Goal: Task Accomplishment & Management: Use online tool/utility

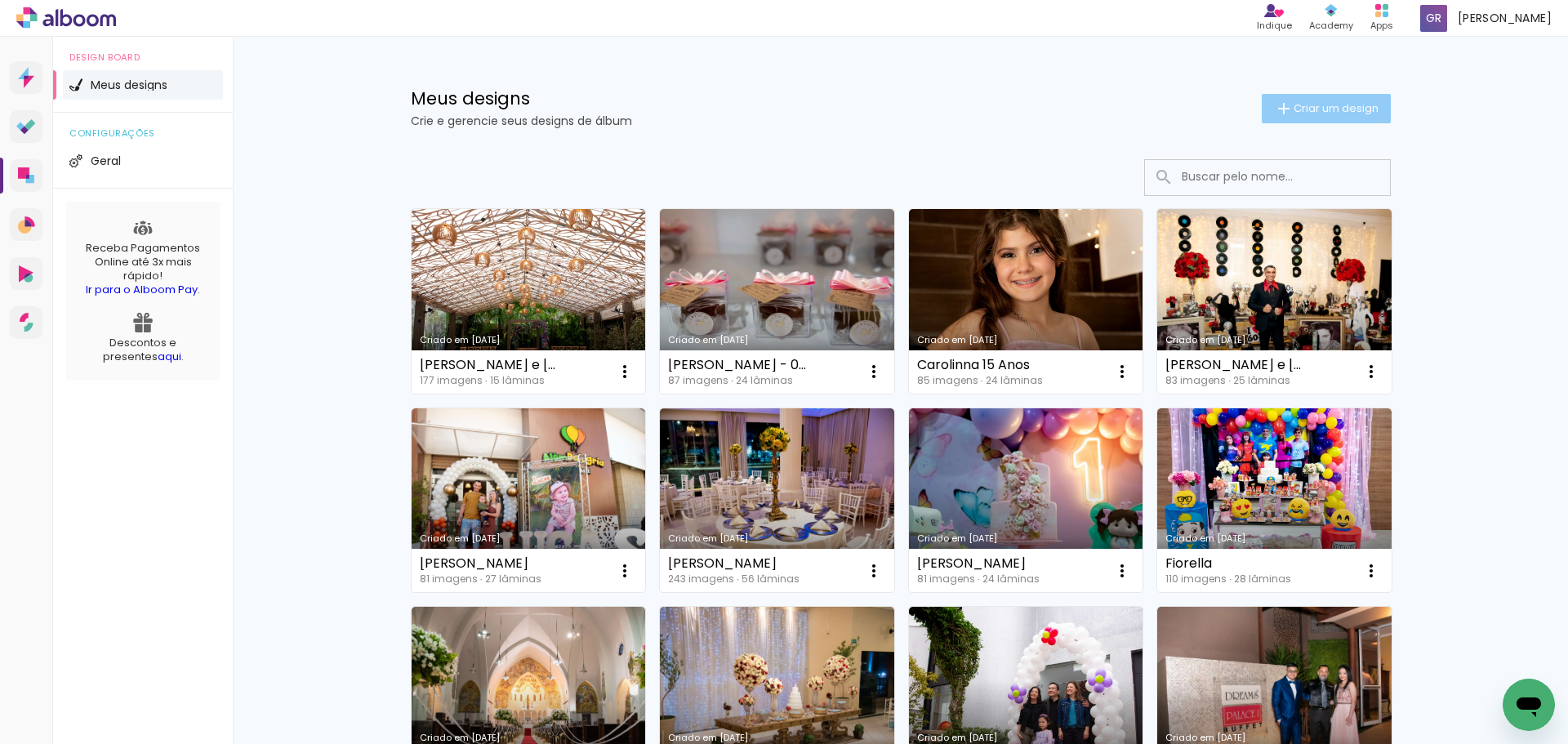
click at [1326, 112] on span "Criar um design" at bounding box center [1336, 108] width 85 height 10
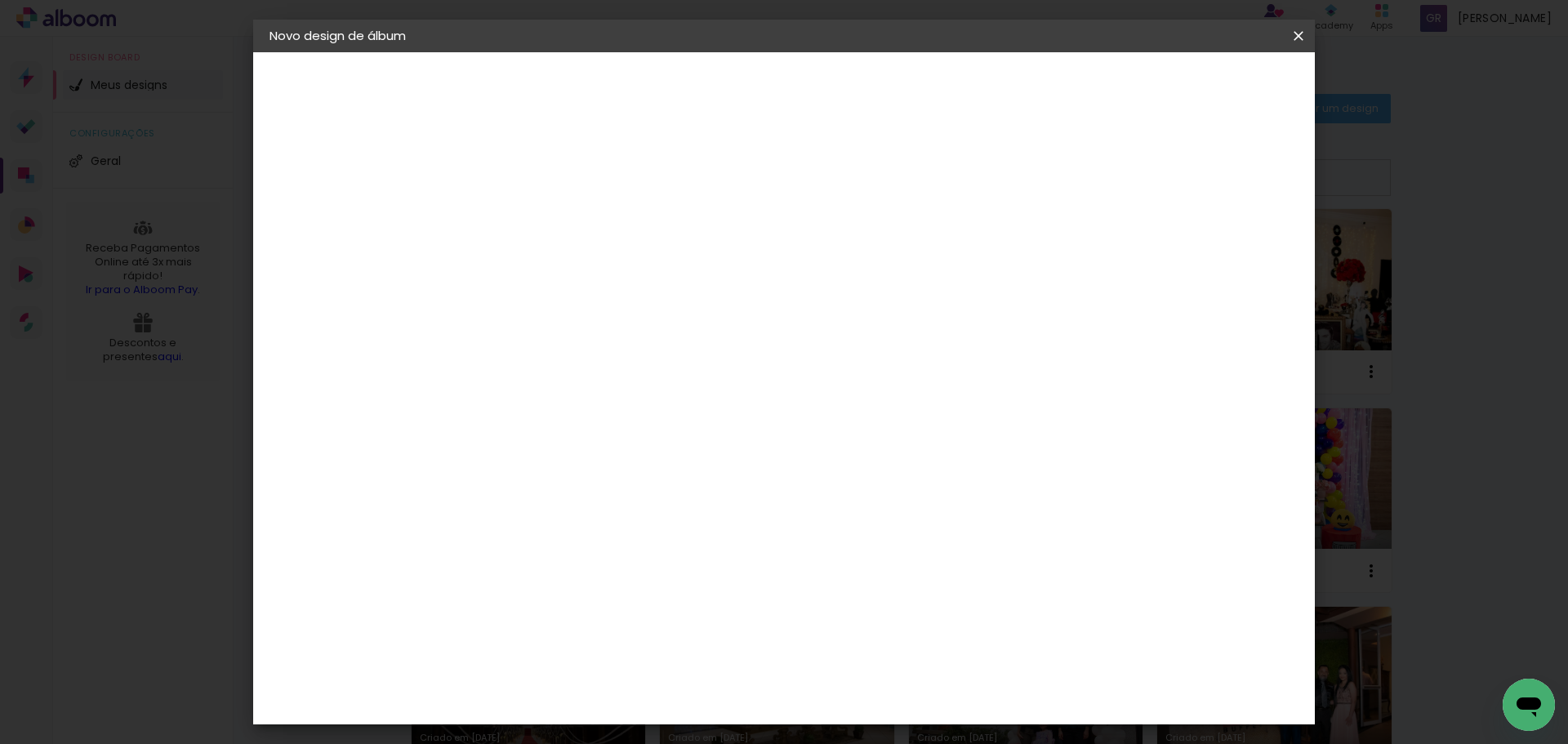
click at [537, 219] on input at bounding box center [537, 219] width 0 height 25
type input "[PERSON_NAME] 18 anos"
click at [0, 0] on slot "Avançar" at bounding box center [0, 0] width 0 height 0
click at [554, 424] on div "Go image" at bounding box center [545, 438] width 40 height 26
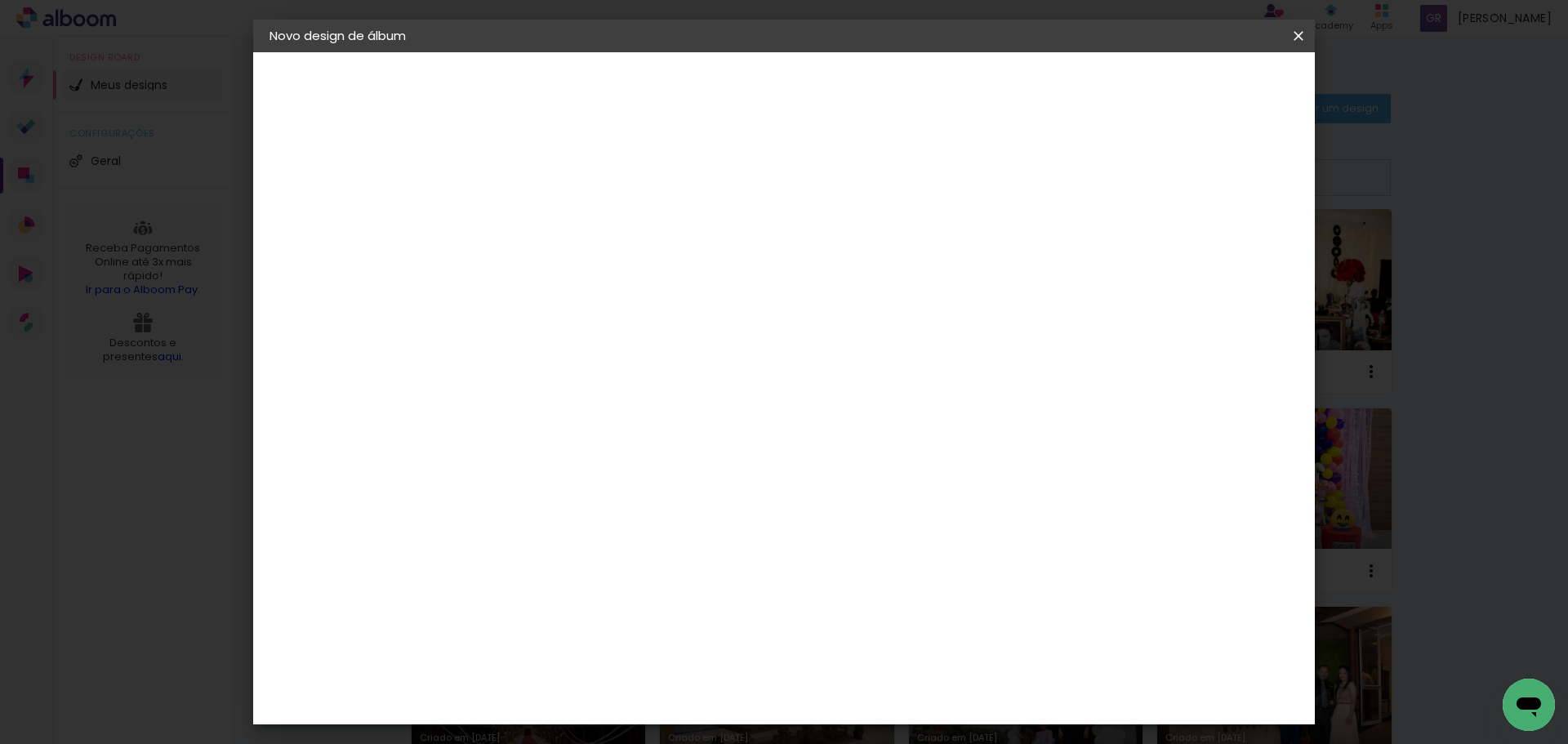
click at [566, 424] on div "Go image" at bounding box center [545, 438] width 40 height 26
drag, startPoint x: 1251, startPoint y: 86, endPoint x: 1251, endPoint y: 116, distance: 30.0
click at [0, 0] on slot "Avançar" at bounding box center [0, 0] width 0 height 0
click at [620, 275] on iron-icon at bounding box center [610, 284] width 20 height 20
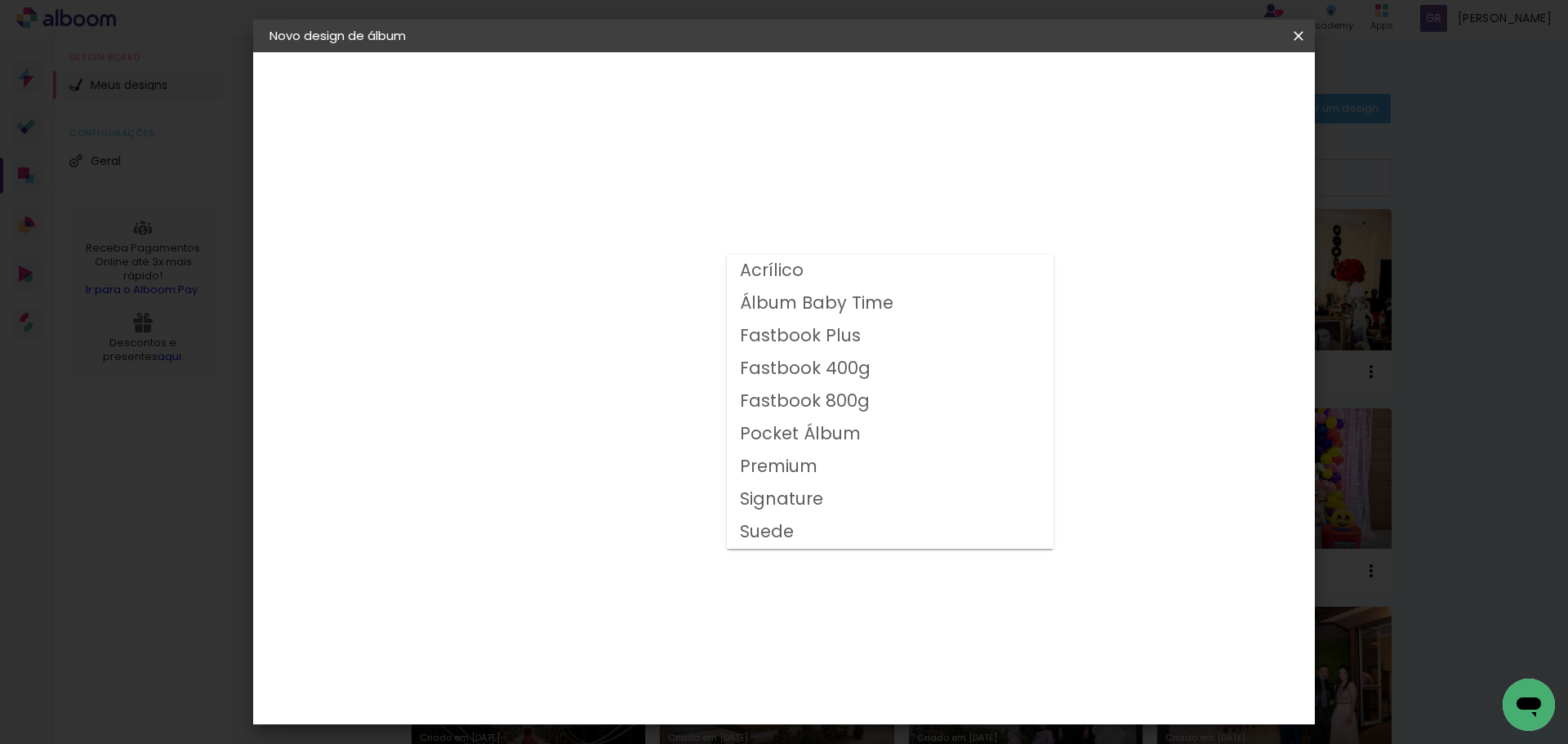
click at [0, 0] on slot "Fastbook 400g" at bounding box center [0, 0] width 0 height 0
type input "Fastbook 400g"
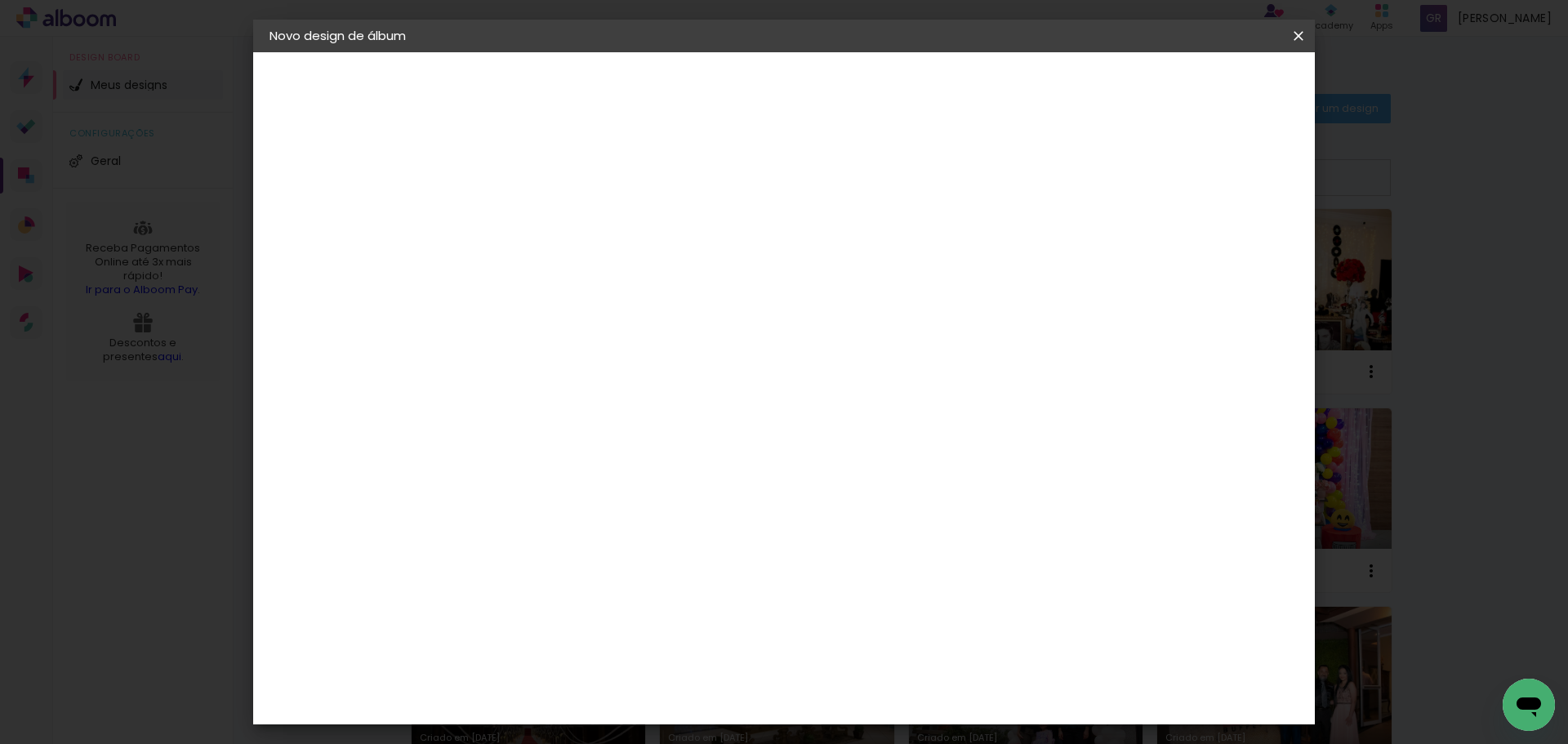
scroll to position [239, 0]
click at [646, 514] on span "20 × 20" at bounding box center [608, 541] width 76 height 53
click at [0, 0] on slot "Avançar" at bounding box center [0, 0] width 0 height 0
click at [1196, 87] on span "Iniciar design" at bounding box center [1159, 86] width 74 height 11
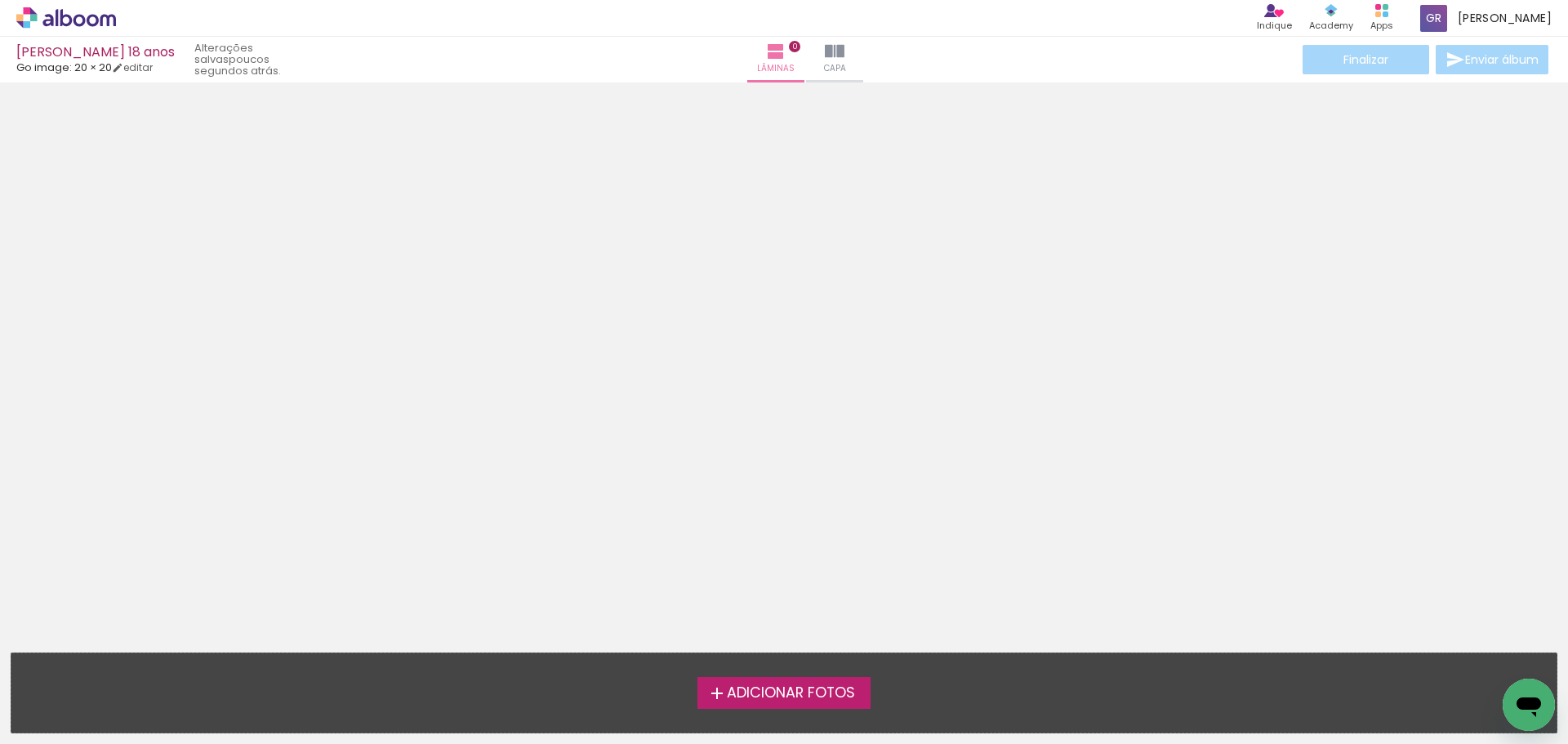
click at [754, 695] on span "Adicionar Fotos" at bounding box center [791, 693] width 128 height 15
click at [0, 0] on input "file" at bounding box center [0, 0] width 0 height 0
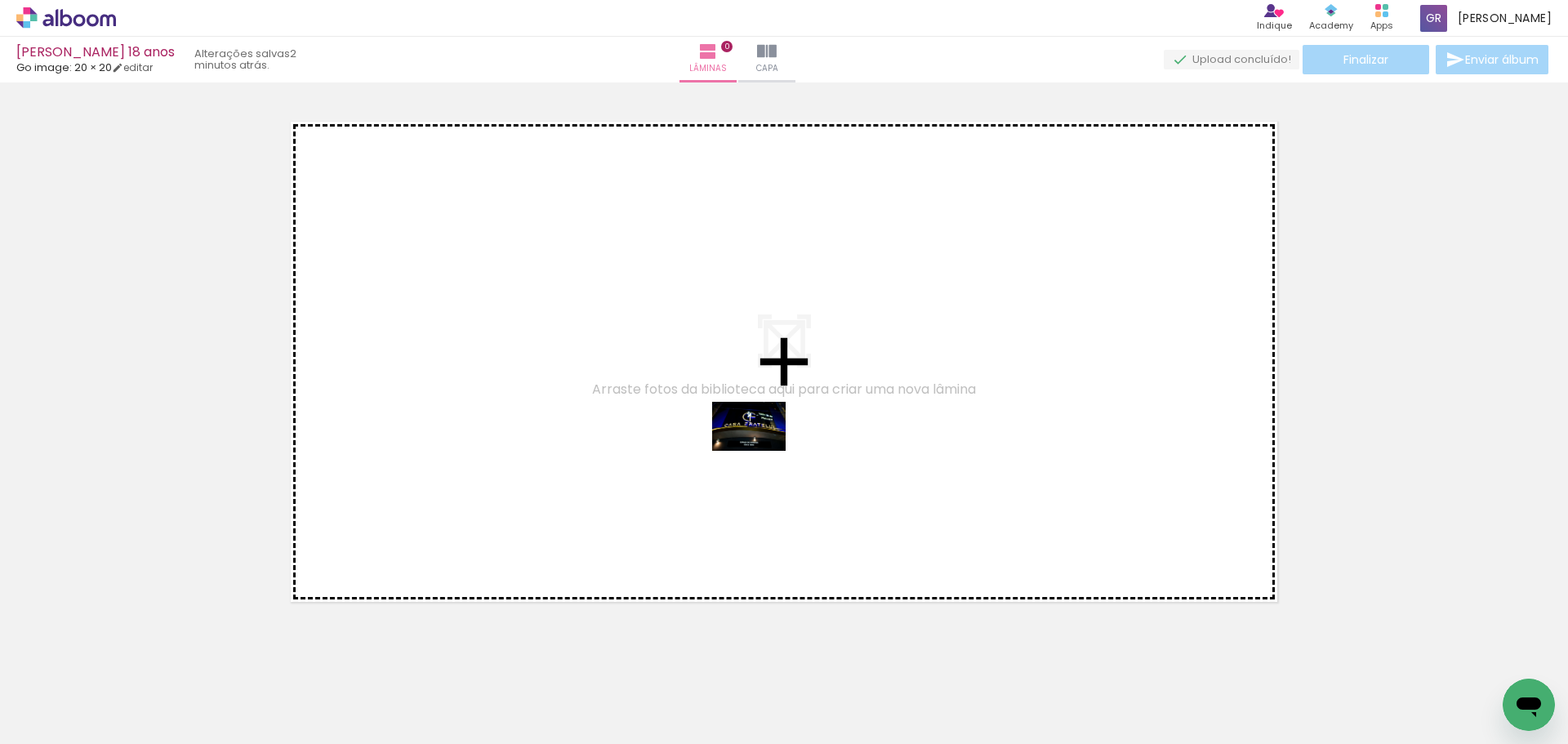
drag, startPoint x: 190, startPoint y: 694, endPoint x: 761, endPoint y: 451, distance: 620.6
click at [761, 451] on quentale-workspace at bounding box center [784, 372] width 1568 height 744
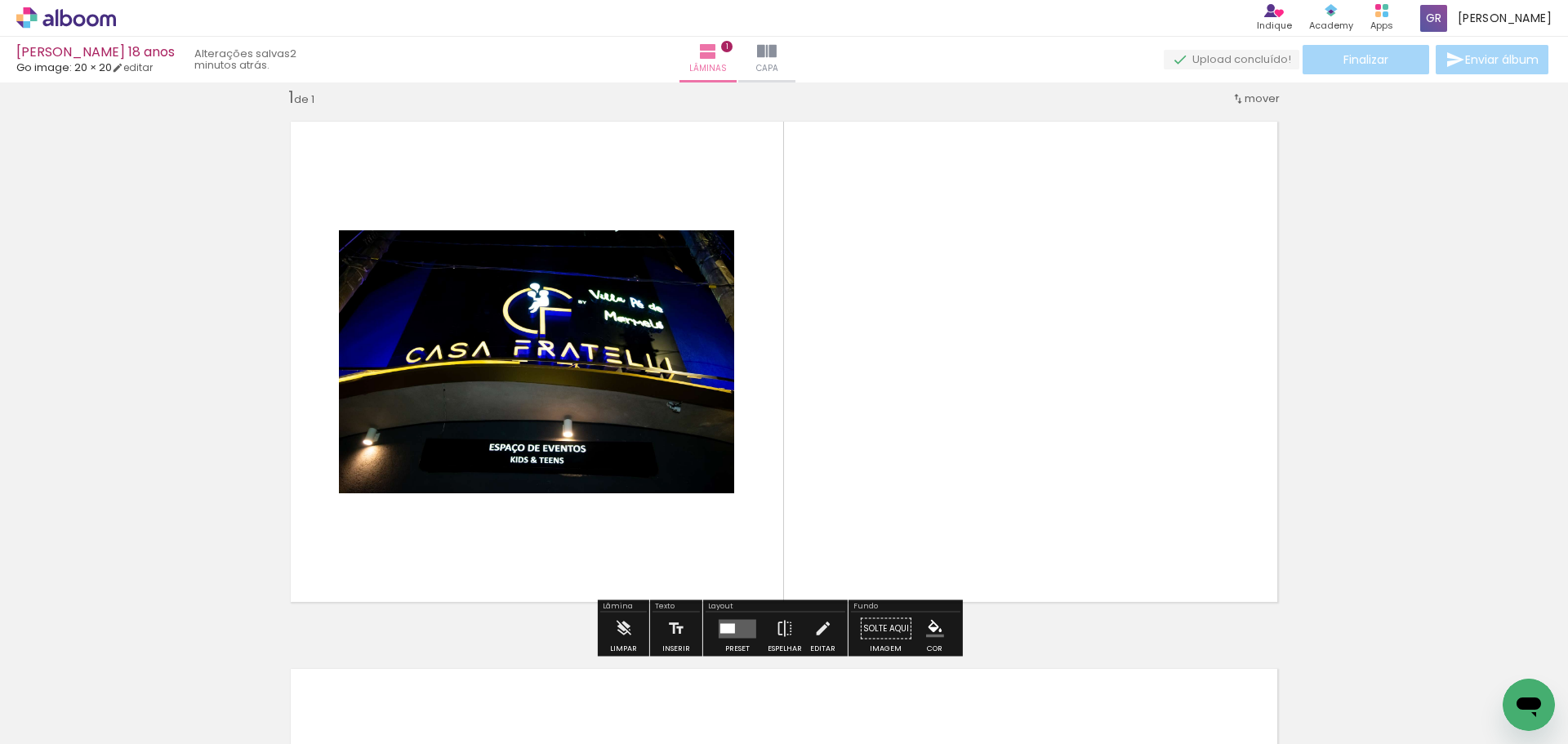
scroll to position [22, 0]
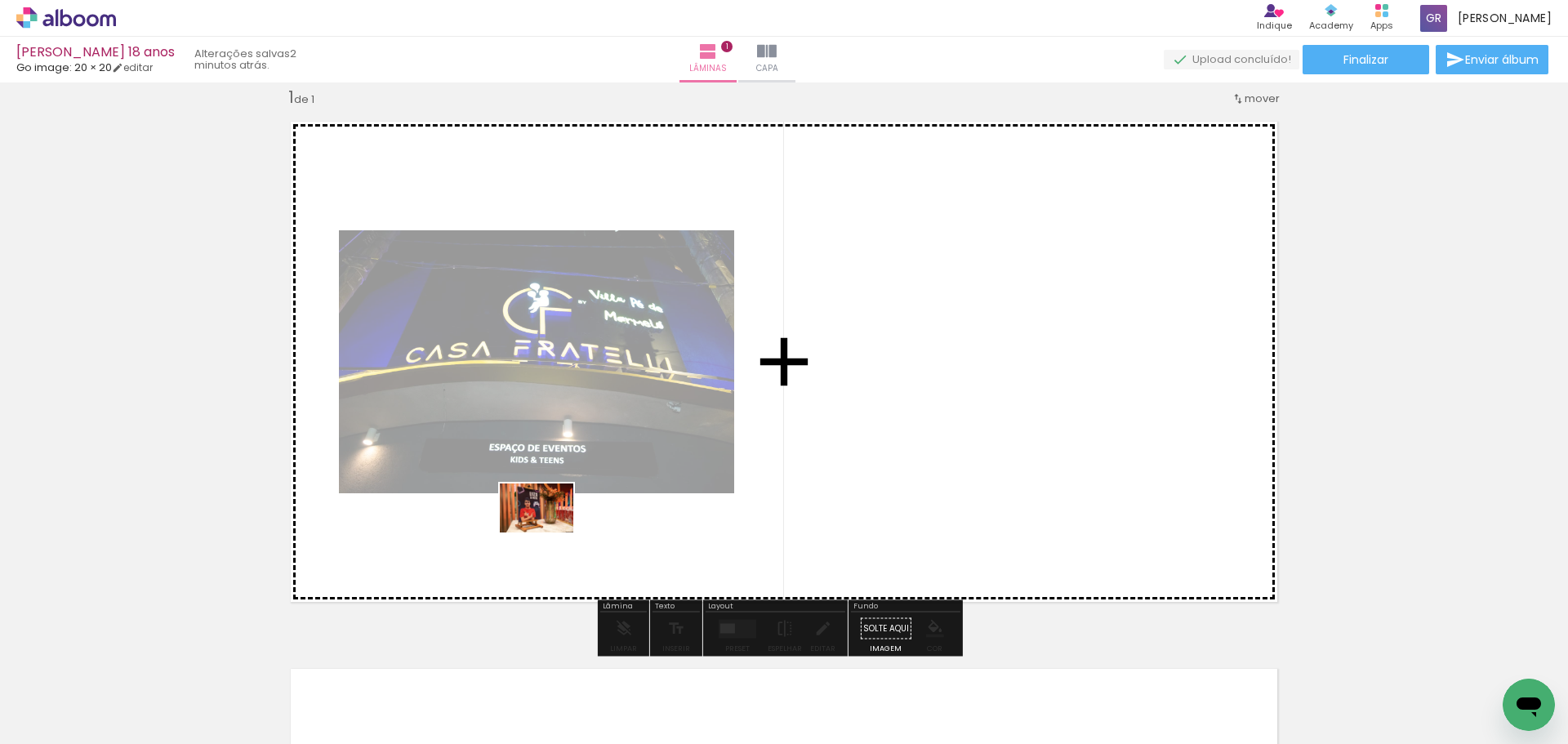
drag, startPoint x: 357, startPoint y: 704, endPoint x: 549, endPoint y: 532, distance: 257.8
click at [549, 532] on quentale-workspace at bounding box center [784, 372] width 1568 height 744
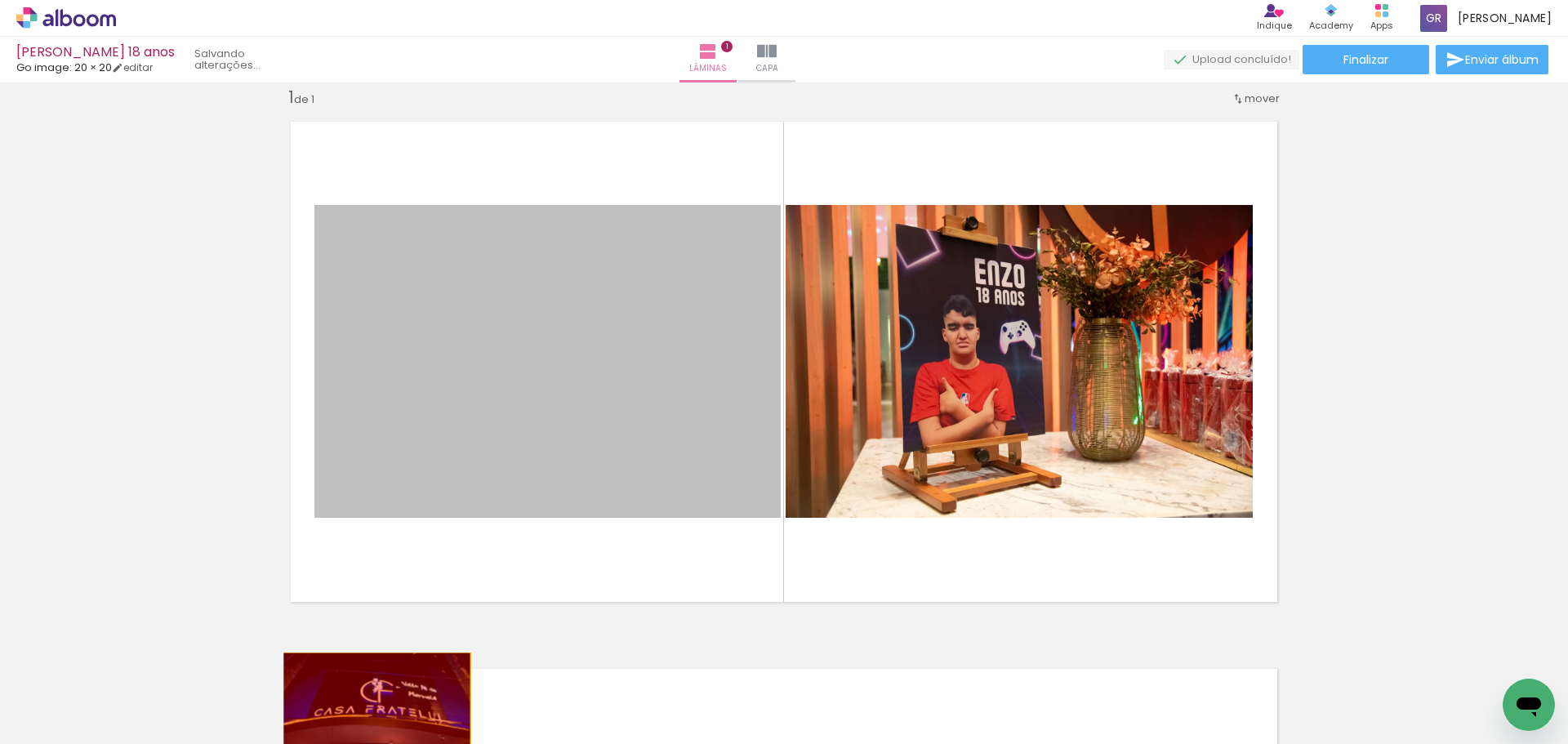
drag, startPoint x: 646, startPoint y: 411, endPoint x: 371, endPoint y: 716, distance: 410.7
click at [371, 716] on quentale-workspace at bounding box center [784, 372] width 1568 height 744
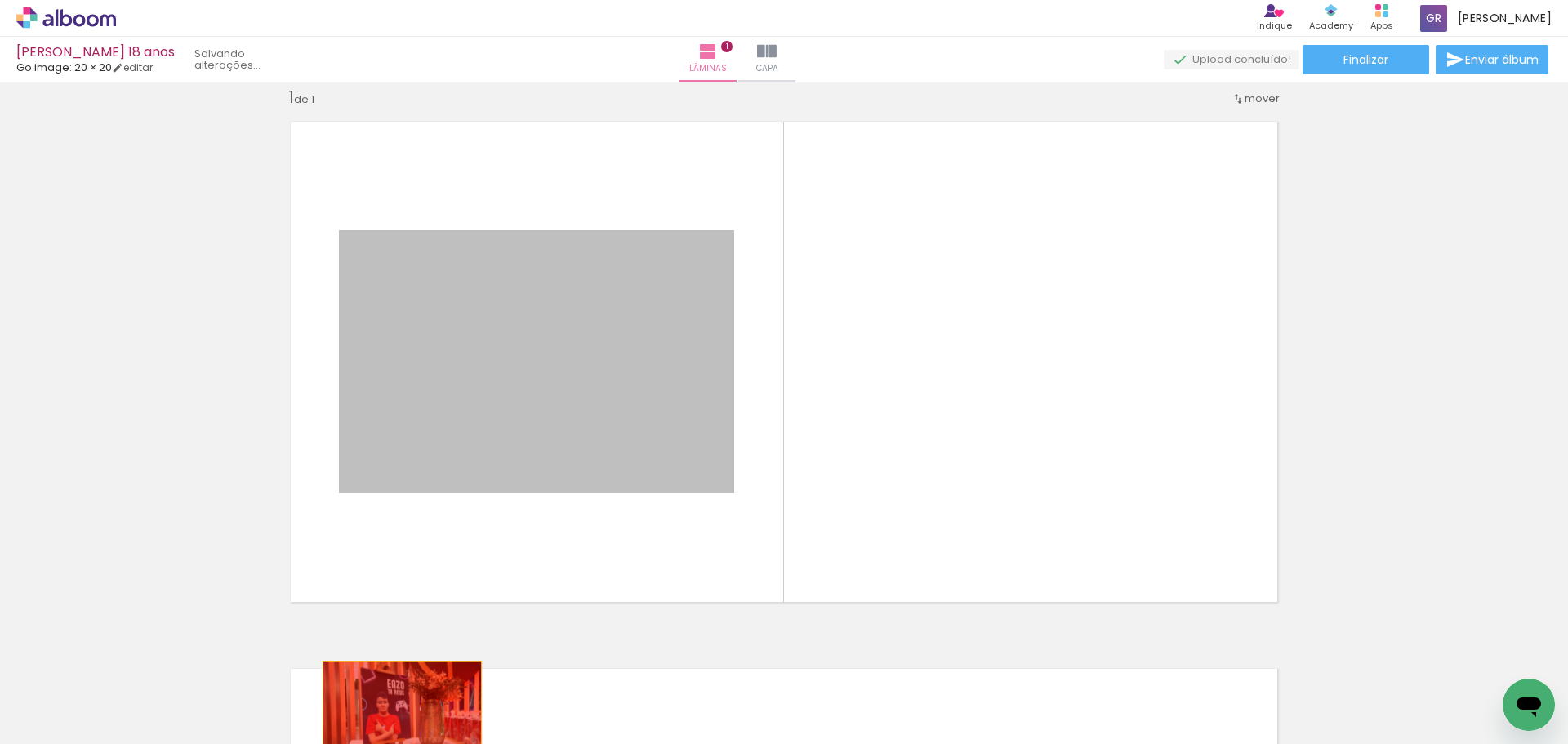
drag, startPoint x: 667, startPoint y: 394, endPoint x: 396, endPoint y: 714, distance: 419.3
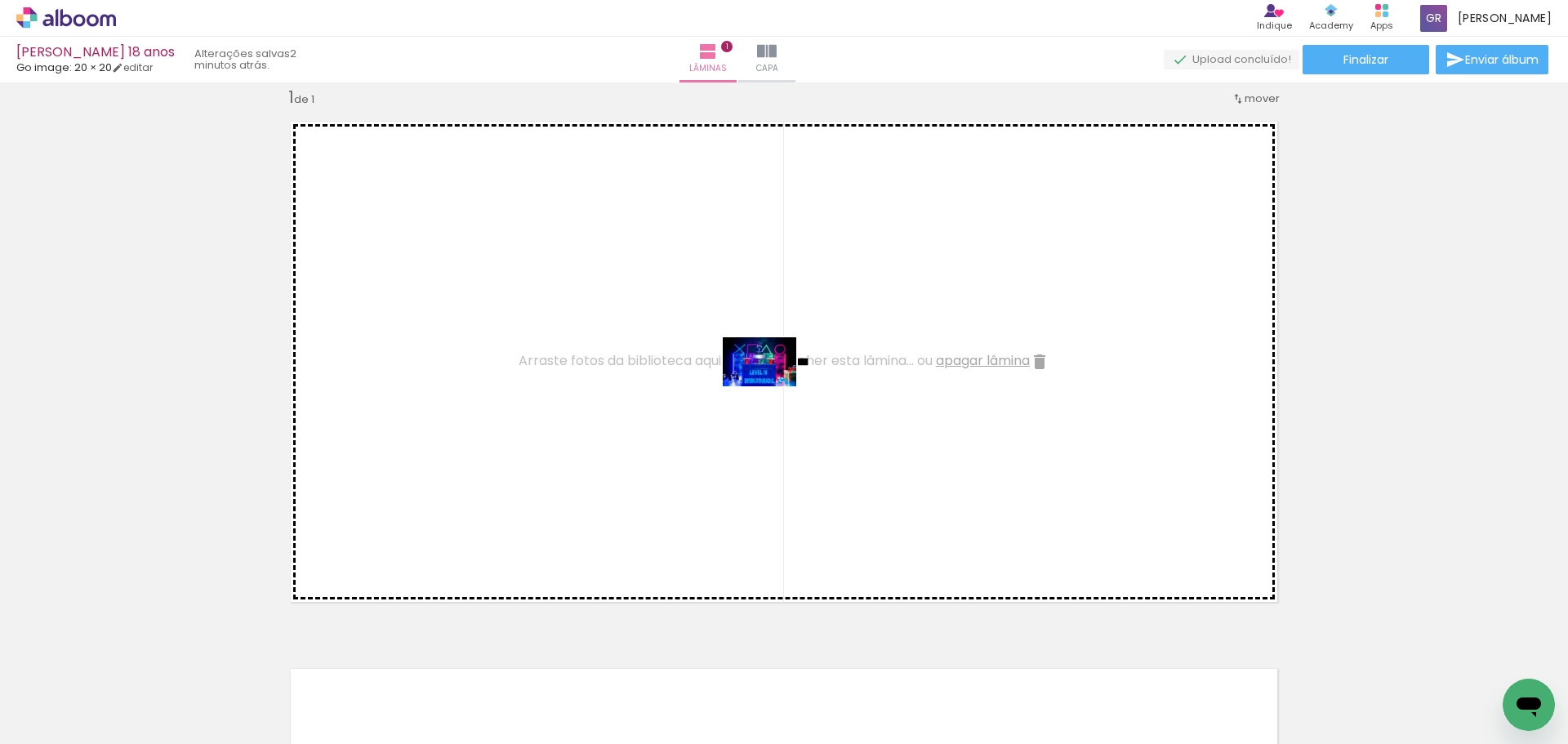
drag, startPoint x: 625, startPoint y: 705, endPoint x: 772, endPoint y: 386, distance: 351.2
click at [772, 386] on quentale-workspace at bounding box center [784, 372] width 1568 height 744
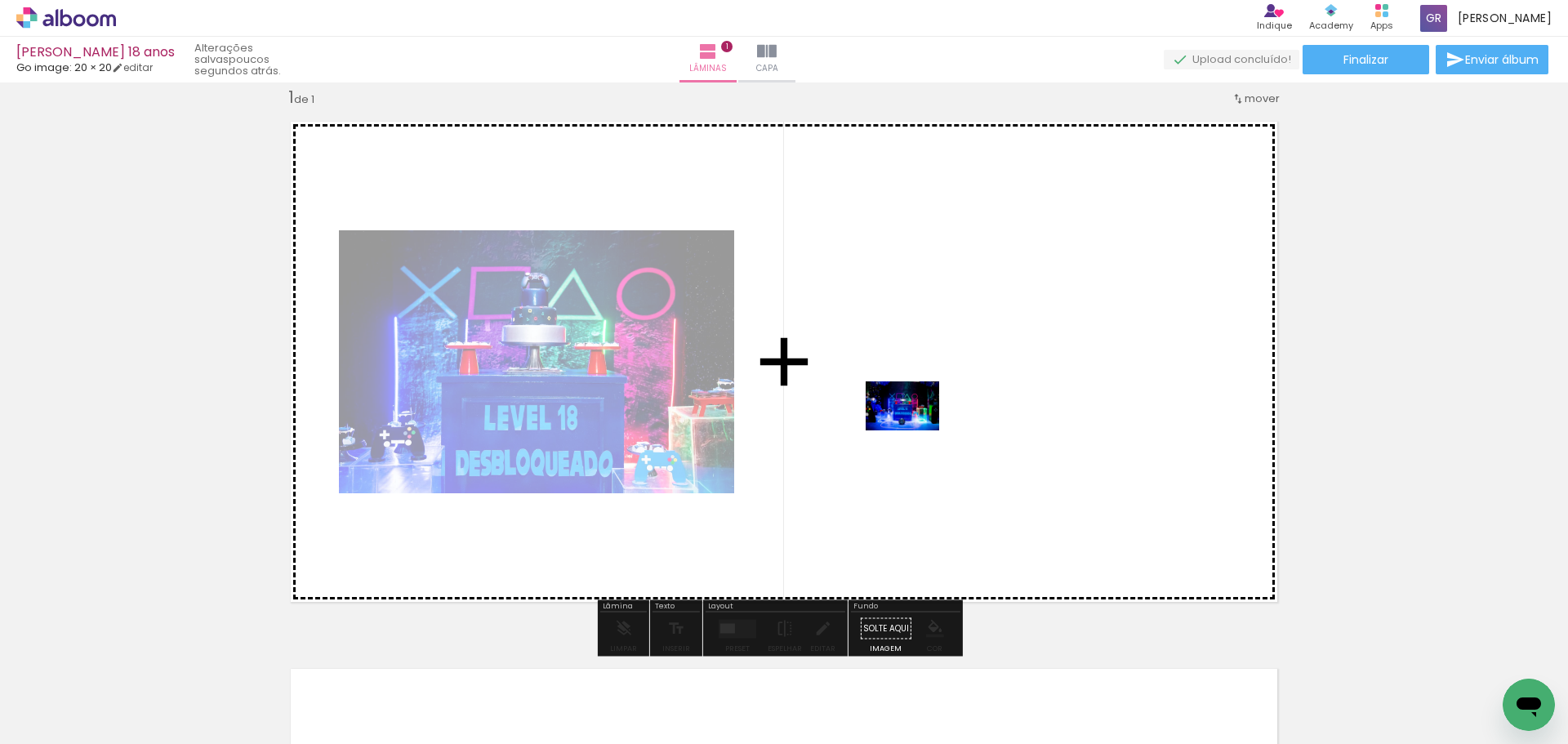
drag, startPoint x: 546, startPoint y: 694, endPoint x: 914, endPoint y: 430, distance: 452.9
click at [914, 430] on quentale-workspace at bounding box center [784, 372] width 1568 height 744
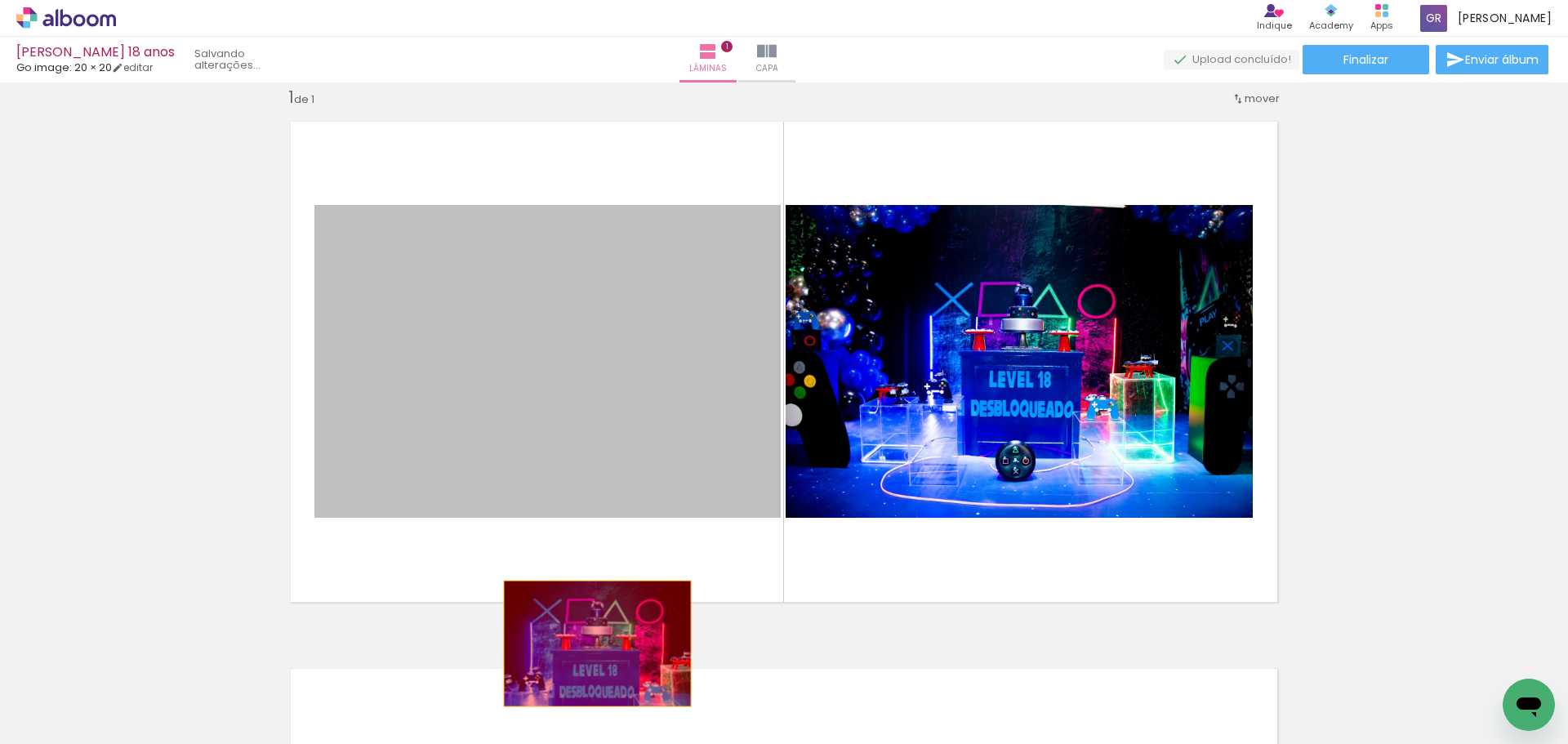
drag, startPoint x: 594, startPoint y: 394, endPoint x: 591, endPoint y: 644, distance: 250.0
click at [591, 644] on quentale-workspace at bounding box center [784, 372] width 1568 height 744
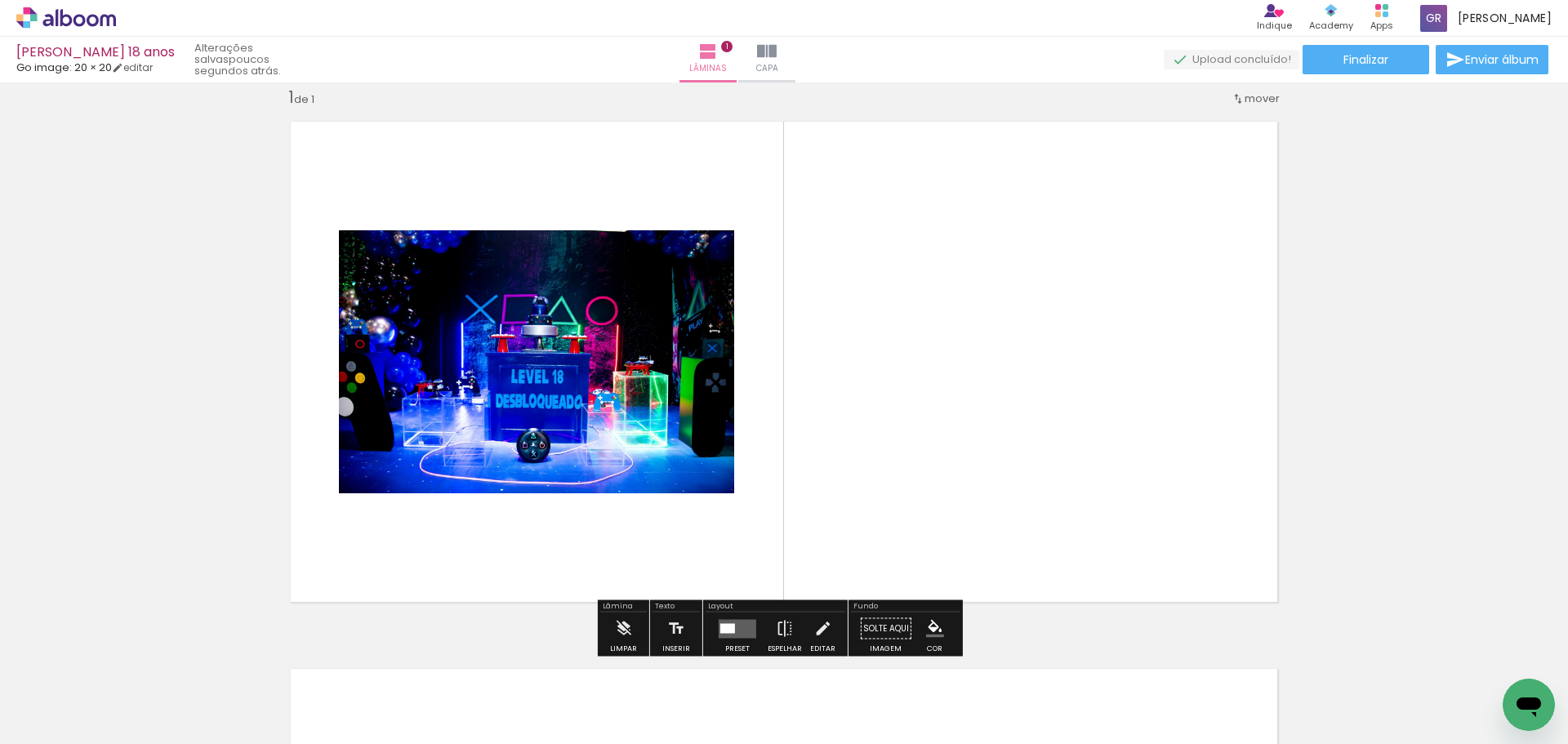
click at [733, 632] on quentale-layouter at bounding box center [737, 629] width 37 height 19
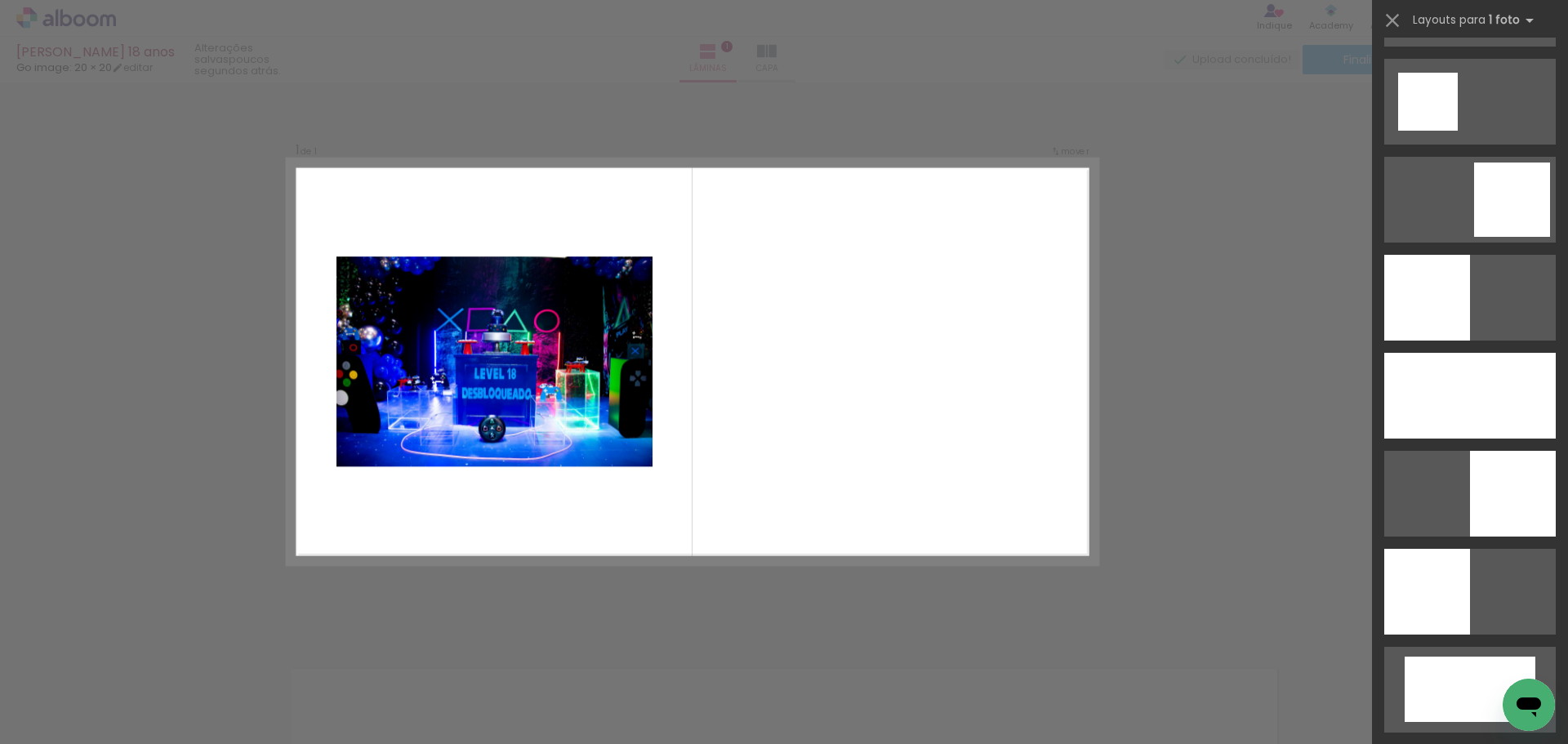
scroll to position [2155, 0]
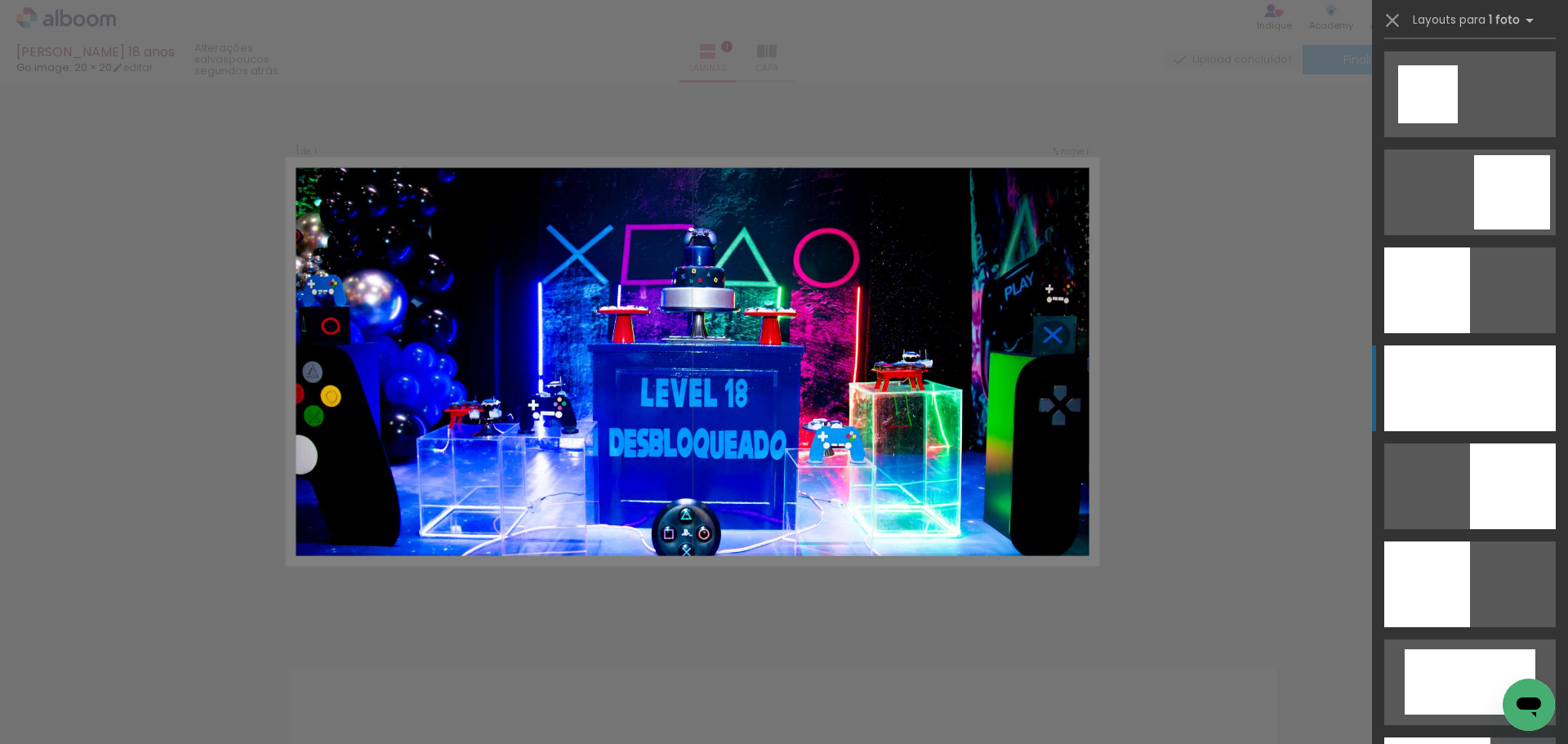
click at [1496, 398] on div at bounding box center [1470, 389] width 171 height 86
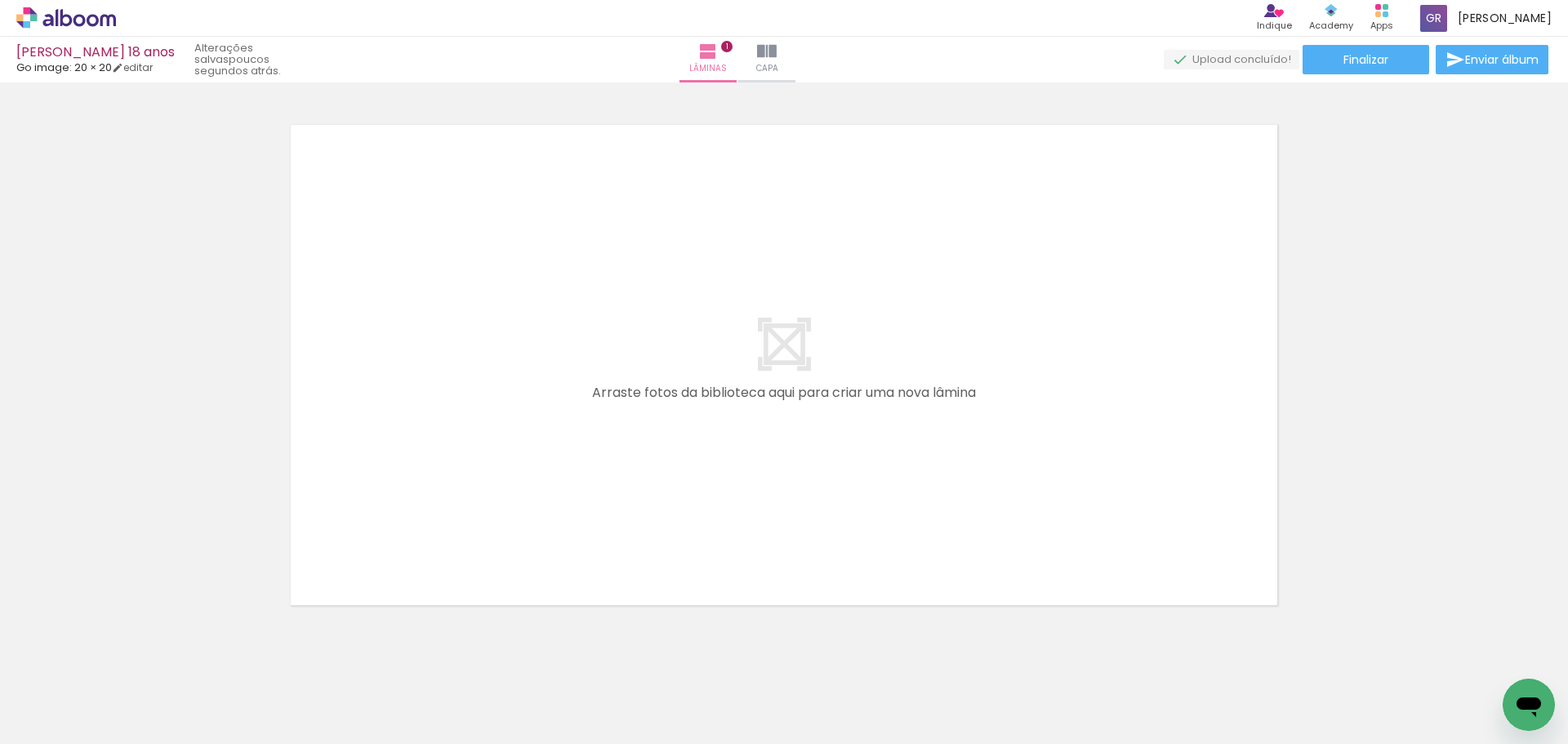
scroll to position [576, 0]
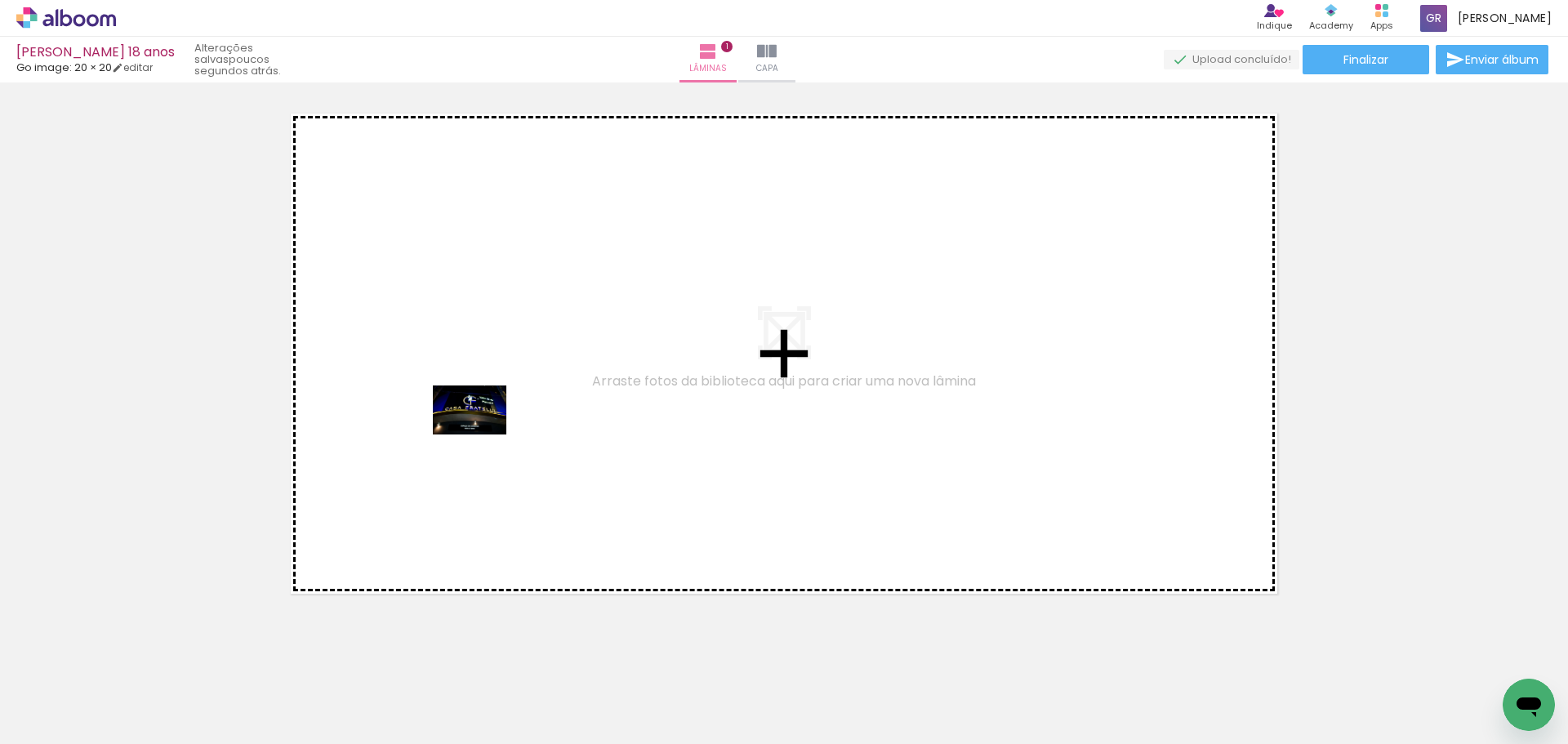
drag, startPoint x: 279, startPoint y: 618, endPoint x: 481, endPoint y: 435, distance: 272.6
click at [481, 435] on quentale-workspace at bounding box center [784, 372] width 1568 height 744
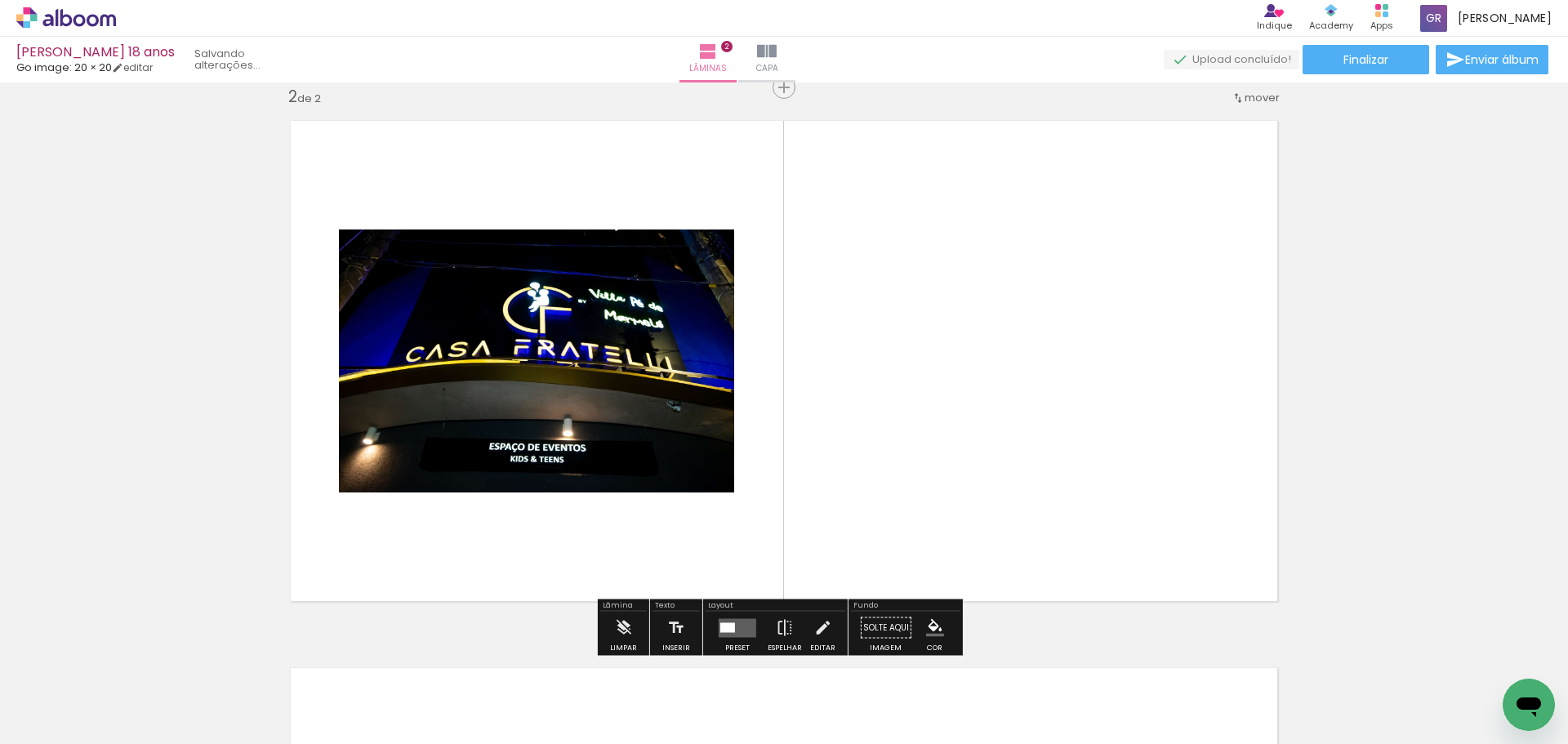
scroll to position [569, 0]
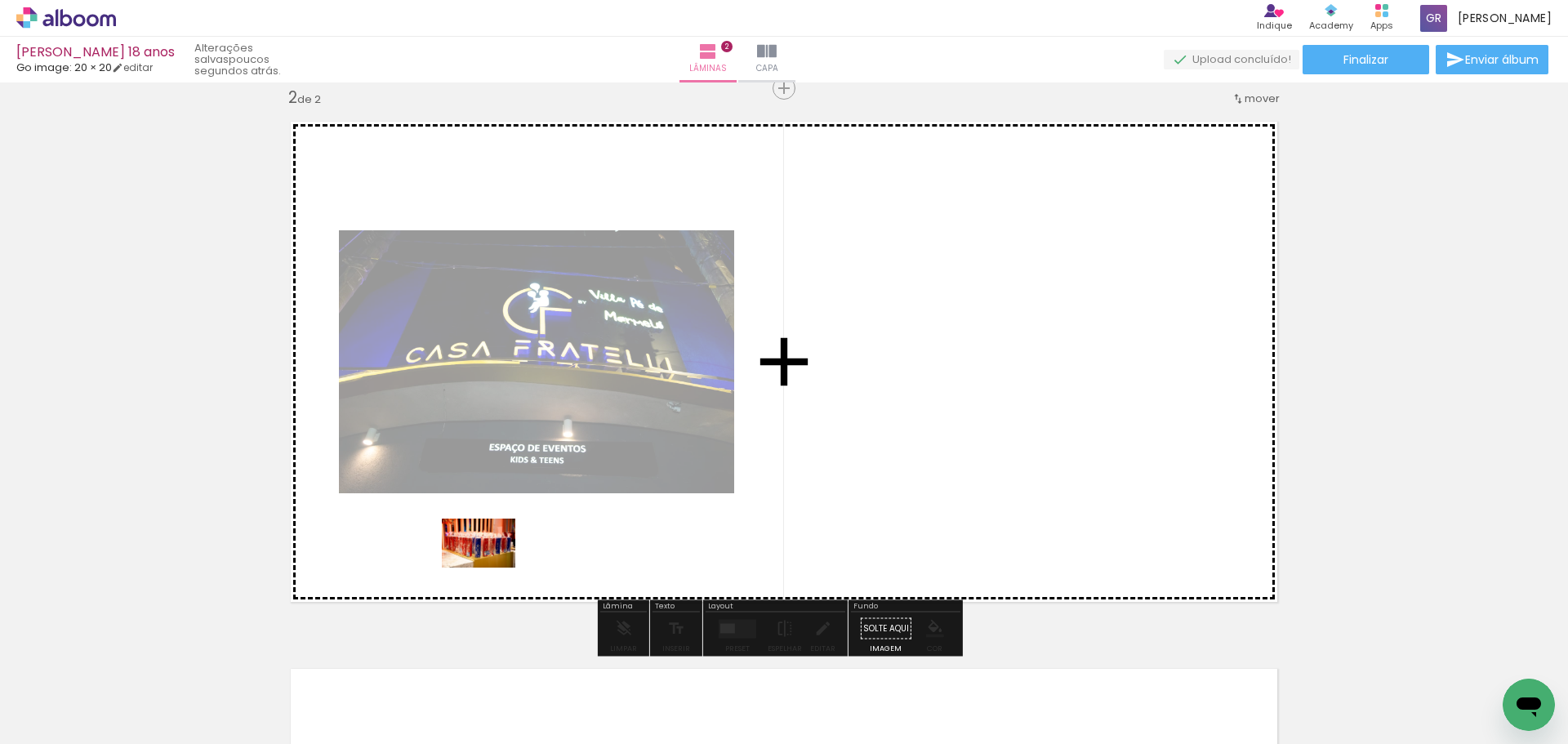
drag, startPoint x: 291, startPoint y: 683, endPoint x: 491, endPoint y: 568, distance: 230.7
click at [491, 568] on quentale-workspace at bounding box center [784, 372] width 1568 height 744
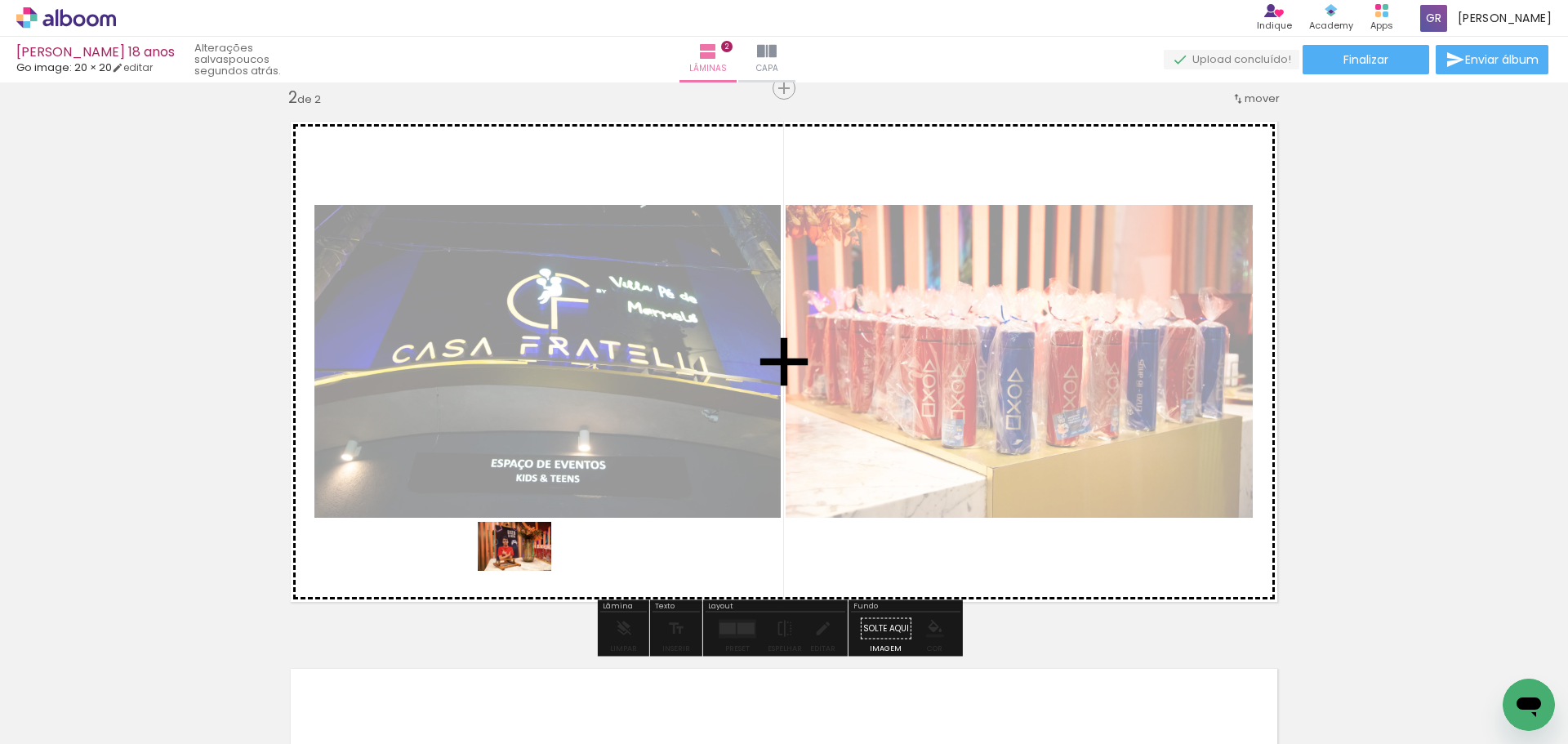
drag, startPoint x: 371, startPoint y: 690, endPoint x: 526, endPoint y: 571, distance: 195.4
click at [526, 571] on quentale-workspace at bounding box center [784, 372] width 1568 height 744
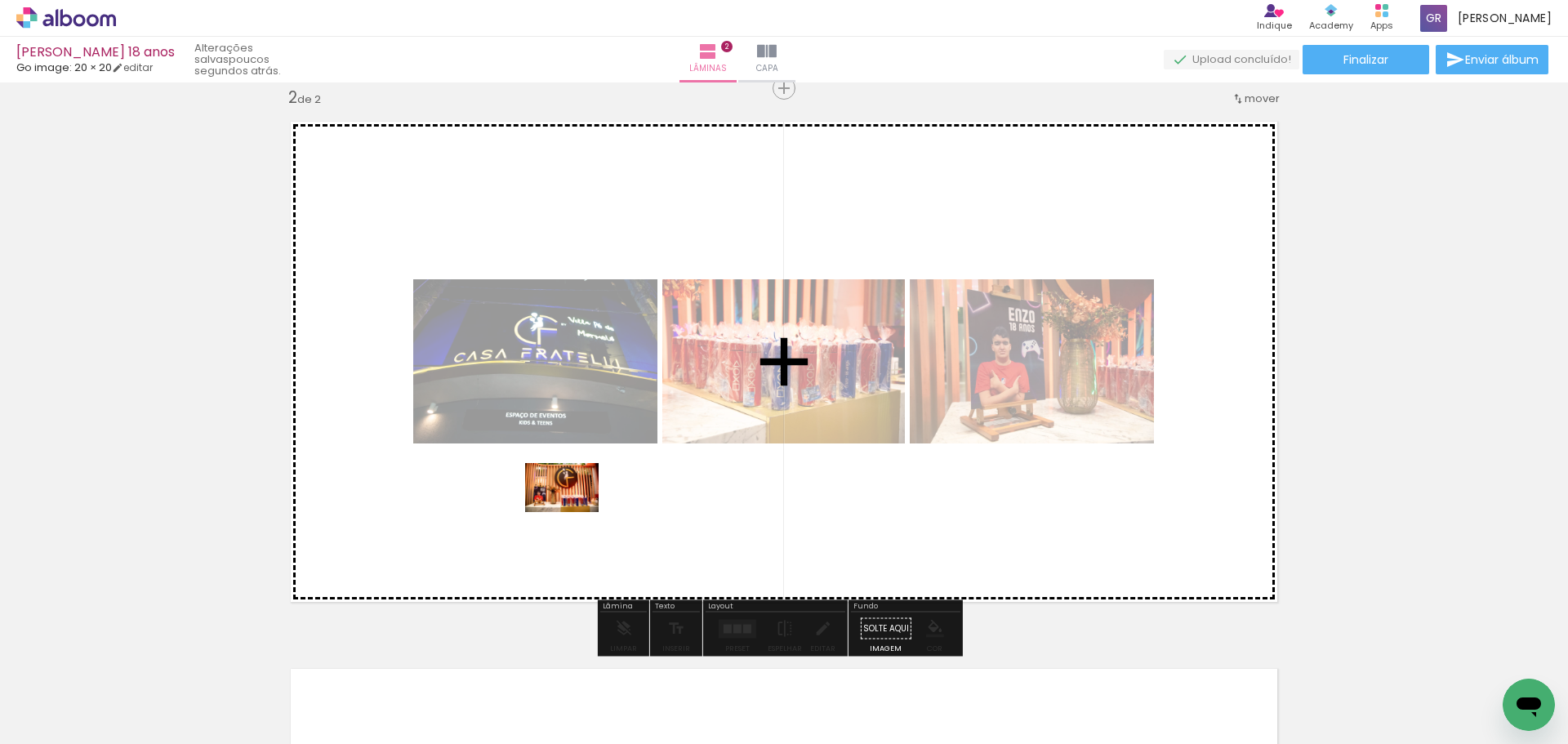
drag, startPoint x: 458, startPoint y: 698, endPoint x: 574, endPoint y: 513, distance: 218.4
click at [574, 513] on quentale-workspace at bounding box center [784, 372] width 1568 height 744
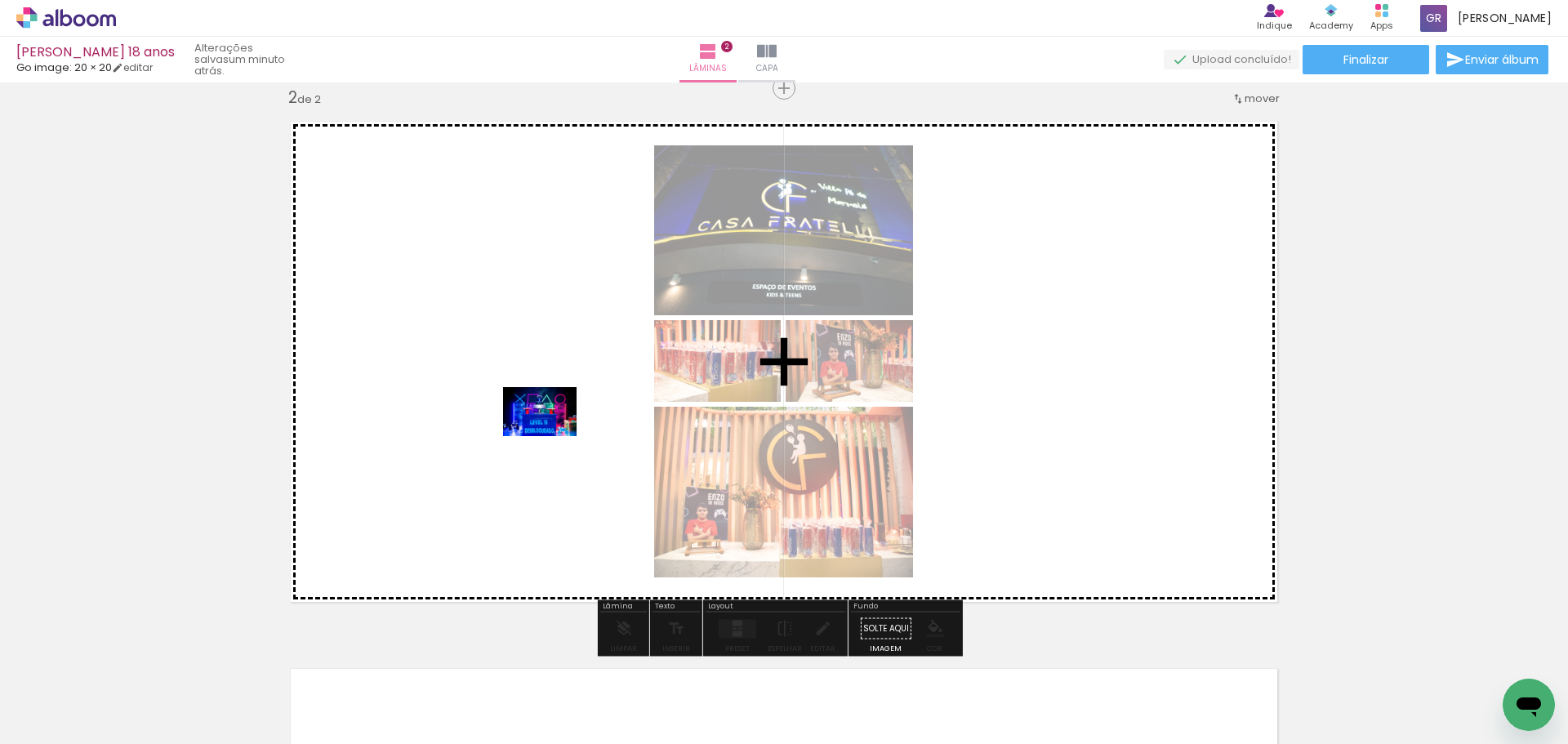
drag, startPoint x: 635, startPoint y: 696, endPoint x: 552, endPoint y: 437, distance: 272.0
click at [552, 437] on quentale-workspace at bounding box center [784, 372] width 1568 height 744
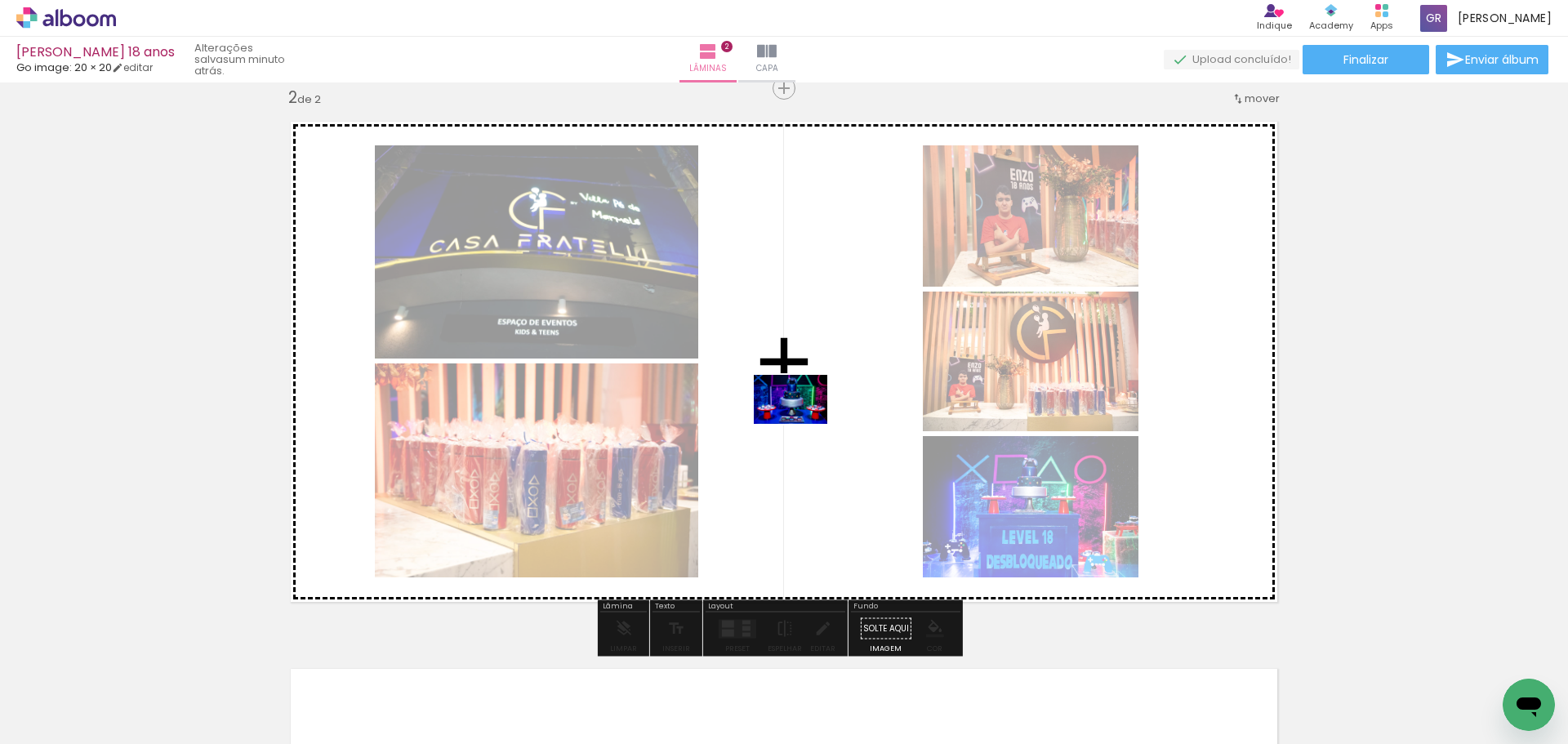
drag, startPoint x: 711, startPoint y: 704, endPoint x: 803, endPoint y: 424, distance: 294.7
click at [803, 424] on quentale-workspace at bounding box center [784, 372] width 1568 height 744
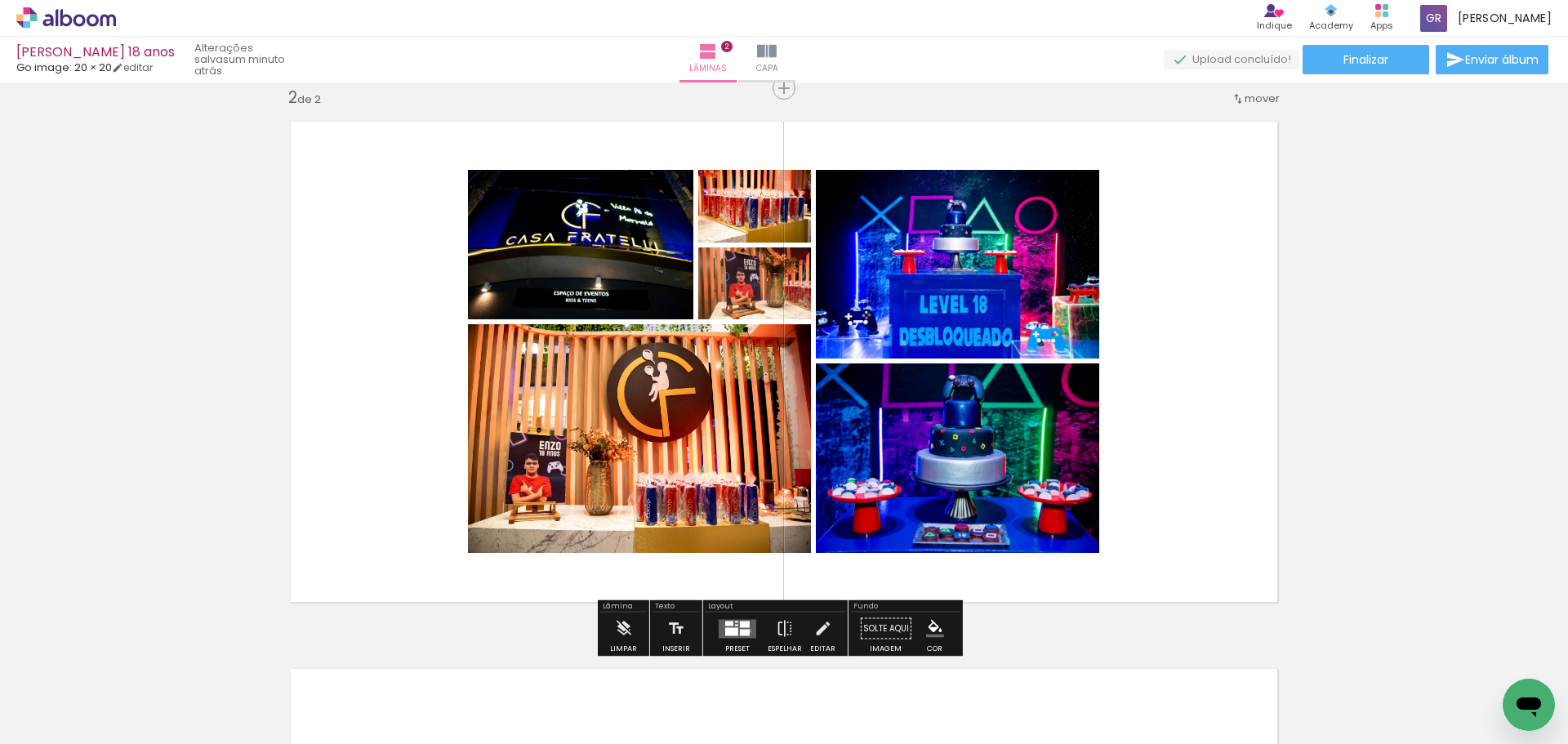
click at [746, 631] on div at bounding box center [745, 632] width 9 height 7
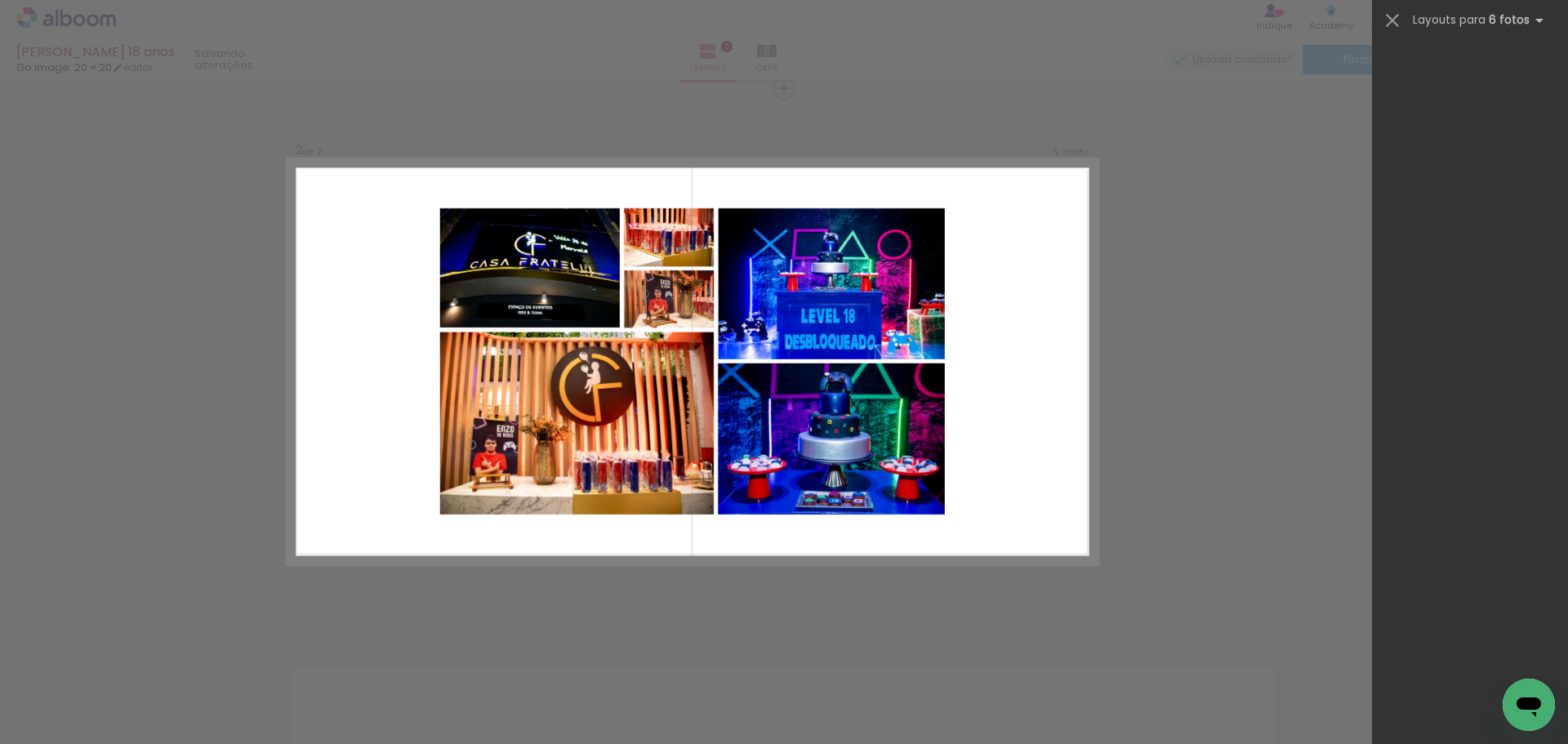
scroll to position [0, 0]
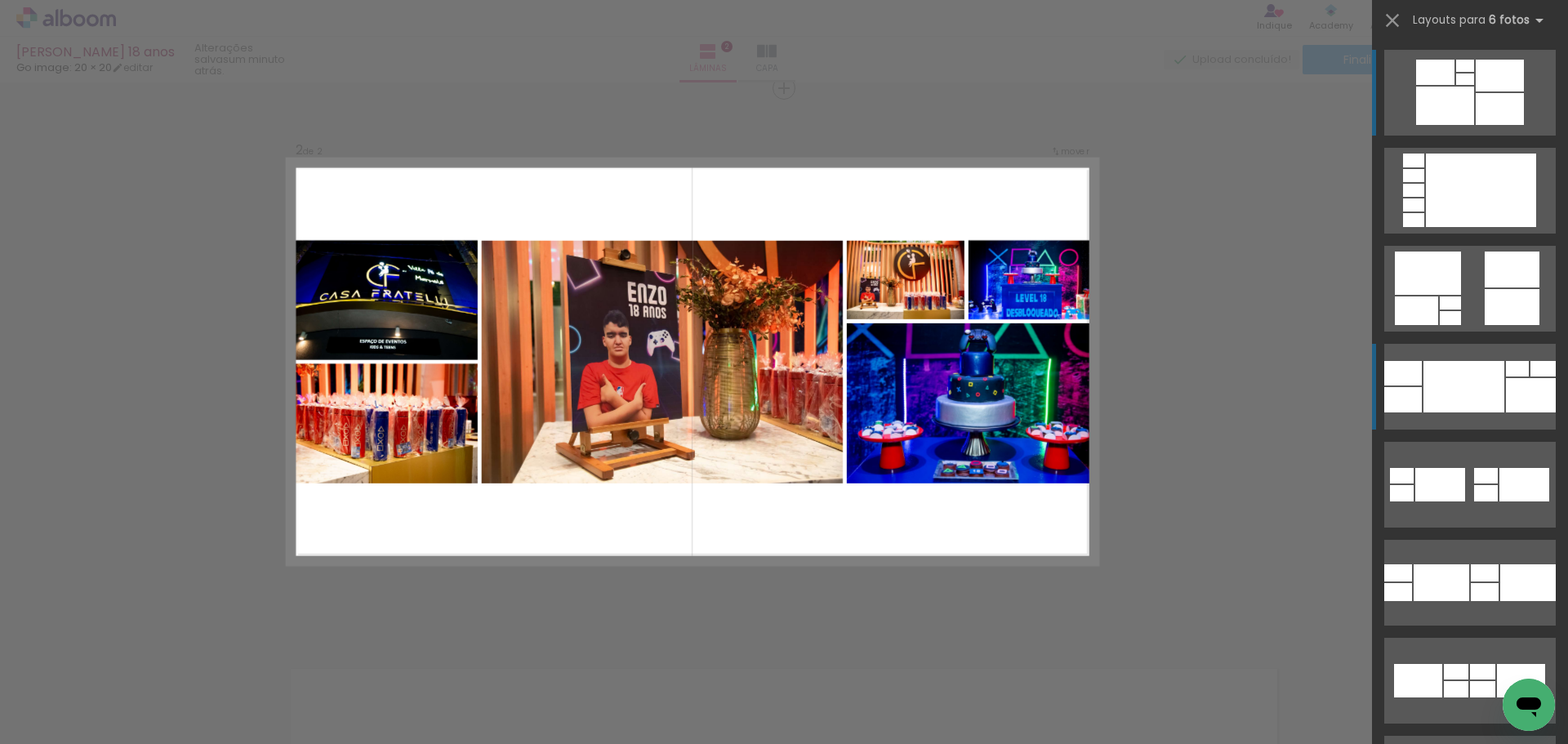
click at [1442, 371] on div at bounding box center [1463, 386] width 81 height 52
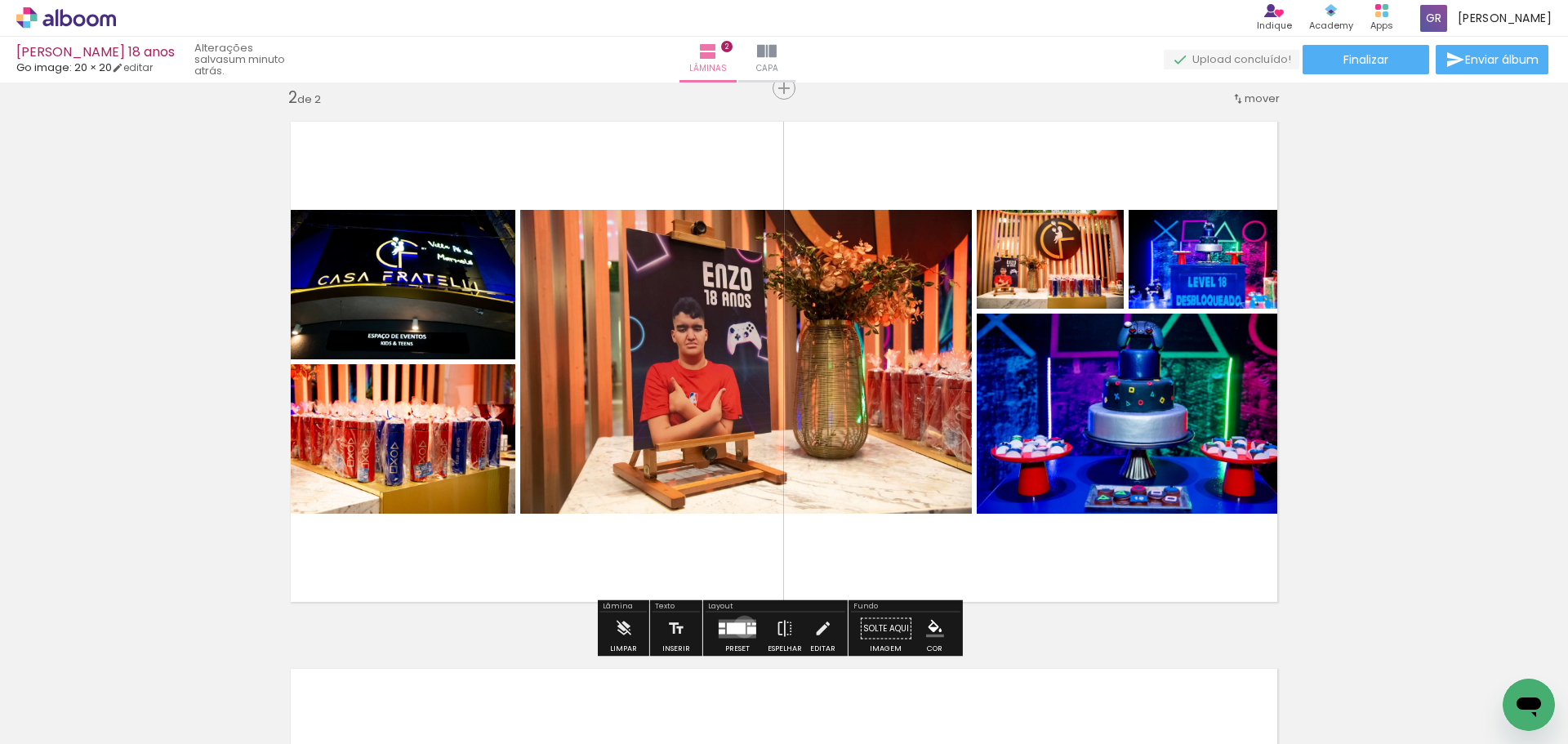
click at [742, 627] on div at bounding box center [736, 628] width 19 height 11
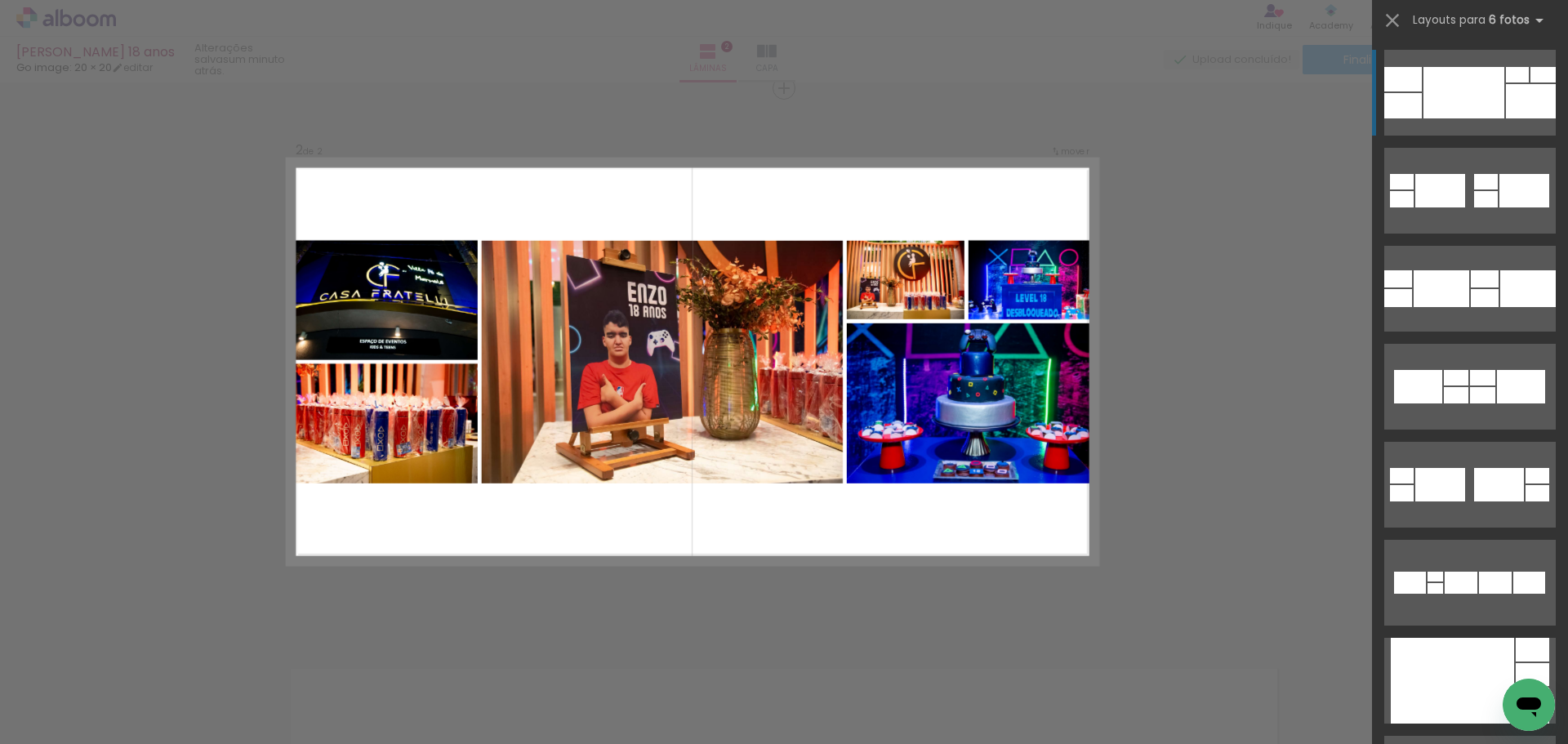
scroll to position [926, 0]
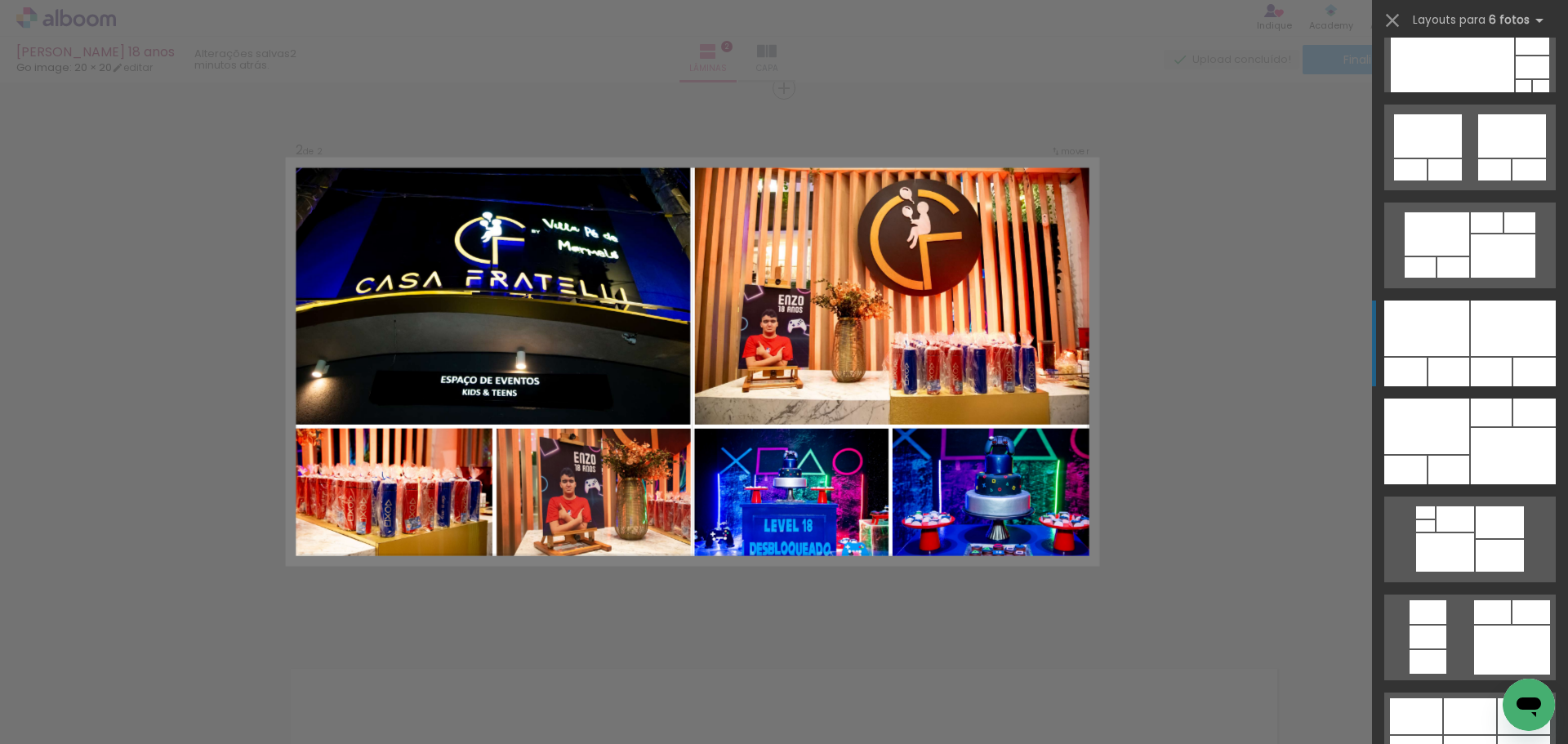
click at [1493, 323] on div at bounding box center [1513, 328] width 85 height 55
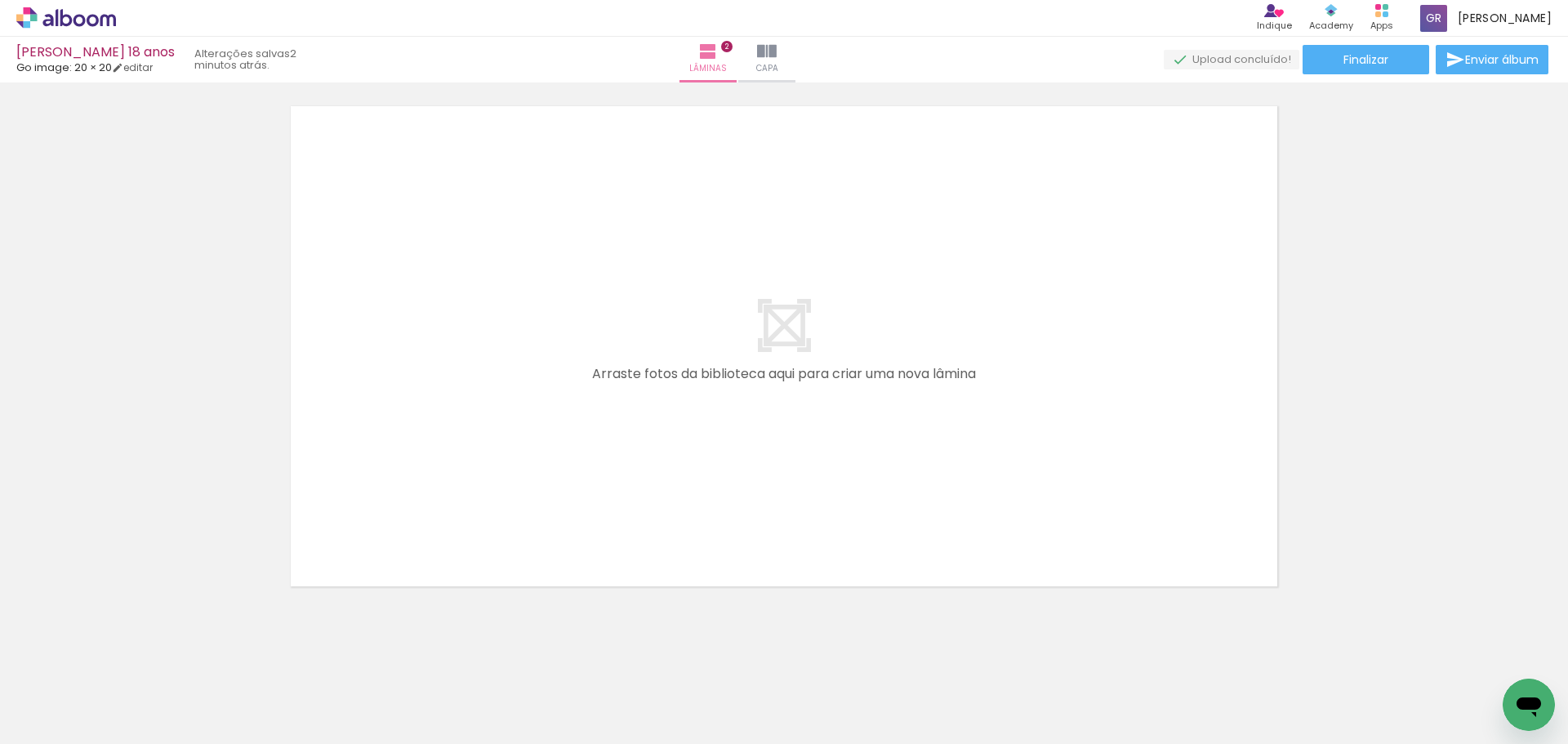
scroll to position [1140, 0]
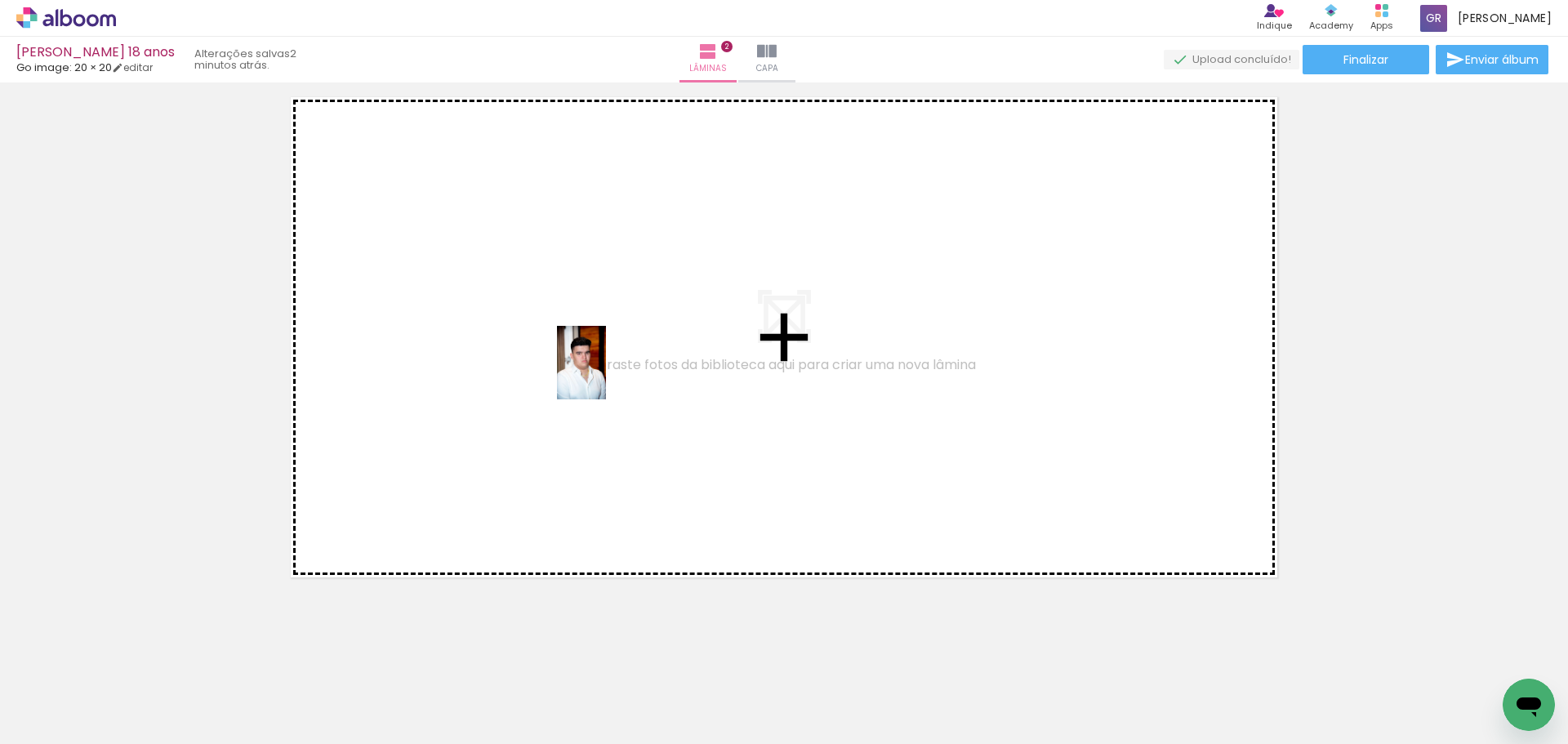
drag, startPoint x: 898, startPoint y: 685, endPoint x: 606, endPoint y: 375, distance: 425.9
click at [606, 375] on quentale-workspace at bounding box center [784, 372] width 1568 height 744
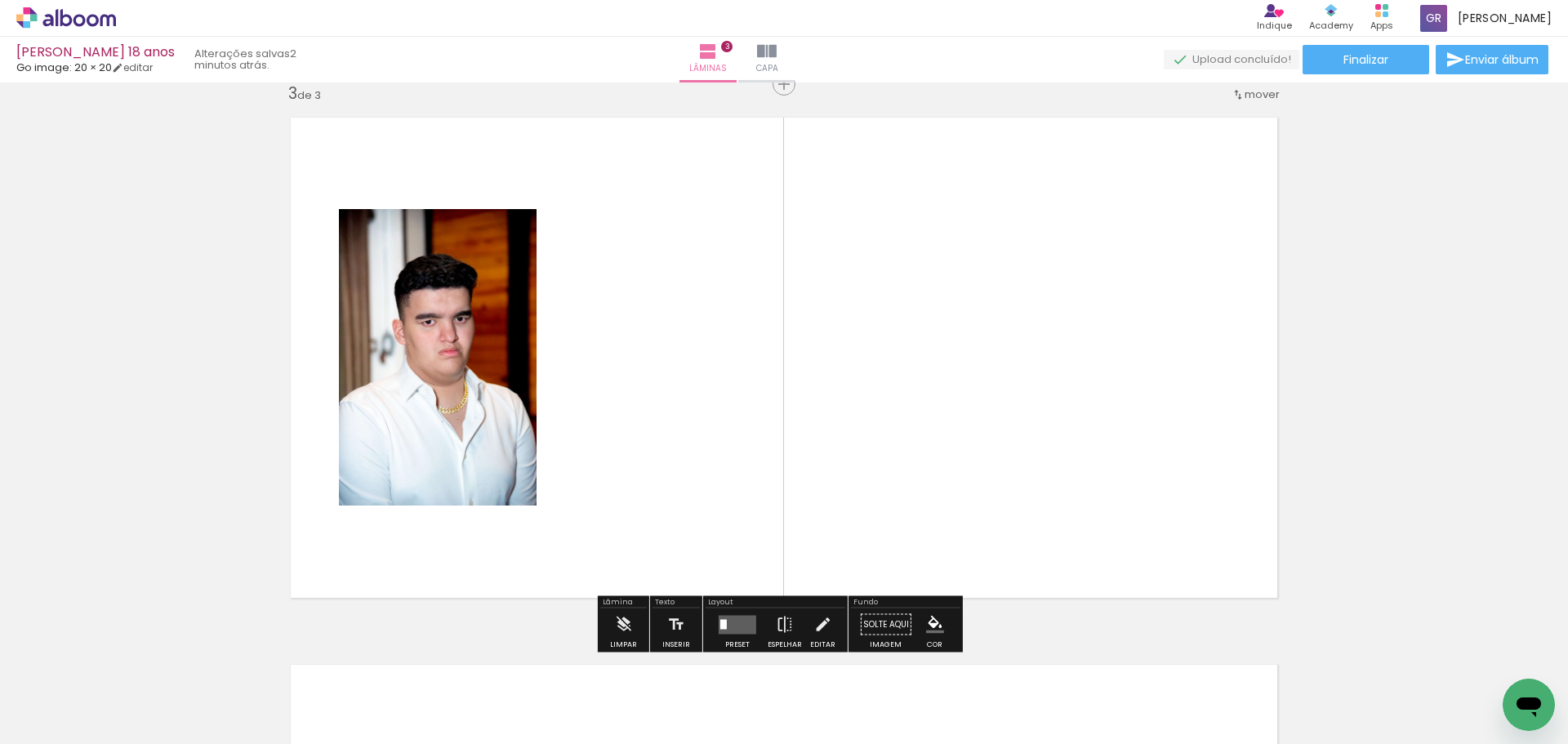
scroll to position [1116, 0]
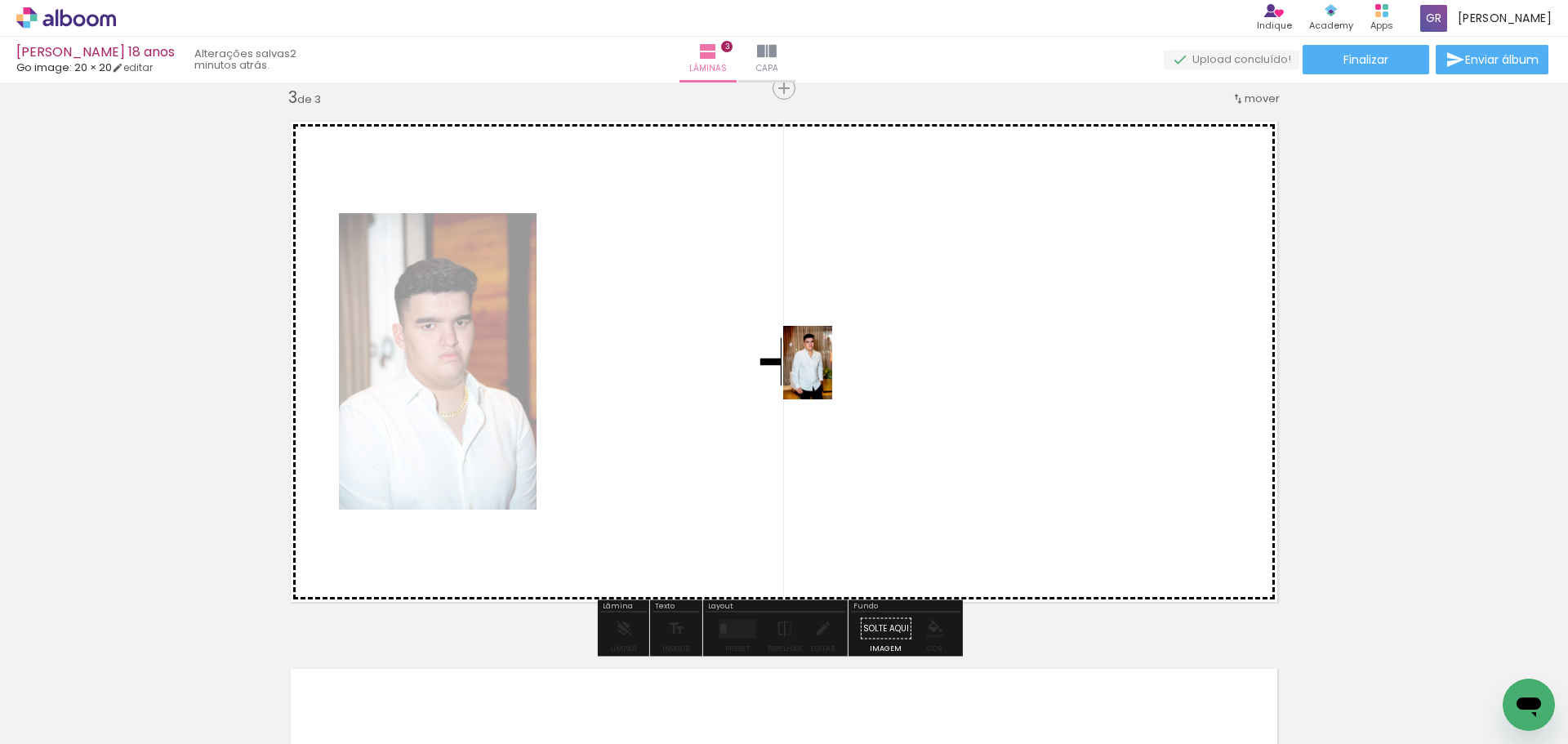
drag, startPoint x: 1000, startPoint y: 653, endPoint x: 869, endPoint y: 401, distance: 284.0
click at [833, 379] on quentale-workspace at bounding box center [784, 372] width 1568 height 744
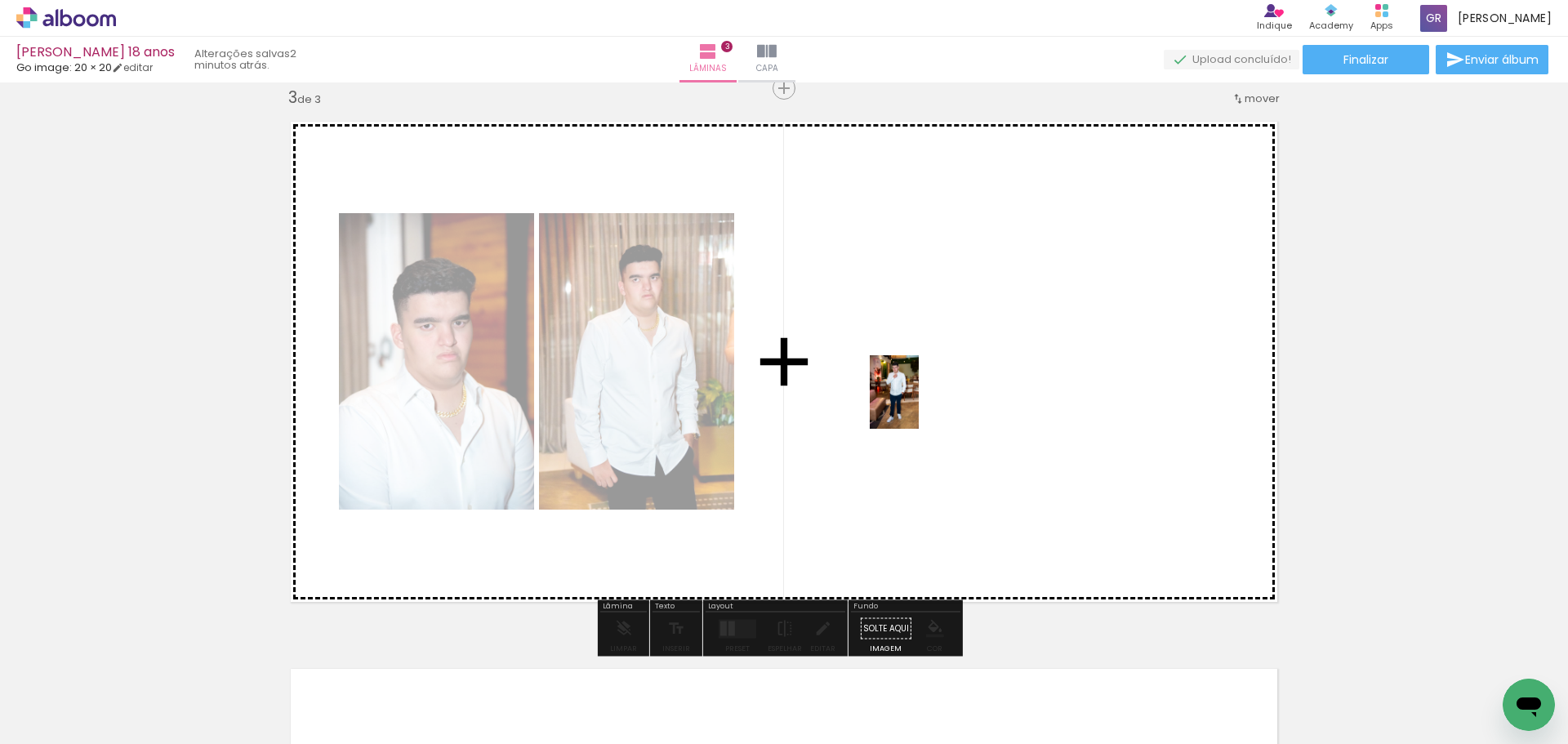
drag, startPoint x: 1097, startPoint y: 691, endPoint x: 919, endPoint y: 405, distance: 336.9
click at [919, 405] on quentale-workspace at bounding box center [784, 372] width 1568 height 744
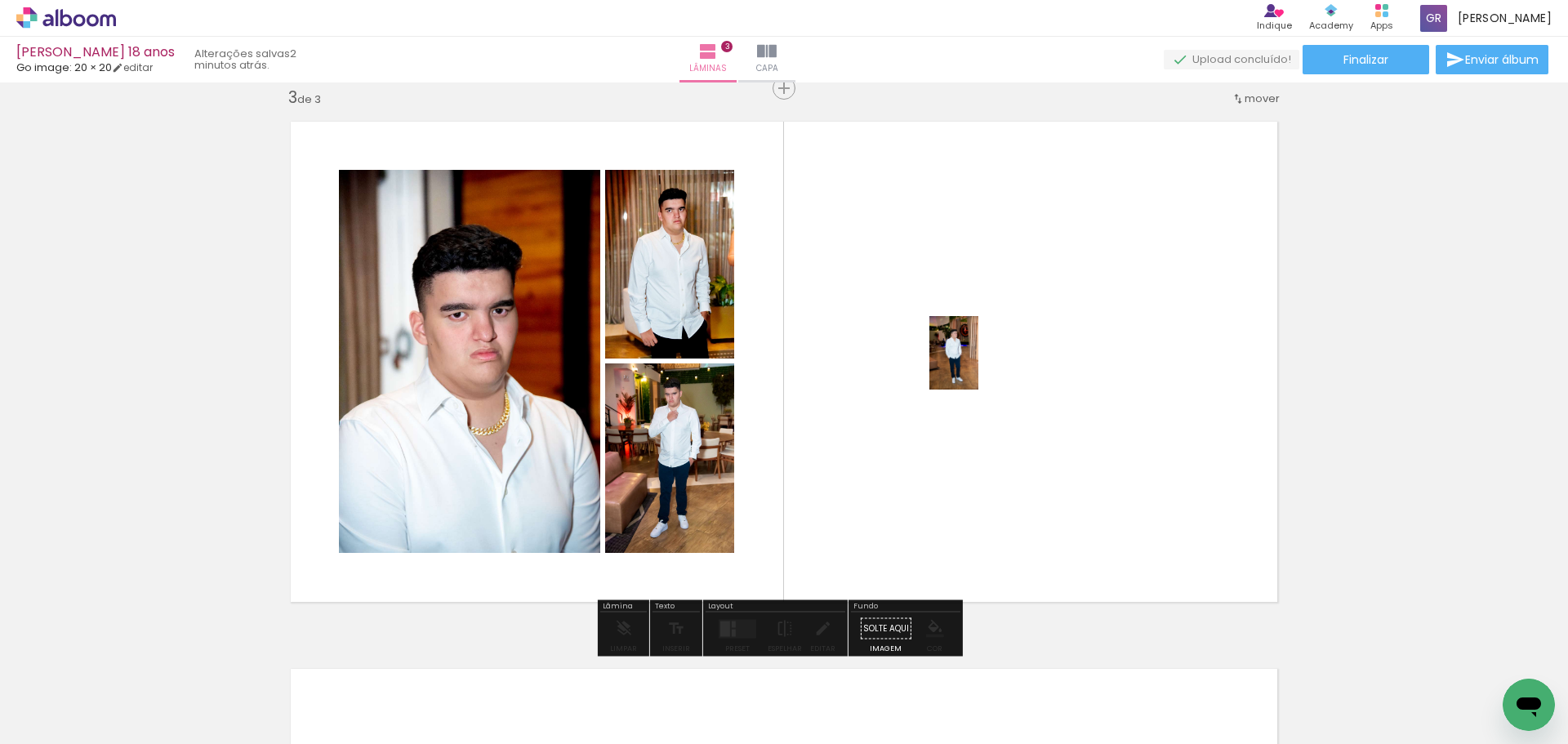
drag, startPoint x: 1187, startPoint y: 704, endPoint x: 977, endPoint y: 369, distance: 395.4
click at [977, 369] on quentale-workspace at bounding box center [784, 372] width 1568 height 744
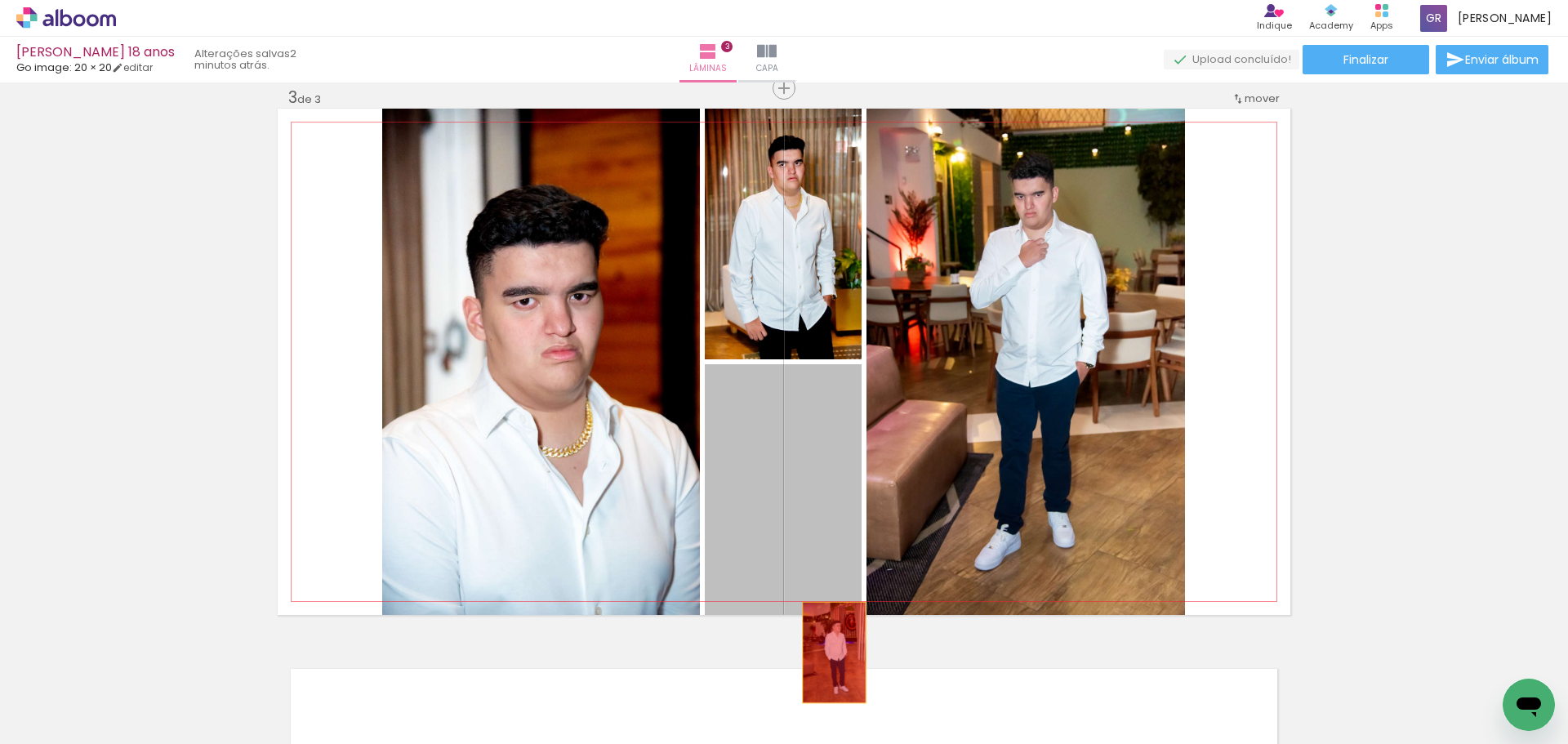
drag, startPoint x: 789, startPoint y: 489, endPoint x: 828, endPoint y: 654, distance: 169.5
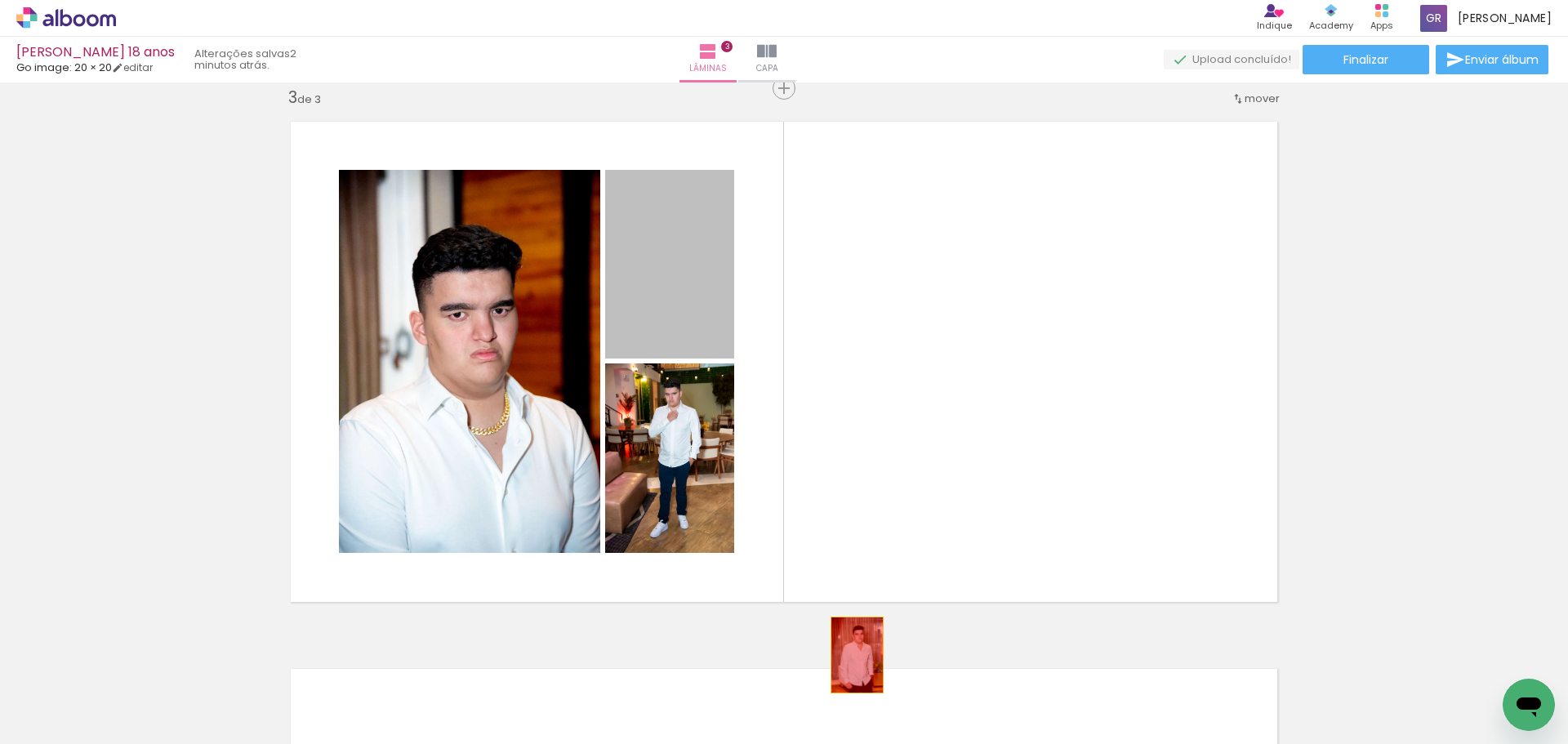
drag, startPoint x: 674, startPoint y: 282, endPoint x: 851, endPoint y: 655, distance: 412.9
click at [851, 655] on quentale-workspace at bounding box center [784, 372] width 1568 height 744
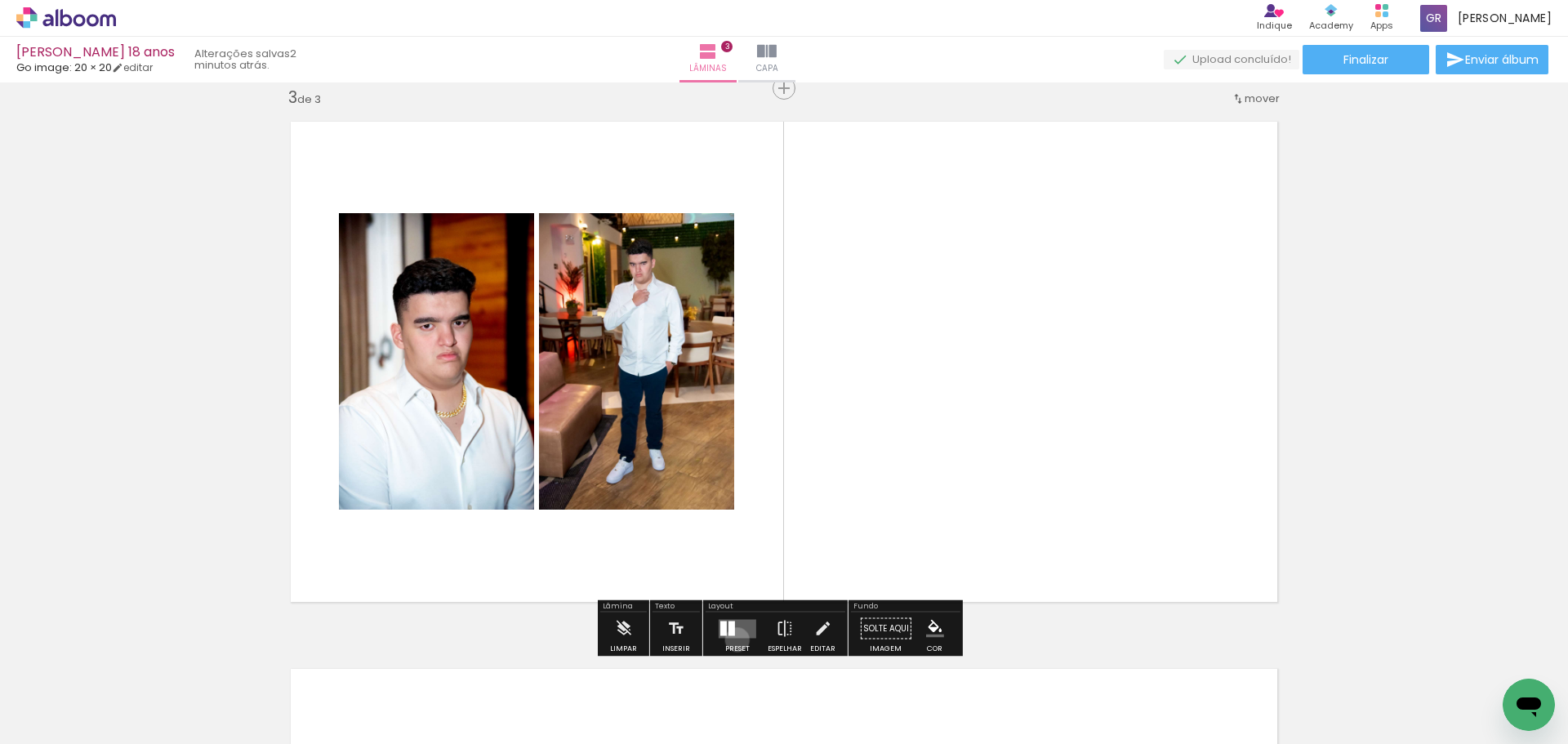
click at [733, 640] on div at bounding box center [737, 629] width 44 height 33
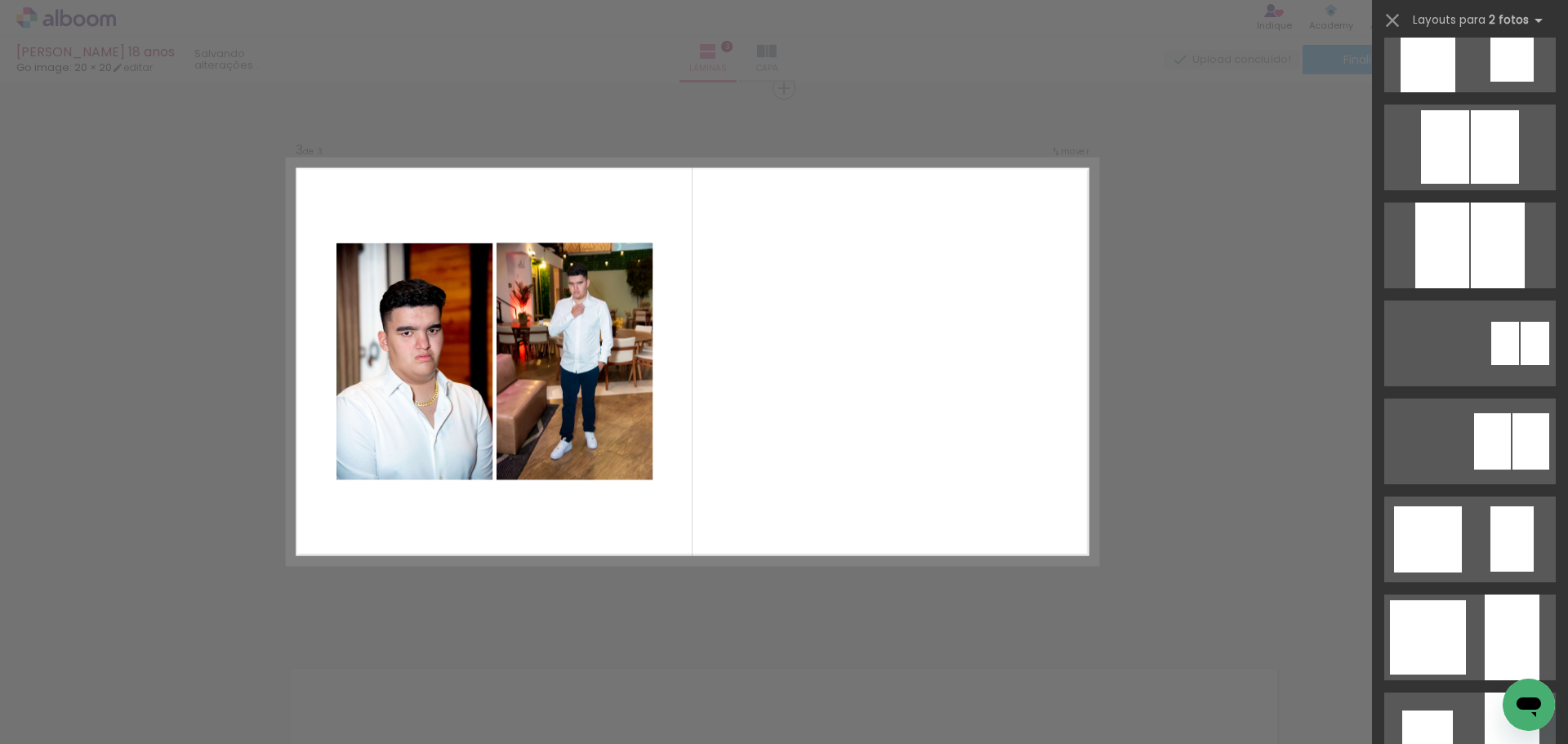
scroll to position [0, 0]
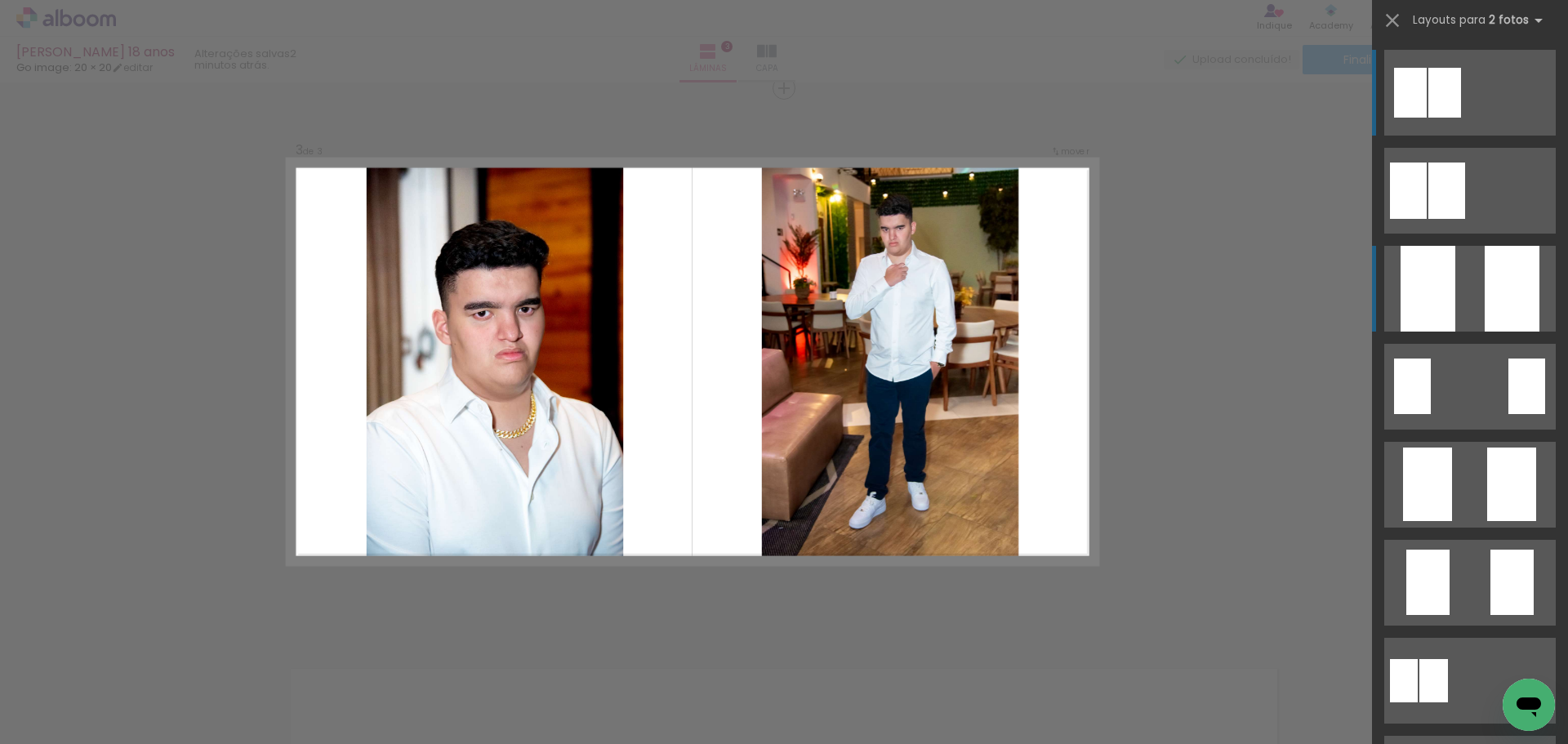
click at [1468, 288] on quentale-layouter at bounding box center [1470, 289] width 171 height 86
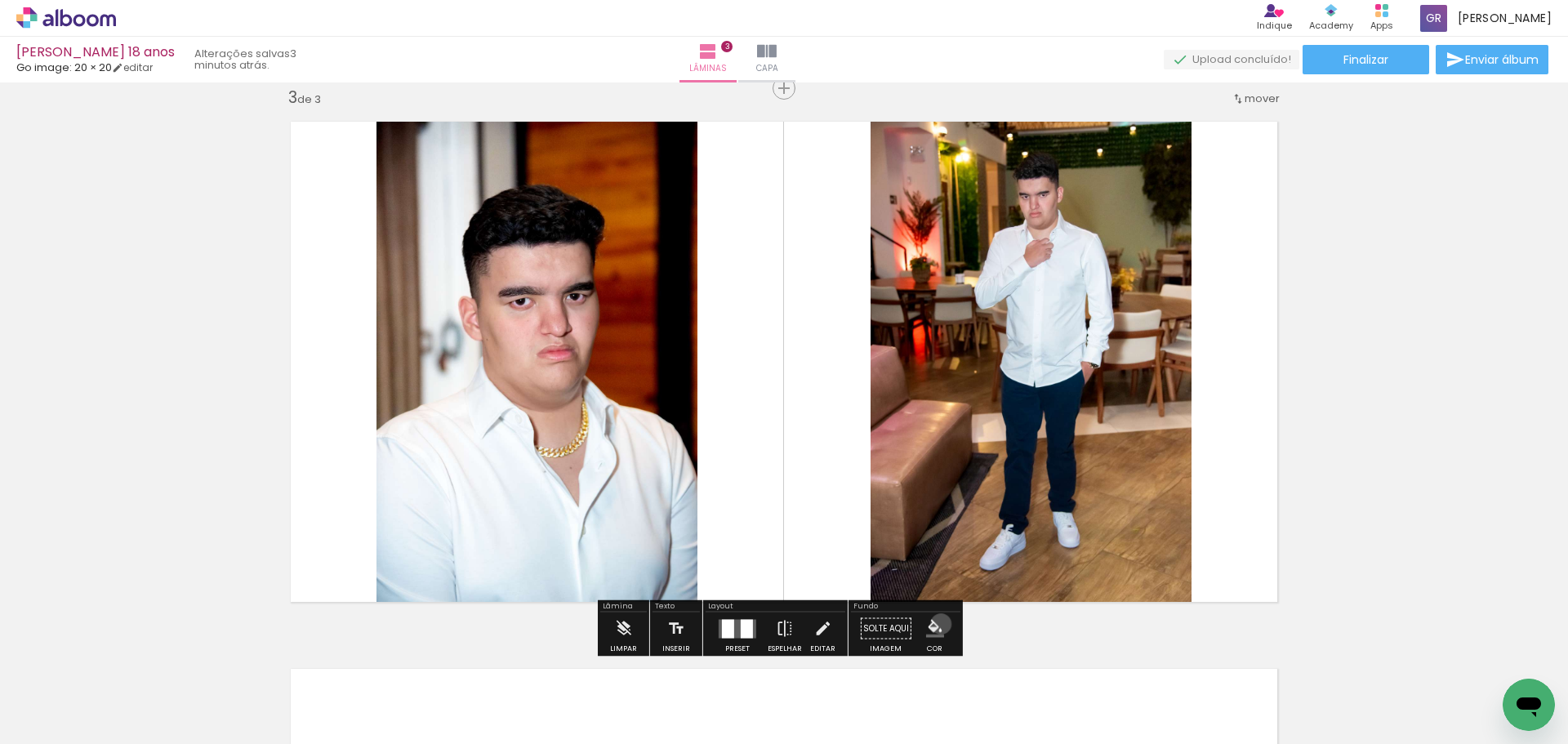
click at [935, 624] on iron-icon "color picker" at bounding box center [935, 629] width 18 height 18
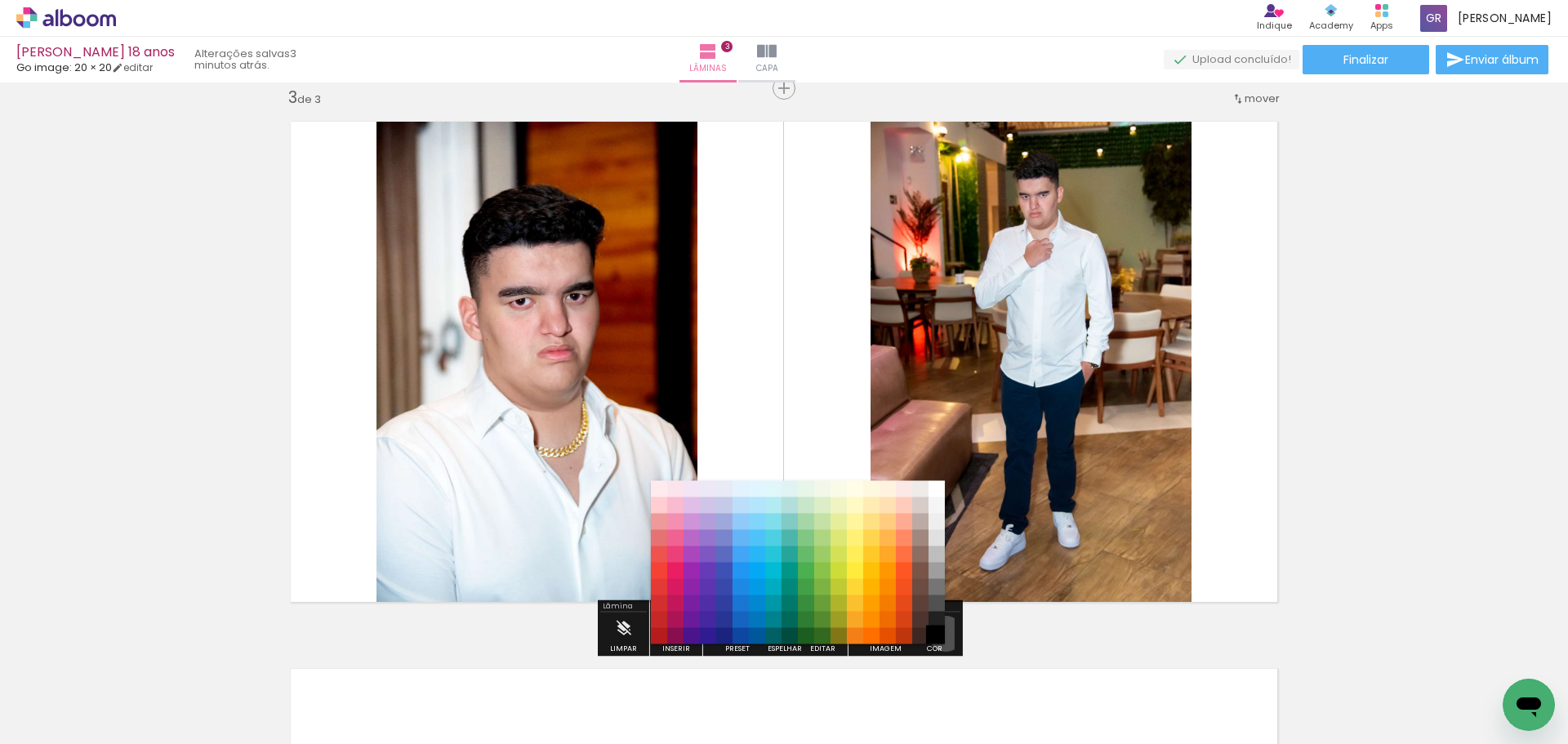
click at [939, 633] on paper-item "#000000" at bounding box center [936, 635] width 16 height 16
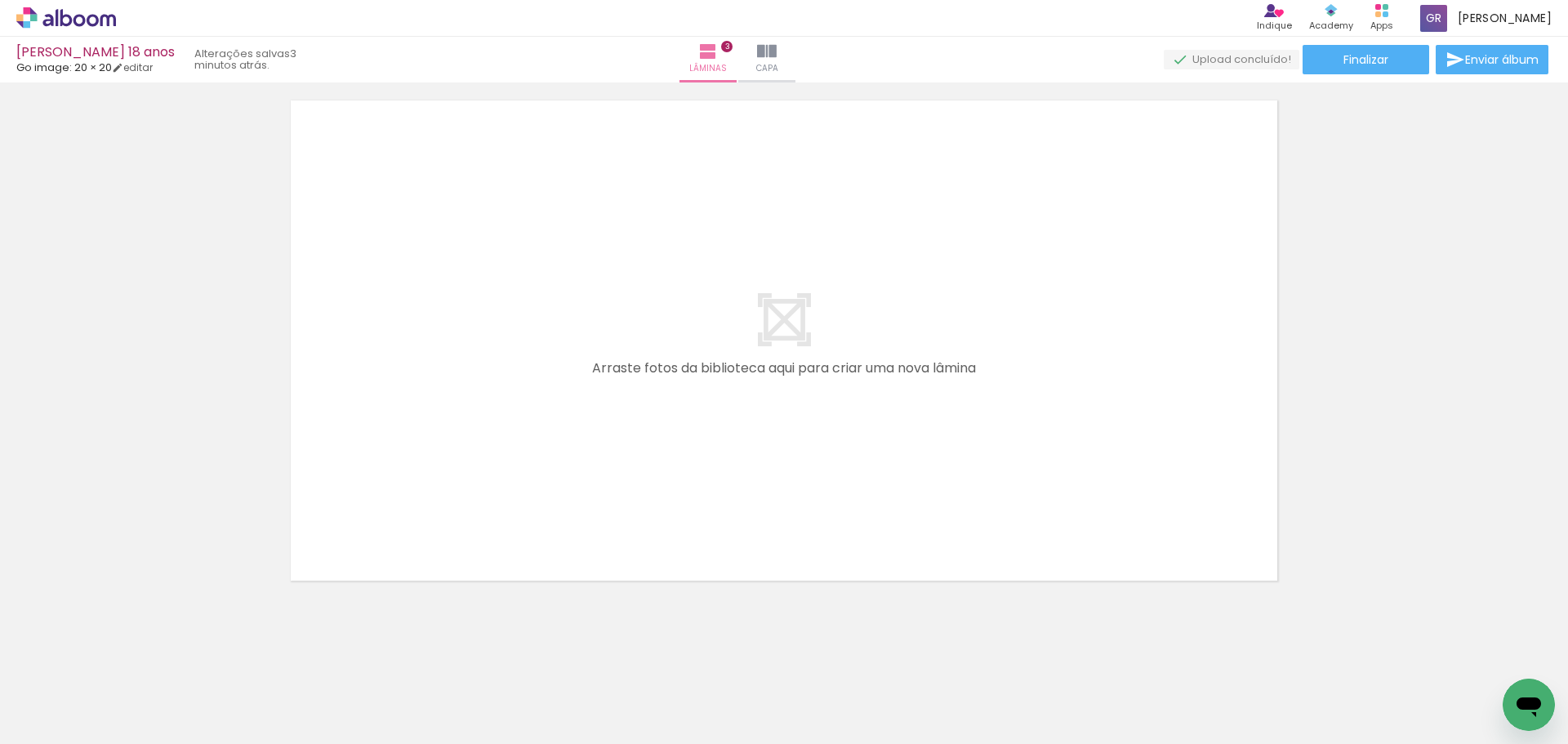
scroll to position [1693, 0]
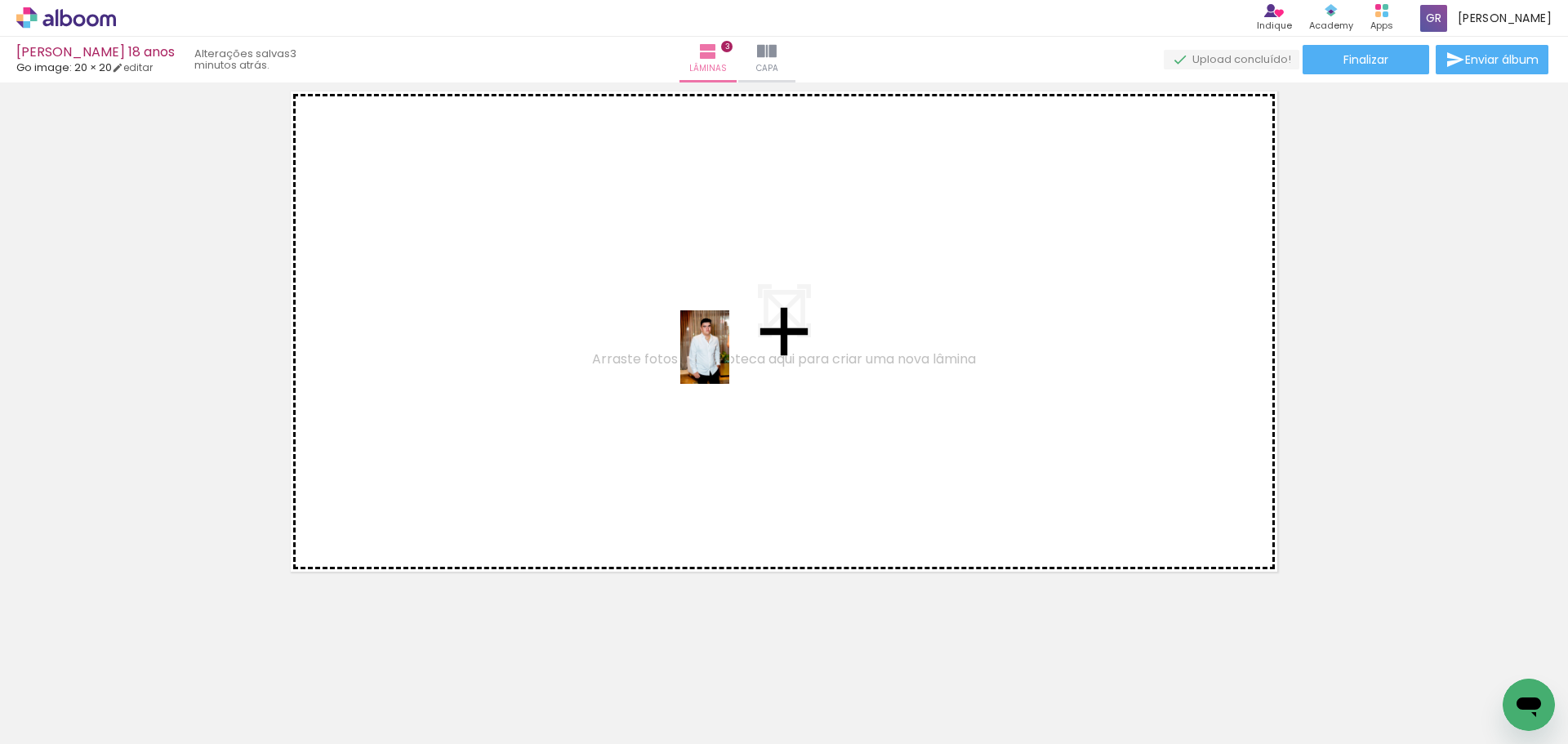
drag, startPoint x: 995, startPoint y: 692, endPoint x: 729, endPoint y: 360, distance: 425.4
click at [729, 360] on quentale-workspace at bounding box center [784, 372] width 1568 height 744
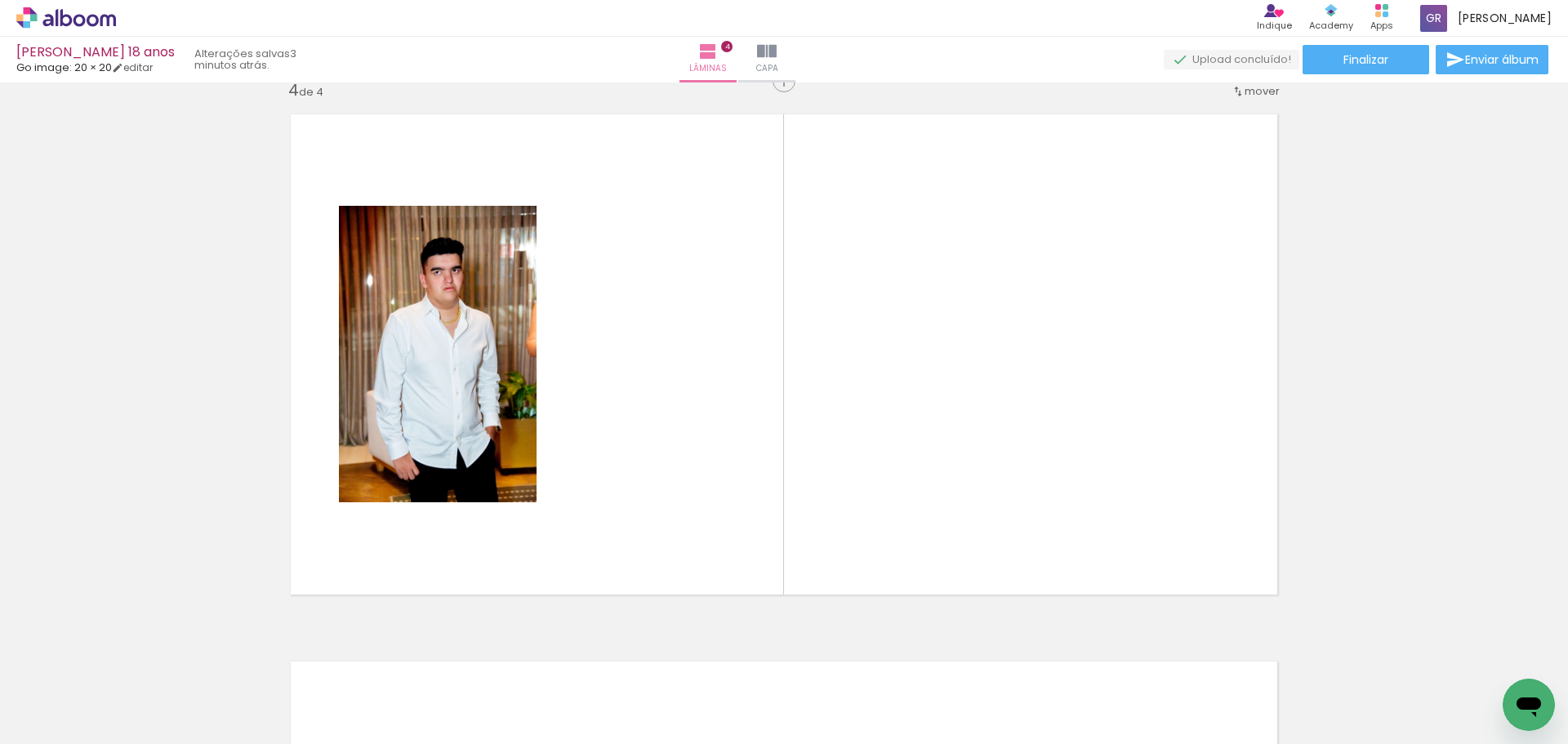
scroll to position [1663, 0]
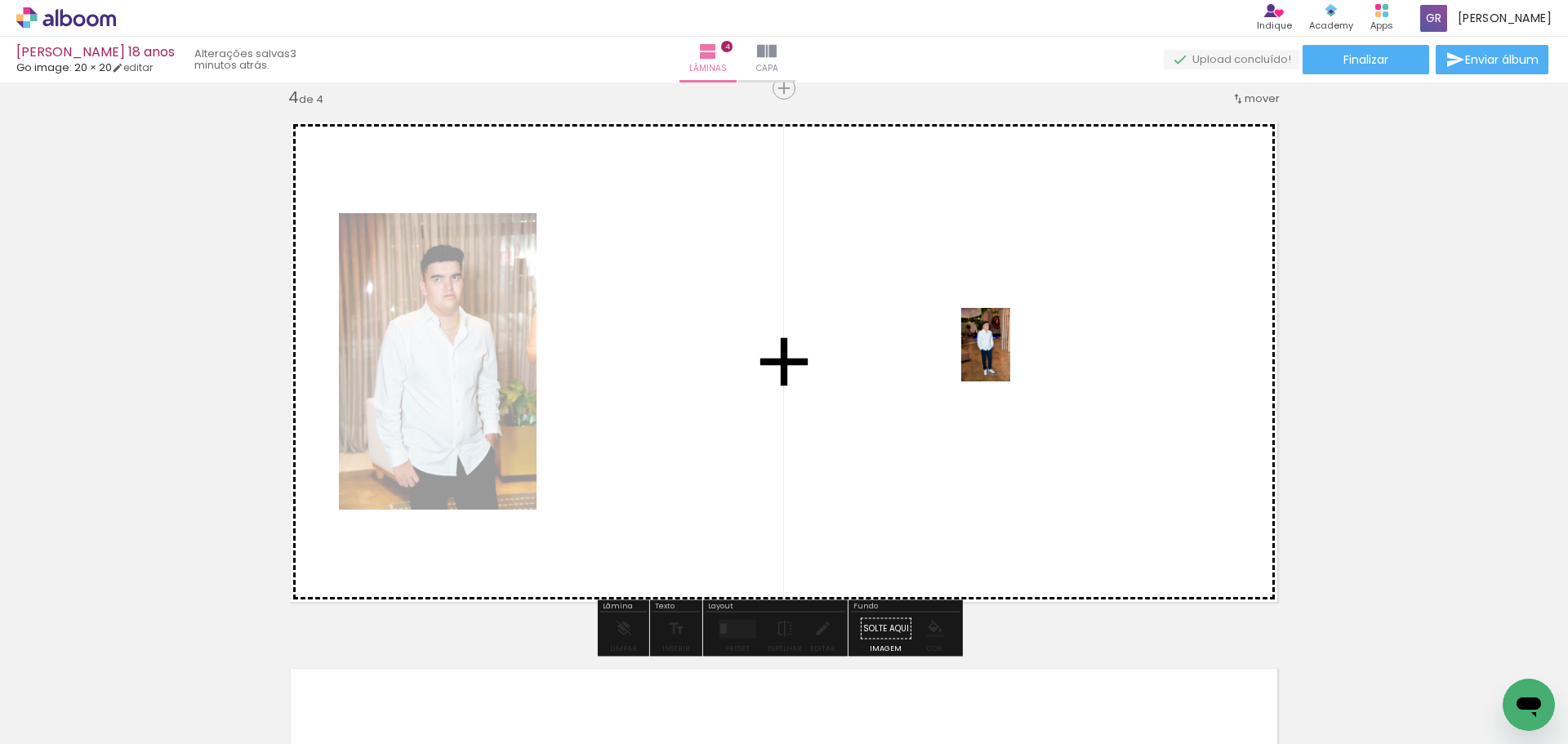
drag, startPoint x: 1187, startPoint y: 697, endPoint x: 1010, endPoint y: 357, distance: 383.3
click at [1010, 357] on quentale-workspace at bounding box center [784, 372] width 1568 height 744
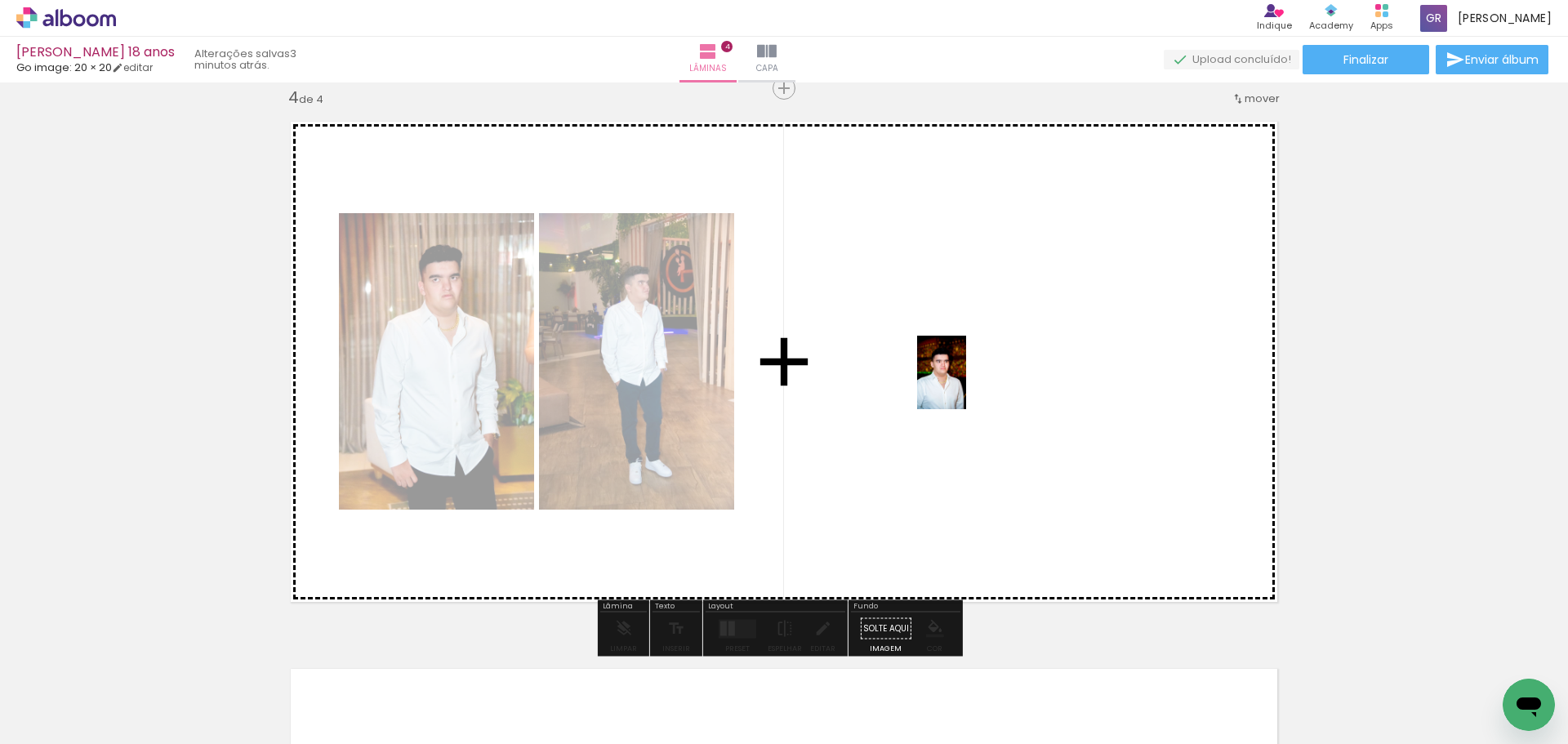
drag, startPoint x: 1372, startPoint y: 701, endPoint x: 966, endPoint y: 385, distance: 514.5
click at [966, 385] on quentale-workspace at bounding box center [784, 372] width 1568 height 744
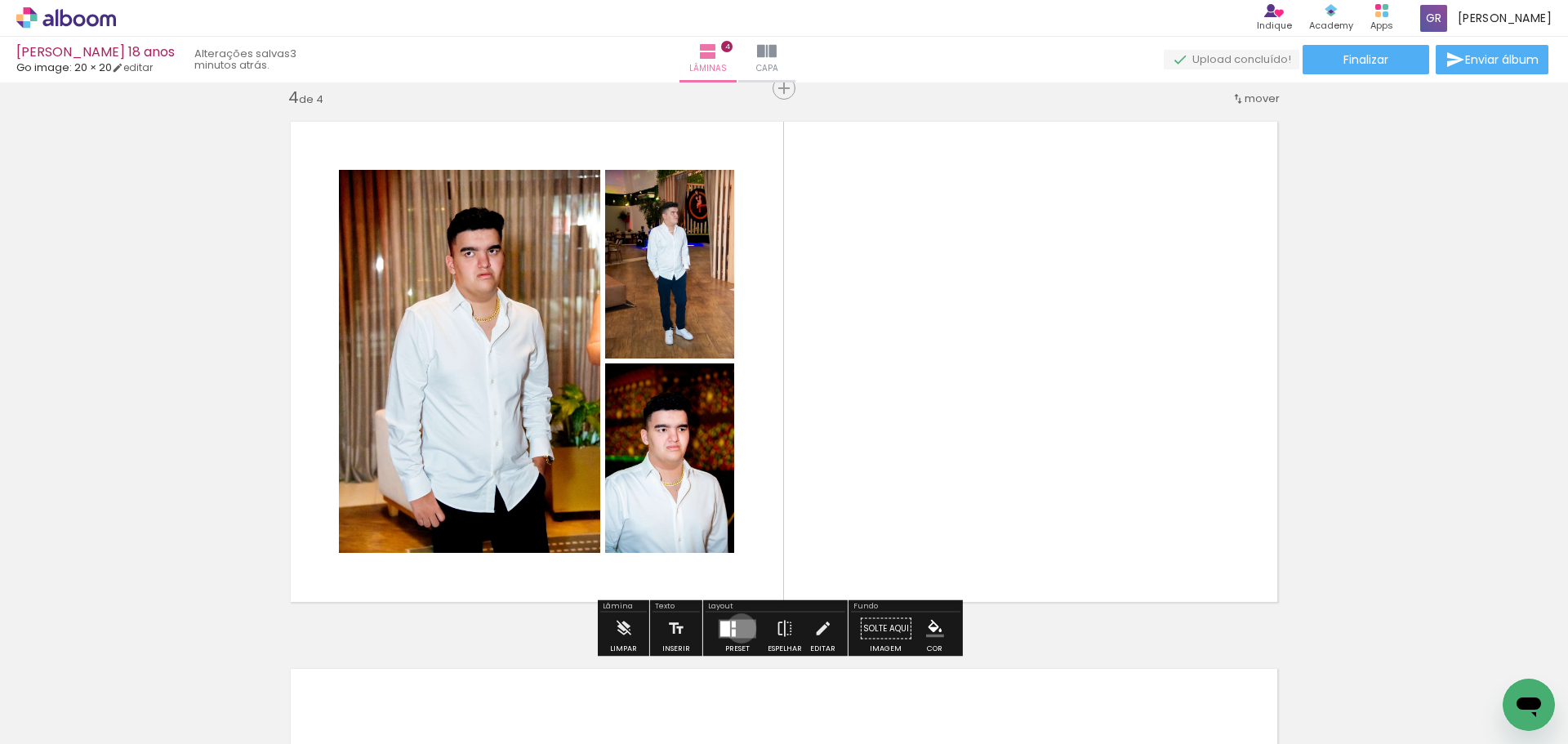
drag, startPoint x: 737, startPoint y: 628, endPoint x: 965, endPoint y: 603, distance: 229.4
click at [737, 627] on quentale-layouter at bounding box center [737, 629] width 37 height 19
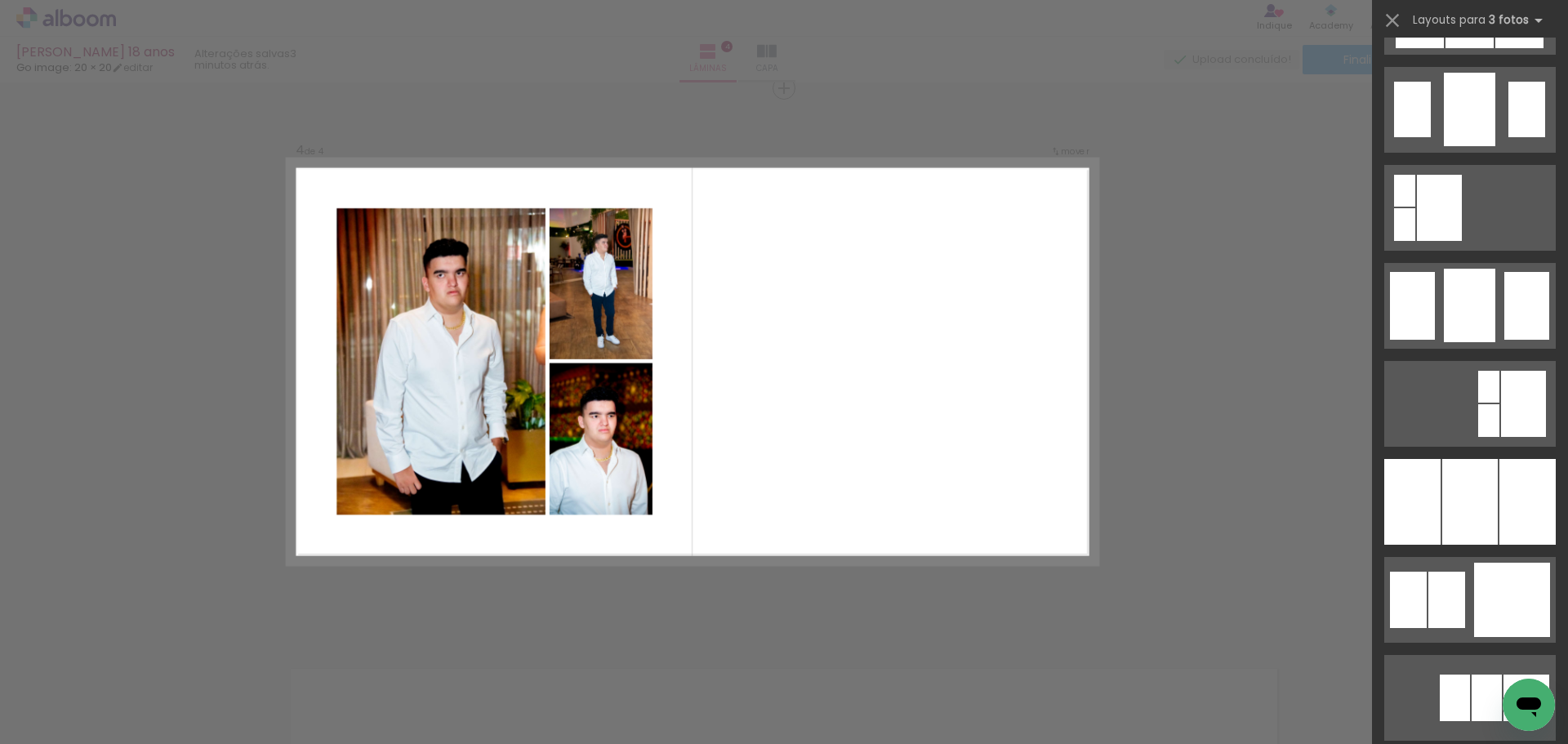
scroll to position [978, 0]
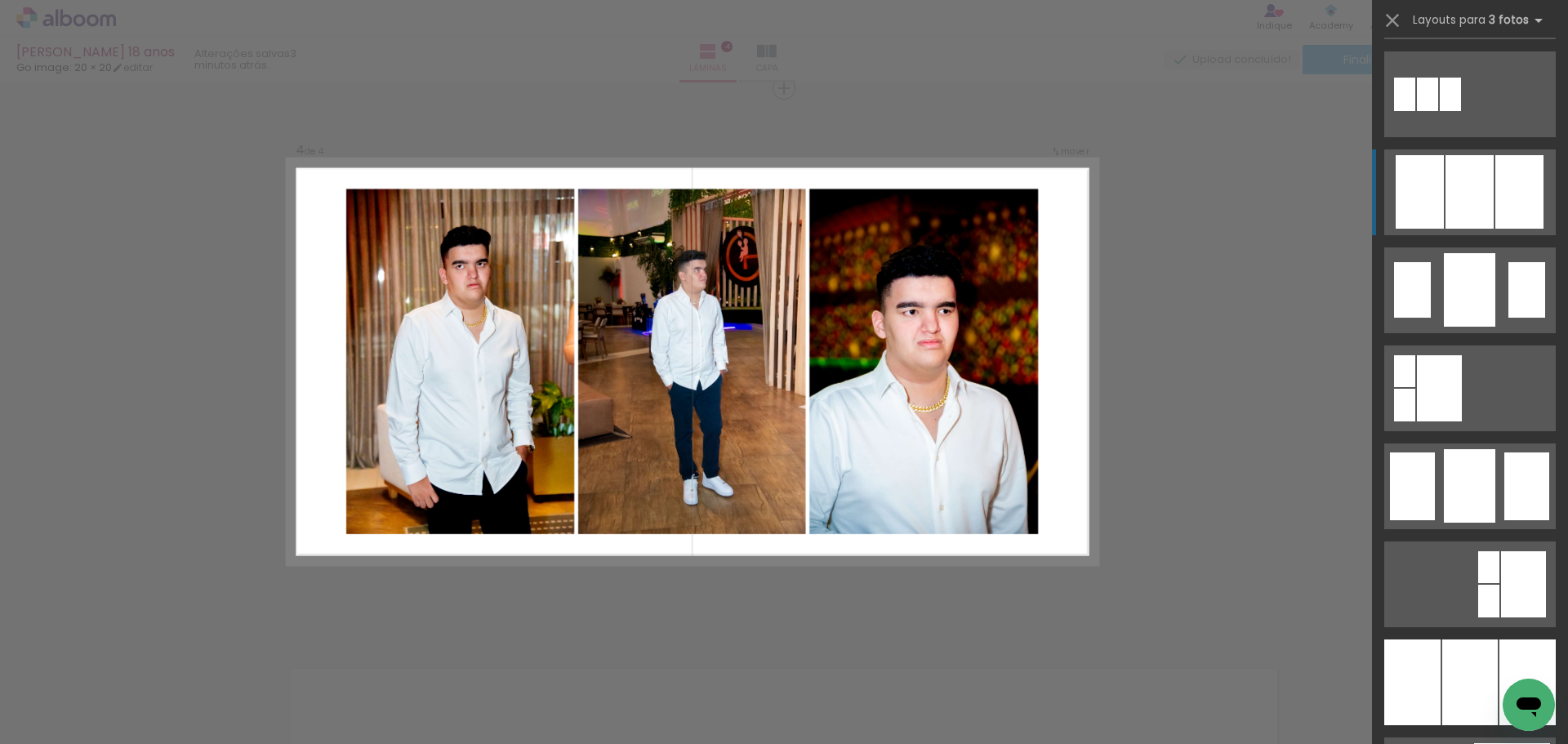
click at [1467, 194] on div at bounding box center [1469, 192] width 48 height 73
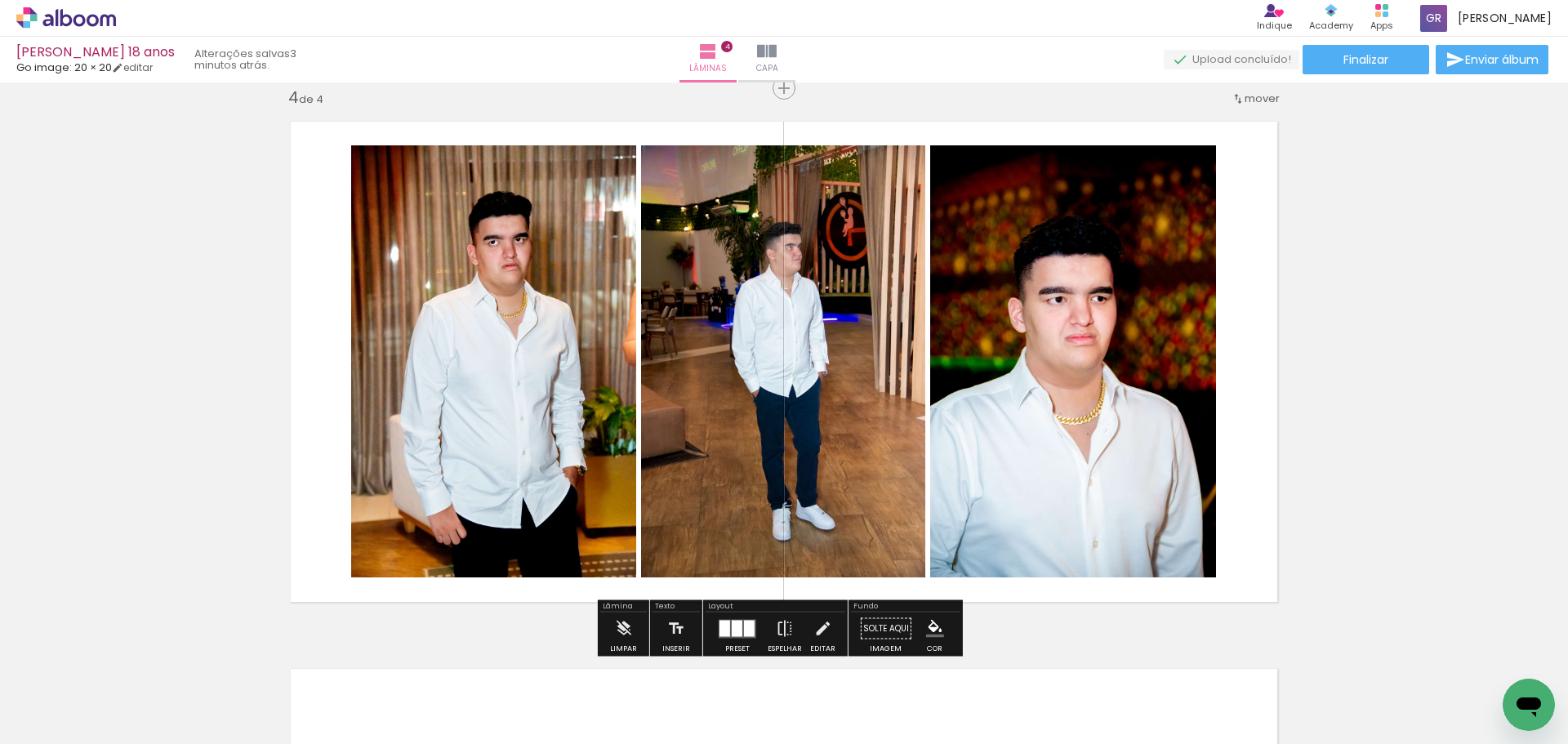
click at [732, 623] on div at bounding box center [736, 628] width 10 height 16
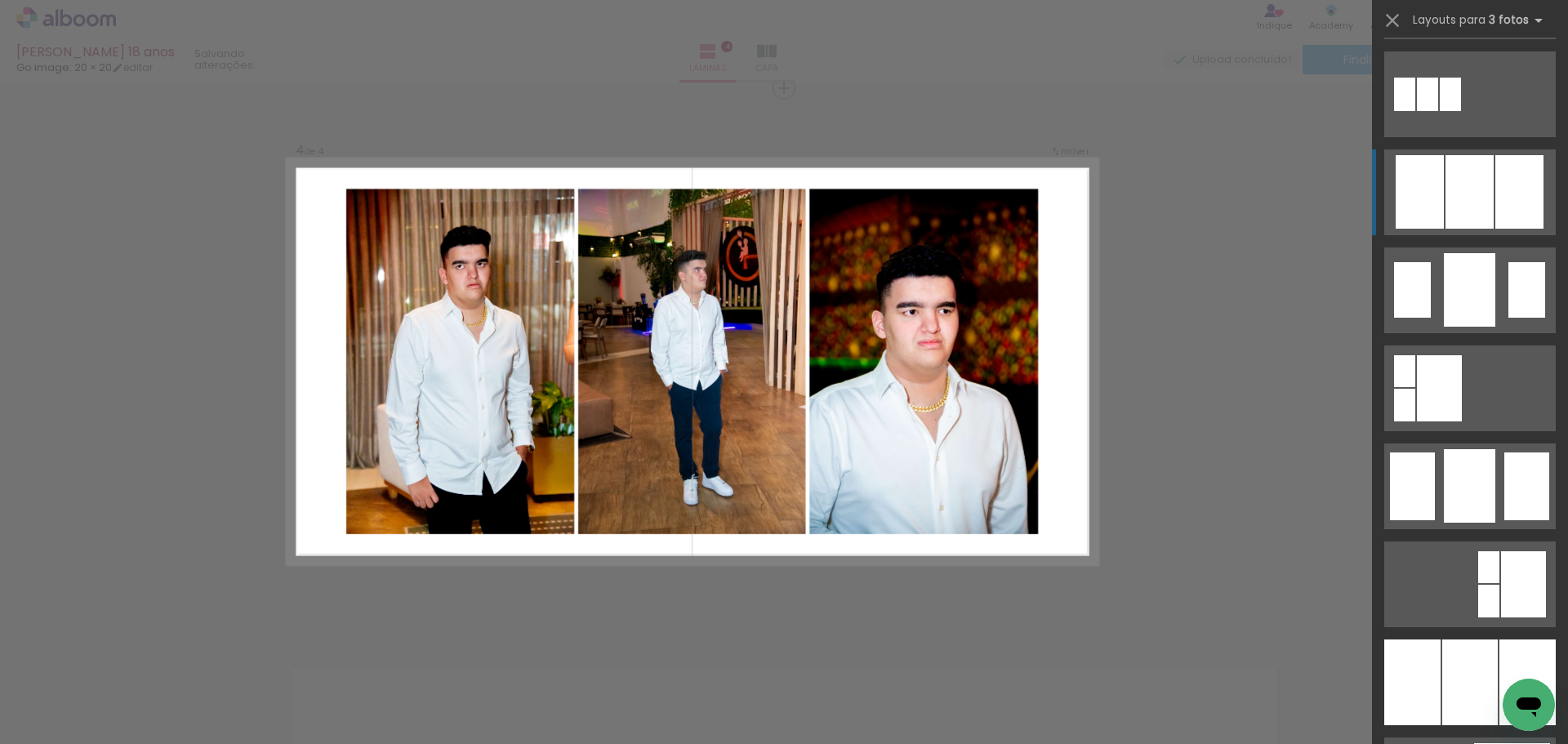
scroll to position [1079, 0]
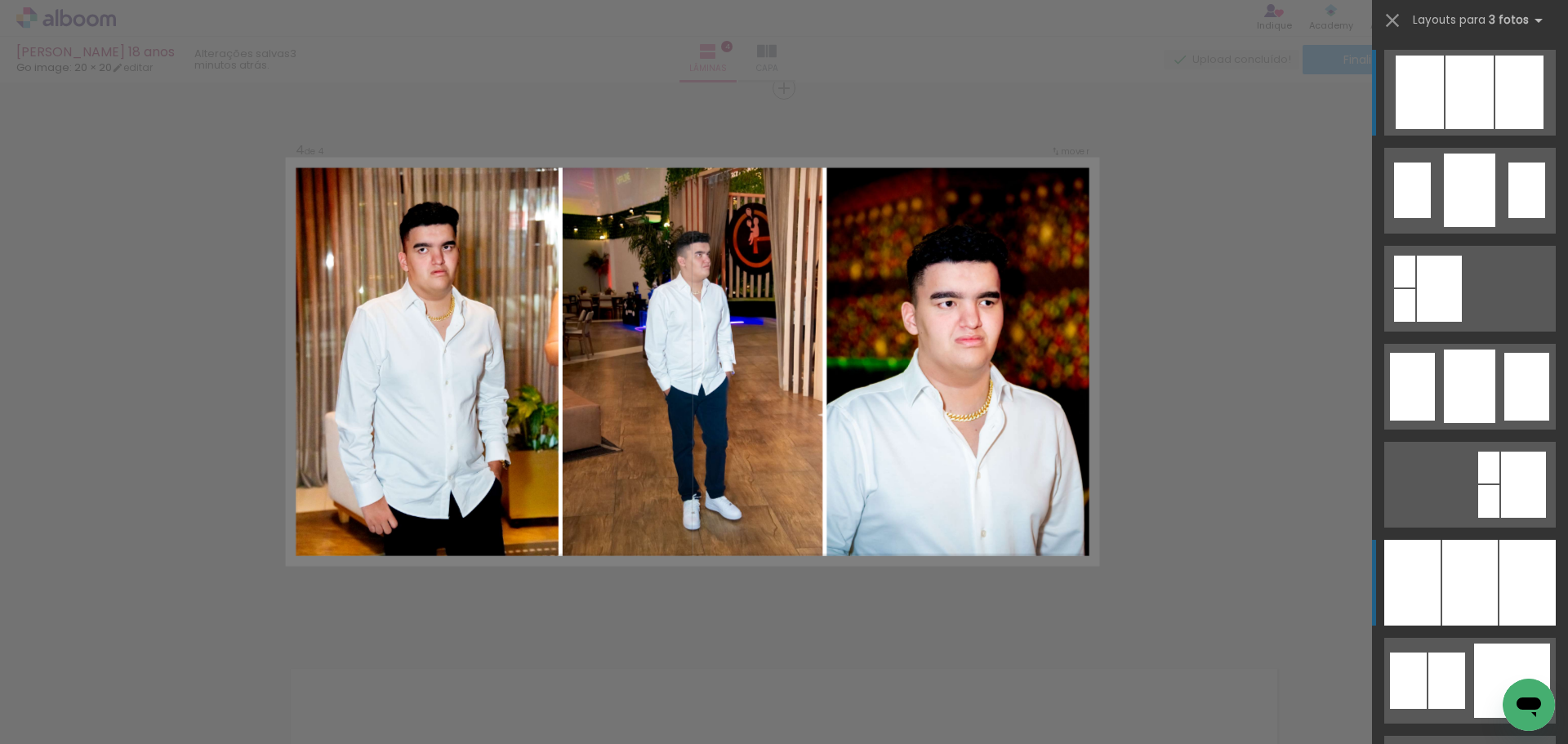
click at [1442, 576] on div at bounding box center [1469, 583] width 55 height 86
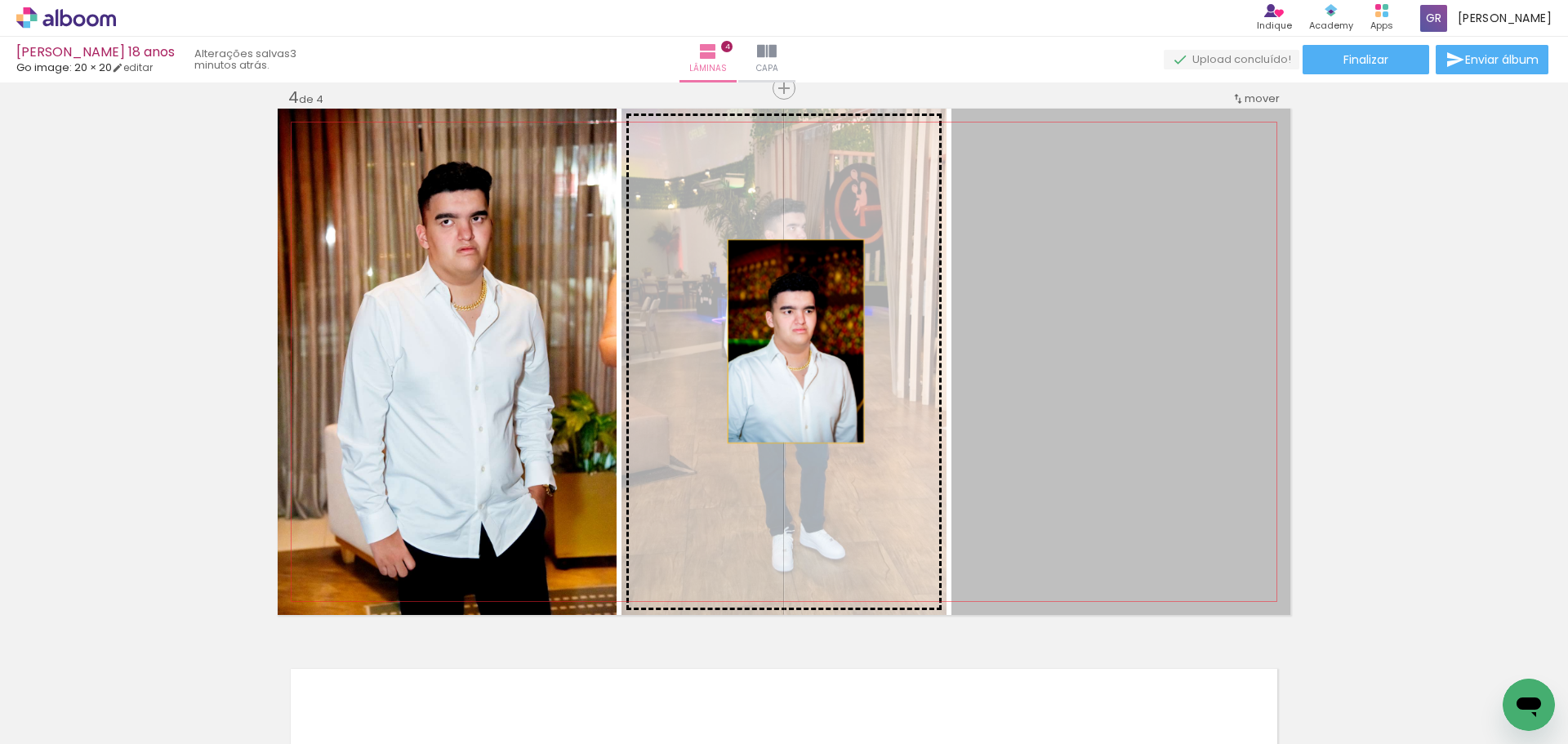
drag, startPoint x: 1104, startPoint y: 358, endPoint x: 790, endPoint y: 341, distance: 314.5
click at [0, 0] on slot at bounding box center [0, 0] width 0 height 0
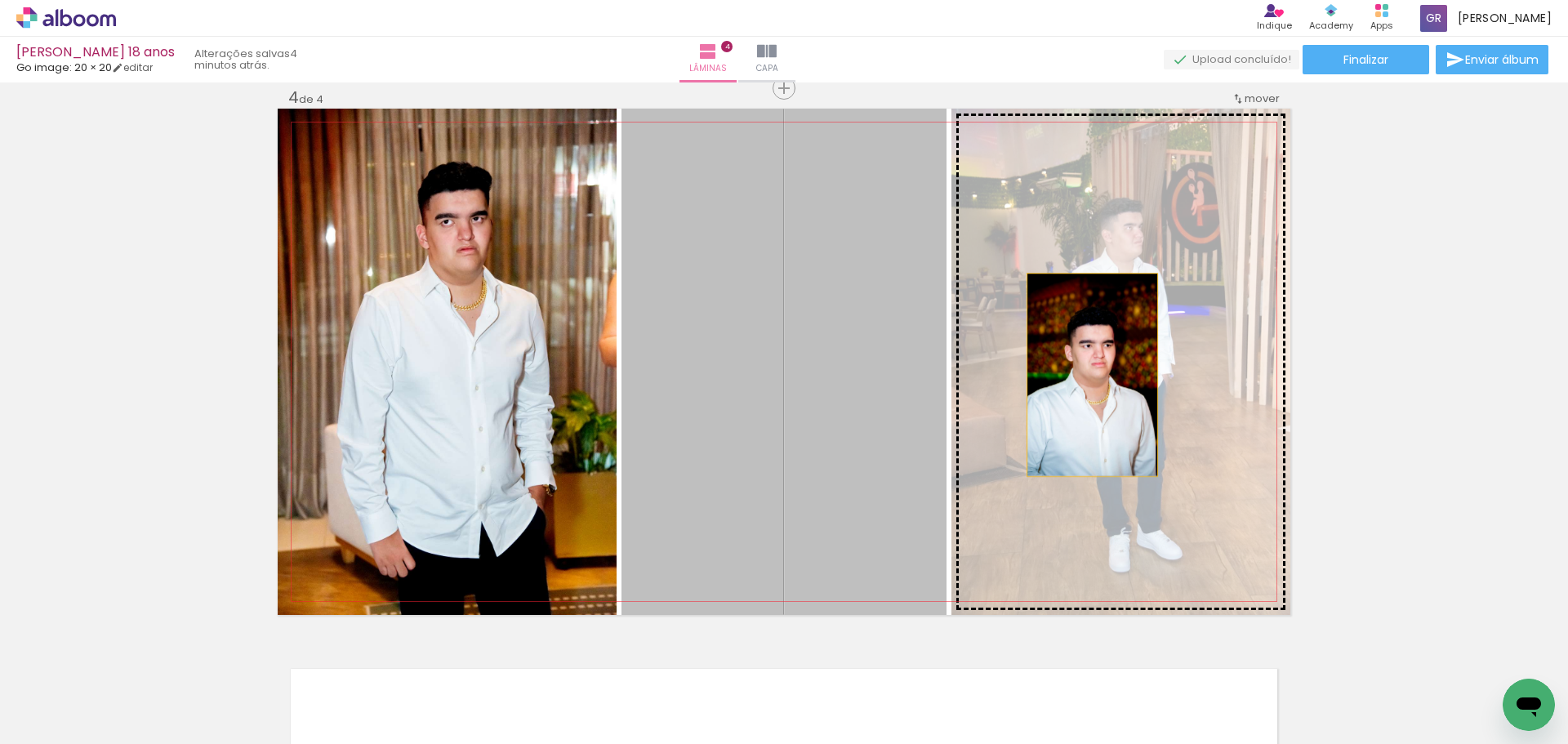
drag, startPoint x: 859, startPoint y: 385, endPoint x: 1086, endPoint y: 375, distance: 227.2
click at [0, 0] on slot at bounding box center [0, 0] width 0 height 0
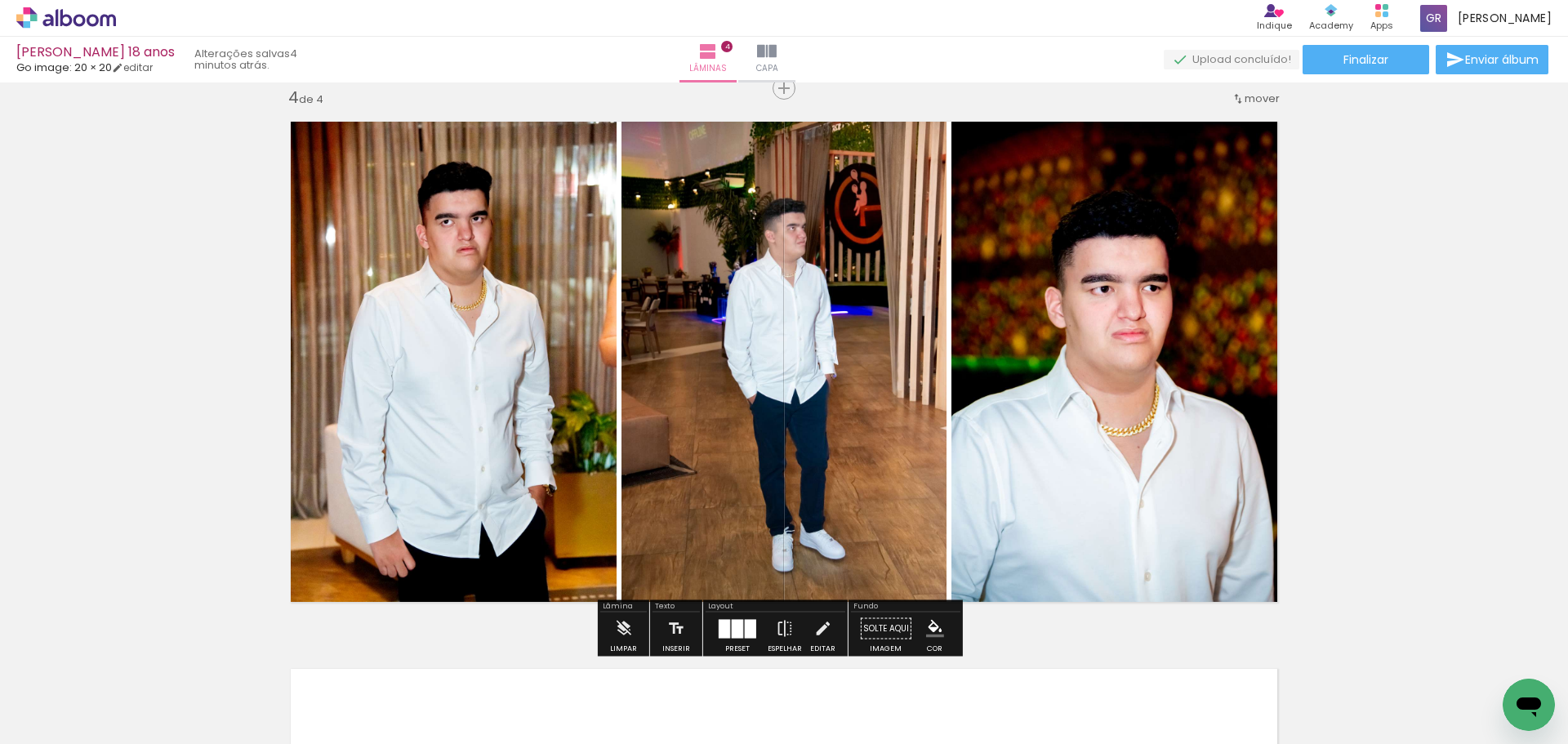
click at [852, 357] on quentale-photo at bounding box center [783, 362] width 325 height 506
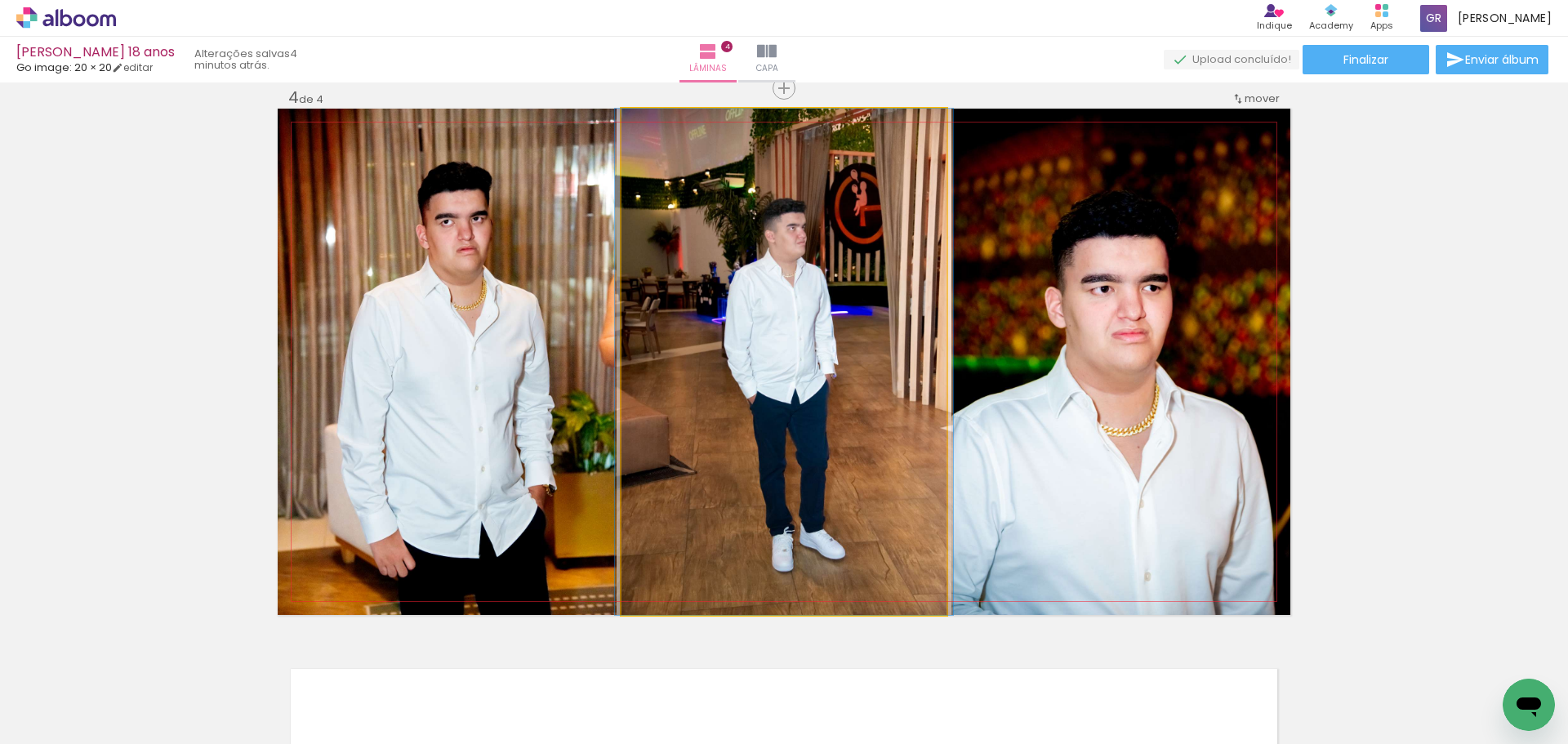
click at [851, 356] on quentale-photo at bounding box center [783, 362] width 325 height 506
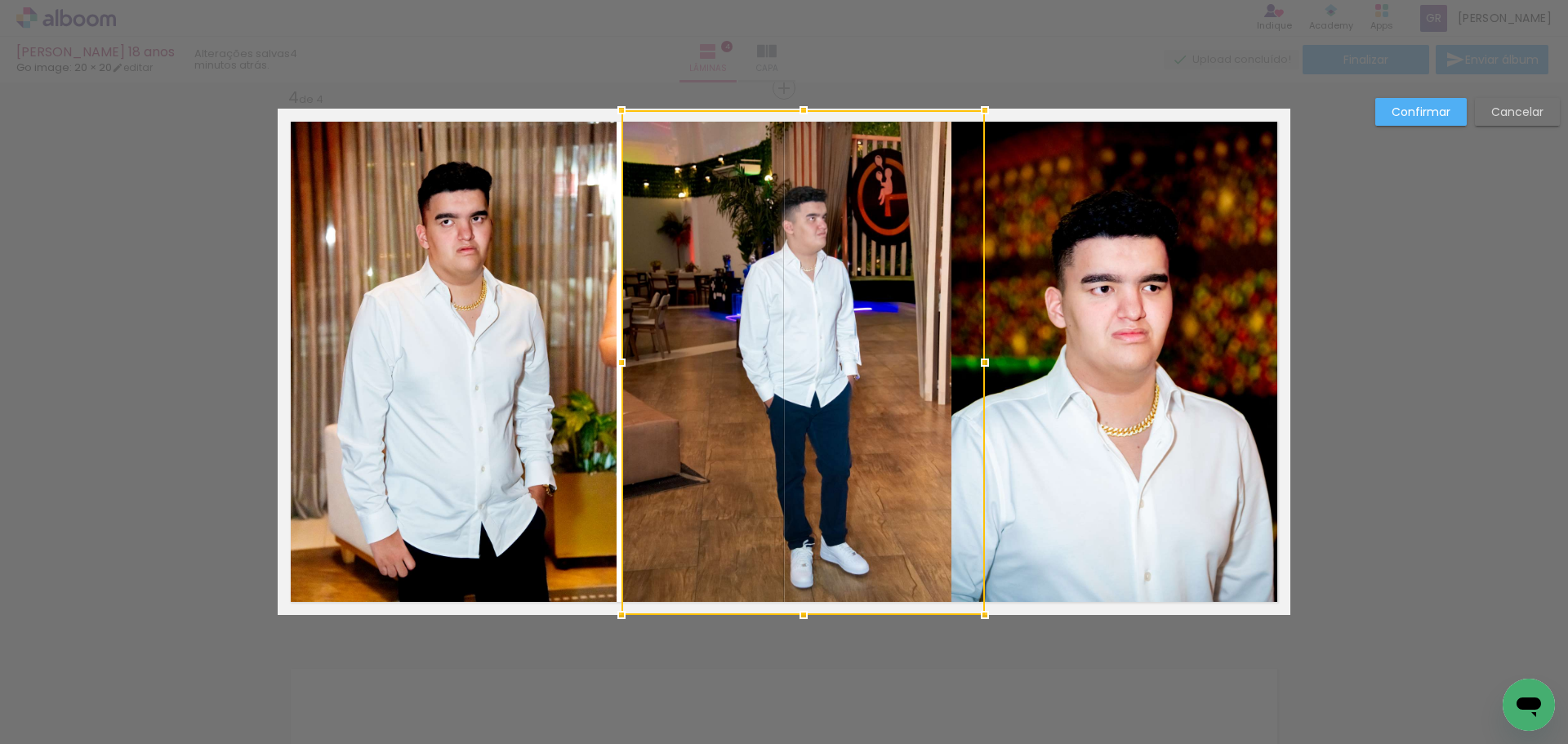
drag, startPoint x: 939, startPoint y: 107, endPoint x: 977, endPoint y: 77, distance: 48.4
click at [977, 0] on div "Enzo 18 anos Go image: 20 × 20 editar 4 minutos atrás. Lâminas 4 Capa Finalizar…" at bounding box center [784, 0] width 1568 height 0
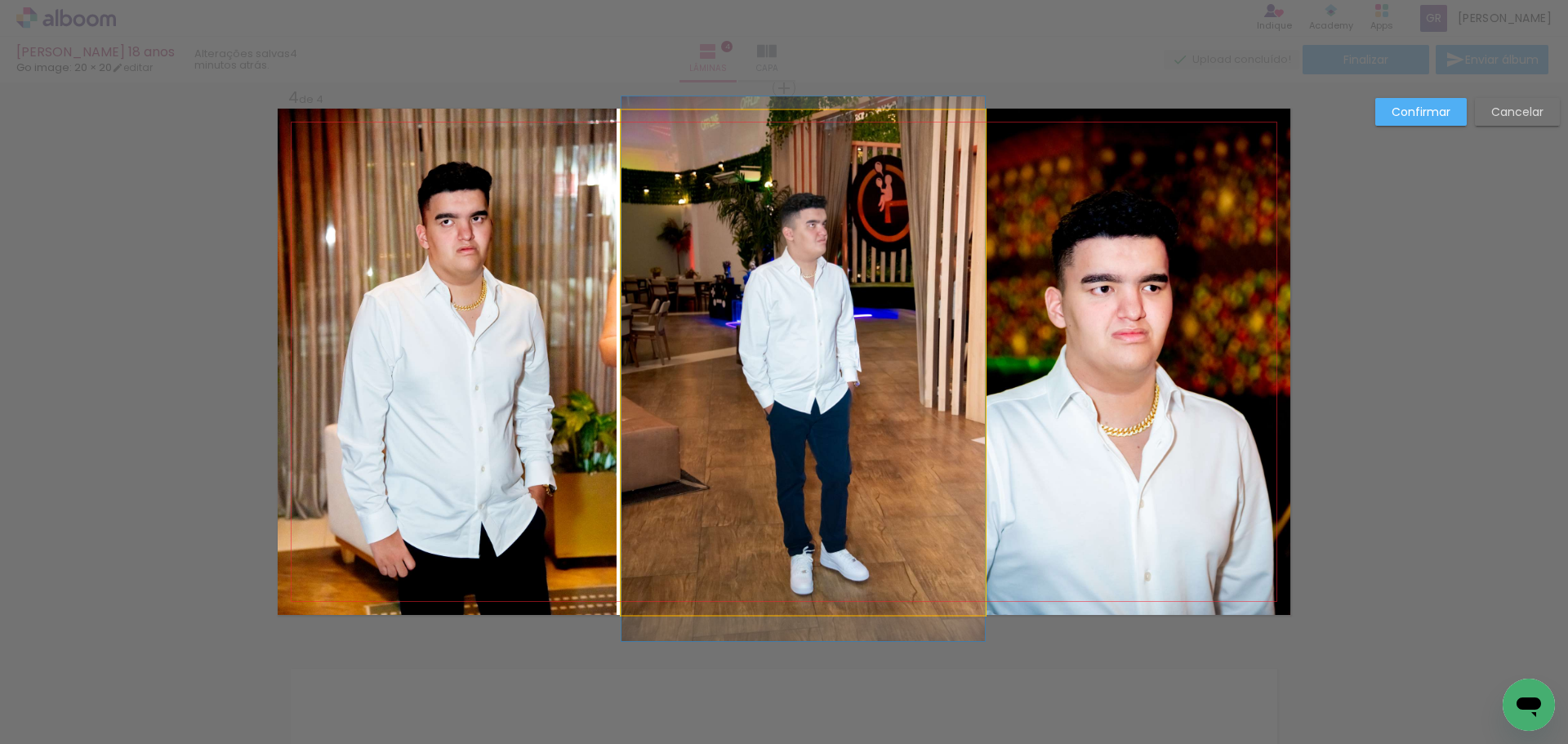
drag, startPoint x: 881, startPoint y: 297, endPoint x: 826, endPoint y: 305, distance: 55.6
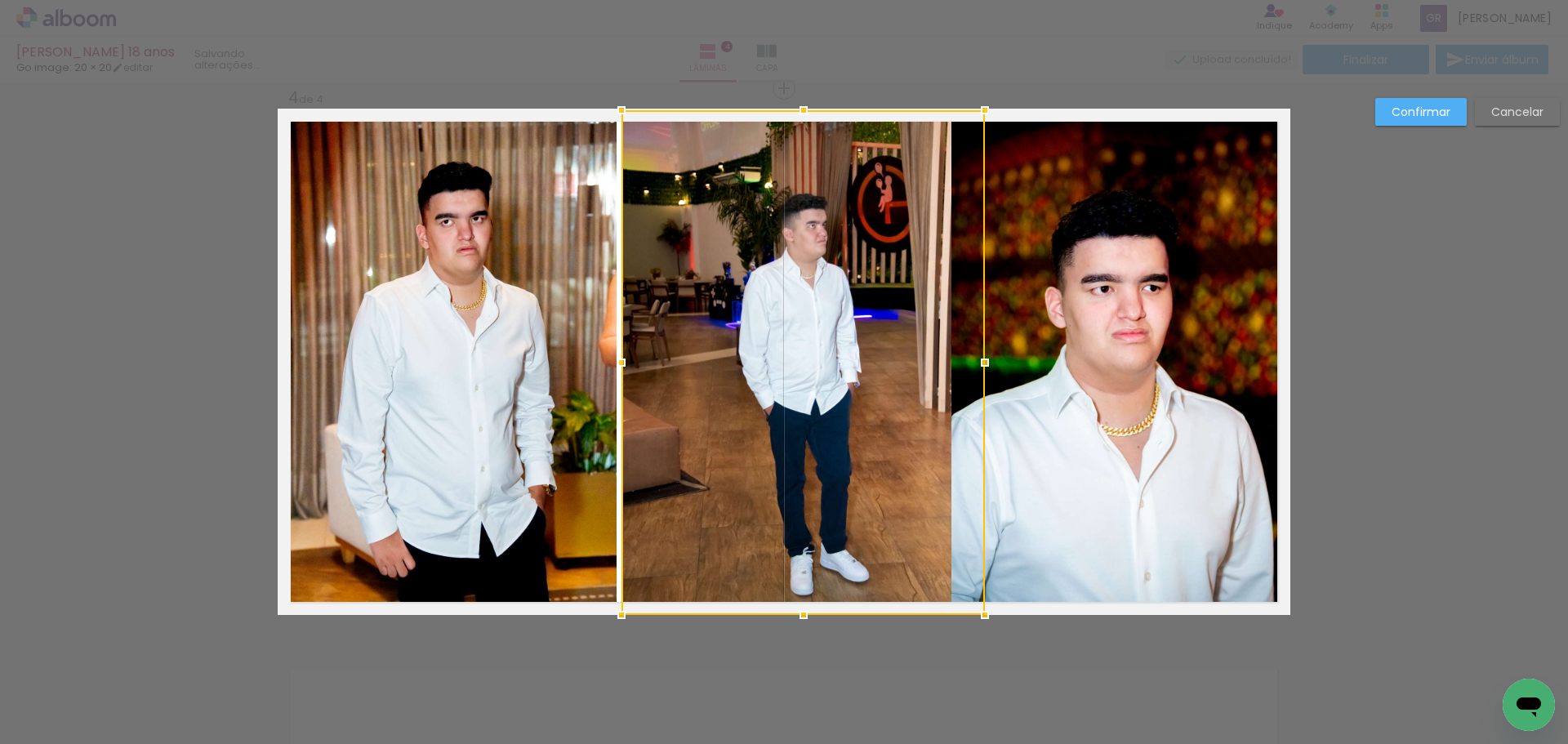
click at [837, 302] on div at bounding box center [803, 363] width 363 height 505
click at [841, 297] on div at bounding box center [803, 363] width 363 height 505
click at [1002, 277] on quentale-photo at bounding box center [1121, 362] width 339 height 506
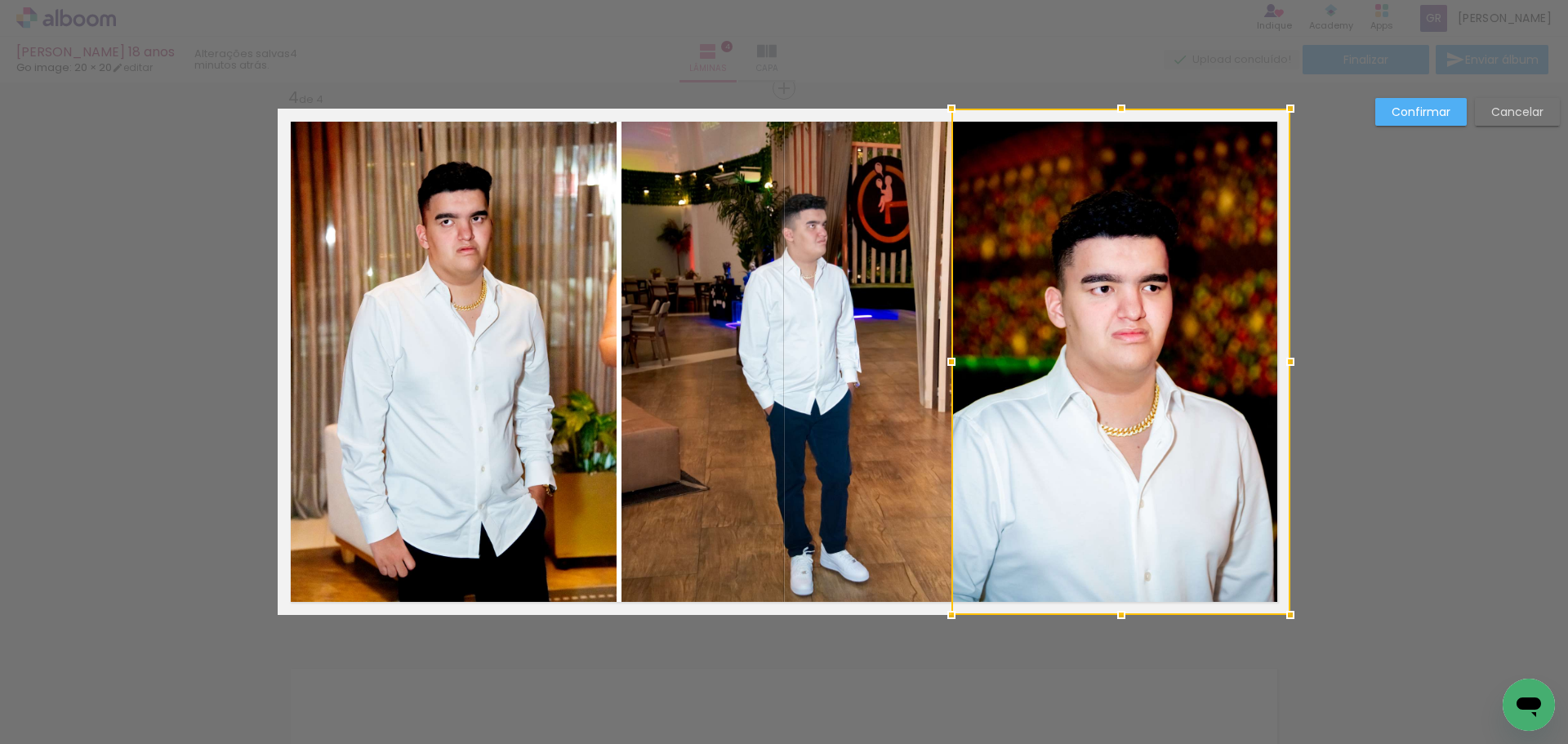
click at [1385, 112] on paper-button "Confirmar" at bounding box center [1421, 112] width 92 height 28
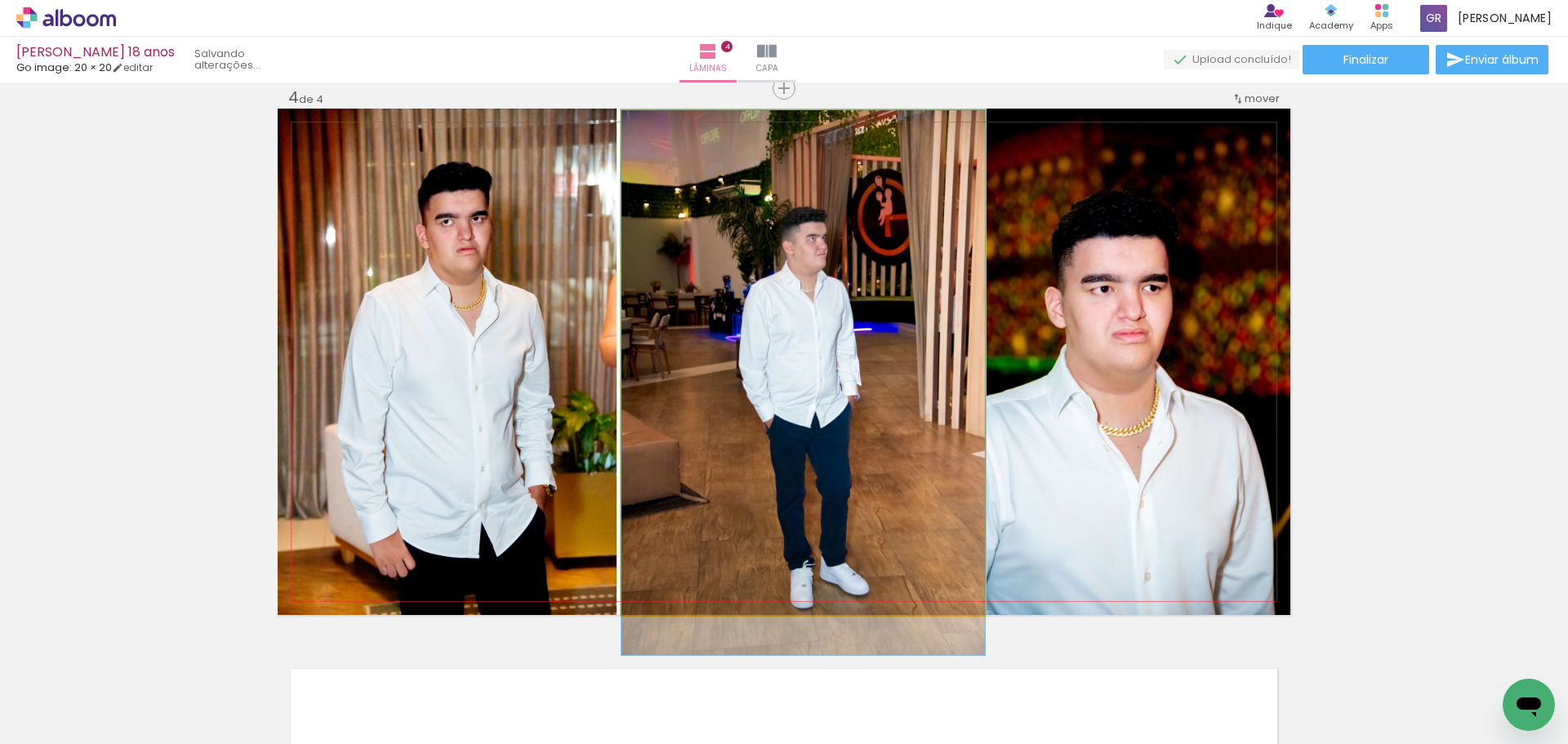
drag, startPoint x: 889, startPoint y: 379, endPoint x: 853, endPoint y: 392, distance: 38.3
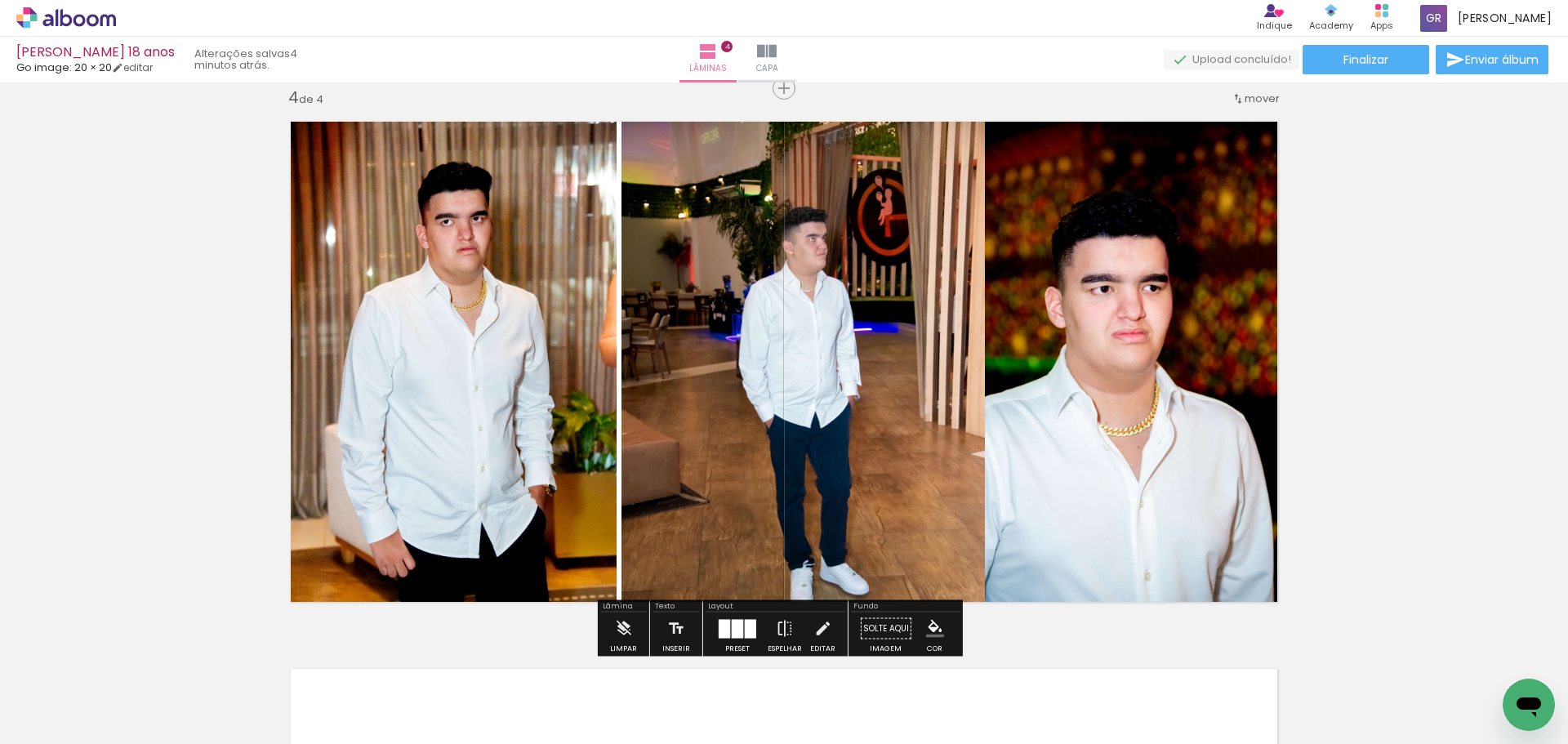
click at [904, 344] on quentale-photo at bounding box center [803, 363] width 363 height 505
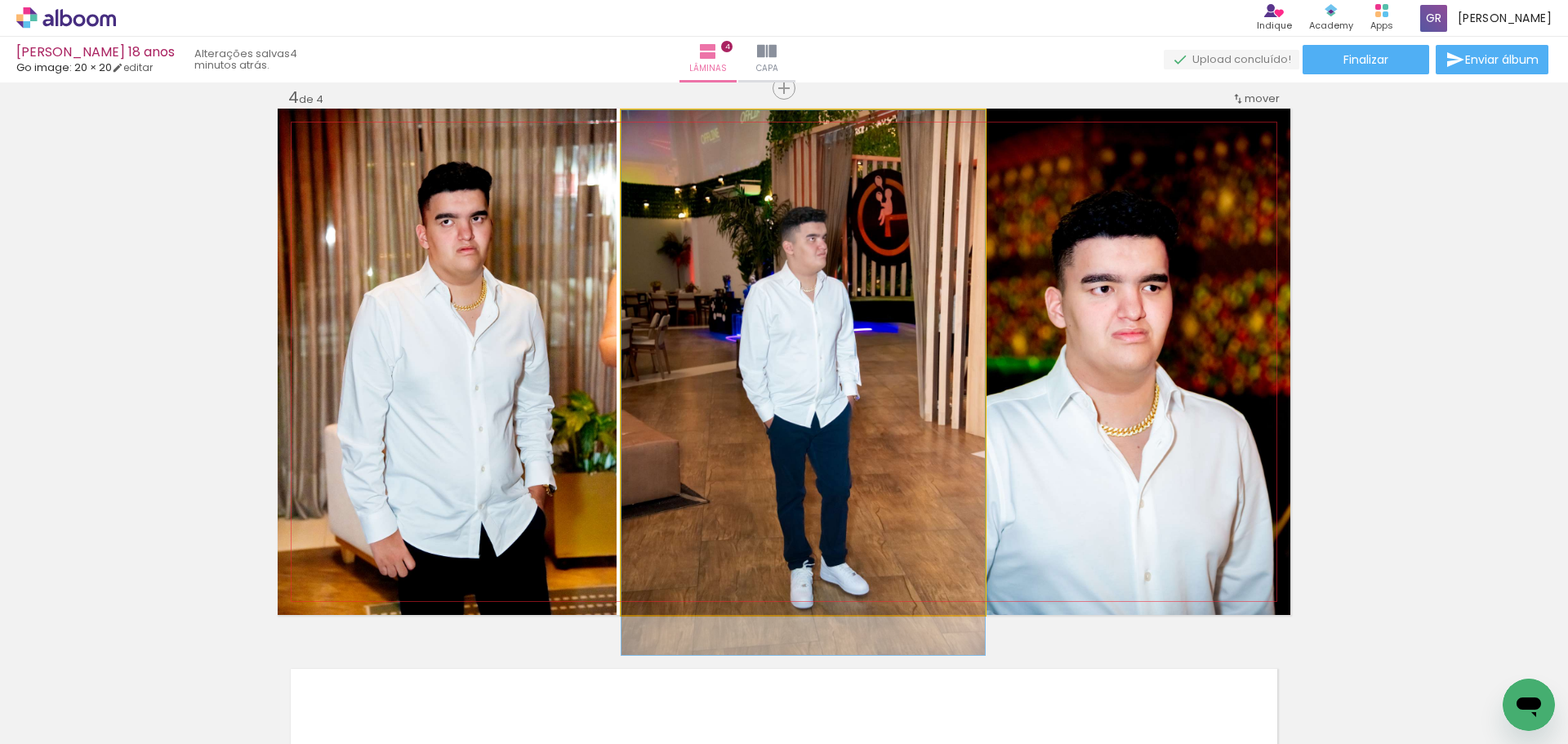
click at [904, 344] on quentale-photo at bounding box center [803, 363] width 363 height 505
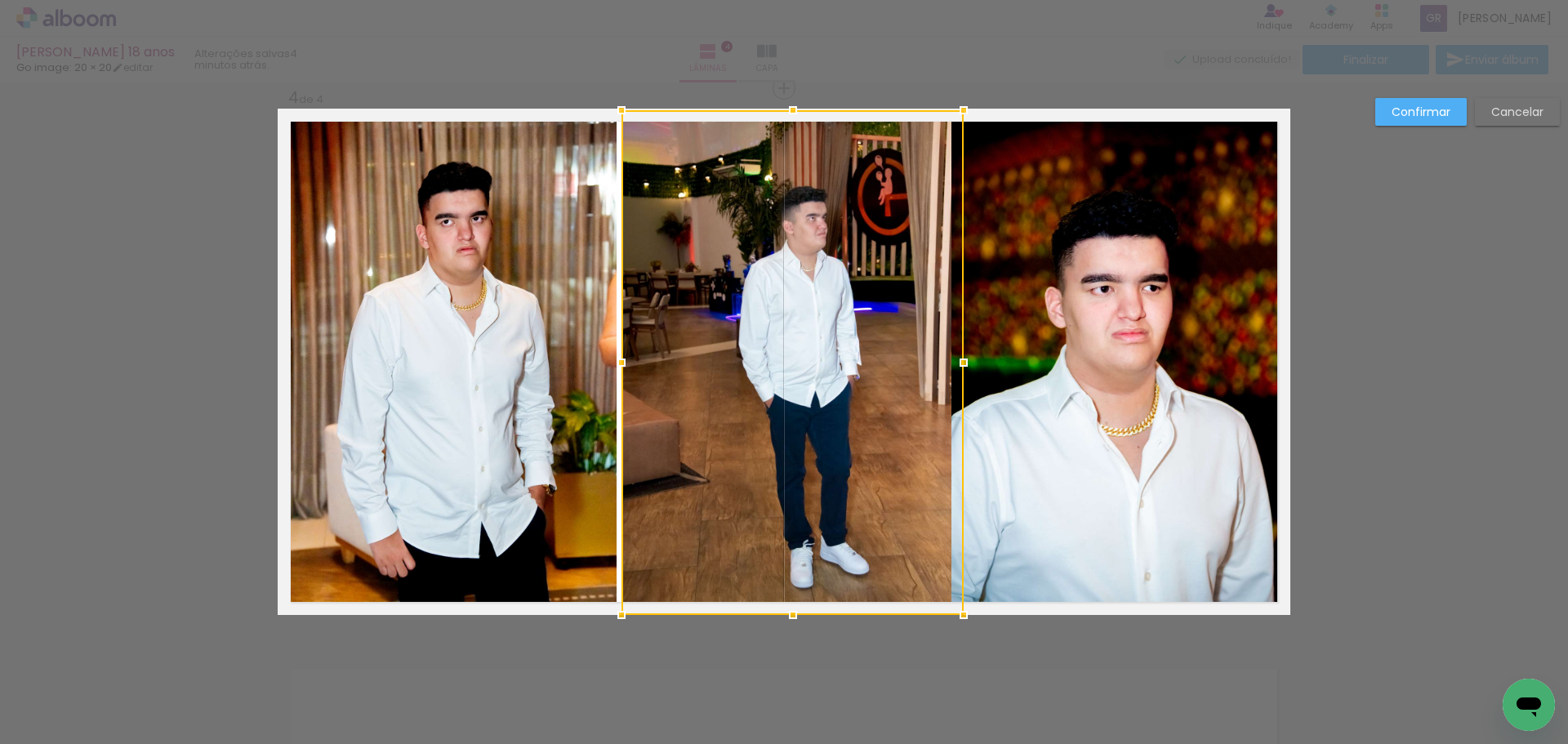
drag, startPoint x: 951, startPoint y: 366, endPoint x: 920, endPoint y: 368, distance: 31.1
click at [920, 368] on div at bounding box center [791, 363] width 342 height 505
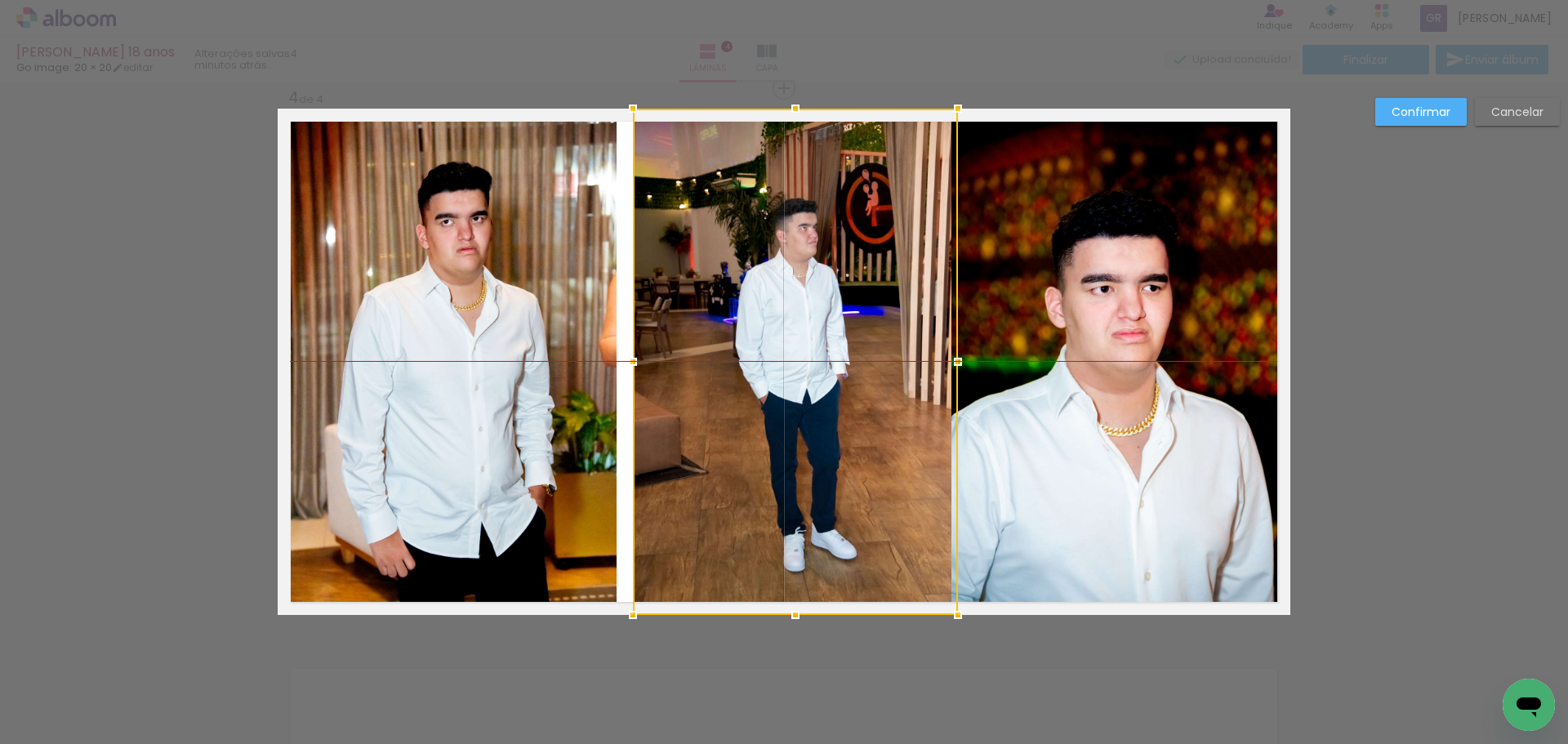
drag, startPoint x: 919, startPoint y: 369, endPoint x: 930, endPoint y: 369, distance: 11.0
click at [930, 369] on div at bounding box center [795, 362] width 325 height 506
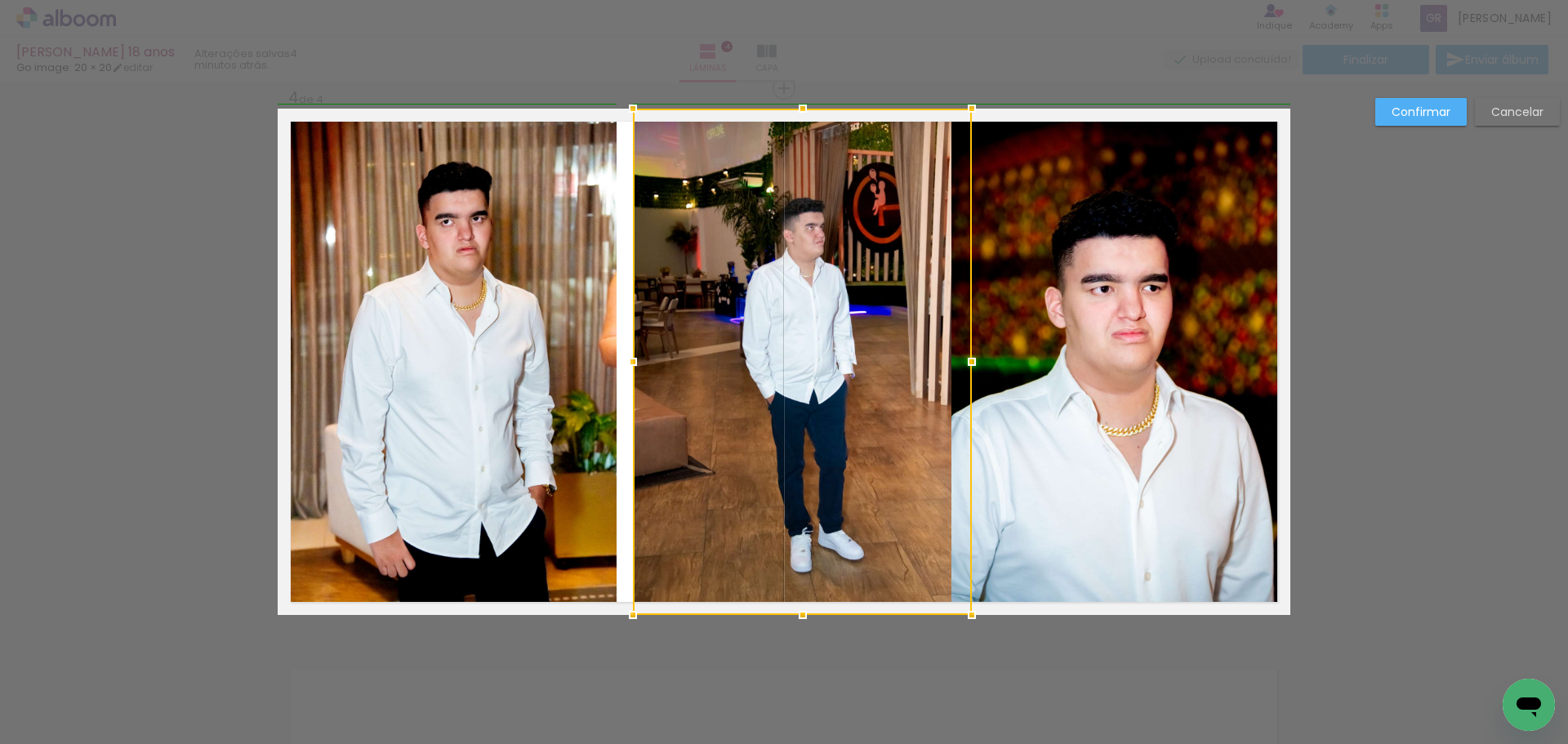
drag, startPoint x: 952, startPoint y: 361, endPoint x: 962, endPoint y: 360, distance: 10.0
click at [962, 360] on div at bounding box center [971, 362] width 33 height 33
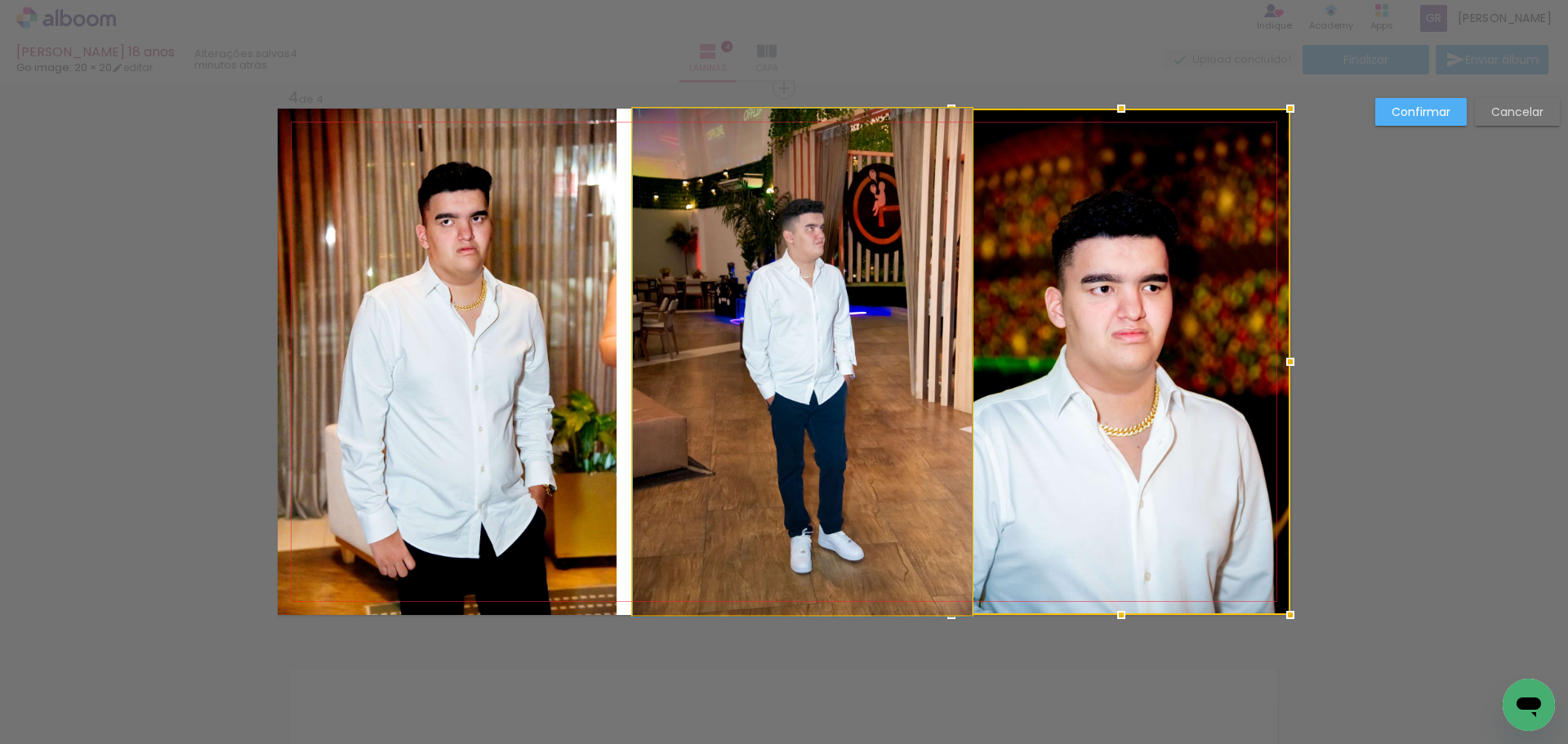
drag, startPoint x: 897, startPoint y: 371, endPoint x: 881, endPoint y: 373, distance: 16.1
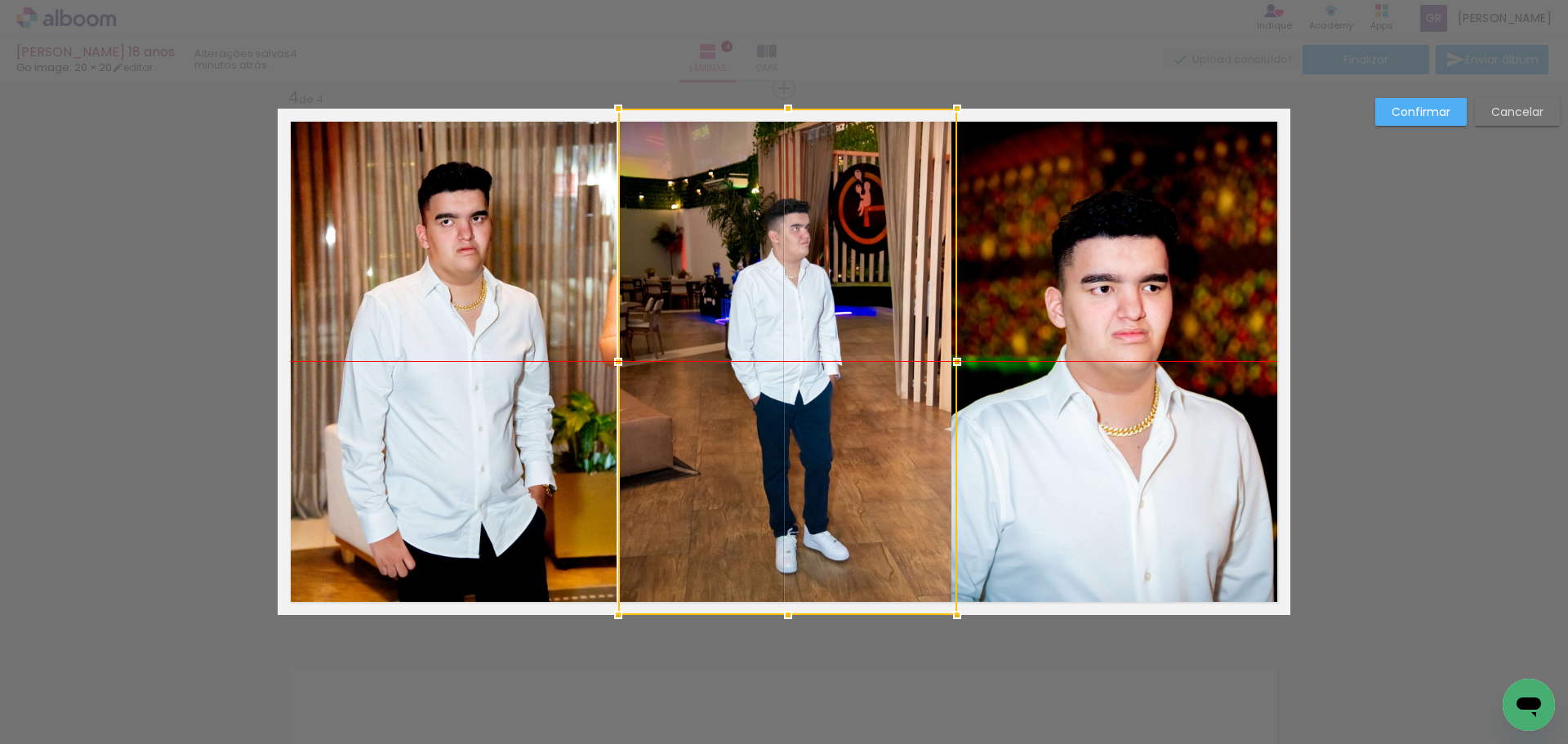
drag, startPoint x: 878, startPoint y: 373, endPoint x: 865, endPoint y: 373, distance: 13.0
click at [865, 373] on div at bounding box center [788, 362] width 339 height 506
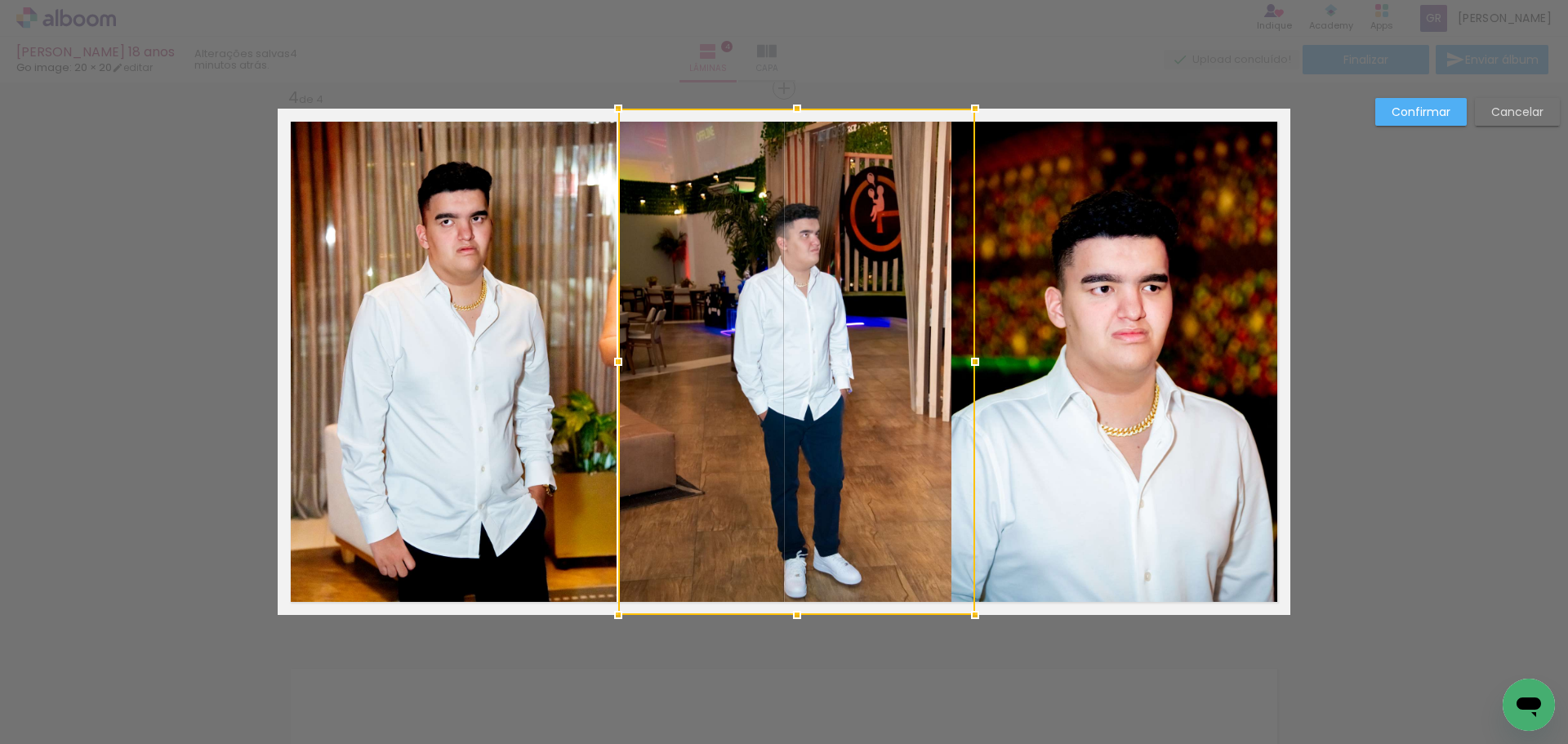
drag, startPoint x: 953, startPoint y: 360, endPoint x: 970, endPoint y: 358, distance: 17.1
click at [970, 358] on div at bounding box center [974, 362] width 33 height 33
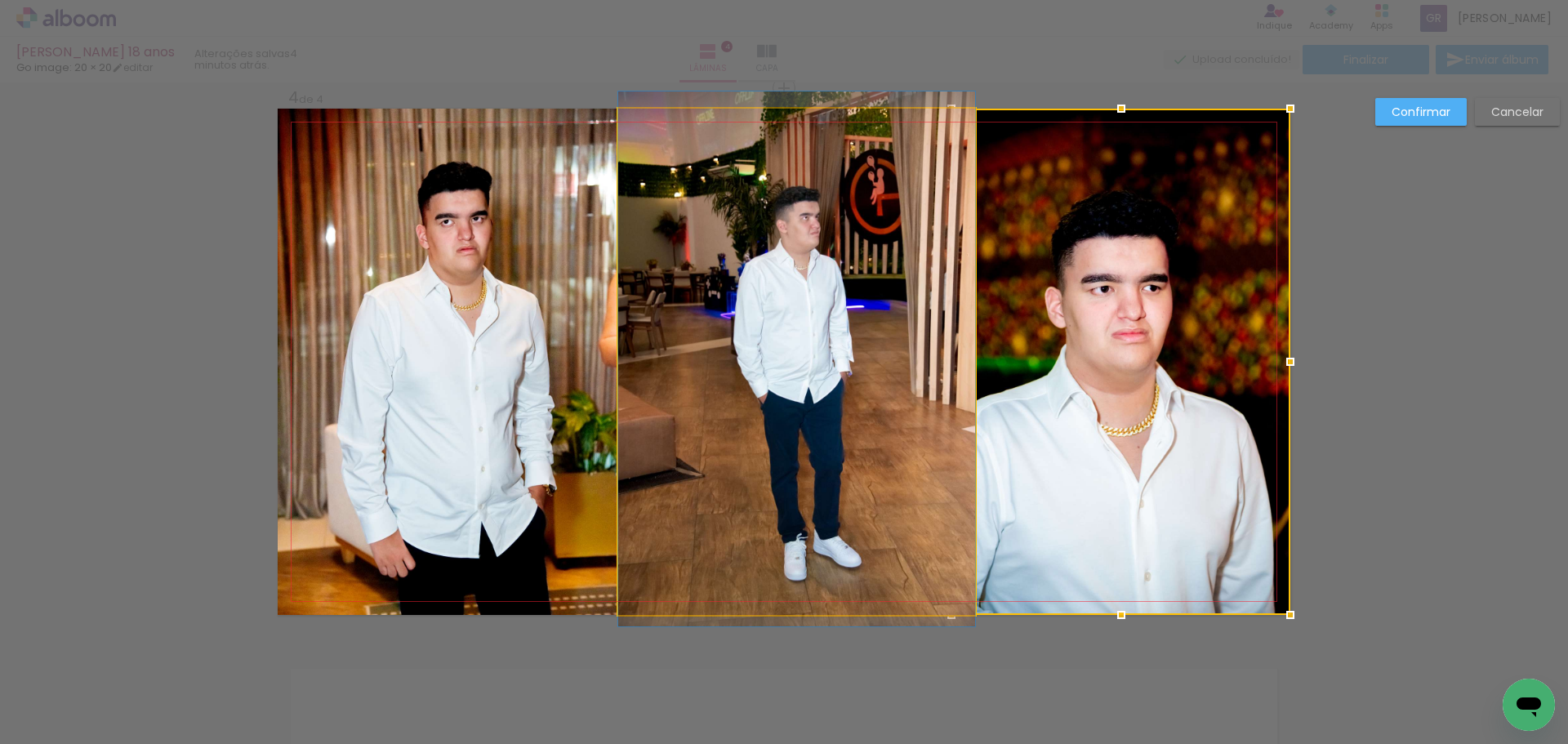
drag, startPoint x: 869, startPoint y: 403, endPoint x: 869, endPoint y: 385, distance: 18.0
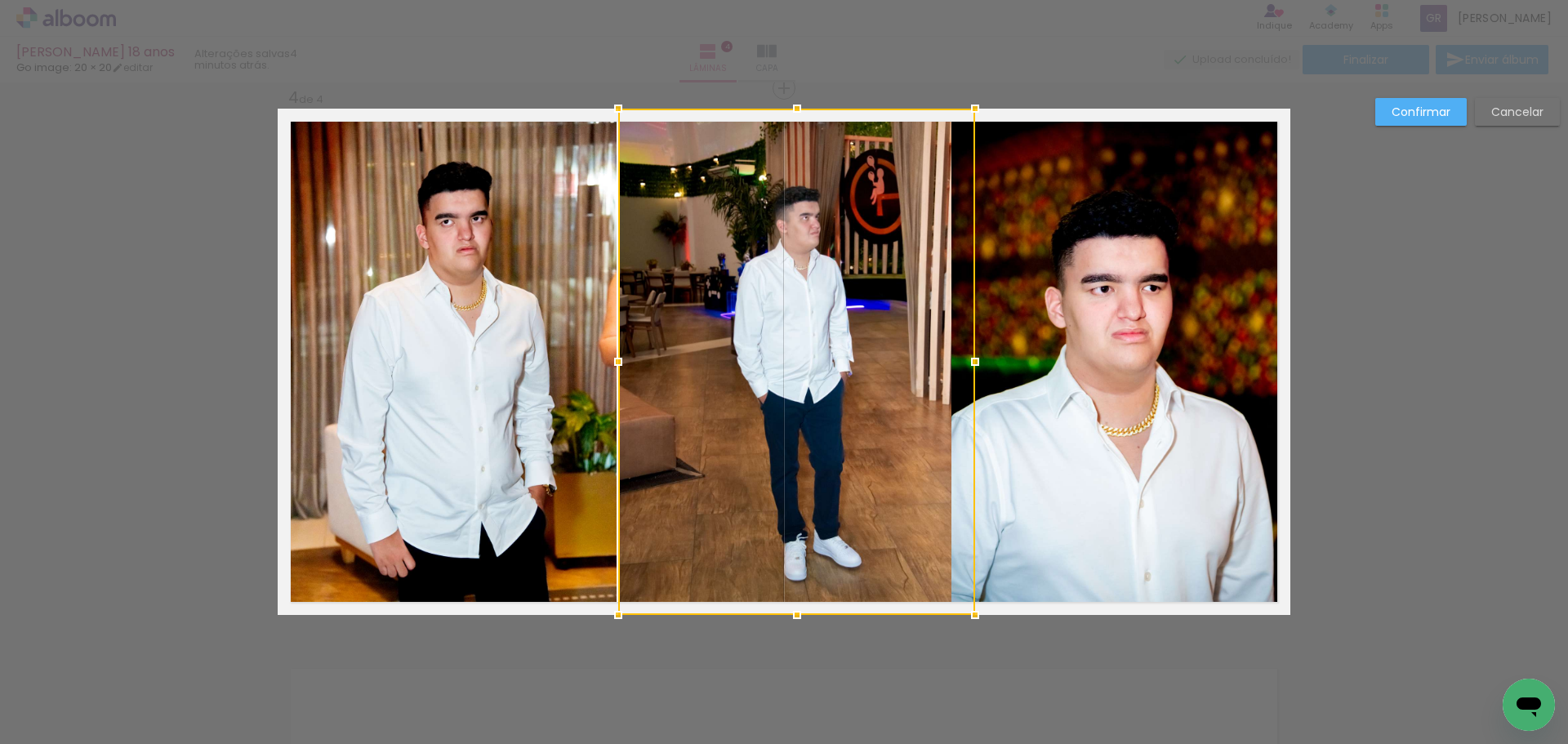
click at [0, 0] on slot "Confirmar" at bounding box center [0, 0] width 0 height 0
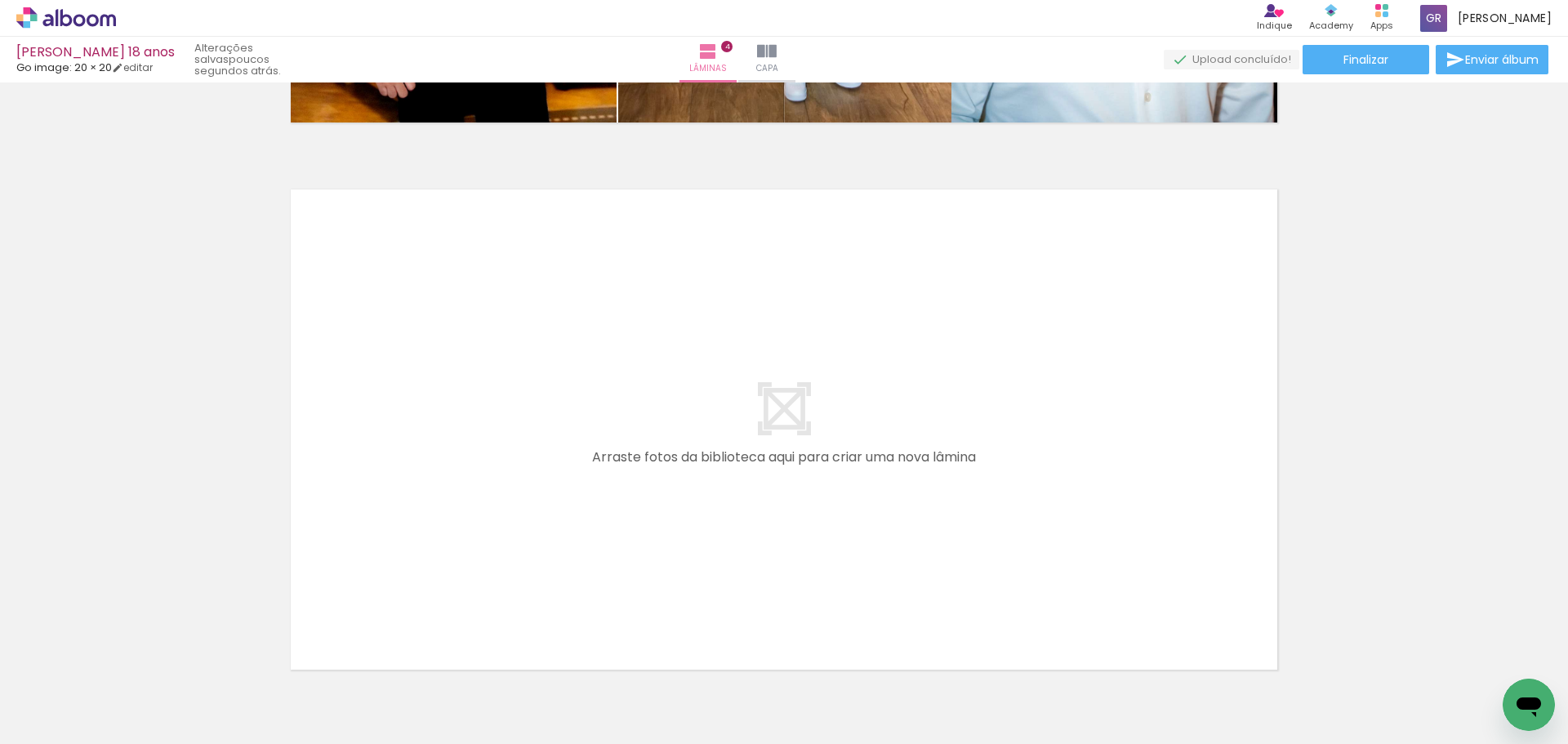
scroll to position [0, 410]
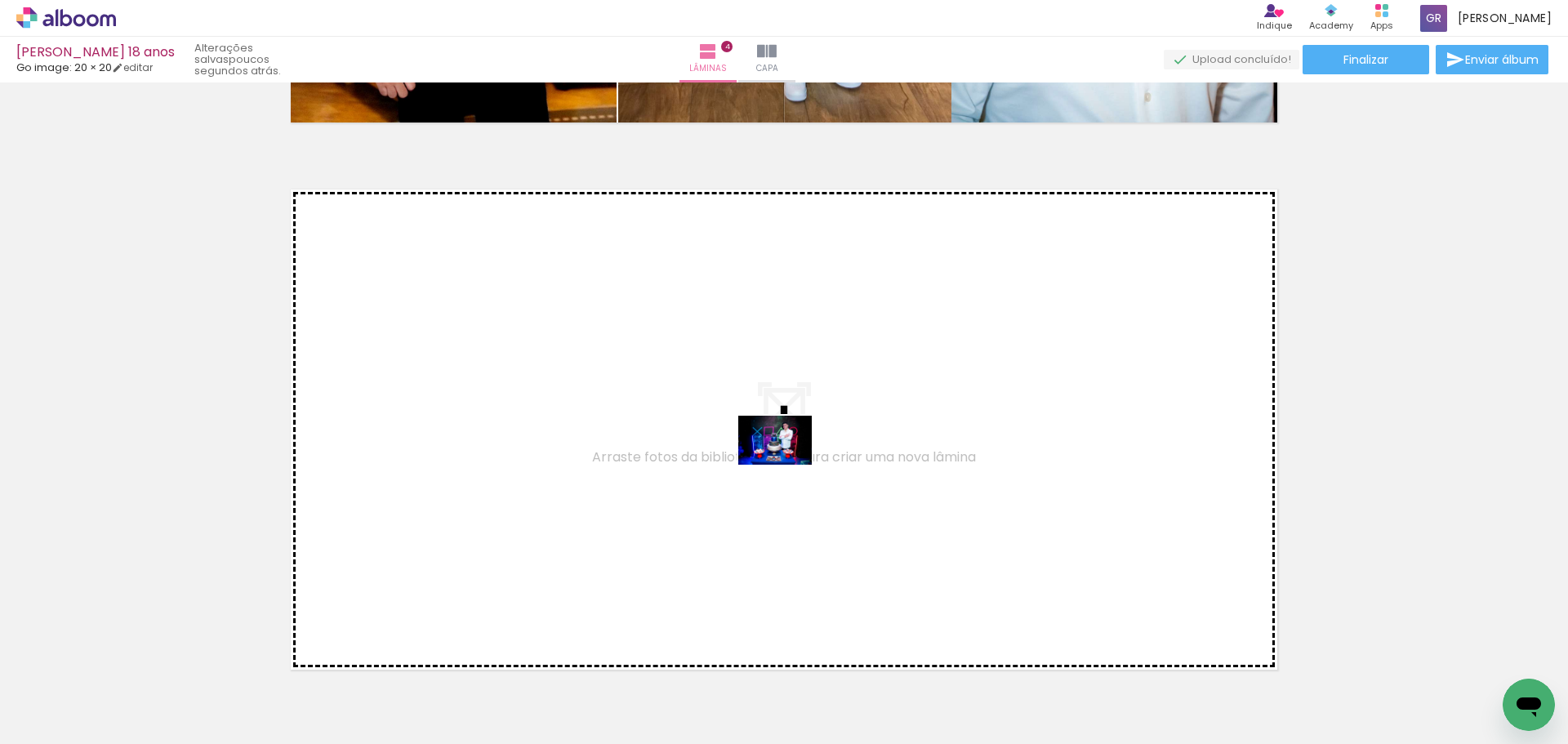
drag, startPoint x: 1066, startPoint y: 690, endPoint x: 786, endPoint y: 465, distance: 359.2
click at [786, 465] on quentale-workspace at bounding box center [784, 372] width 1568 height 744
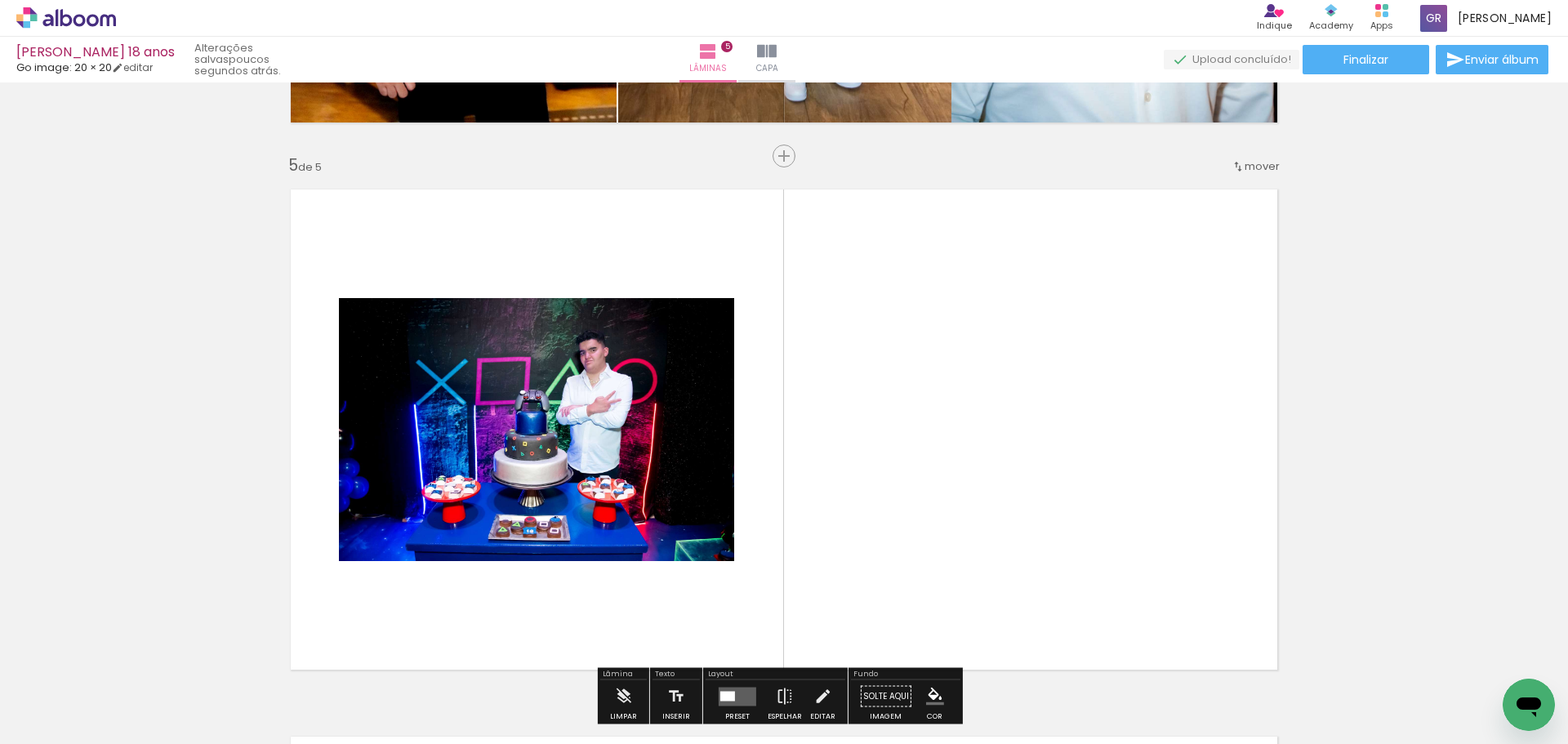
scroll to position [2210, 0]
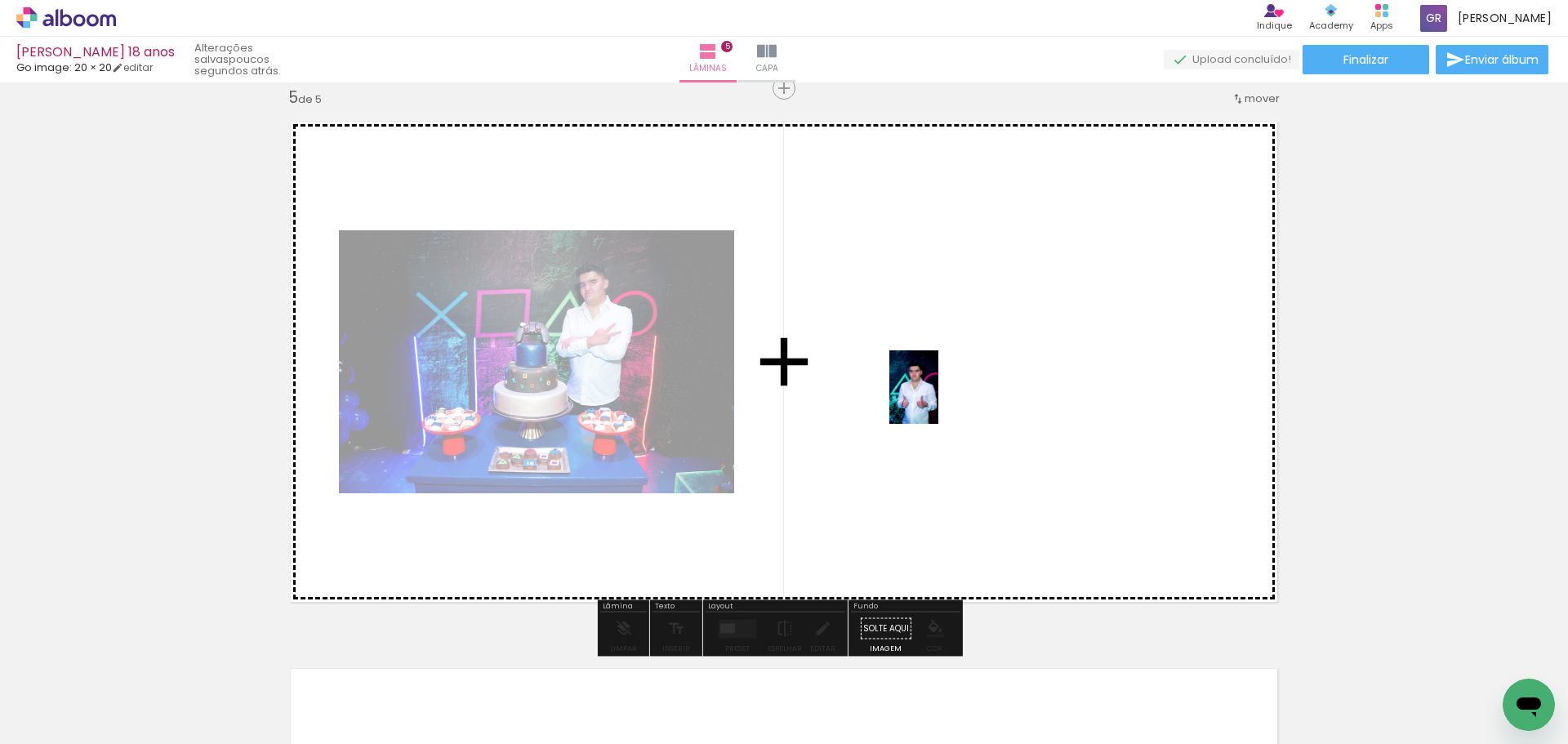
drag, startPoint x: 1128, startPoint y: 668, endPoint x: 939, endPoint y: 399, distance: 328.8
click at [939, 399] on quentale-workspace at bounding box center [784, 372] width 1568 height 744
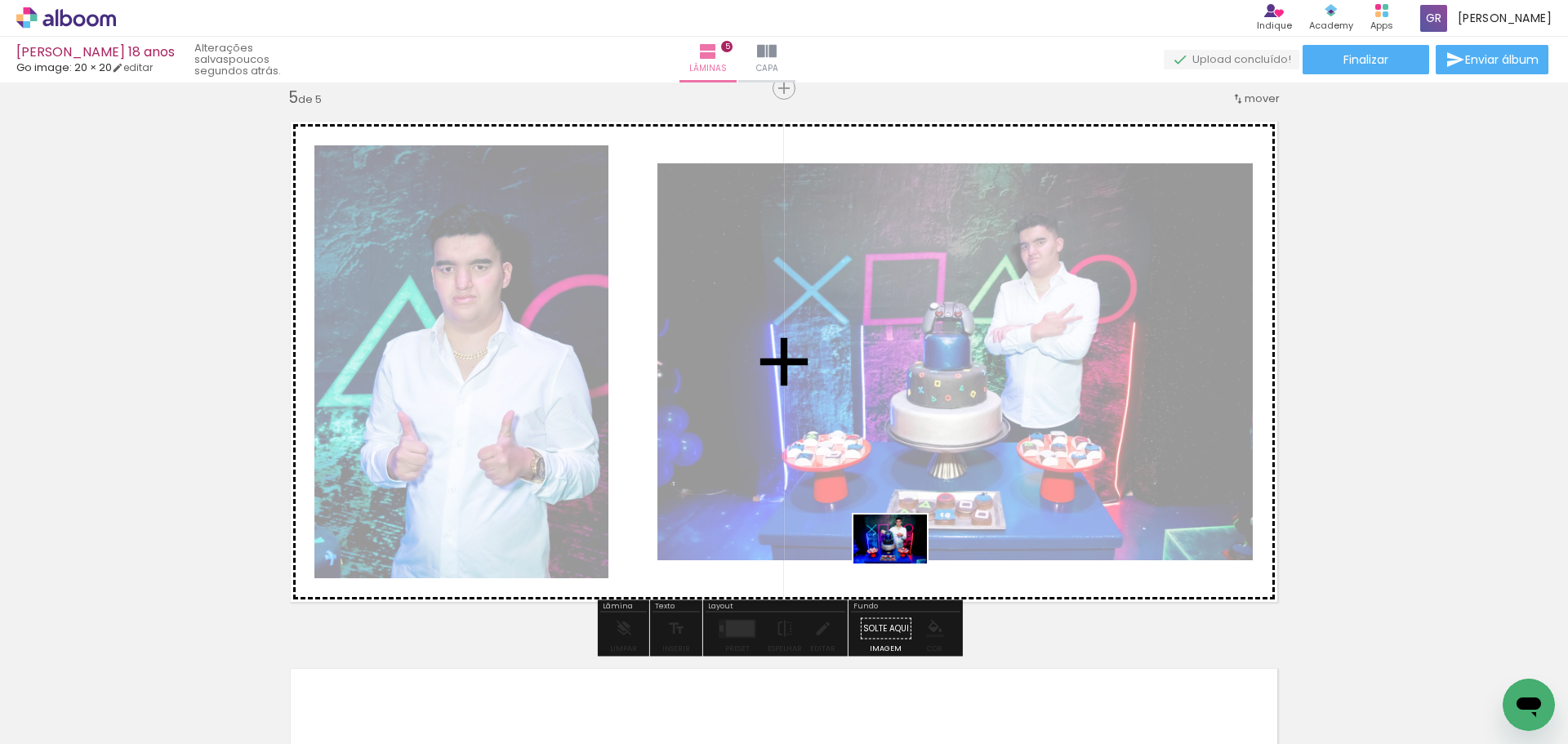
drag, startPoint x: 1233, startPoint y: 697, endPoint x: 902, endPoint y: 563, distance: 357.1
click at [902, 563] on quentale-workspace at bounding box center [784, 372] width 1568 height 744
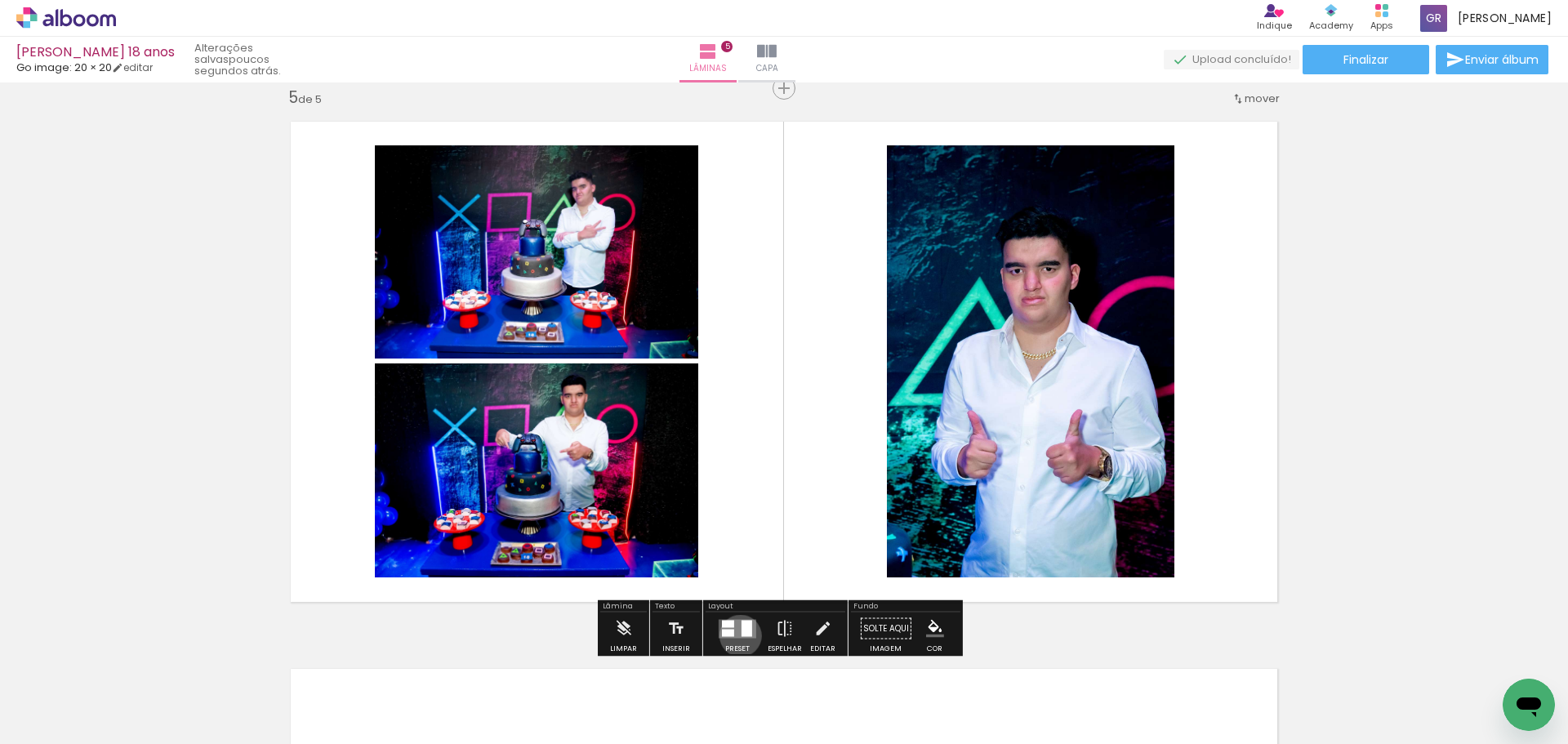
click at [736, 635] on quentale-layouter at bounding box center [737, 629] width 37 height 19
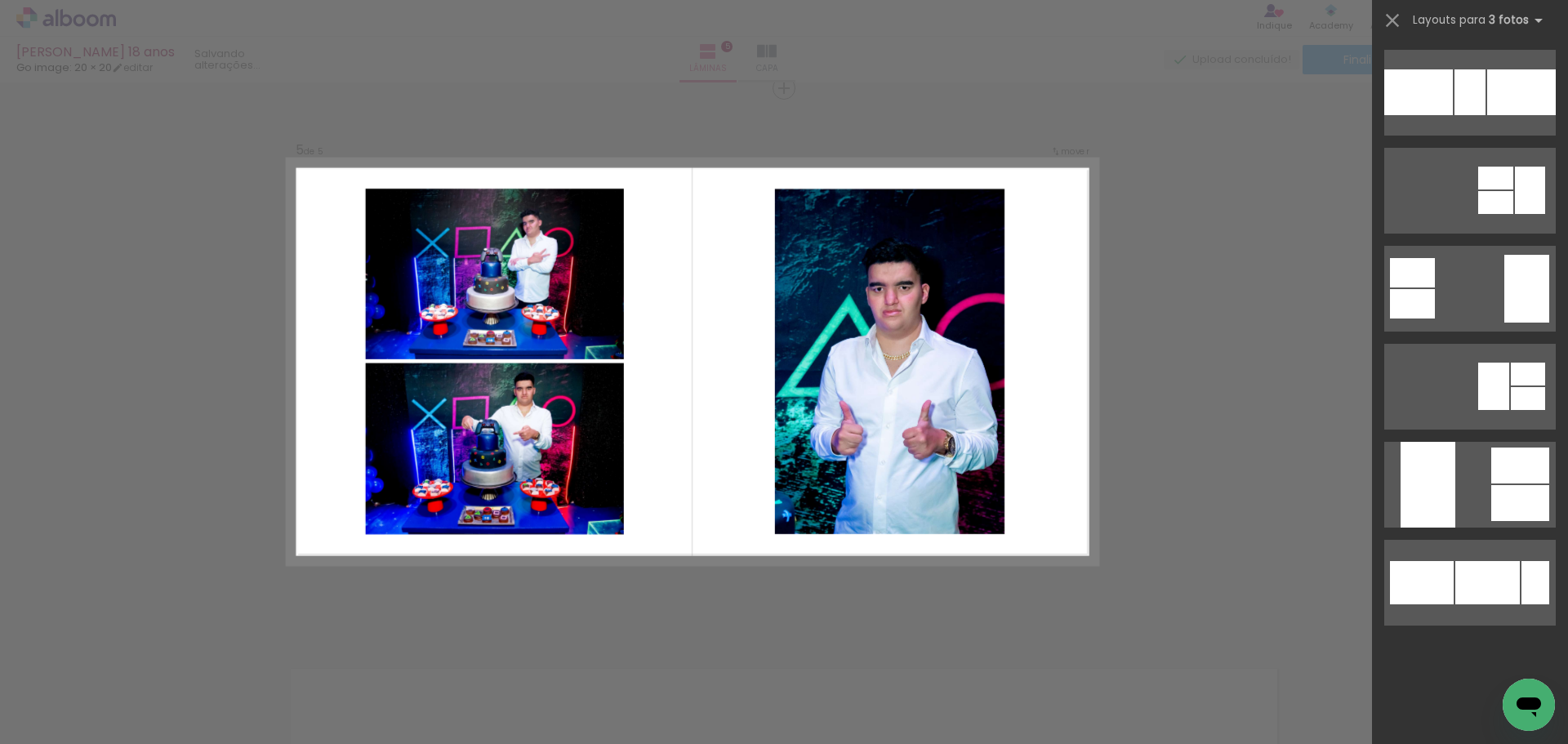
scroll to position [0, 0]
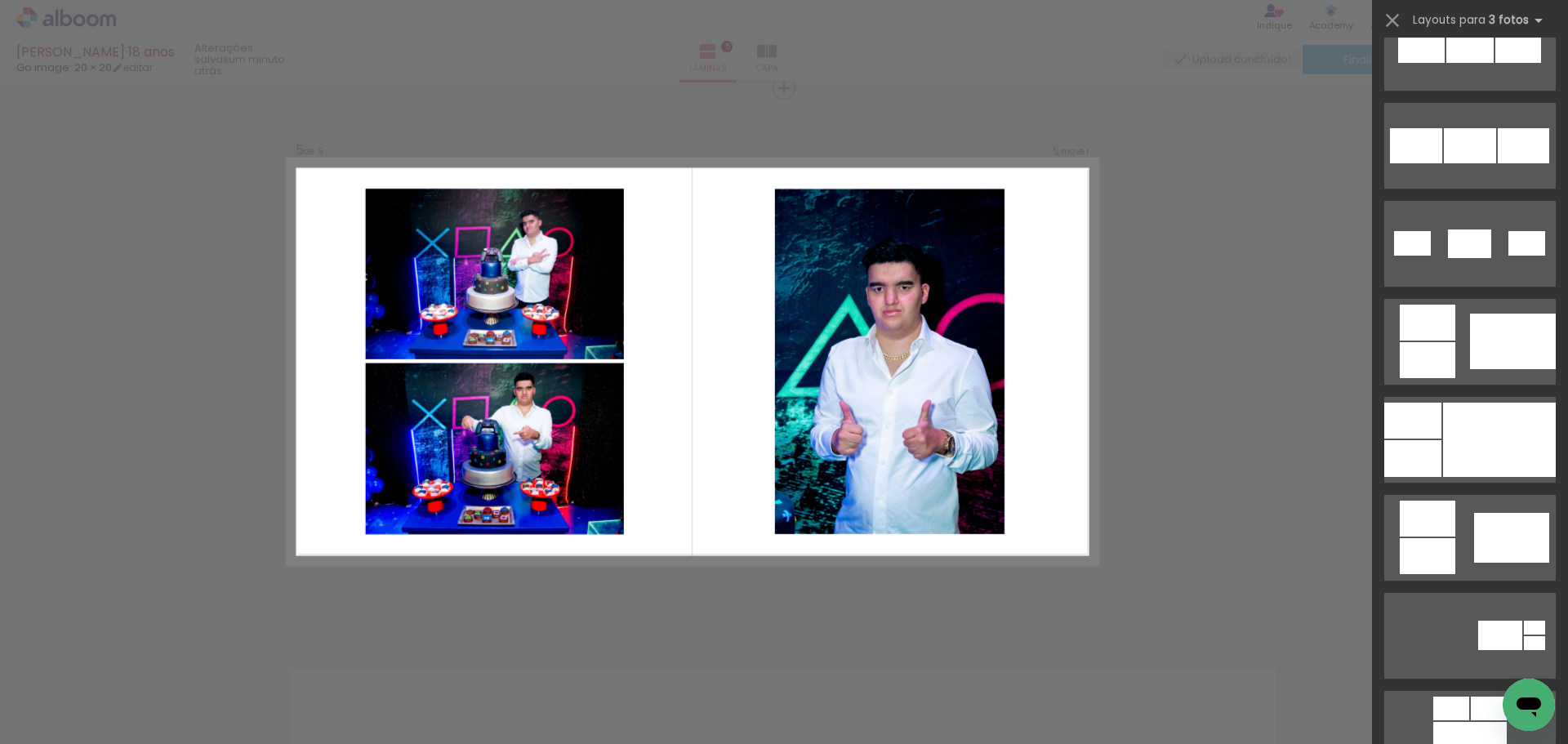
scroll to position [9506, 0]
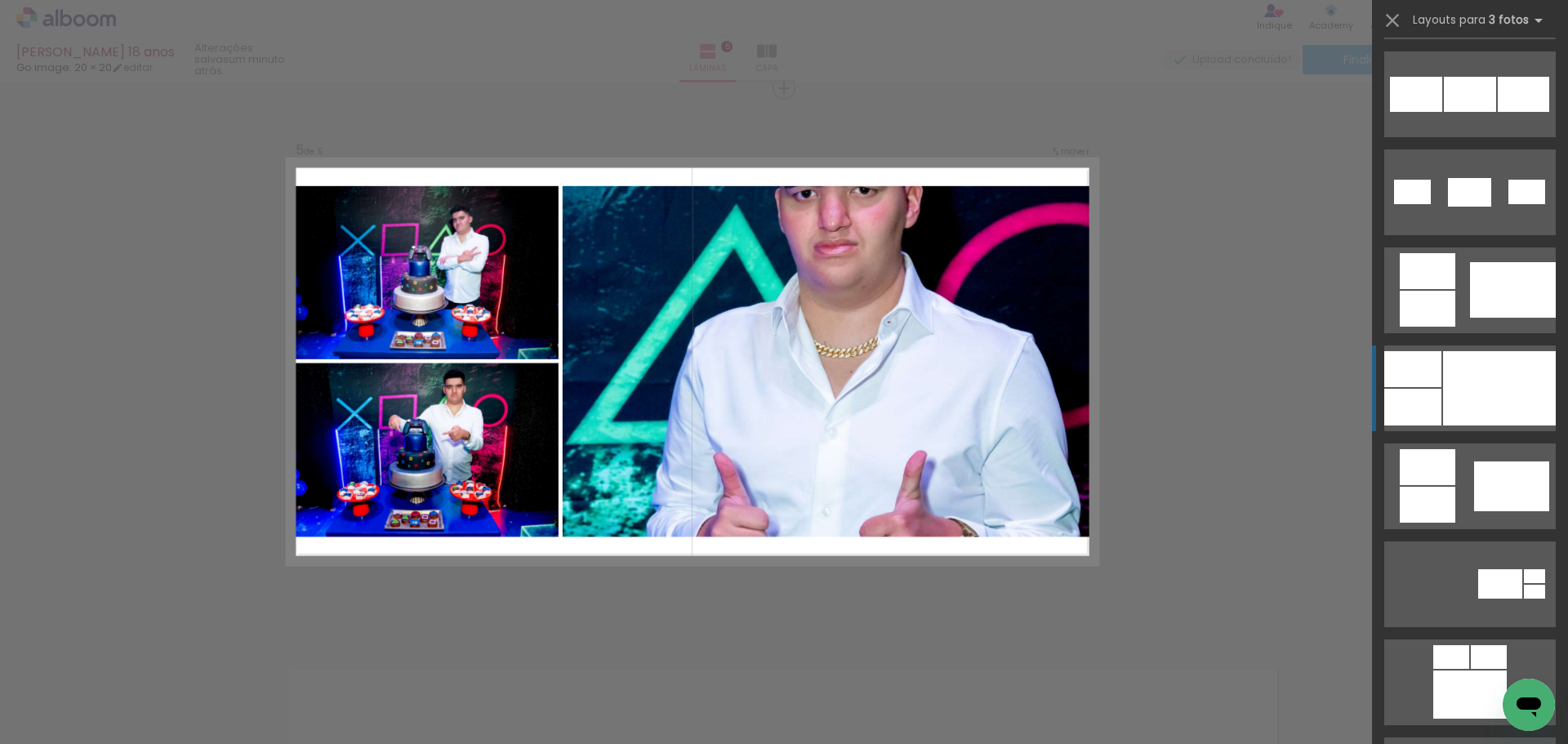
click at [1484, 394] on div at bounding box center [1499, 388] width 112 height 74
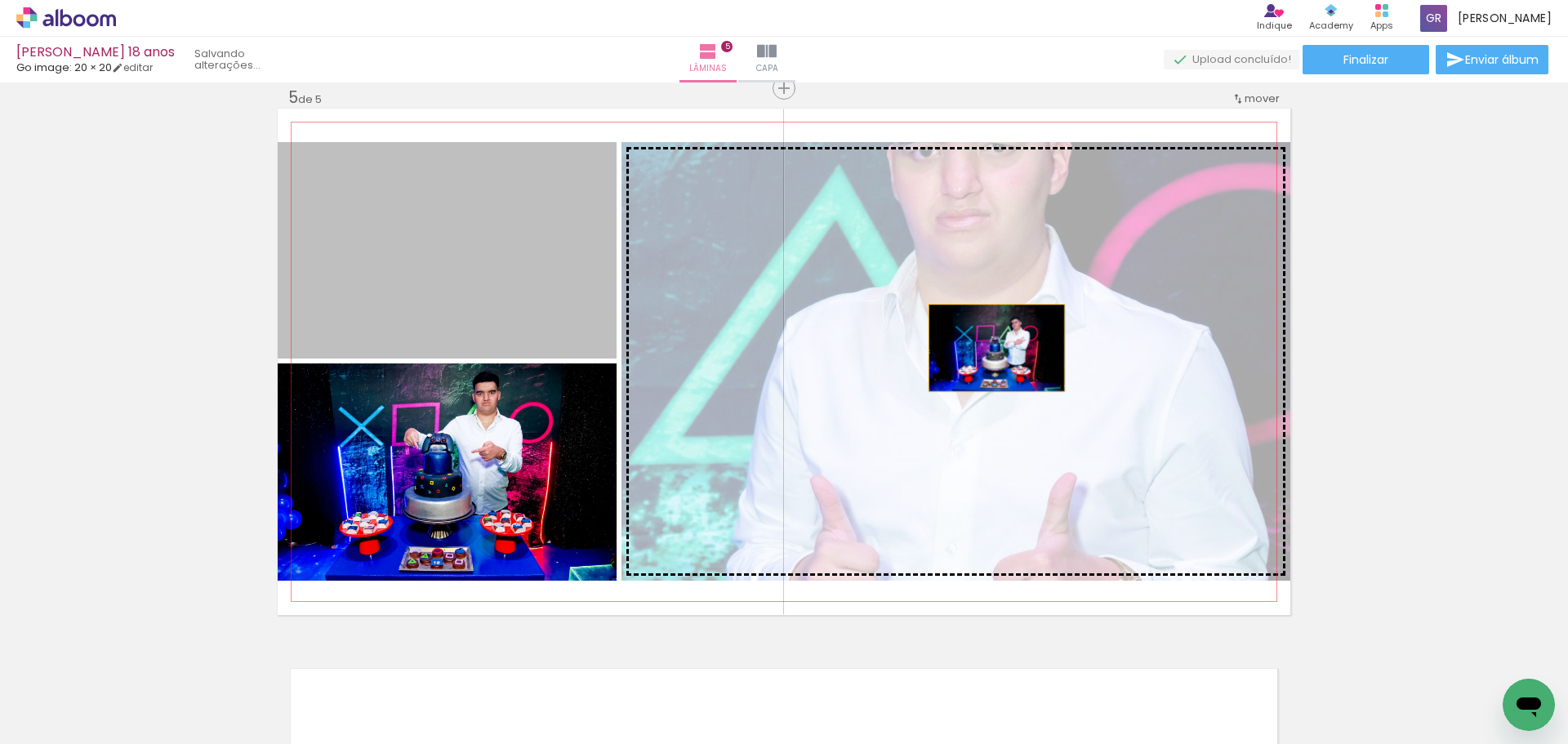
drag, startPoint x: 481, startPoint y: 281, endPoint x: 990, endPoint y: 348, distance: 513.4
click at [0, 0] on slot at bounding box center [0, 0] width 0 height 0
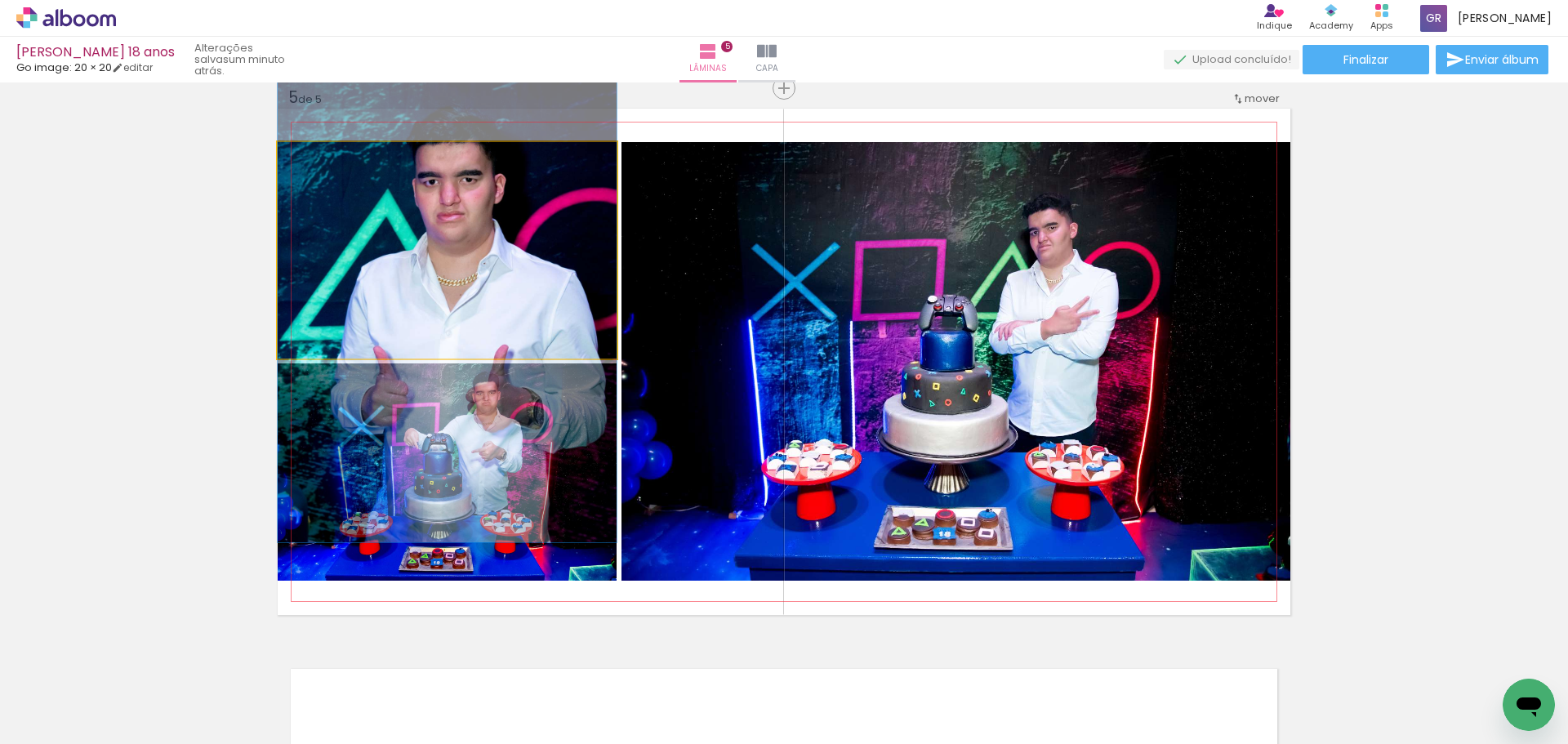
drag, startPoint x: 485, startPoint y: 249, endPoint x: 468, endPoint y: 288, distance: 42.5
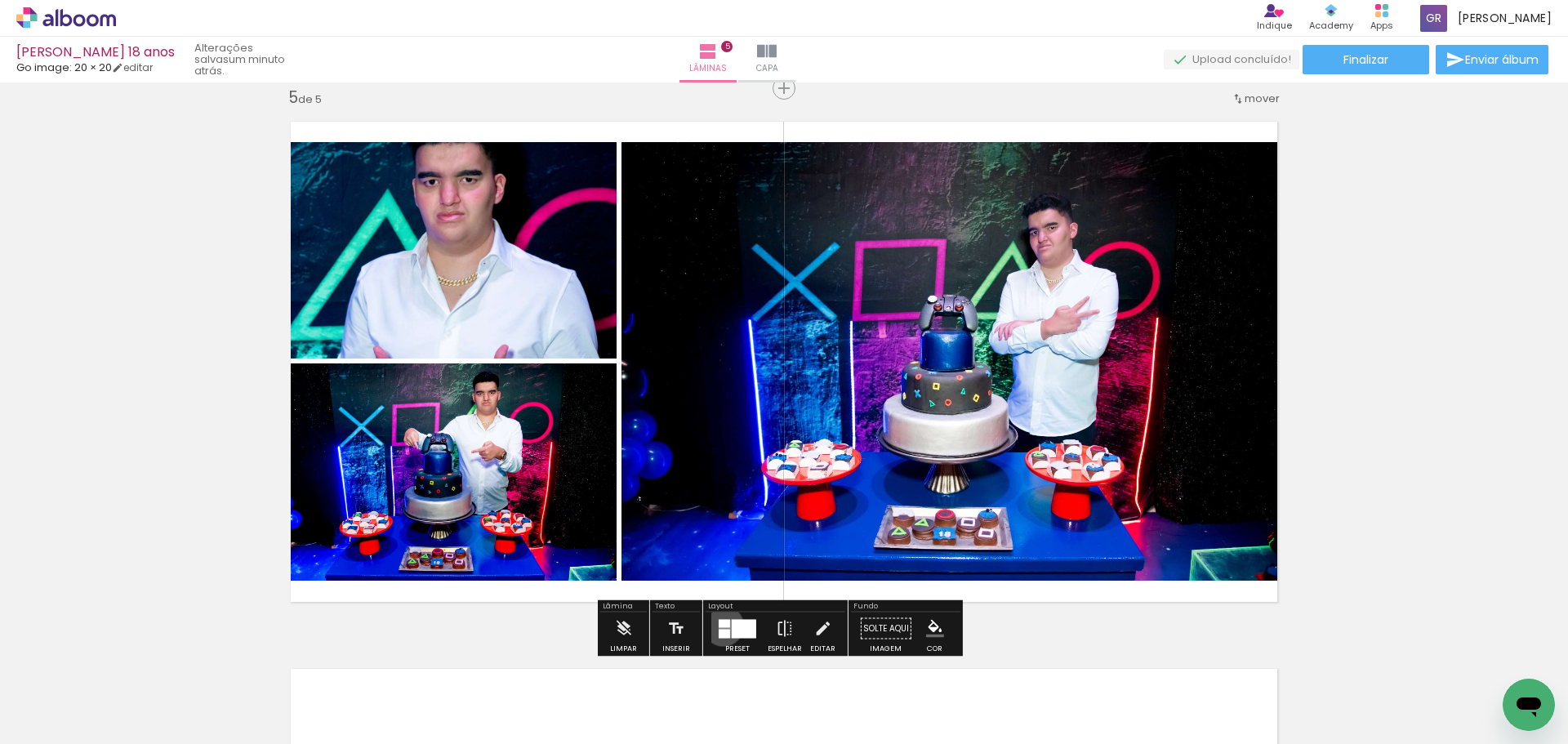
click at [719, 626] on div at bounding box center [724, 623] width 11 height 8
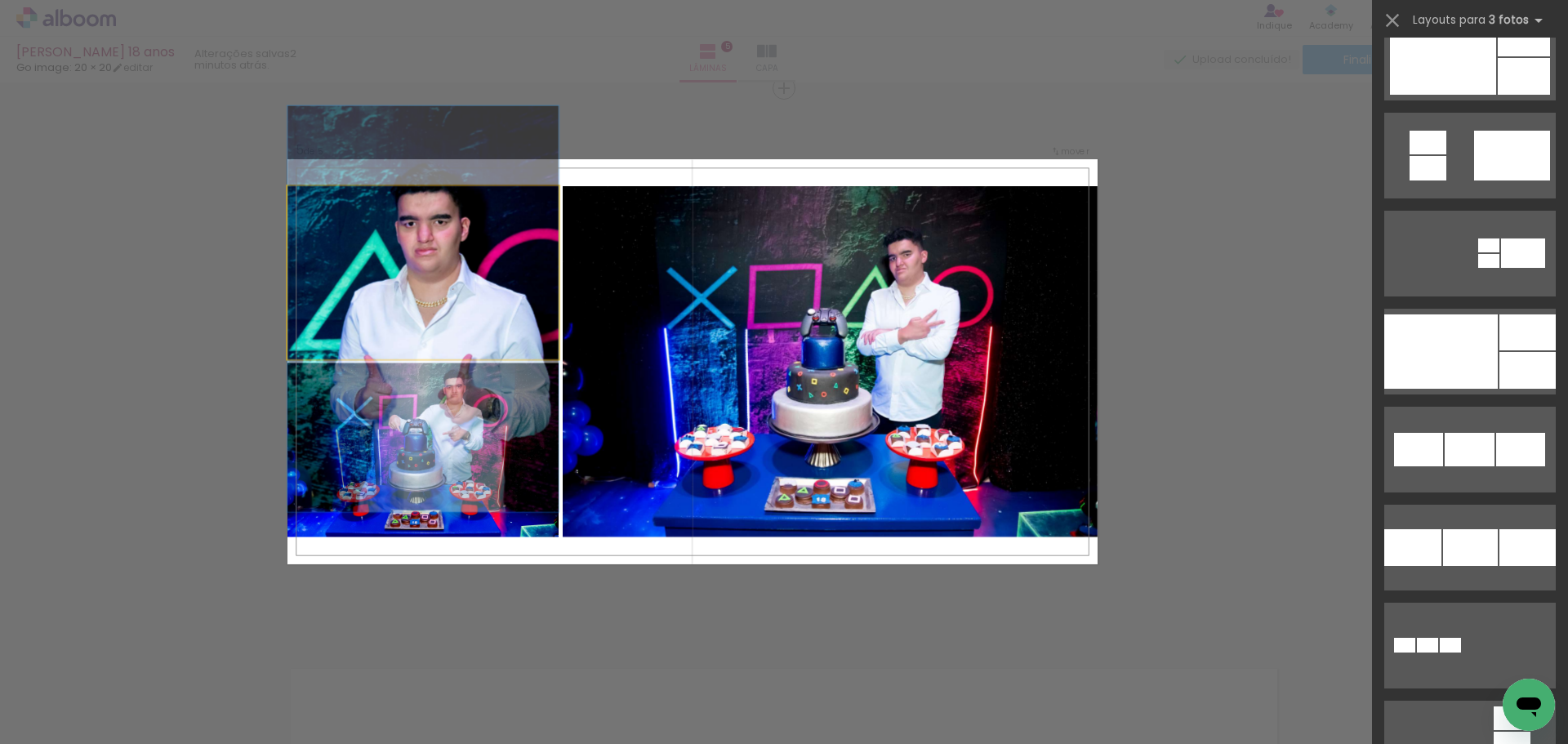
scroll to position [9802, 0]
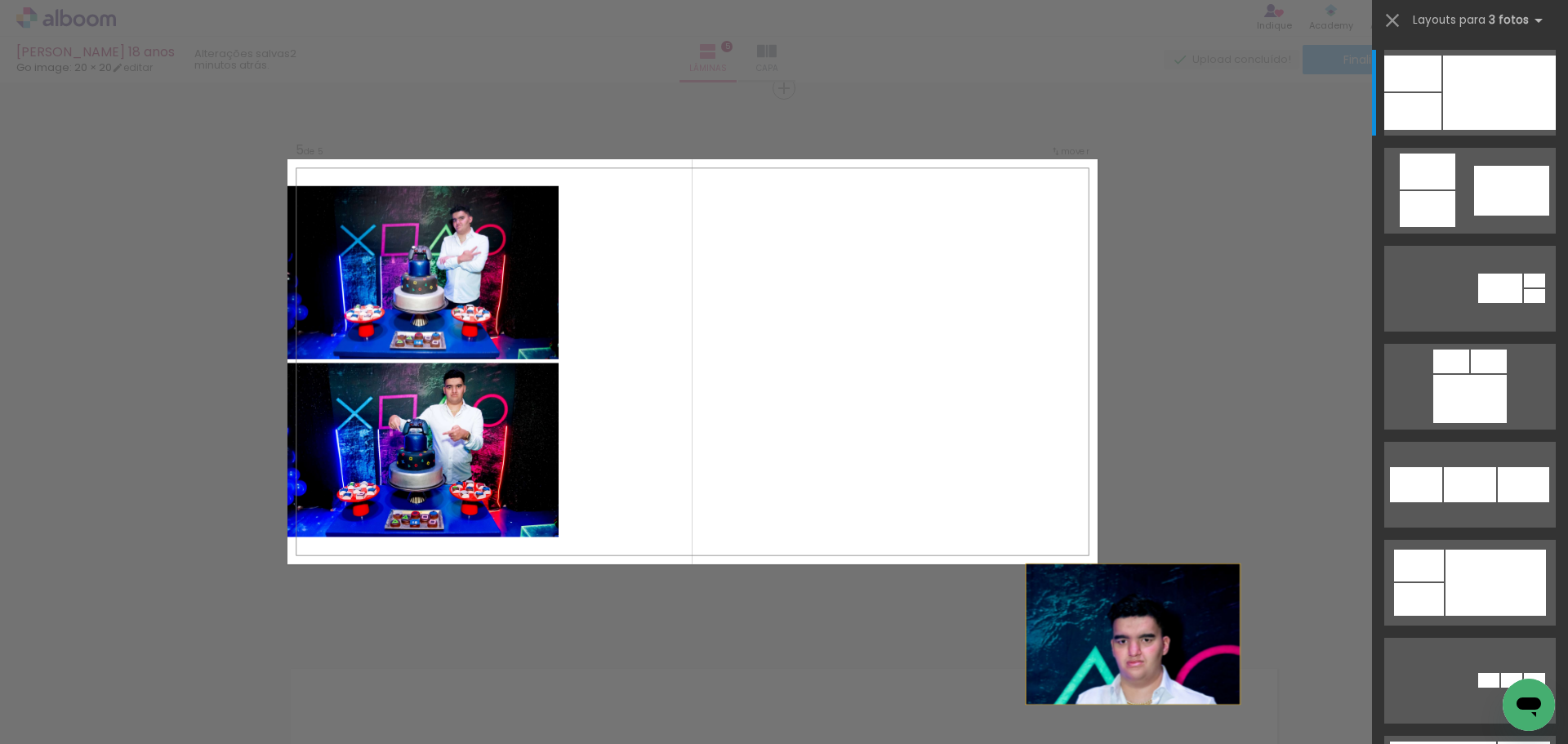
drag, startPoint x: 438, startPoint y: 286, endPoint x: 795, endPoint y: 614, distance: 484.8
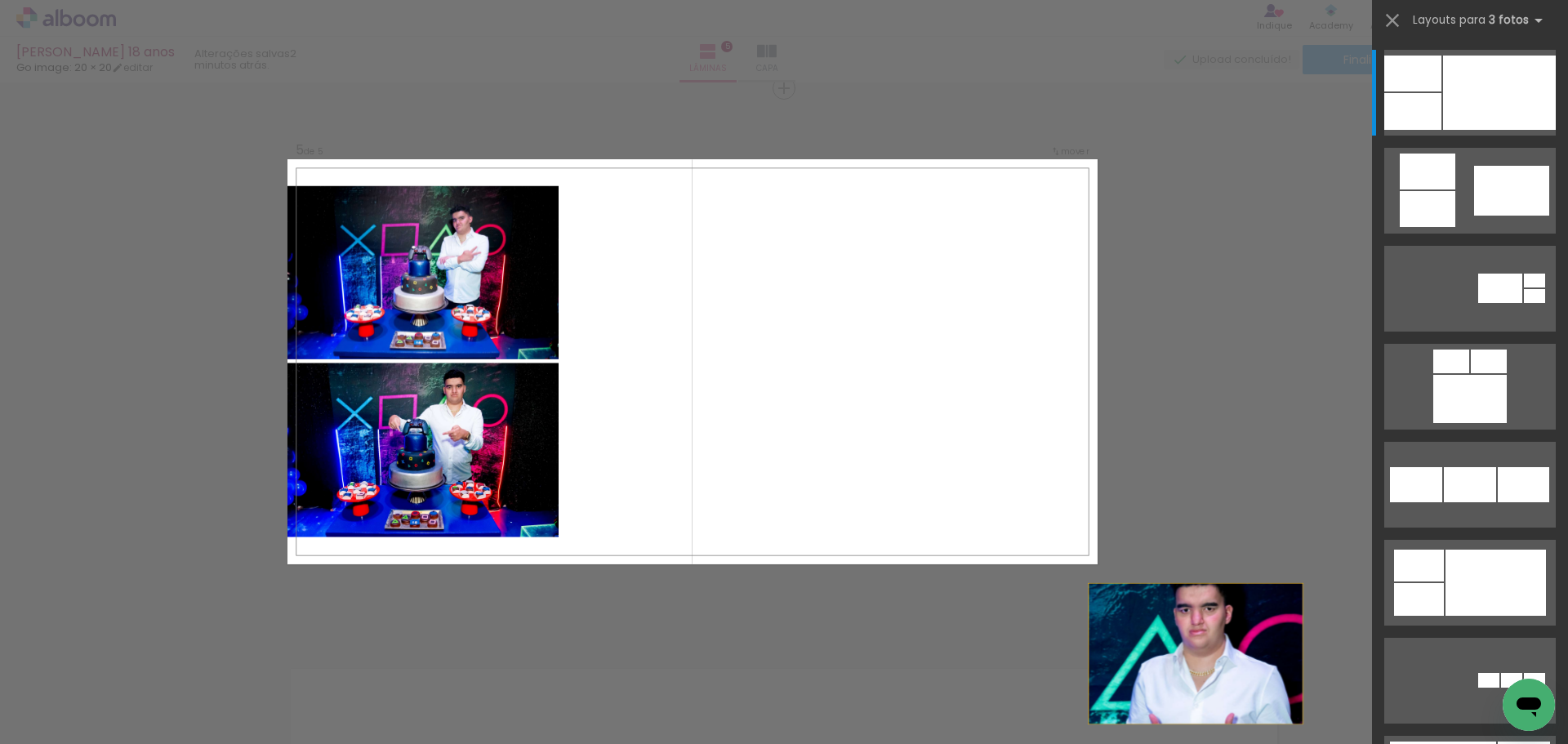
drag, startPoint x: 450, startPoint y: 304, endPoint x: 874, endPoint y: 638, distance: 539.8
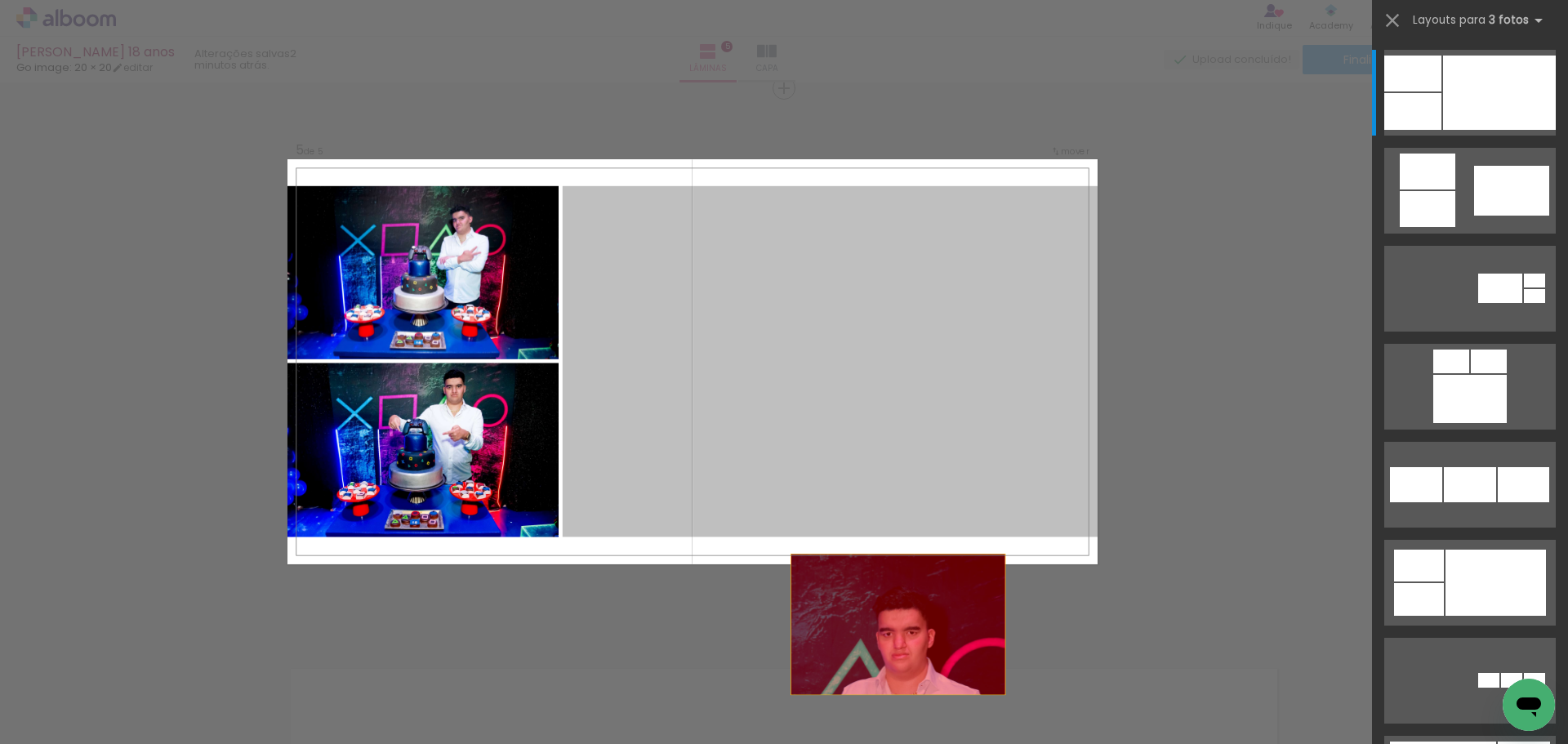
drag, startPoint x: 759, startPoint y: 357, endPoint x: 909, endPoint y: 691, distance: 366.1
click at [909, 691] on quentale-workspace at bounding box center [784, 372] width 1568 height 744
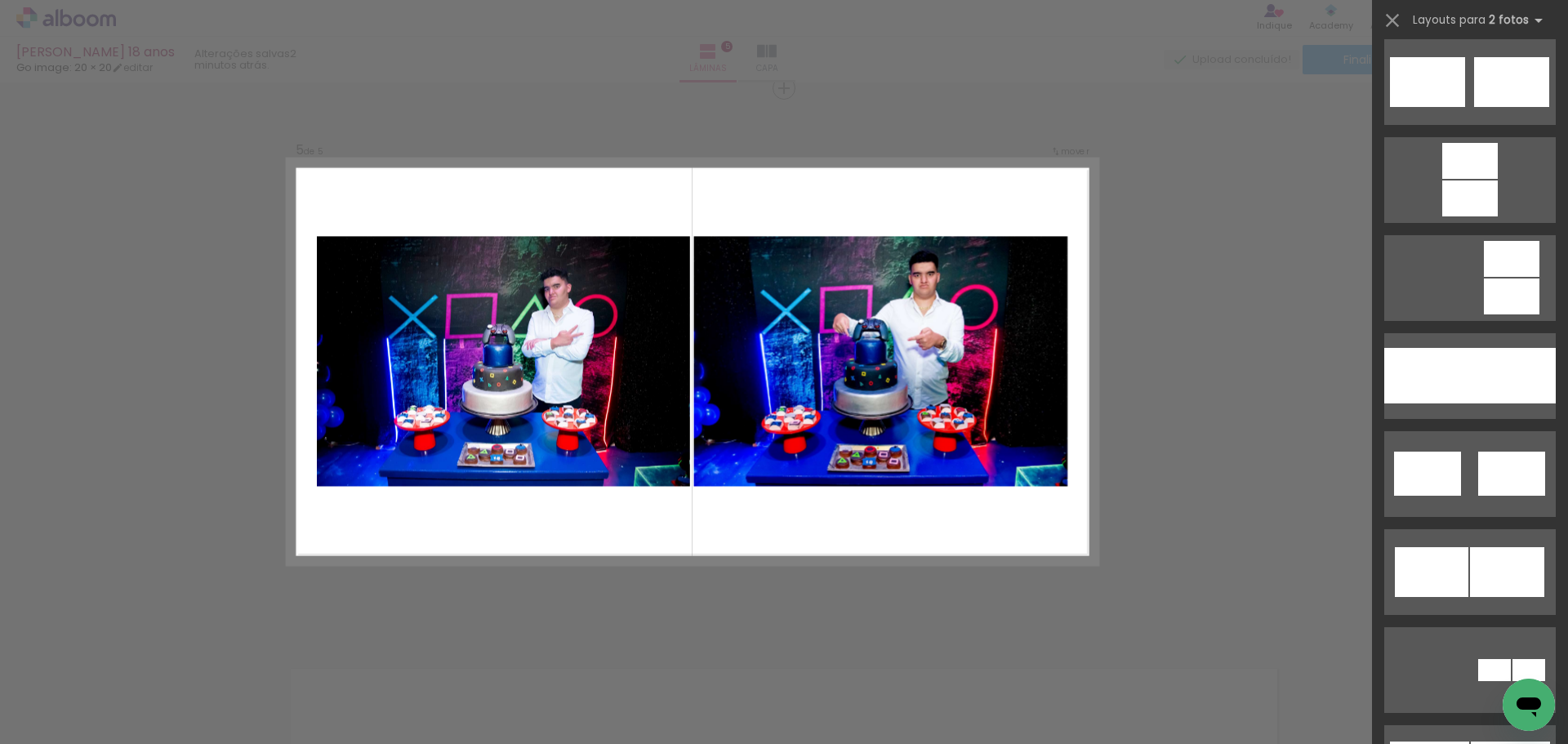
scroll to position [730, 0]
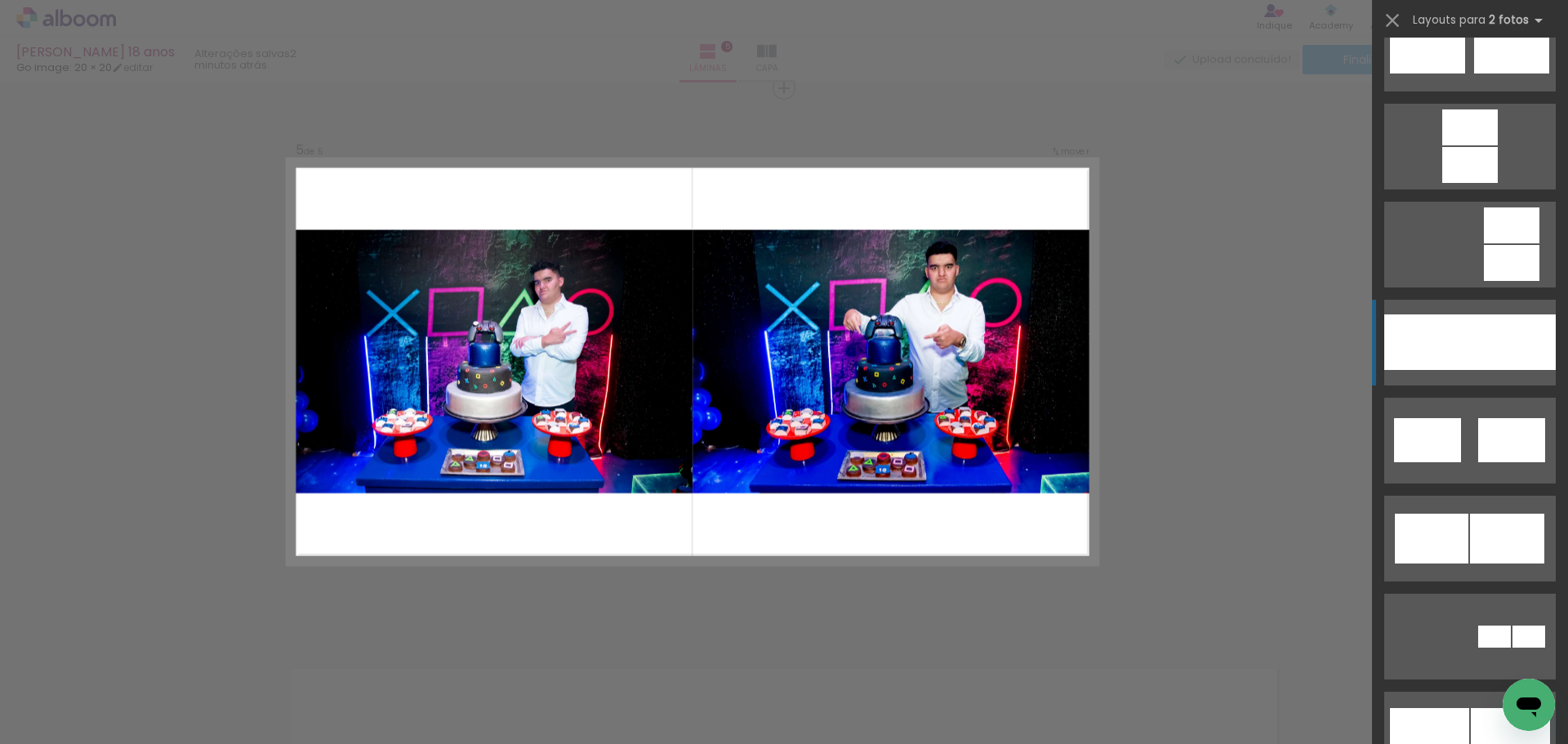
click at [1450, 360] on div at bounding box center [1427, 342] width 86 height 55
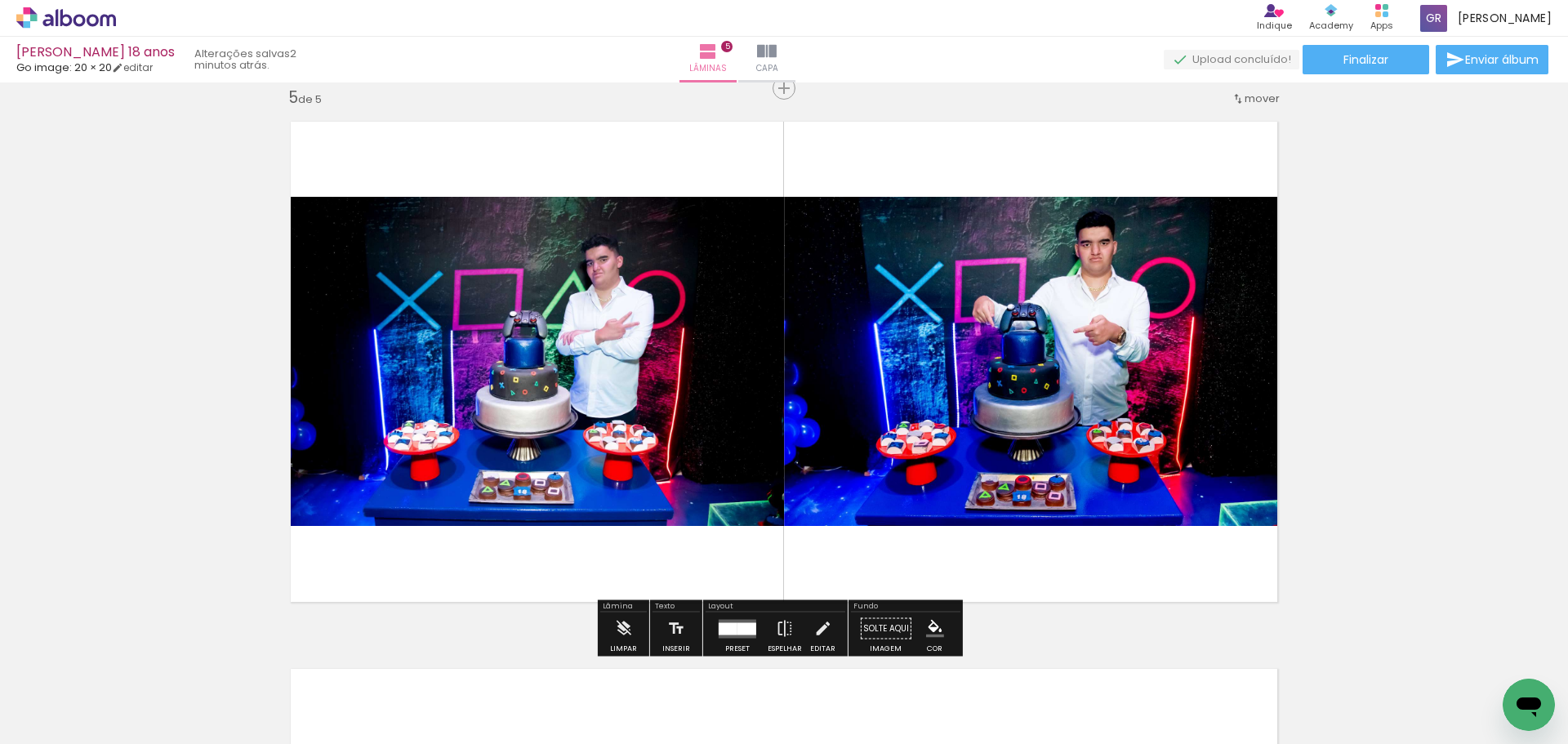
click at [928, 628] on iron-icon "color picker" at bounding box center [935, 629] width 18 height 18
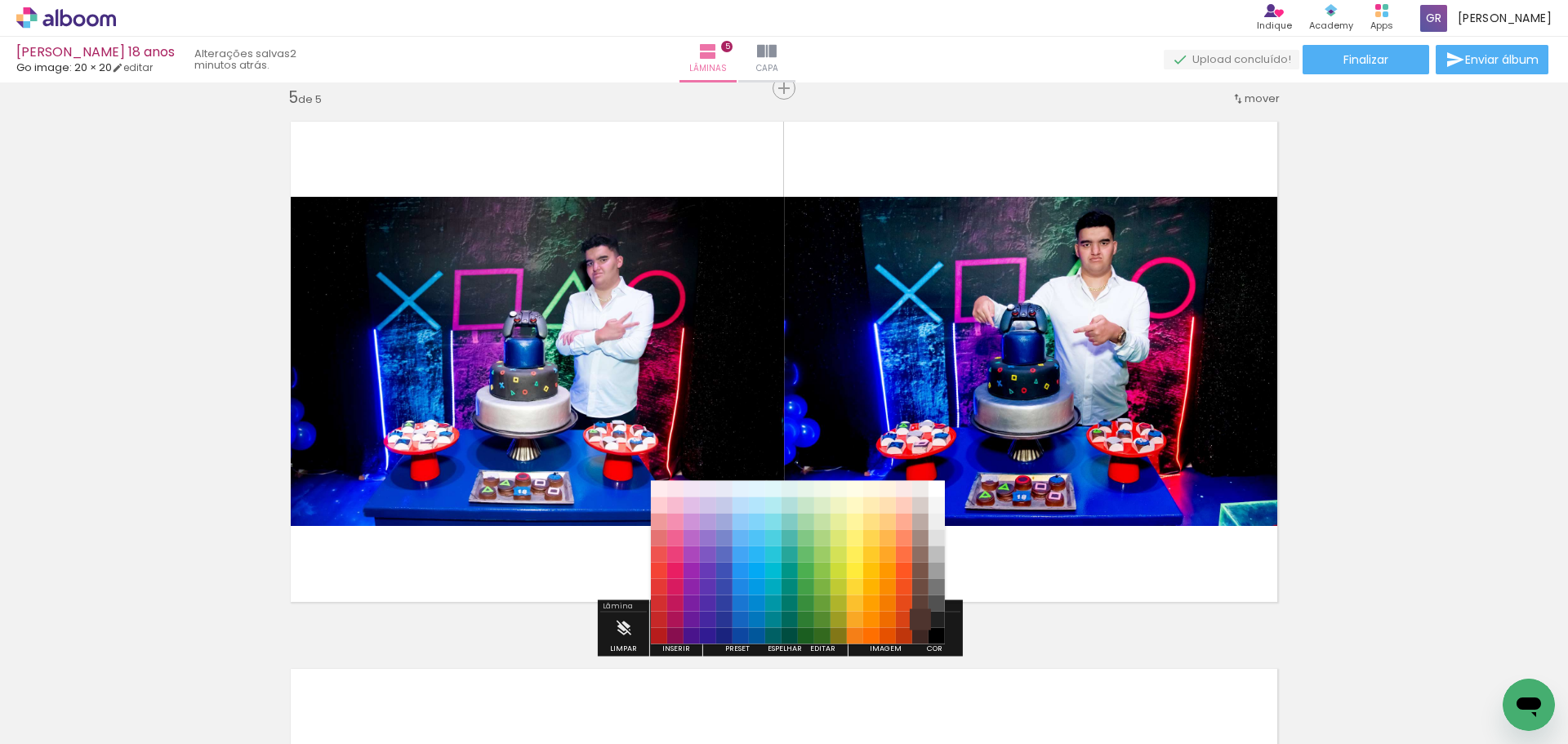
click at [920, 612] on paper-item "#4e342e" at bounding box center [920, 619] width 16 height 16
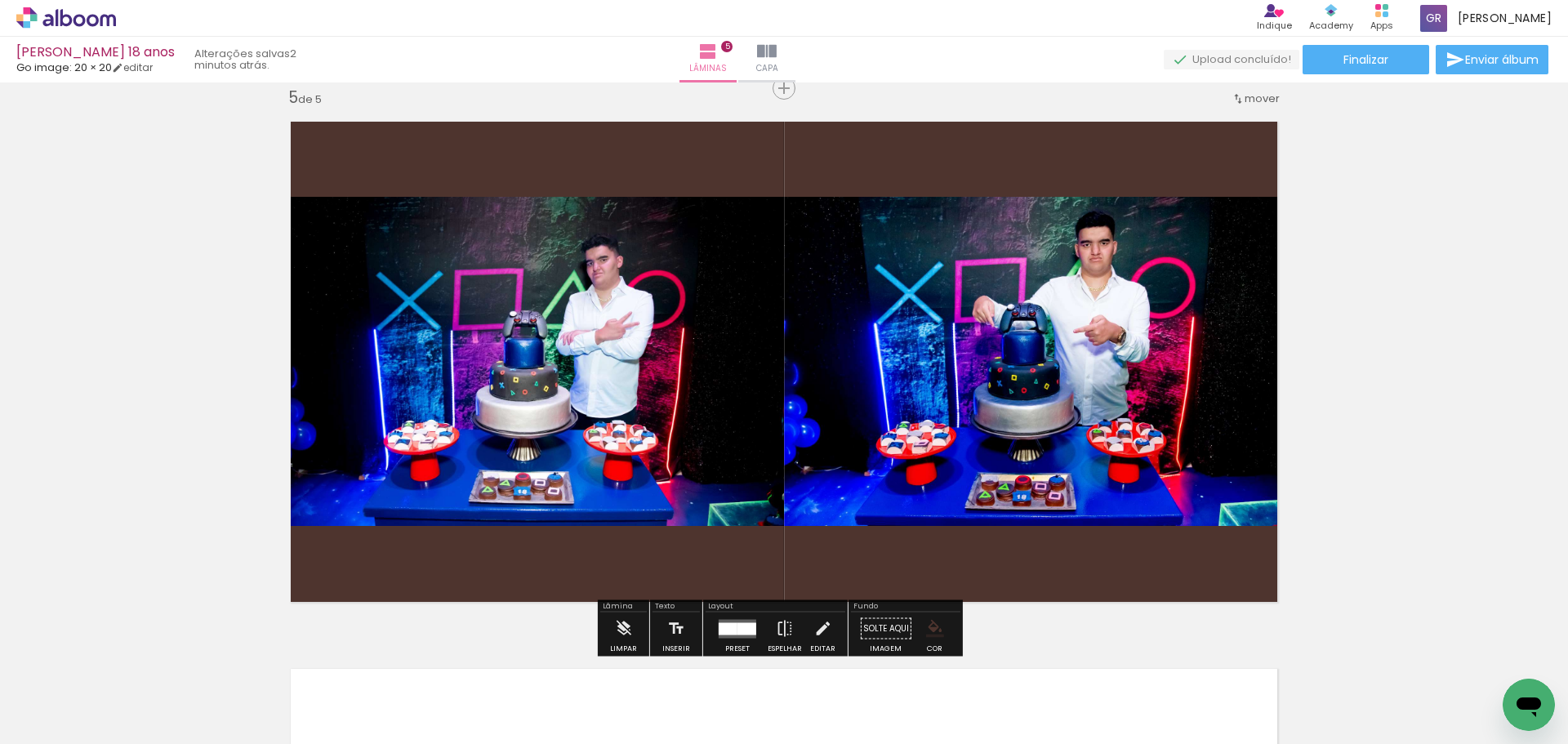
click at [930, 630] on iron-icon "color picker" at bounding box center [935, 629] width 18 height 18
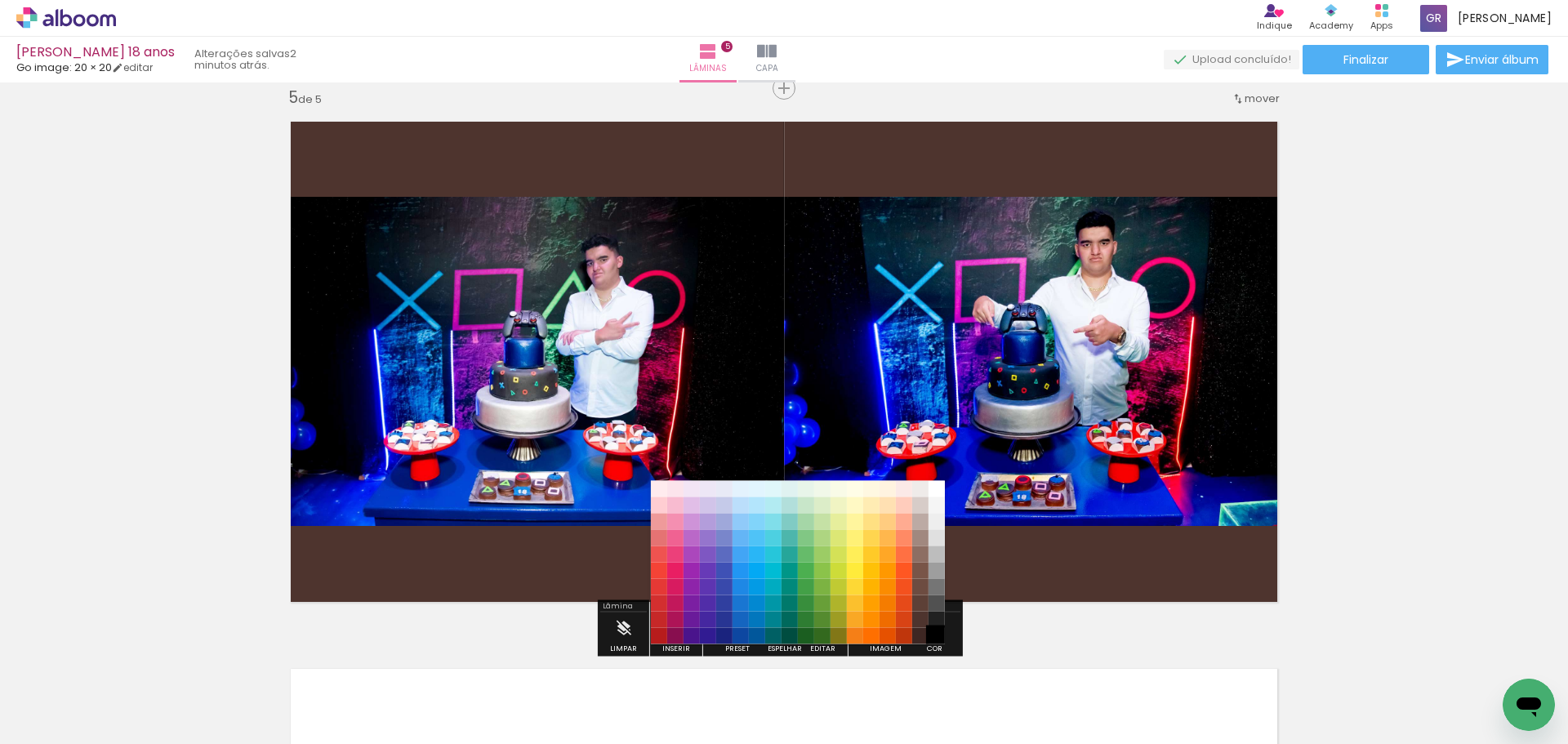
click at [935, 637] on paper-item "#000000" at bounding box center [936, 635] width 16 height 16
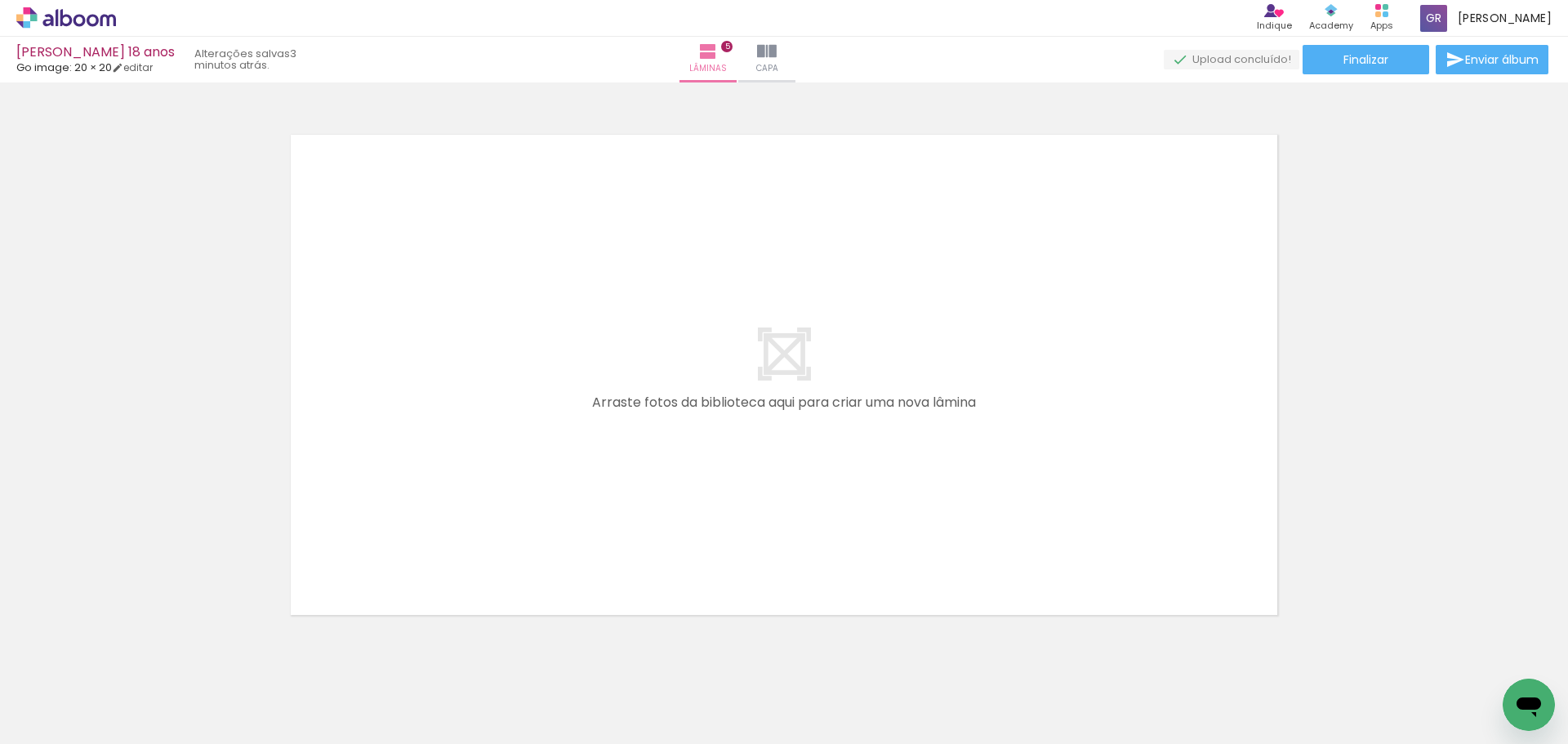
scroll to position [2762, 0]
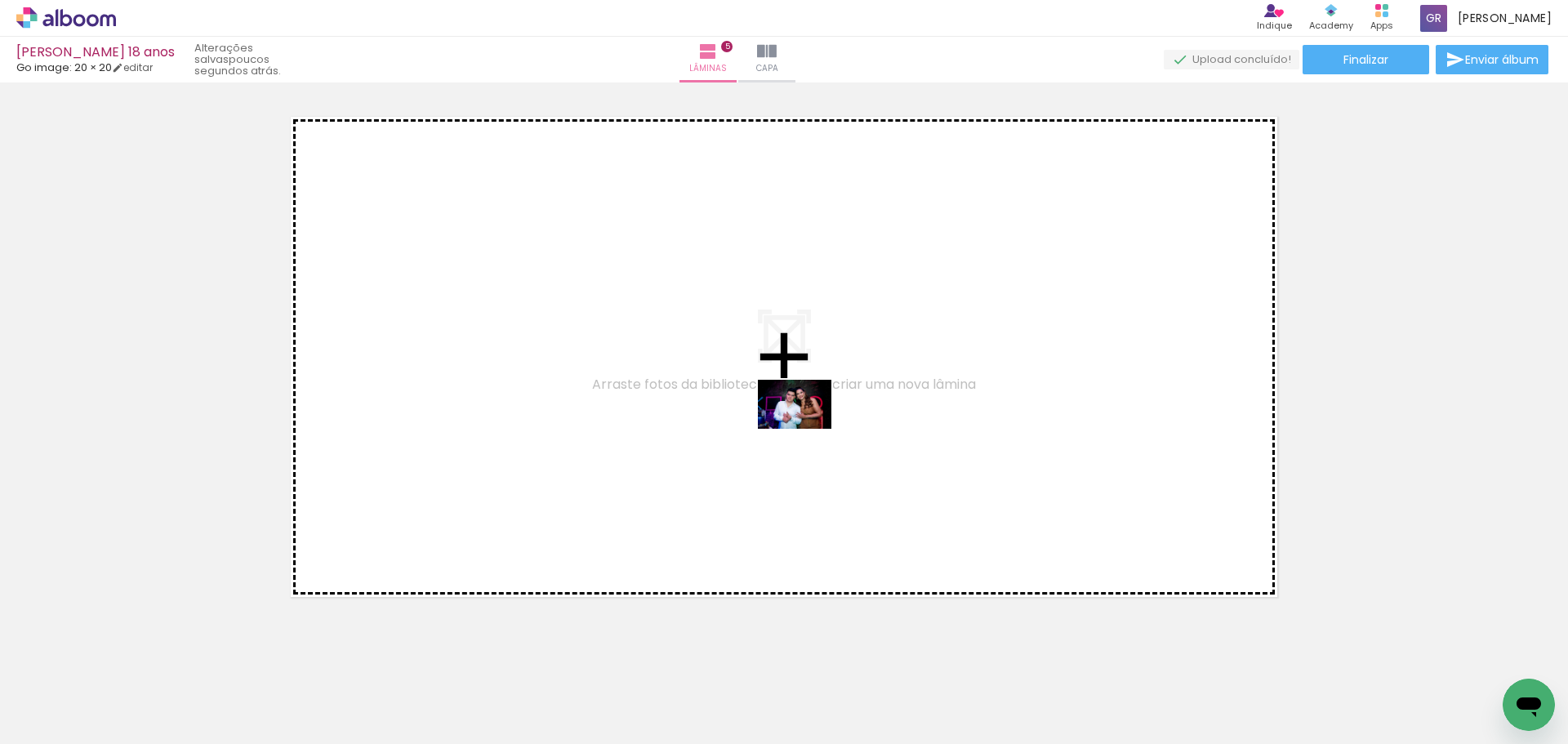
drag, startPoint x: 1324, startPoint y: 696, endPoint x: 806, endPoint y: 429, distance: 582.8
click at [806, 429] on quentale-workspace at bounding box center [784, 372] width 1568 height 744
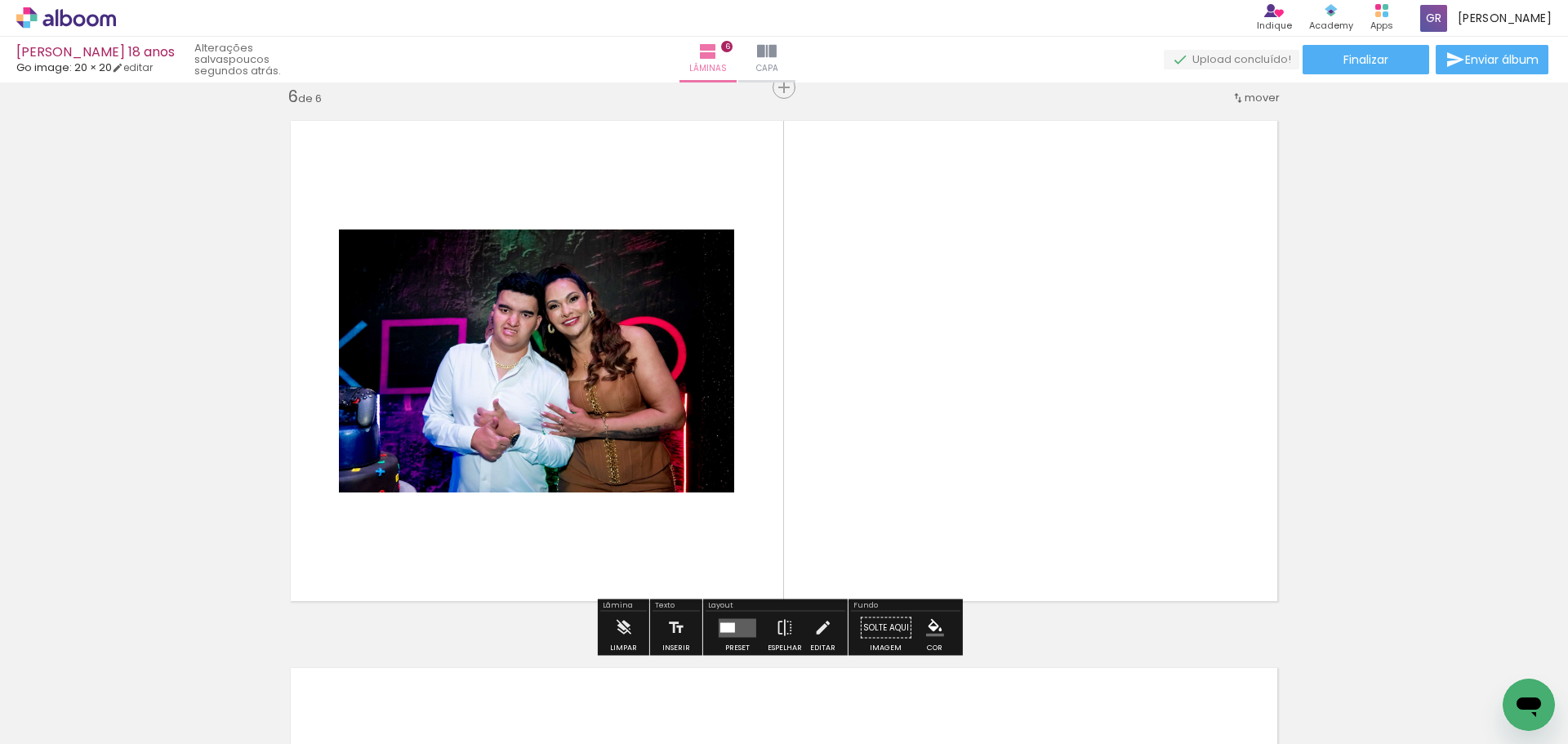
scroll to position [2758, 0]
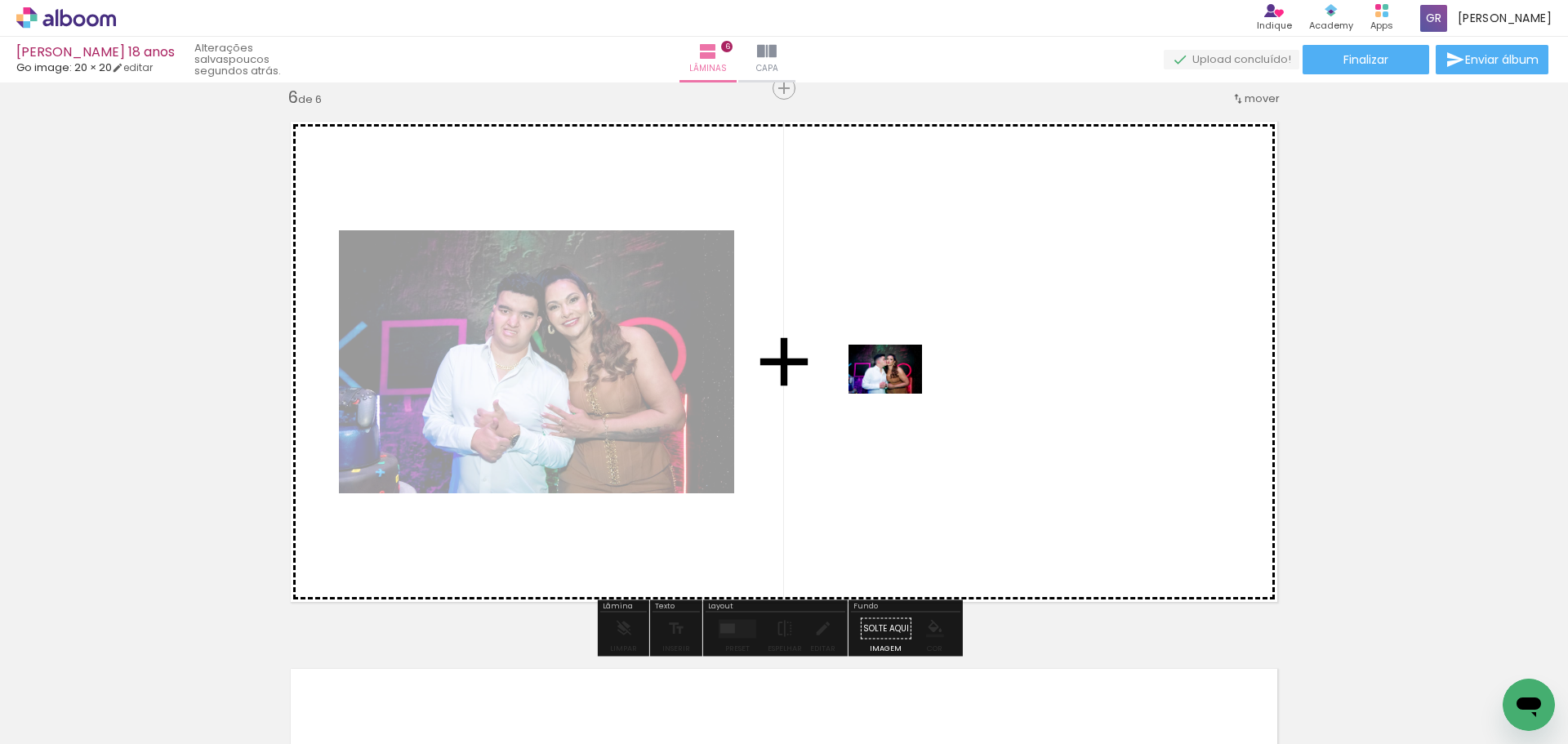
drag, startPoint x: 1413, startPoint y: 695, endPoint x: 897, endPoint y: 394, distance: 597.4
click at [897, 394] on quentale-workspace at bounding box center [784, 372] width 1568 height 744
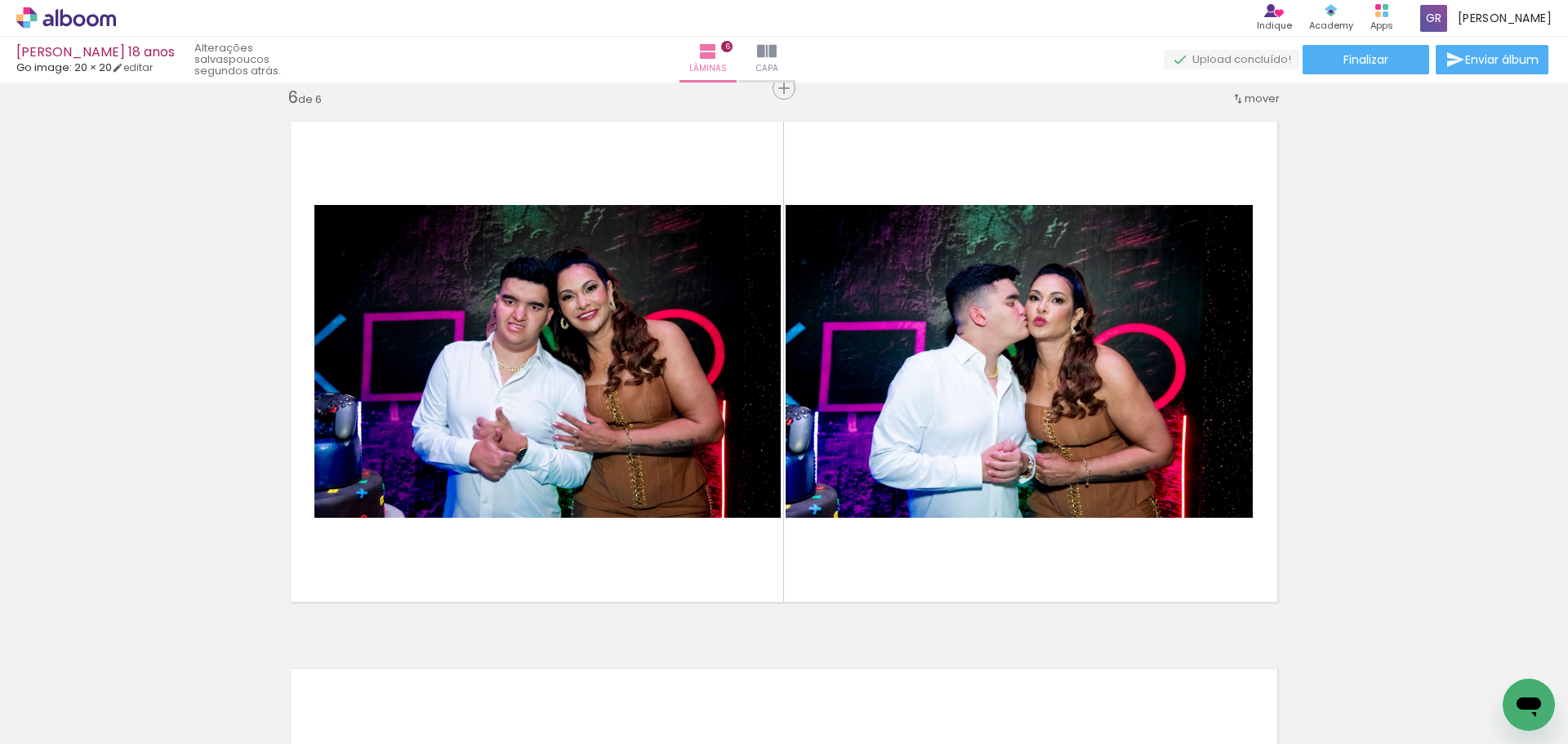
scroll to position [0, 595]
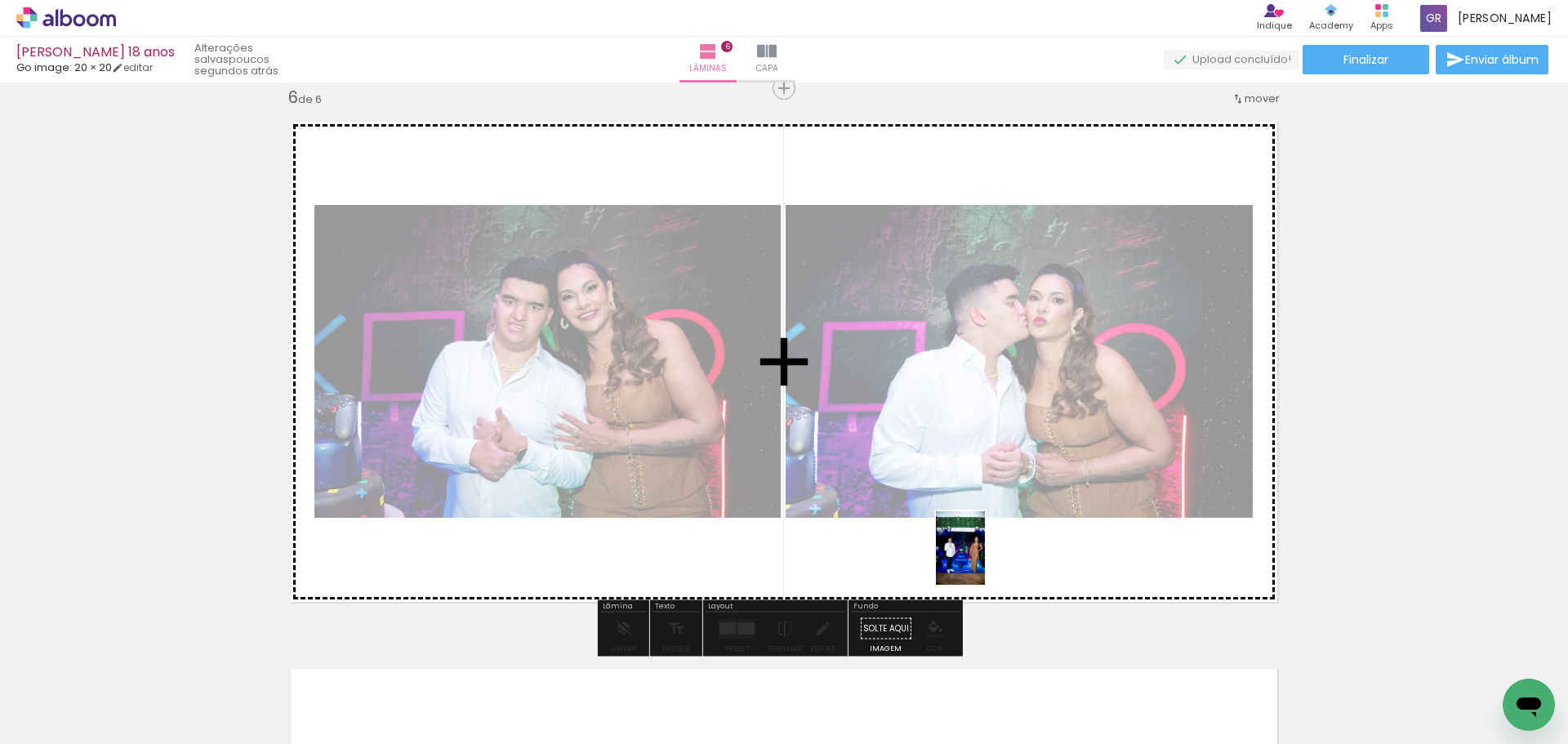
drag, startPoint x: 1319, startPoint y: 708, endPoint x: 984, endPoint y: 560, distance: 366.2
click at [984, 560] on quentale-workspace at bounding box center [784, 372] width 1568 height 744
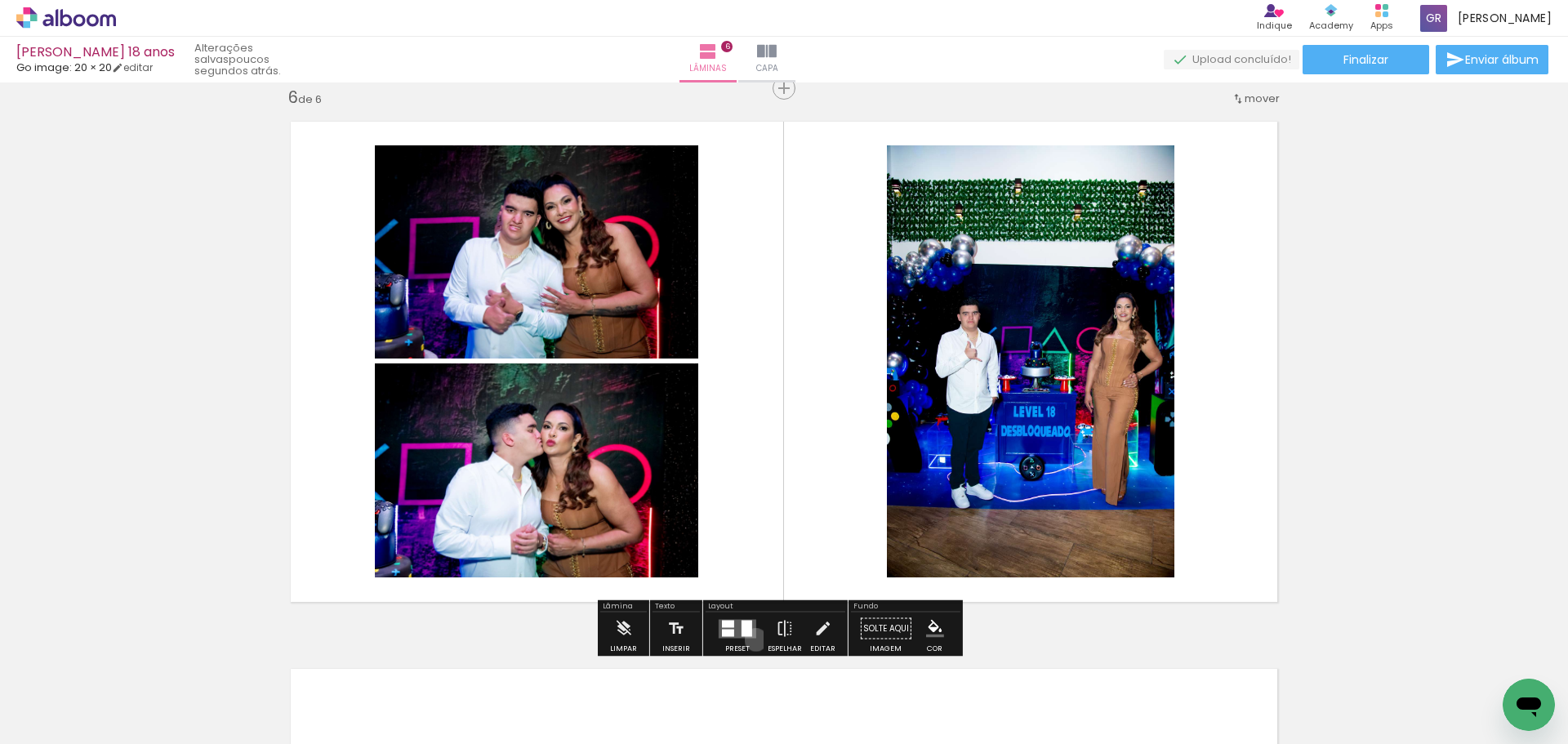
click at [752, 640] on div at bounding box center [737, 629] width 44 height 33
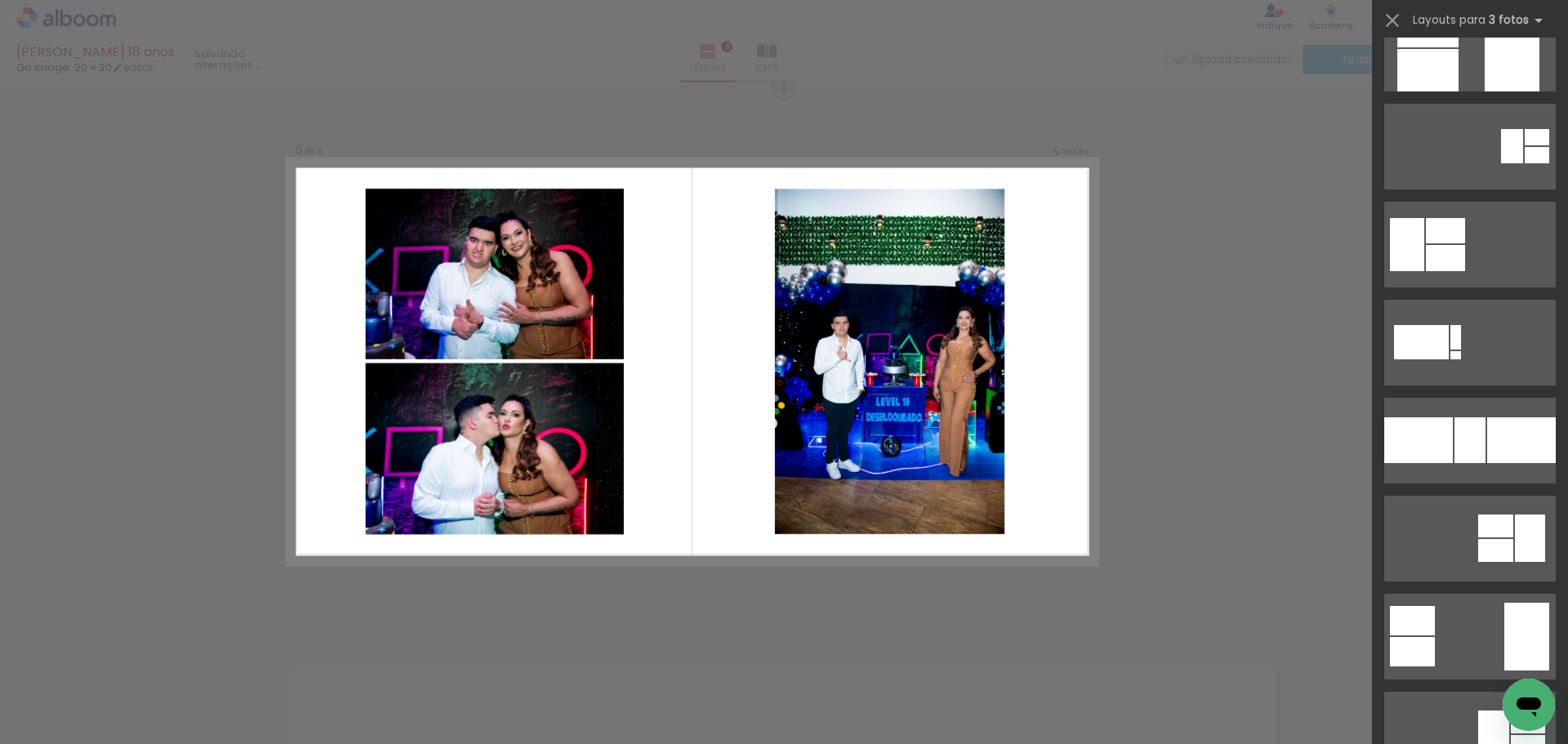
scroll to position [0, 0]
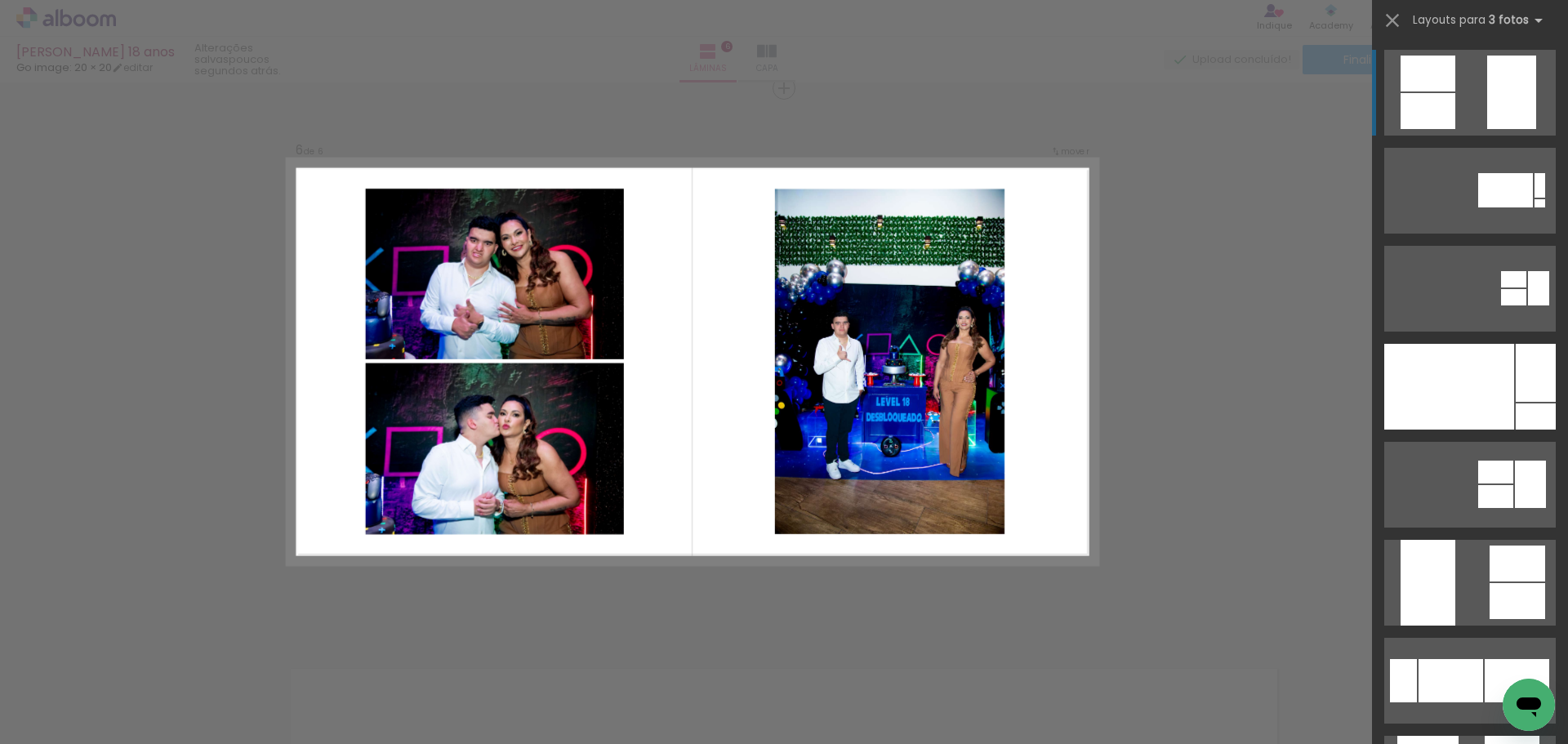
click at [1473, 110] on quentale-layouter at bounding box center [1470, 93] width 171 height 86
click at [1447, 96] on div at bounding box center [1427, 111] width 54 height 36
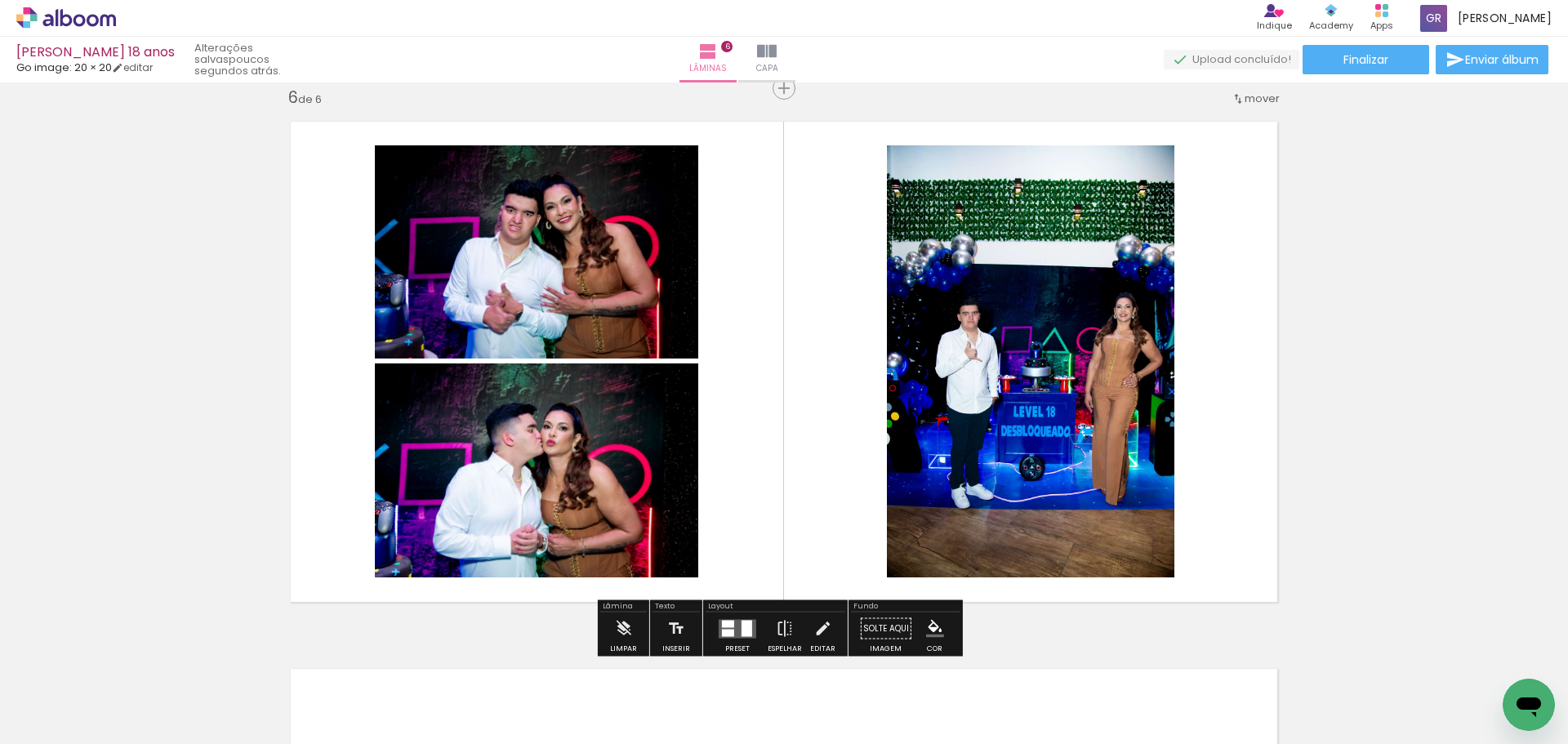
click at [732, 632] on quentale-layouter at bounding box center [737, 629] width 37 height 19
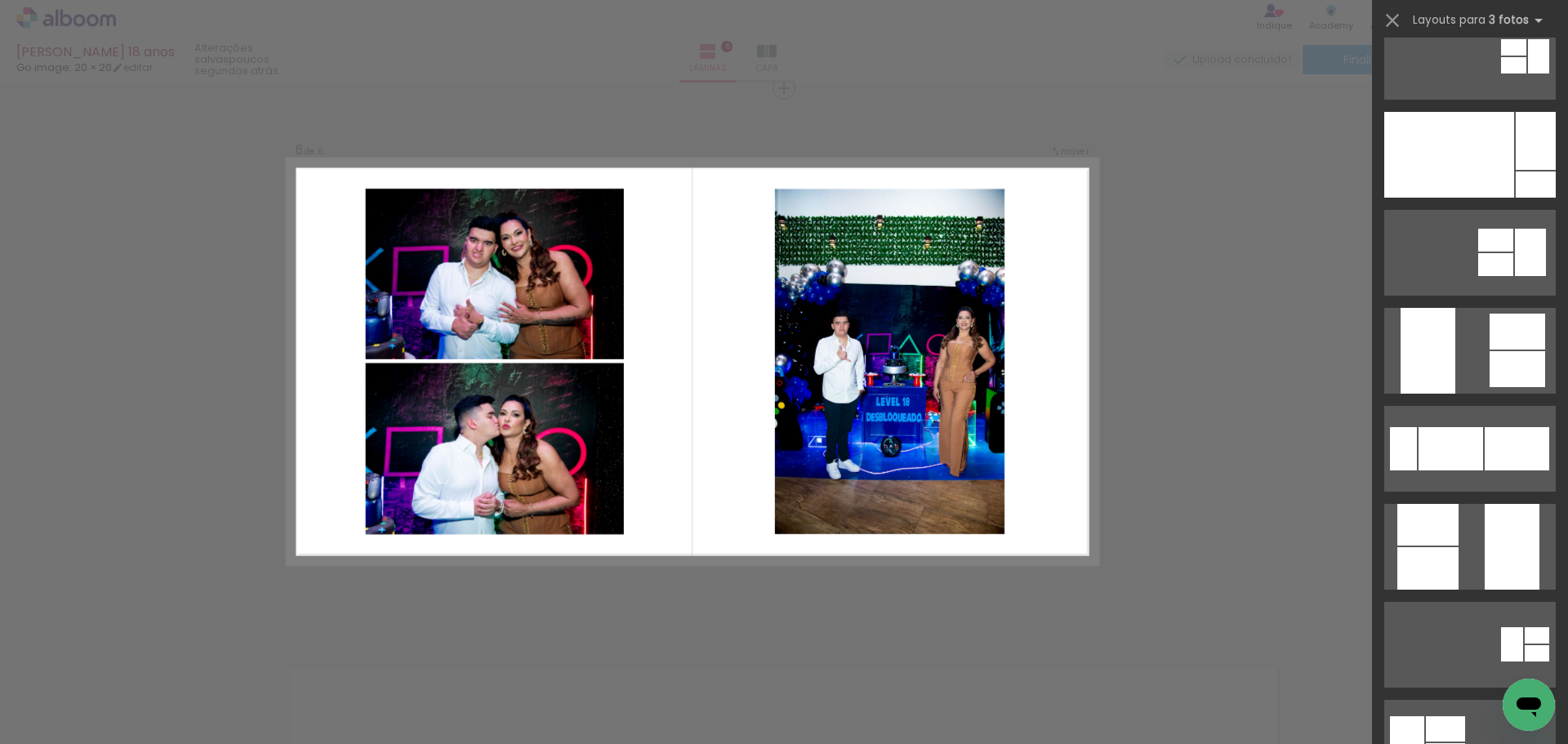
scroll to position [309, 0]
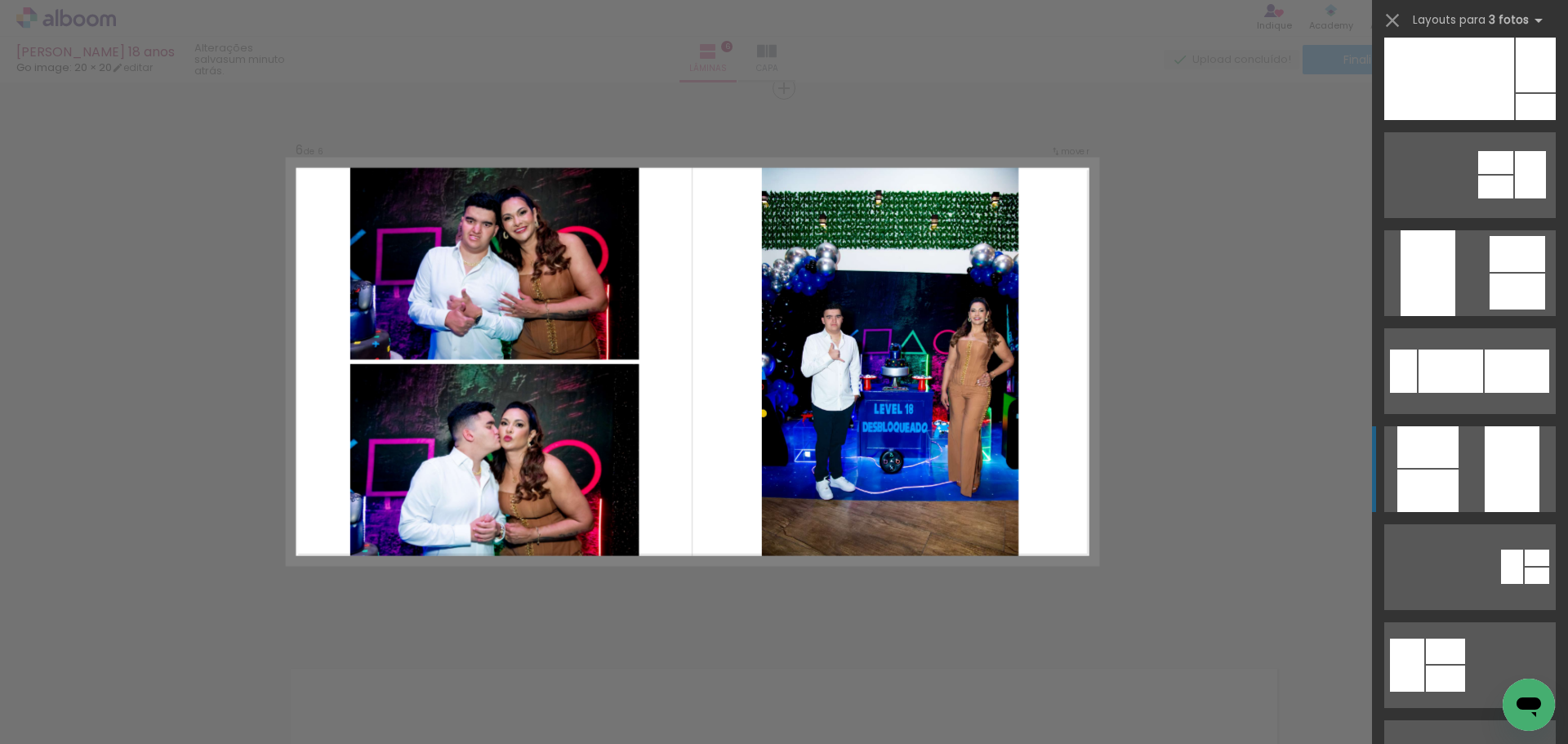
click at [1461, 464] on quentale-layouter at bounding box center [1470, 469] width 171 height 86
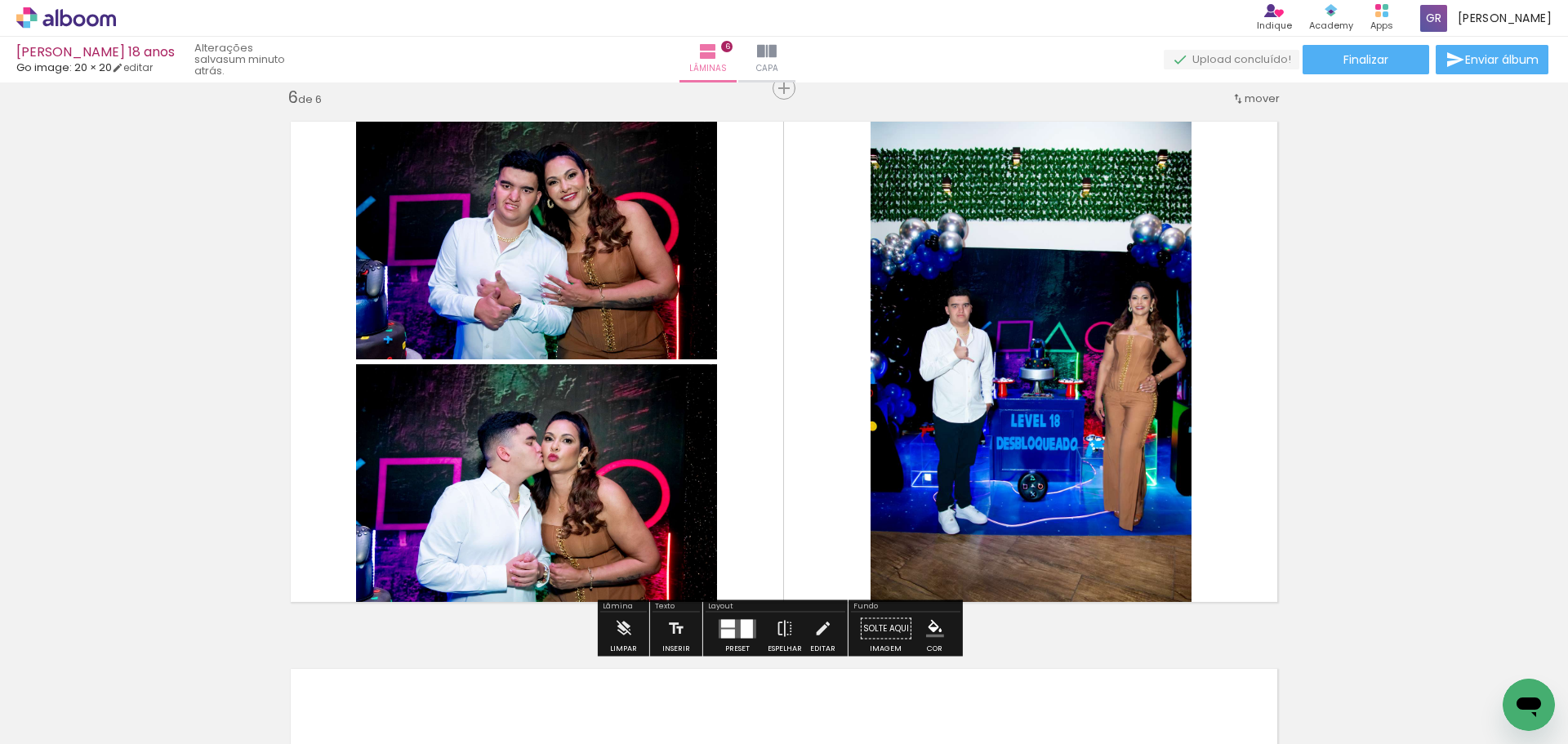
click at [928, 633] on iron-icon "color picker" at bounding box center [935, 629] width 18 height 18
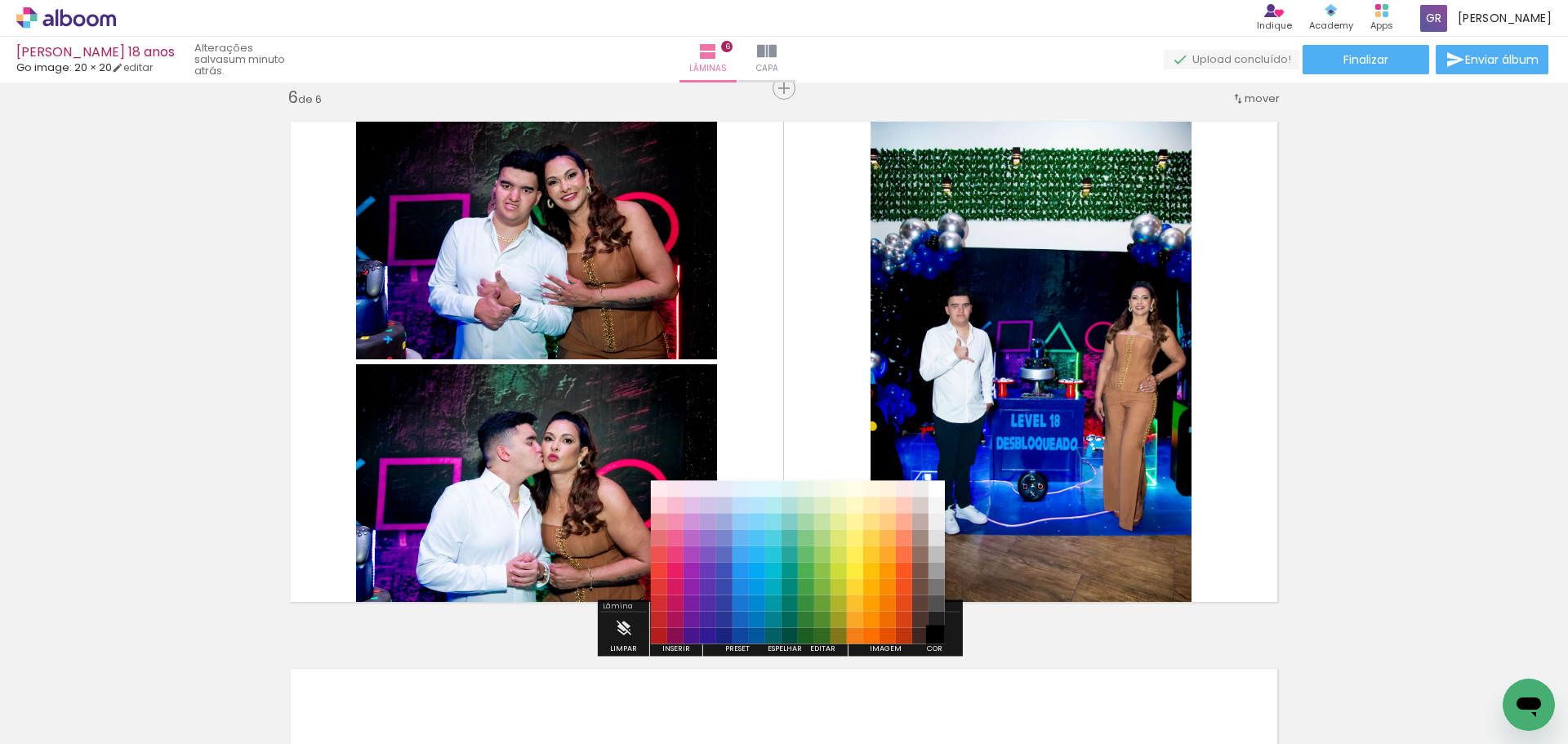
click at [935, 641] on paper-item "#000000" at bounding box center [936, 635] width 16 height 16
click at [887, 595] on paper-item "#f57c00" at bounding box center [887, 603] width 16 height 16
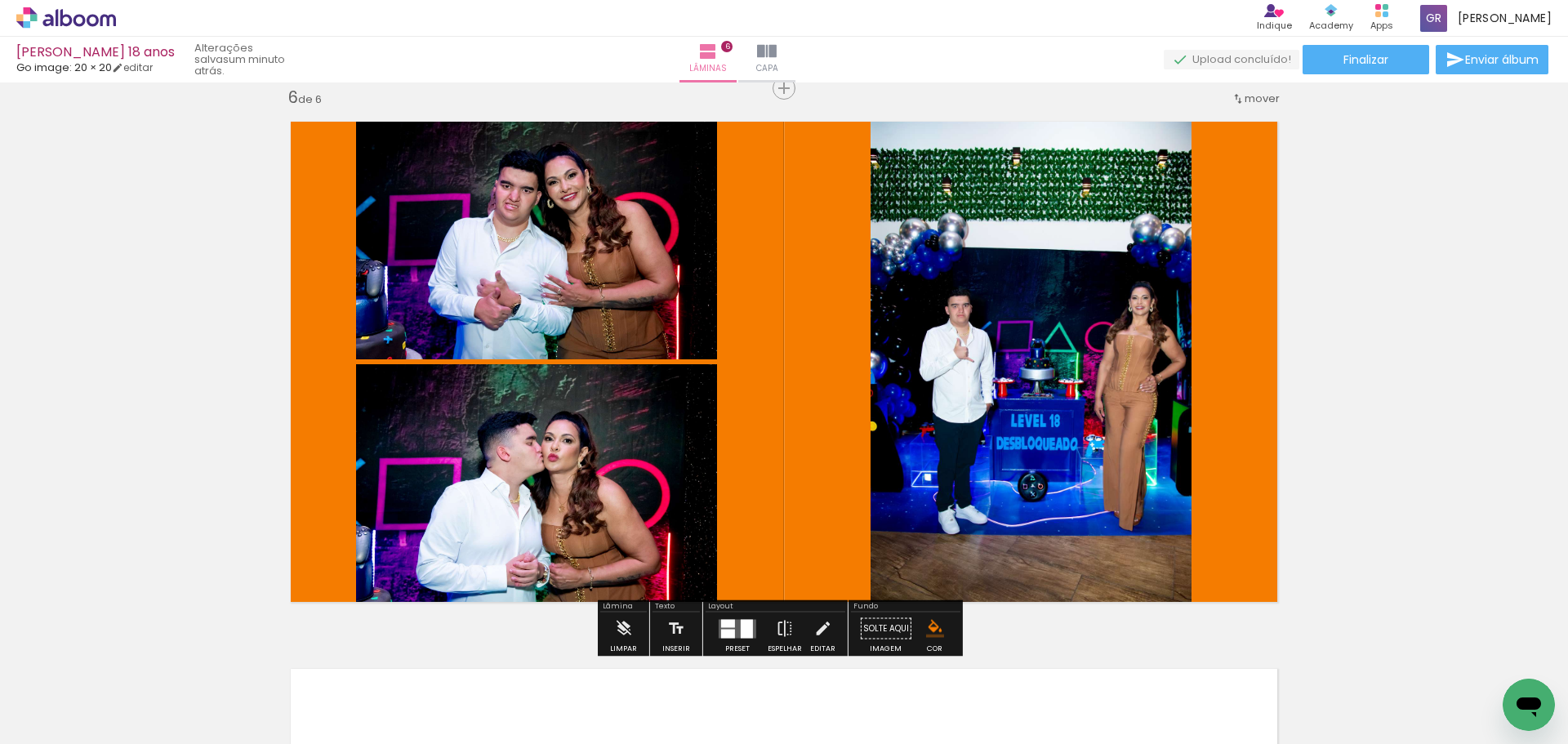
click at [934, 632] on iron-icon "color picker" at bounding box center [935, 629] width 18 height 18
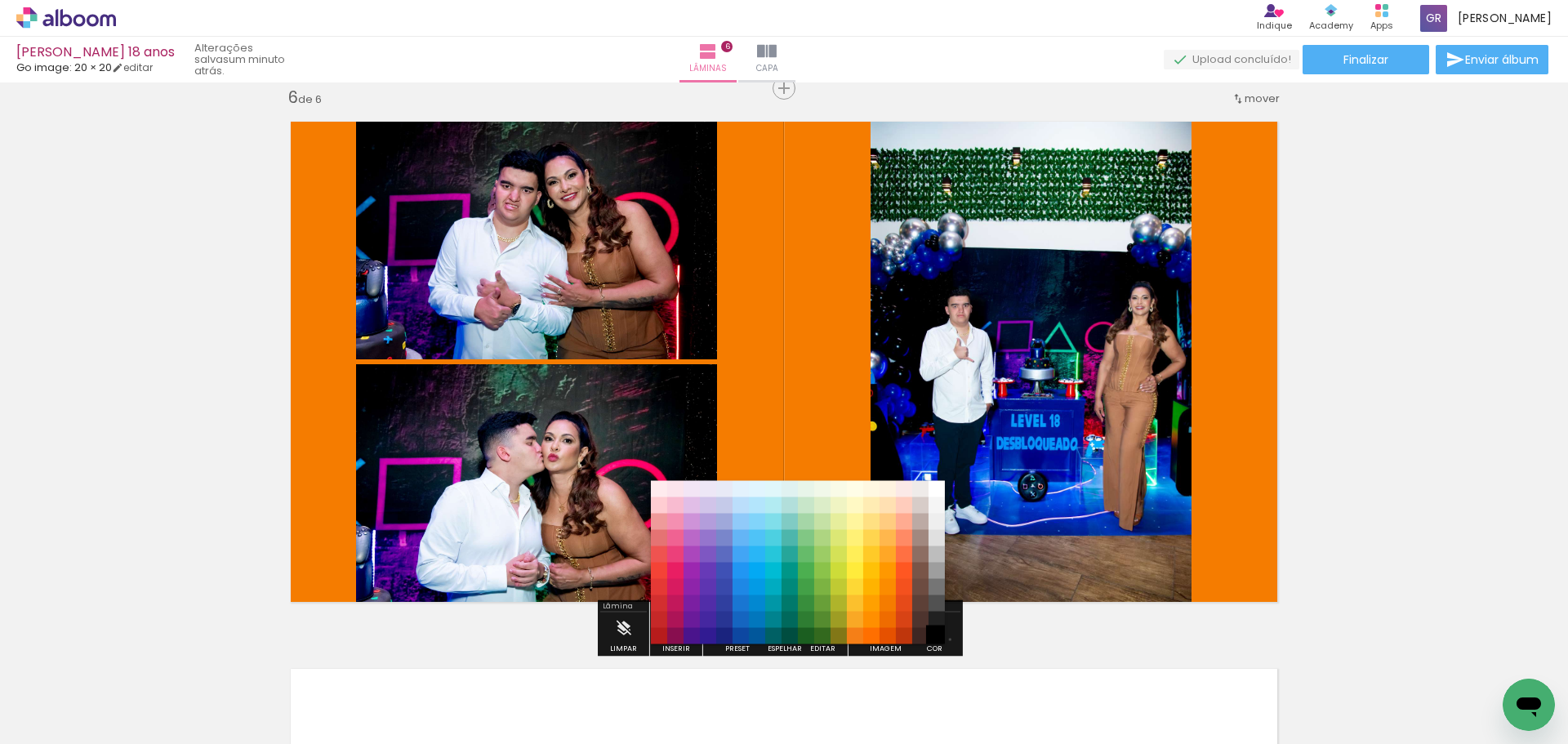
click at [944, 640] on paper-item "#000000" at bounding box center [936, 635] width 16 height 16
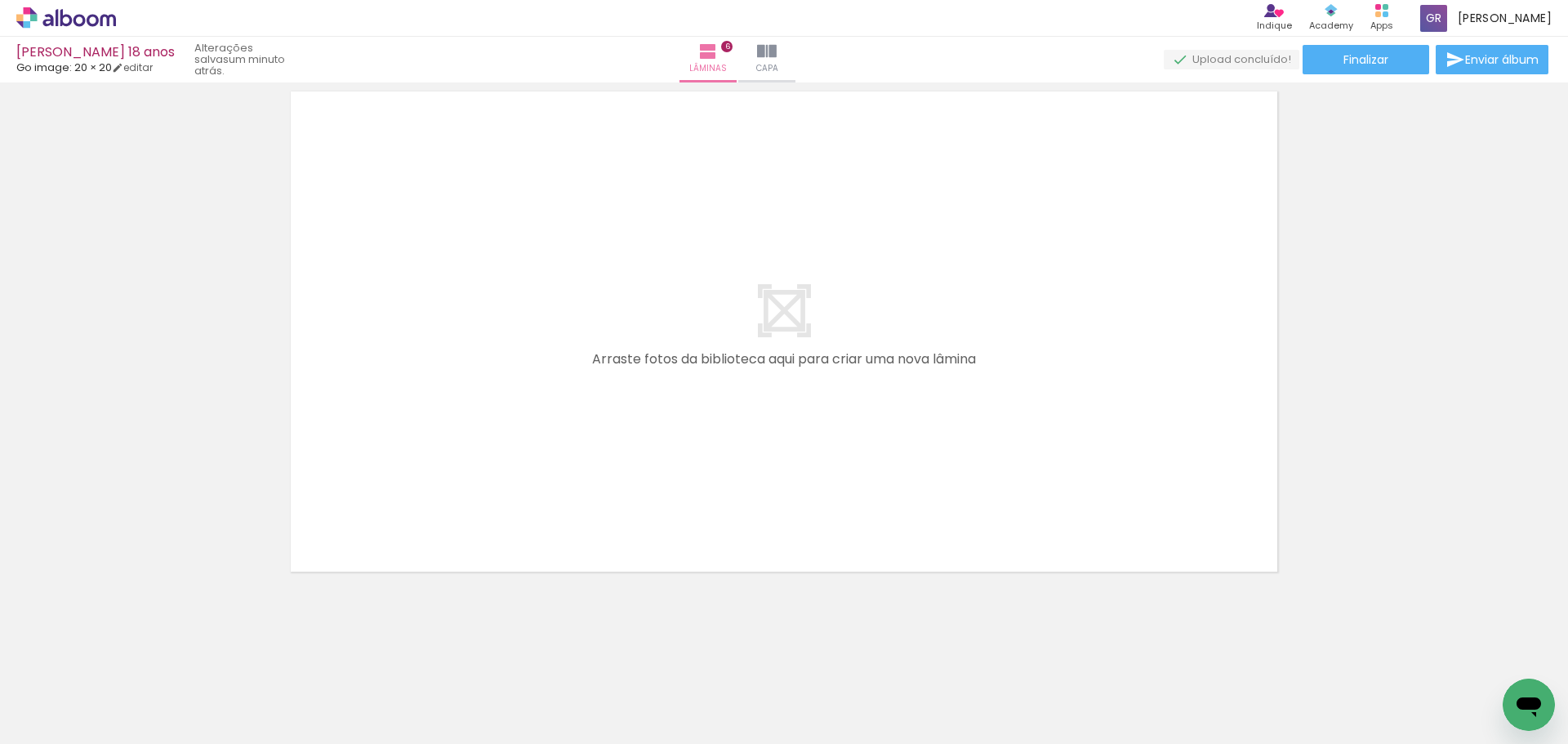
scroll to position [0, 1072]
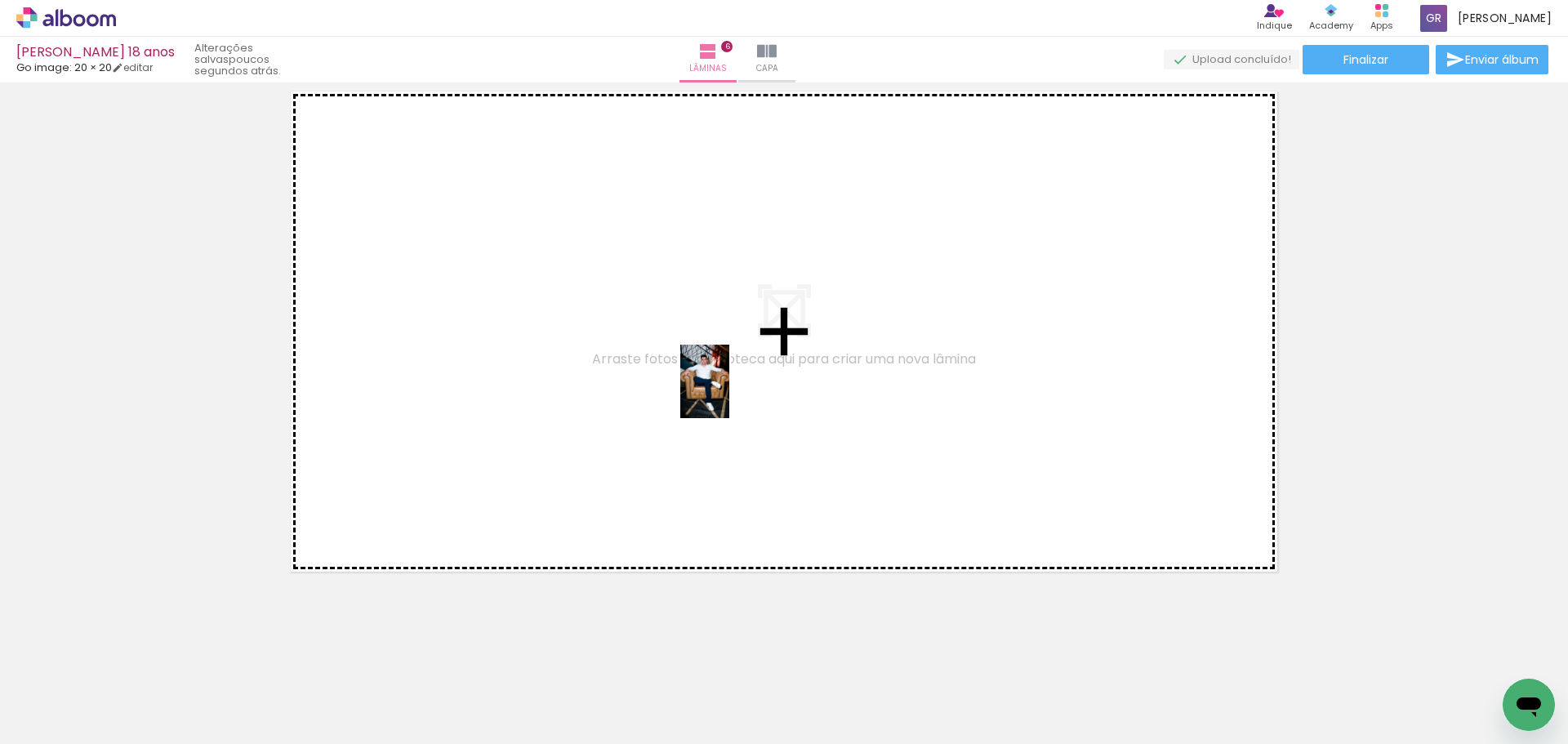
drag, startPoint x: 930, startPoint y: 710, endPoint x: 729, endPoint y: 394, distance: 374.5
click at [729, 394] on quentale-workspace at bounding box center [784, 372] width 1568 height 744
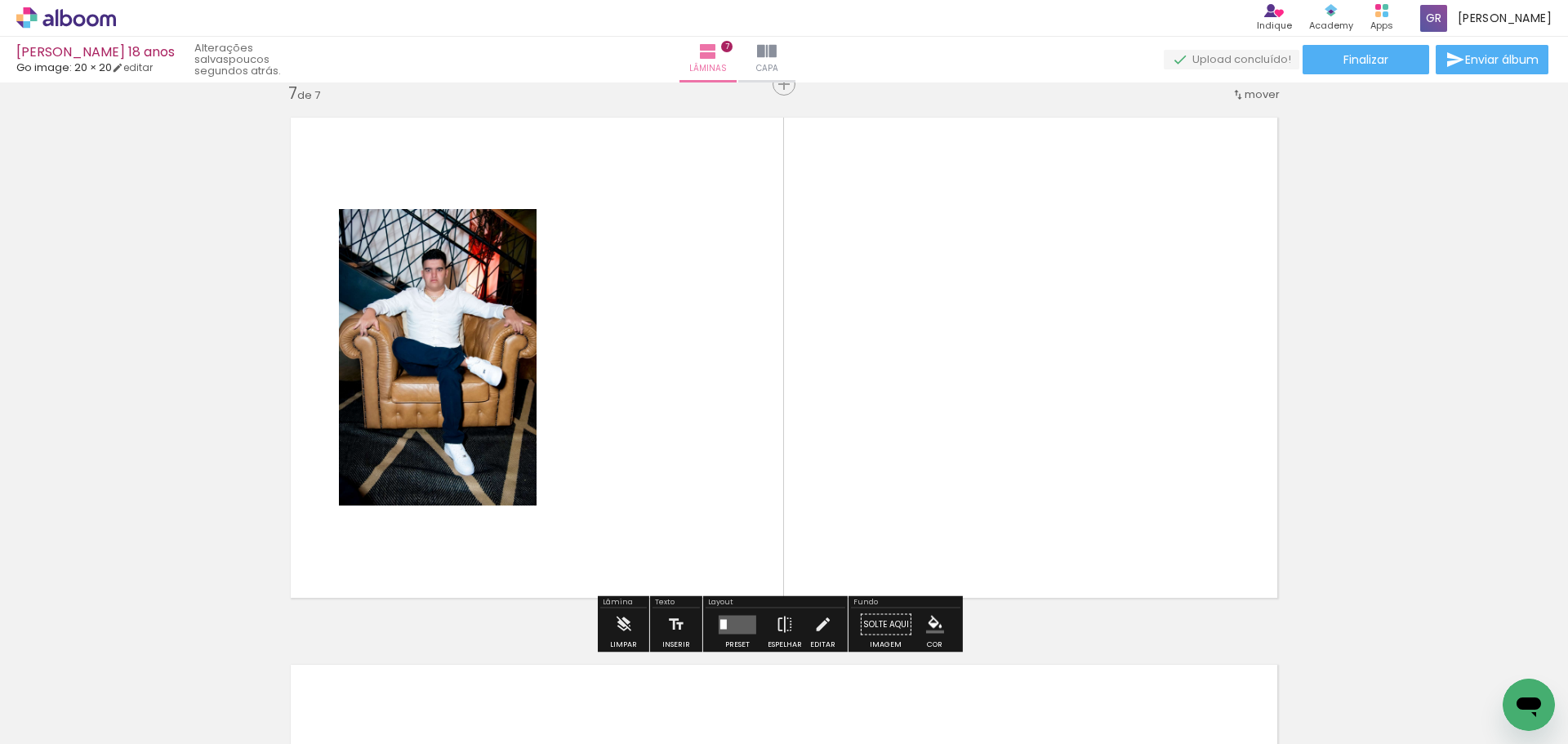
scroll to position [3305, 0]
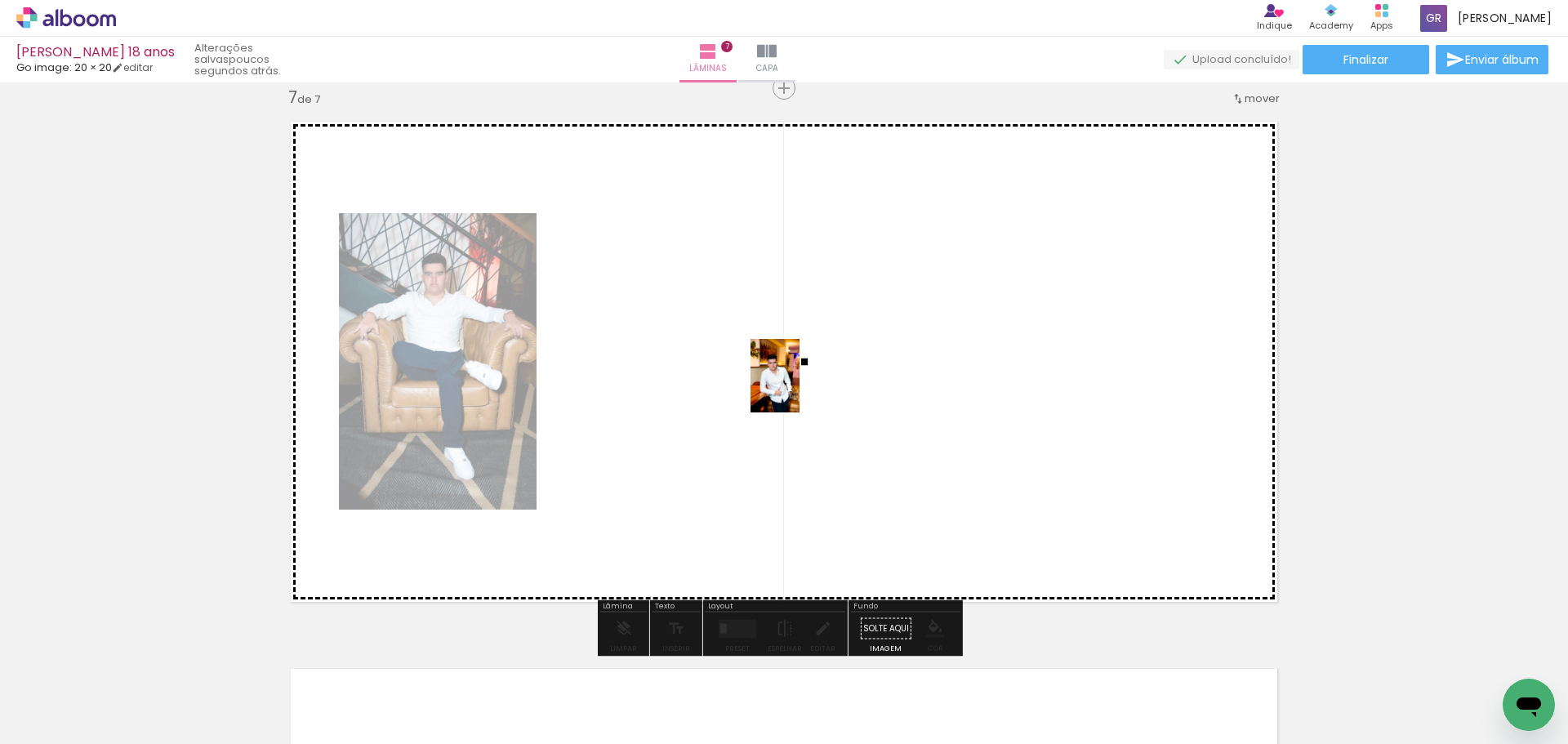
drag, startPoint x: 1024, startPoint y: 679, endPoint x: 799, endPoint y: 388, distance: 367.8
click at [799, 388] on quentale-workspace at bounding box center [784, 372] width 1568 height 744
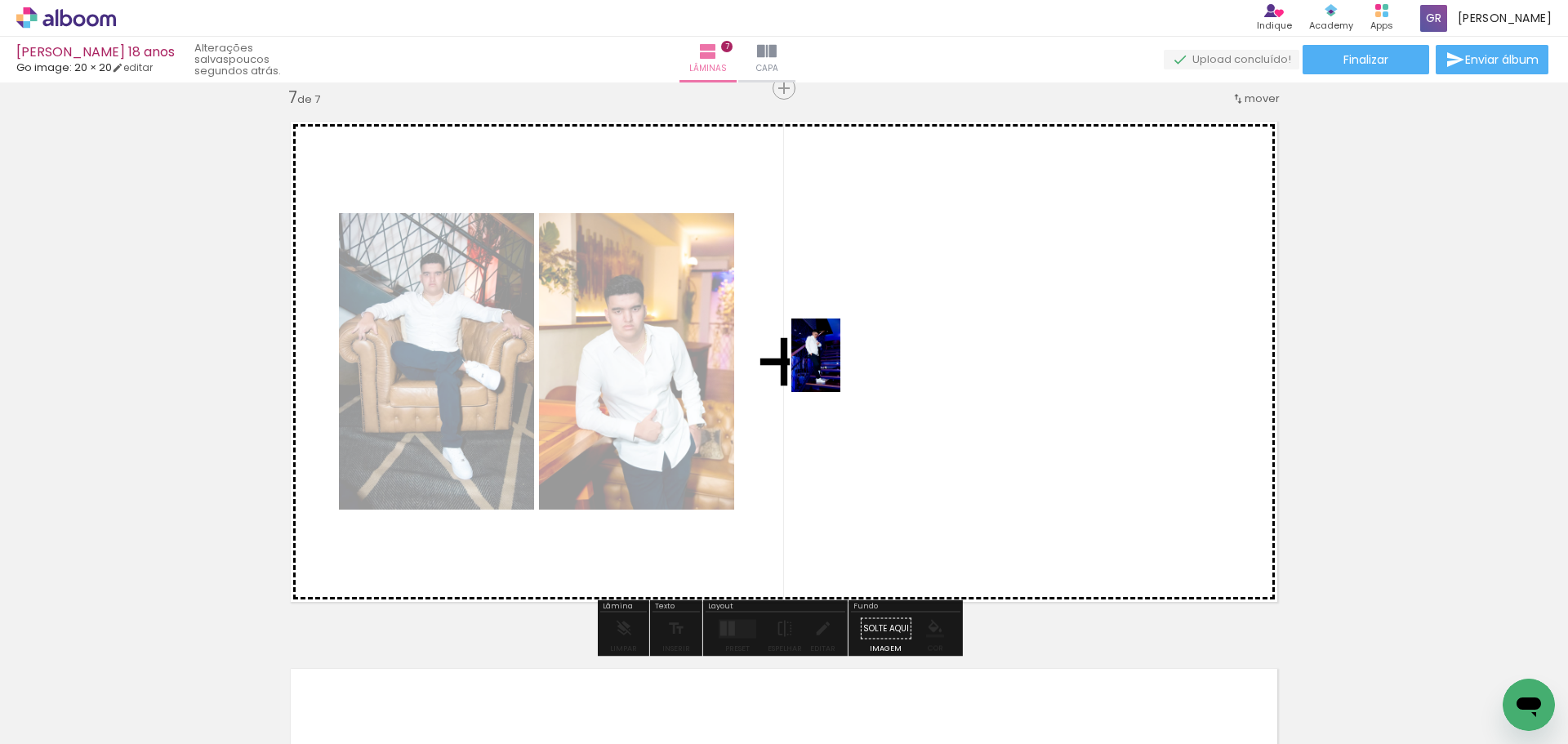
drag, startPoint x: 1106, startPoint y: 701, endPoint x: 840, endPoint y: 367, distance: 427.0
click at [840, 367] on quentale-workspace at bounding box center [784, 372] width 1568 height 744
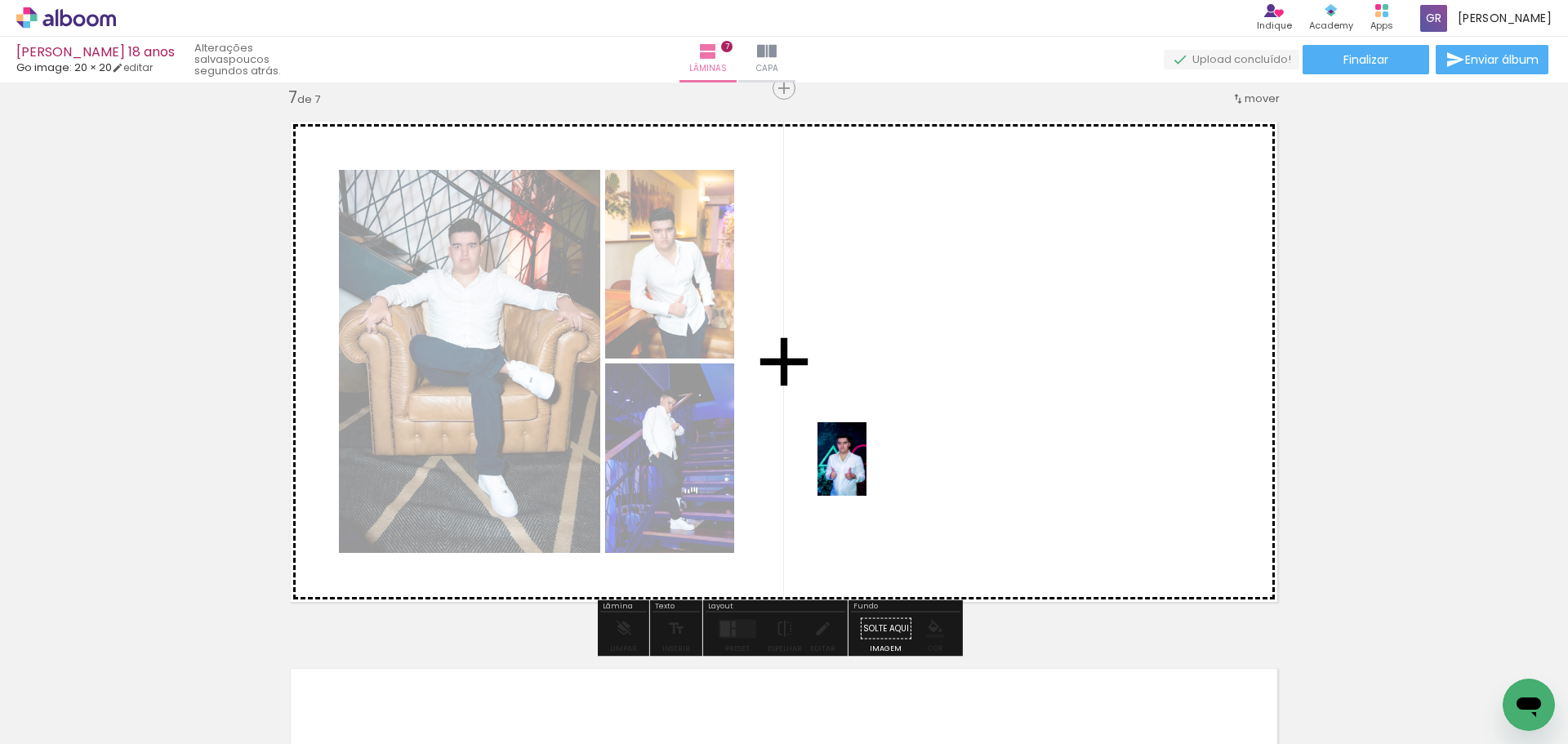
drag, startPoint x: 475, startPoint y: 692, endPoint x: 866, endPoint y: 471, distance: 449.1
click at [866, 471] on quentale-workspace at bounding box center [784, 372] width 1568 height 744
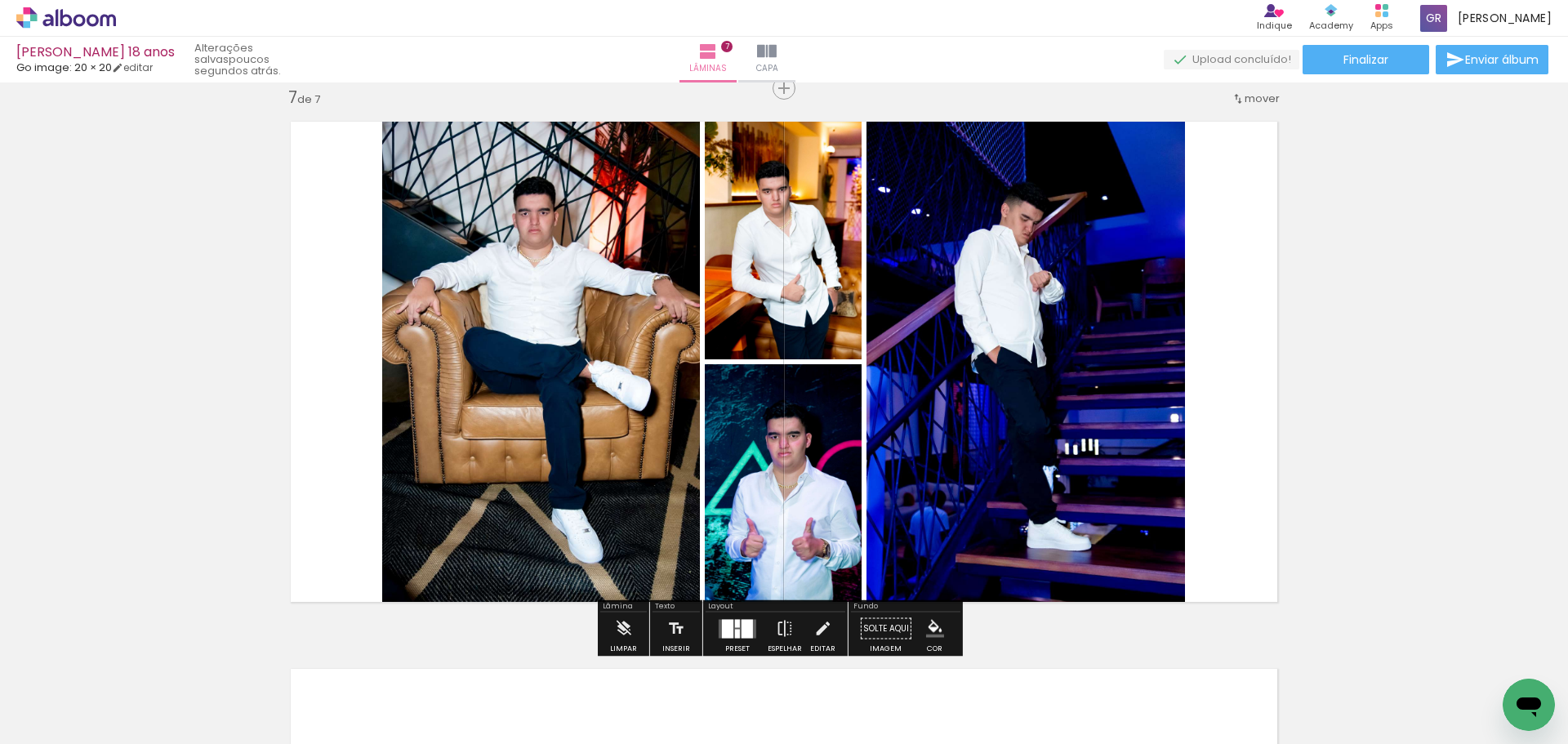
click at [742, 631] on div at bounding box center [747, 629] width 11 height 19
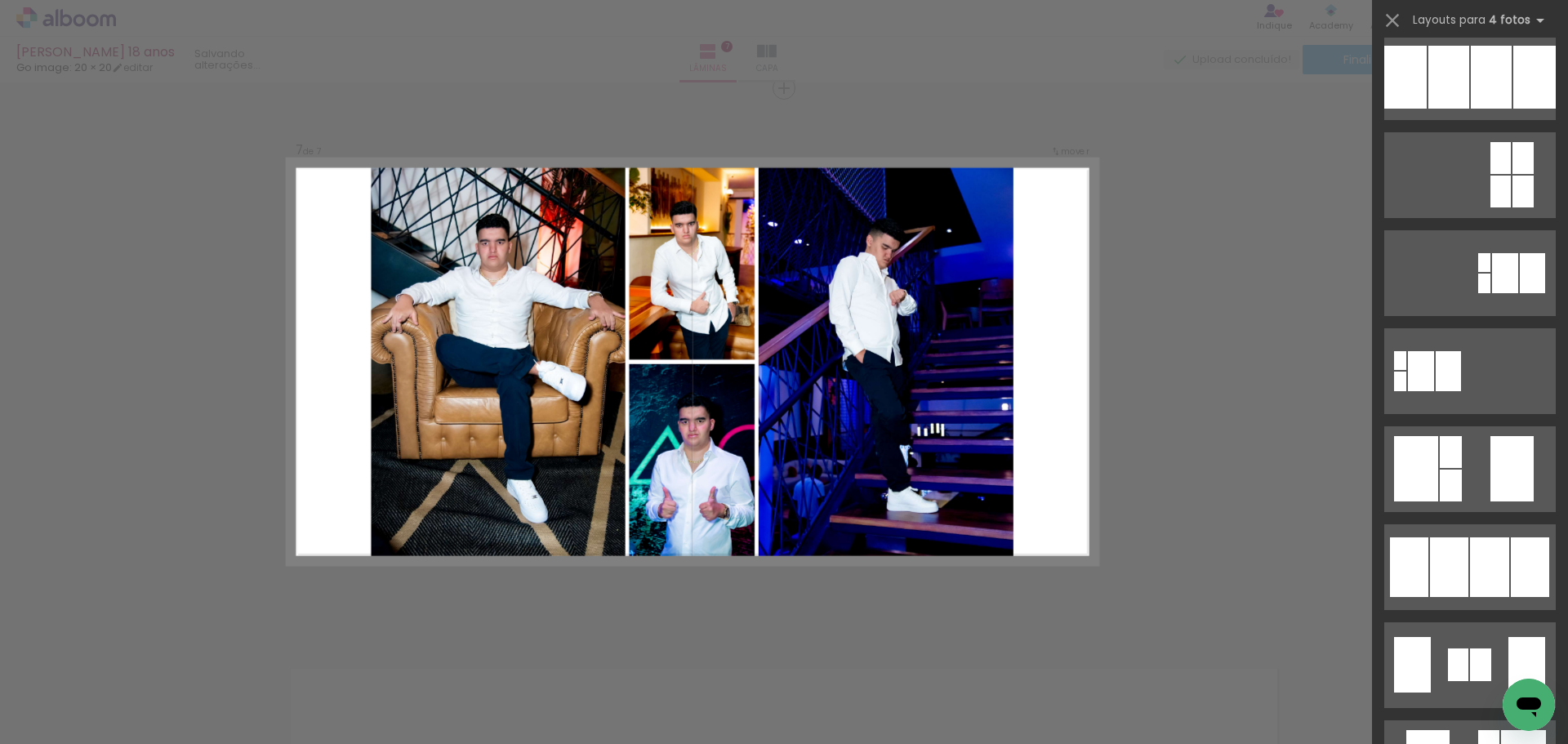
scroll to position [0, 0]
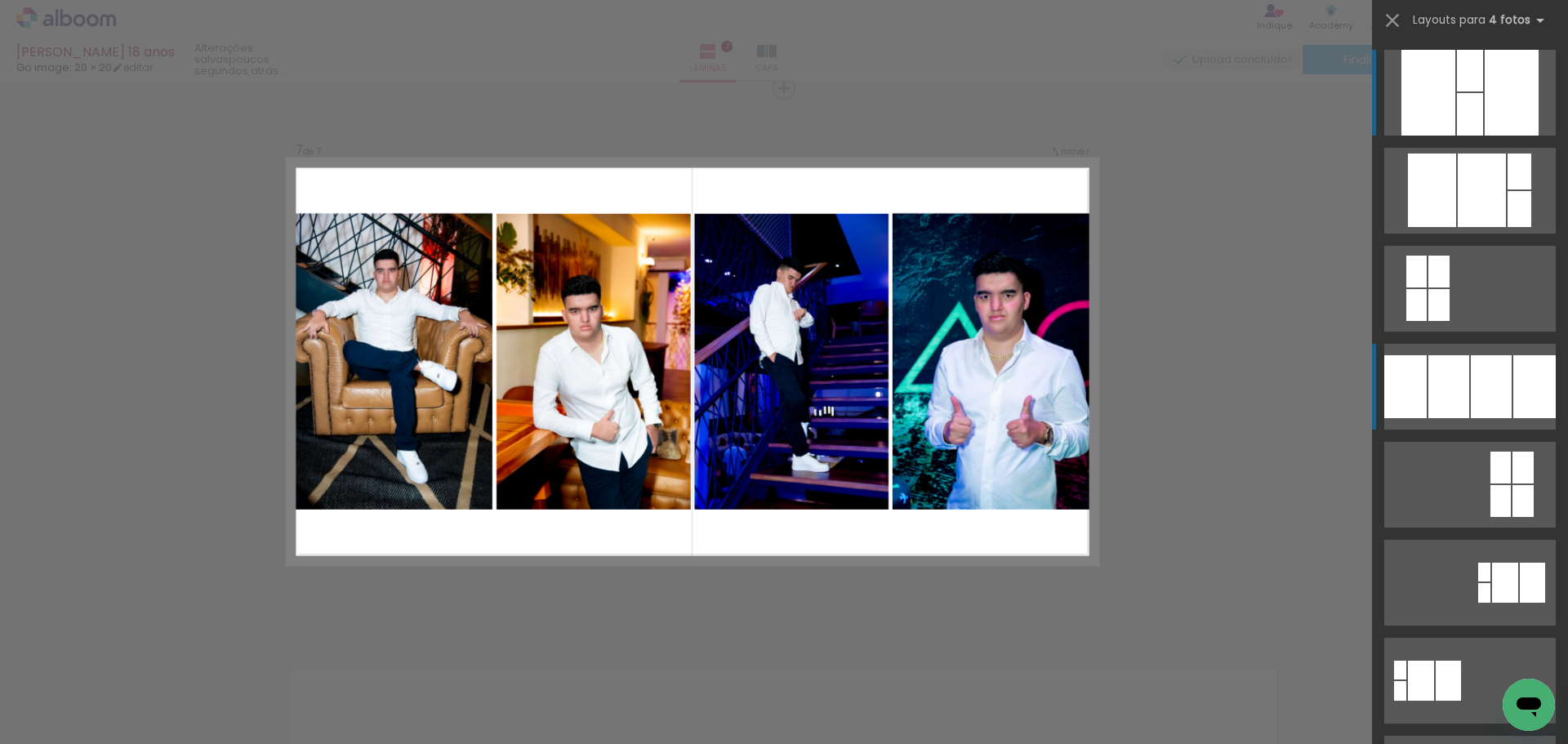
click at [1471, 389] on div at bounding box center [1491, 386] width 41 height 63
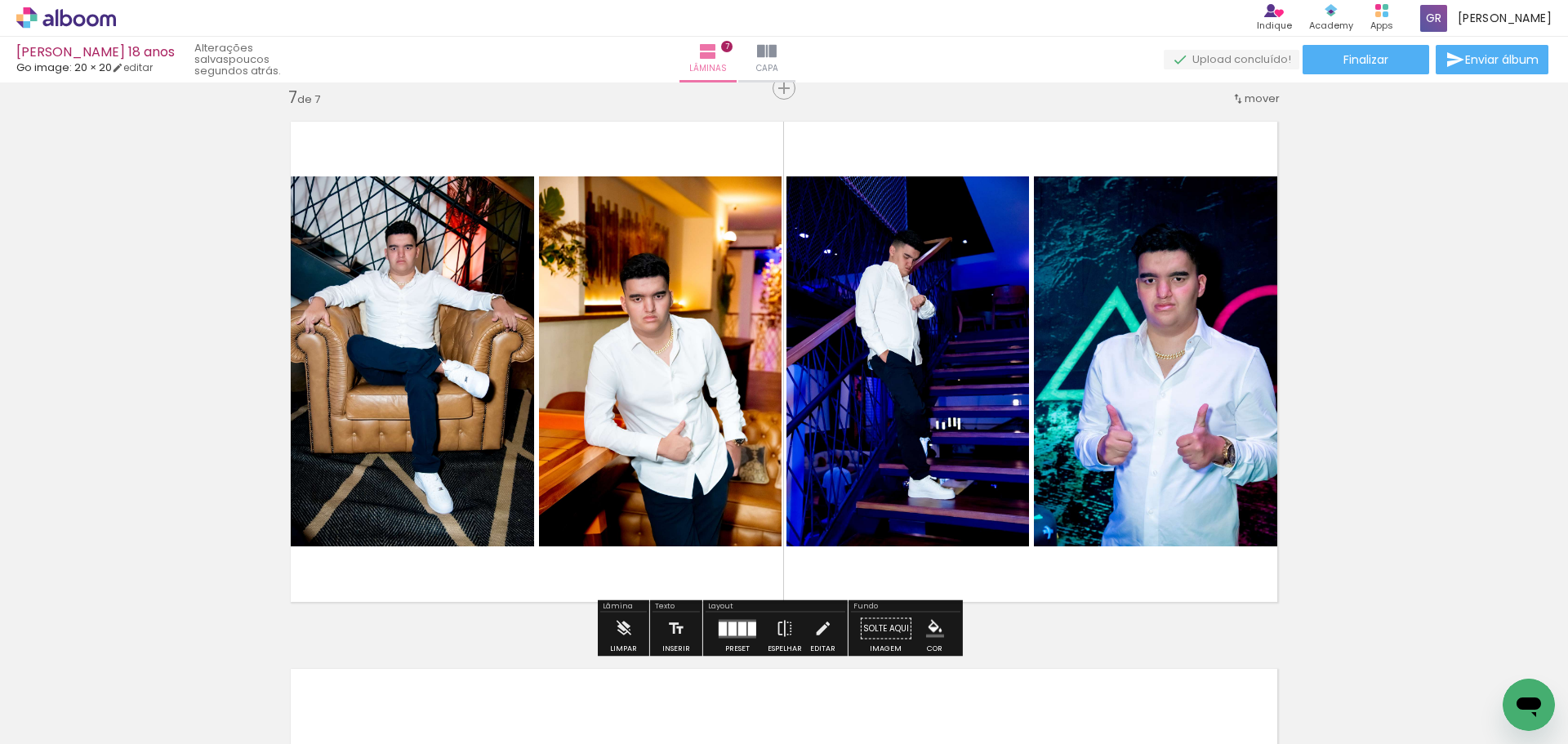
click at [926, 632] on iron-icon "color picker" at bounding box center [935, 629] width 18 height 18
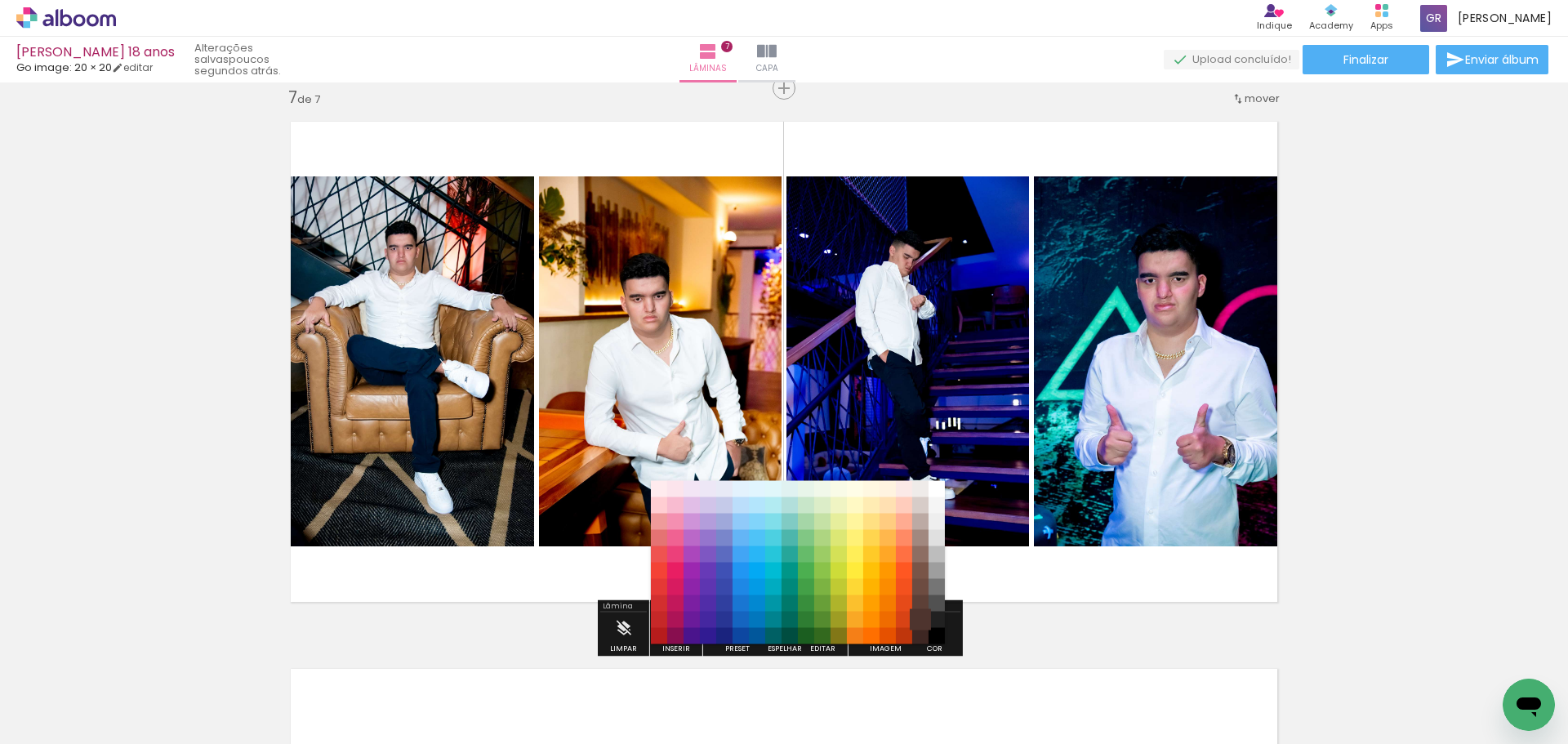
click at [925, 621] on paper-item "#4e342e" at bounding box center [920, 619] width 16 height 16
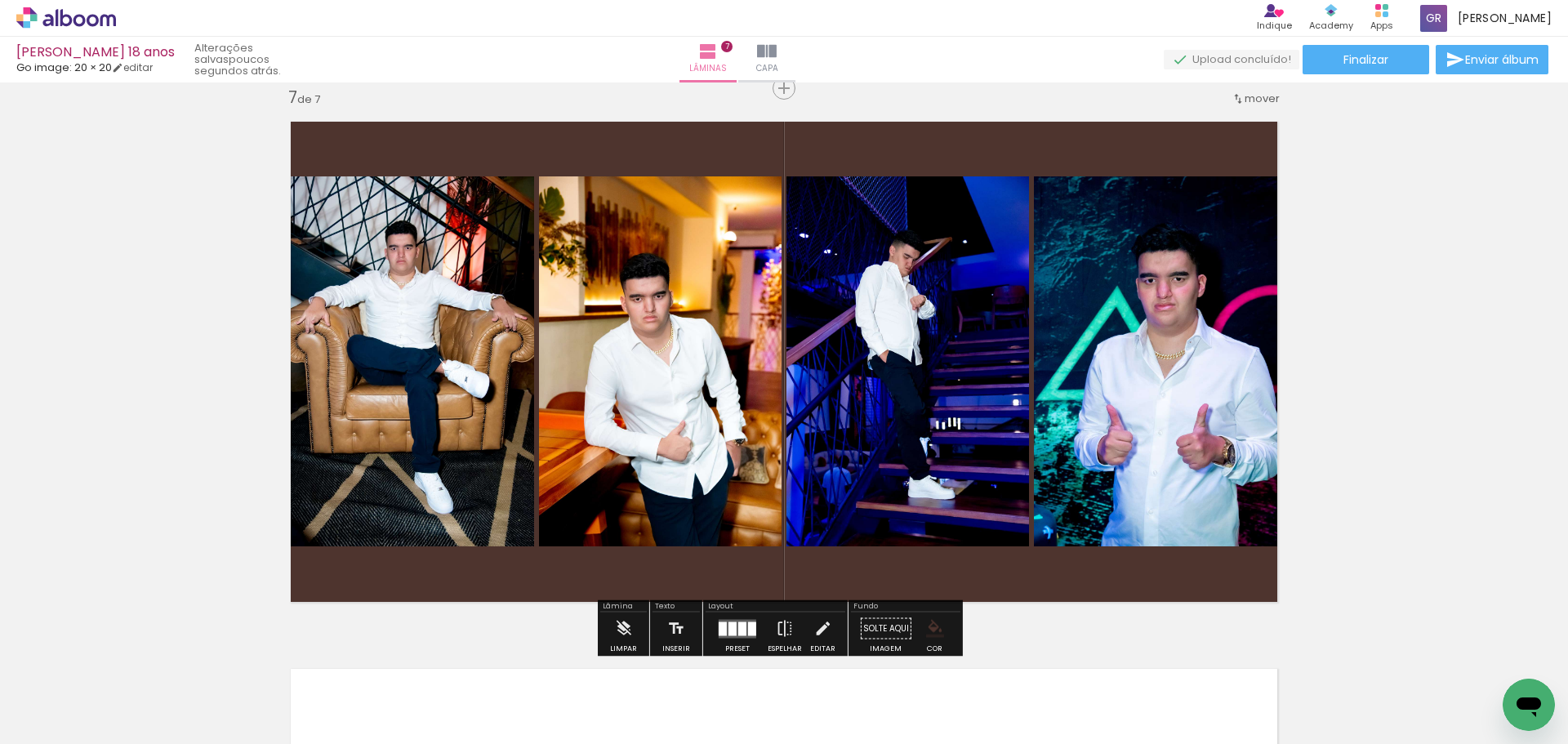
click at [926, 634] on iron-icon "color picker" at bounding box center [935, 629] width 18 height 18
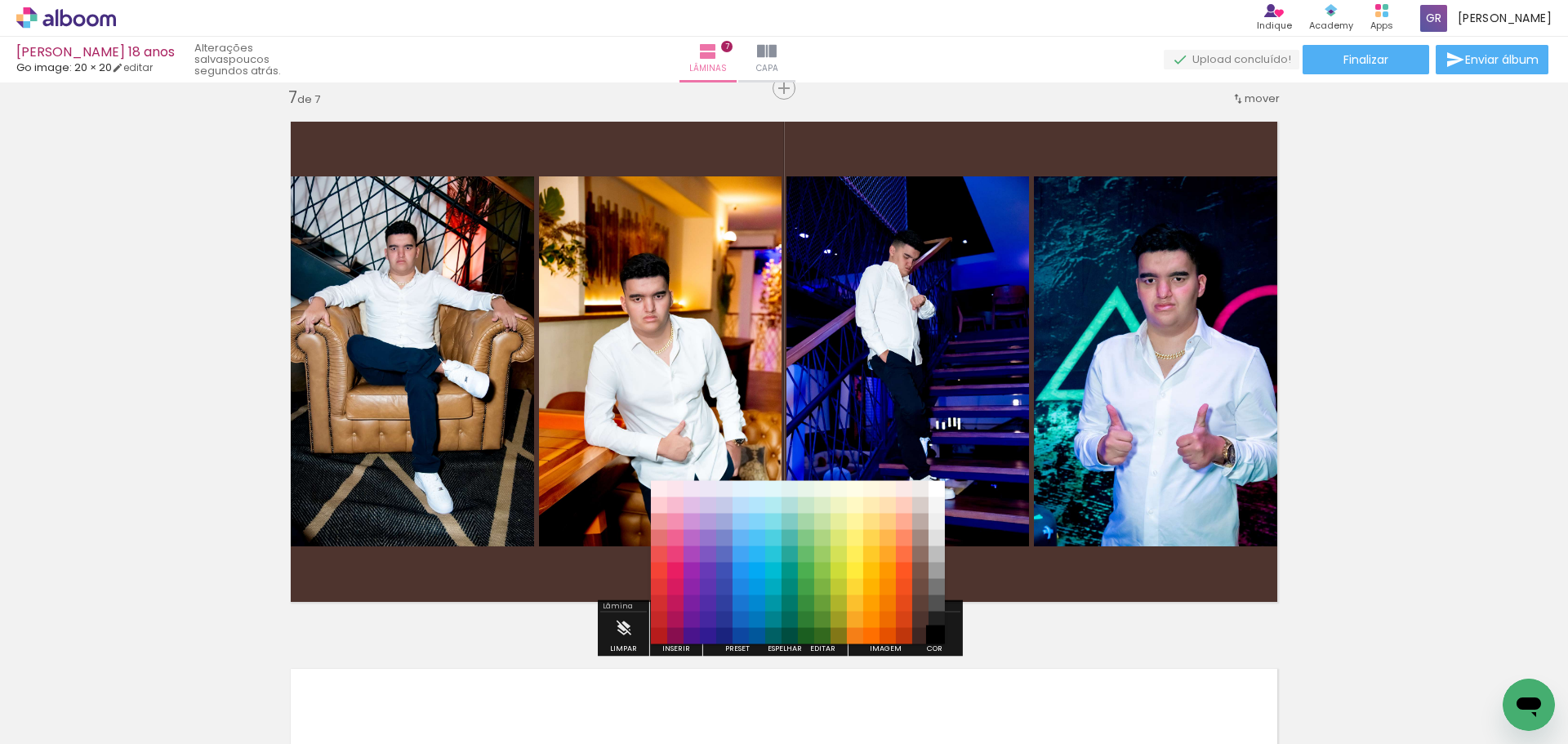
click at [932, 635] on paper-item "#000000" at bounding box center [936, 635] width 16 height 16
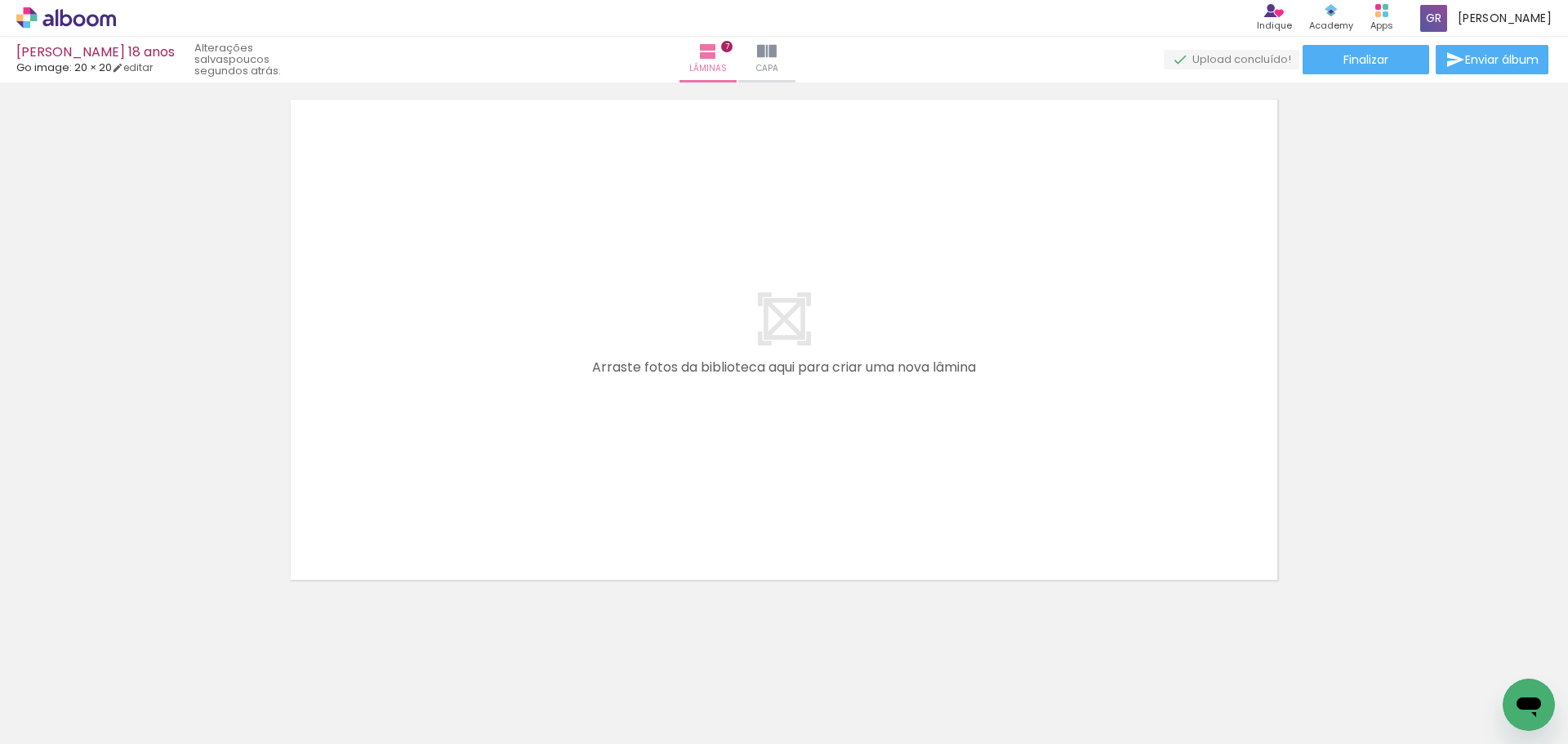
scroll to position [3882, 0]
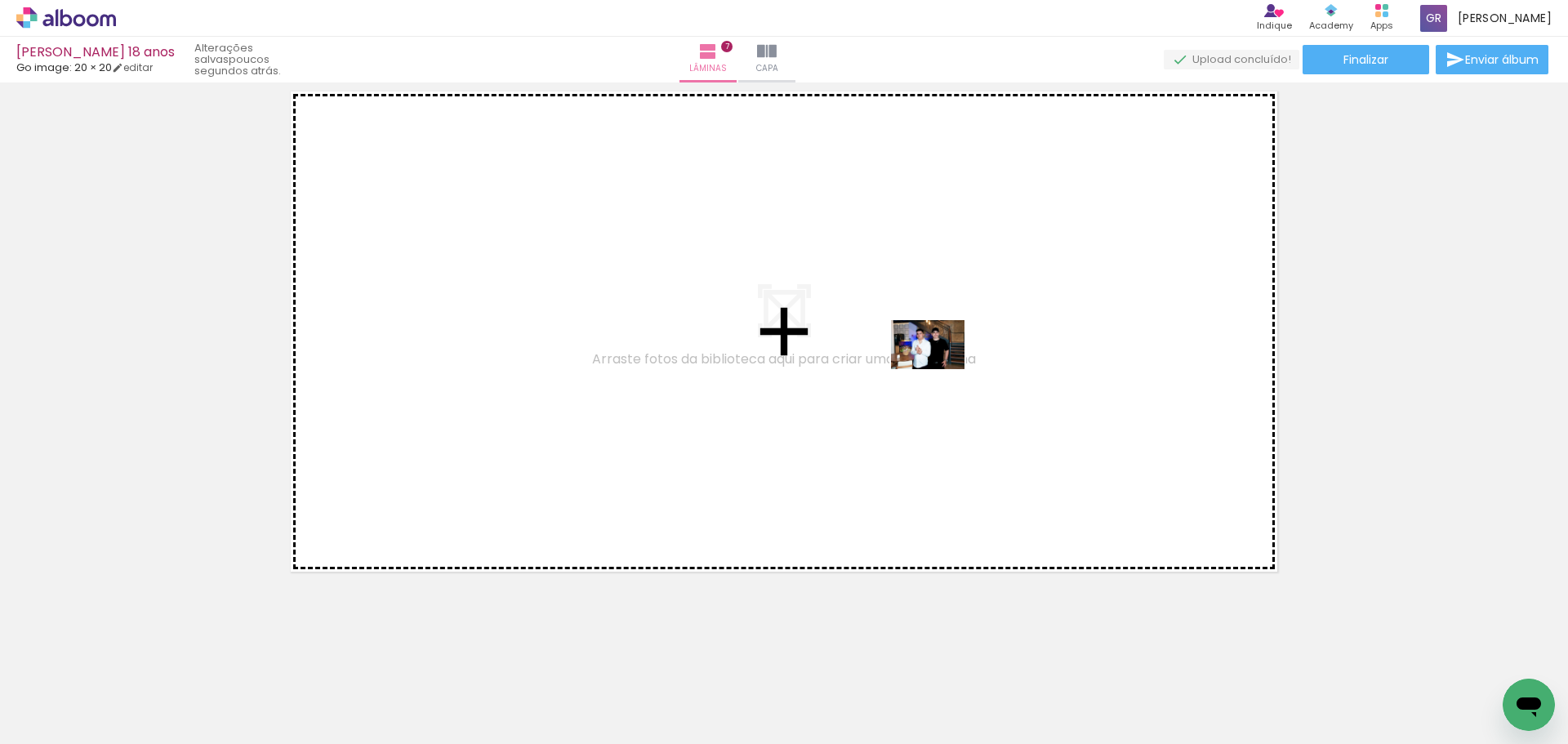
drag, startPoint x: 1201, startPoint y: 691, endPoint x: 939, endPoint y: 369, distance: 415.1
click at [939, 369] on quentale-workspace at bounding box center [784, 372] width 1568 height 744
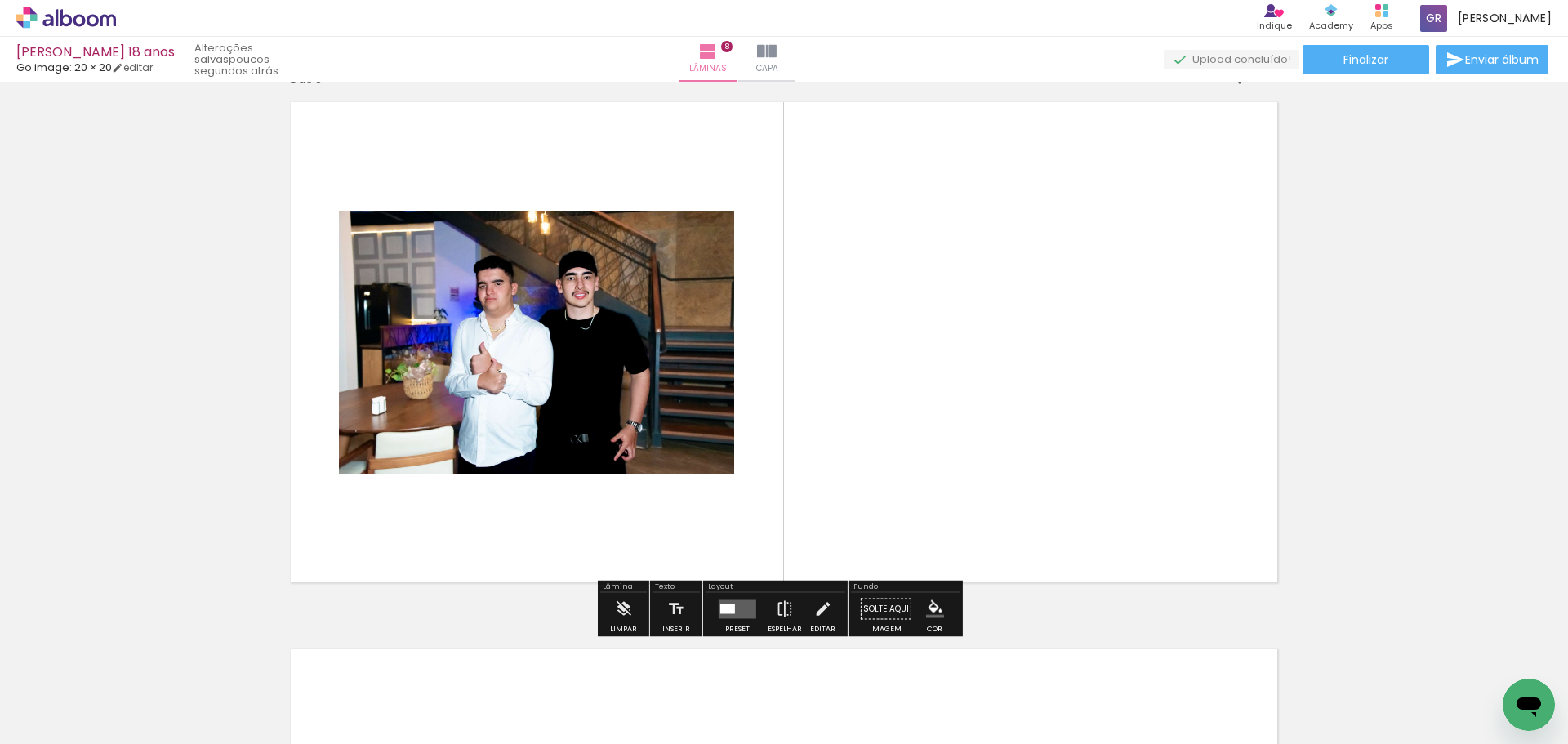
scroll to position [3852, 0]
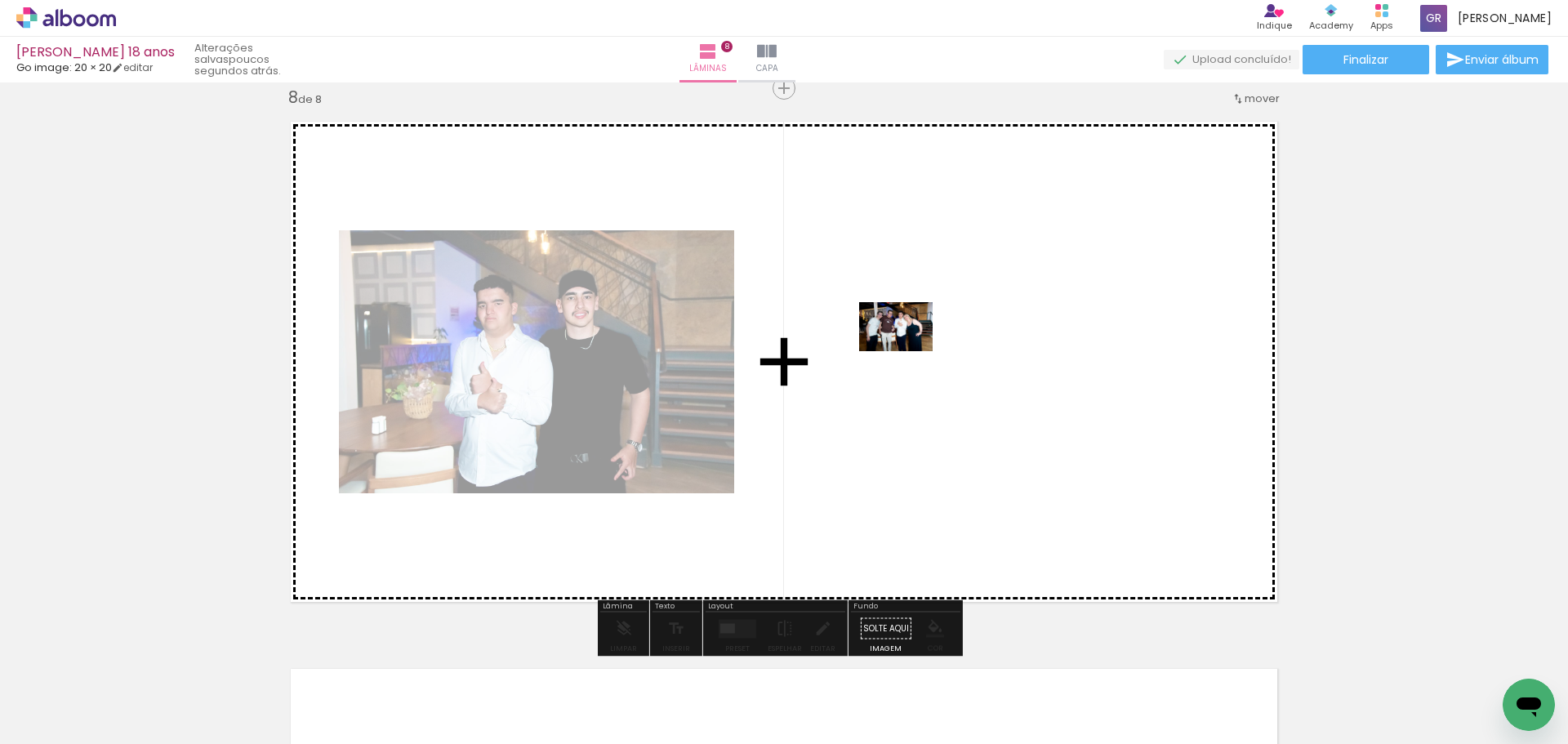
drag, startPoint x: 1291, startPoint y: 681, endPoint x: 908, endPoint y: 351, distance: 505.6
click at [908, 351] on quentale-workspace at bounding box center [784, 372] width 1568 height 744
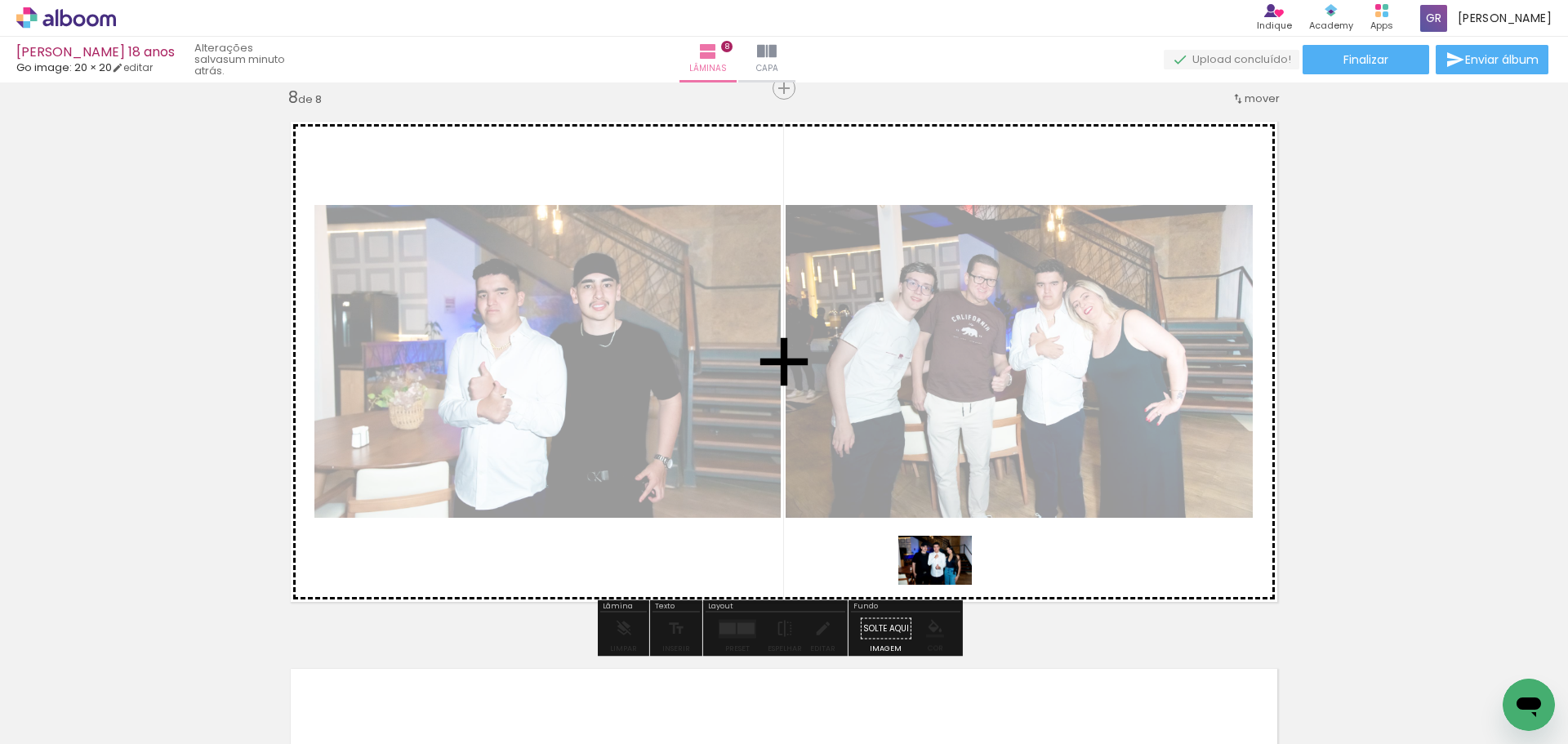
drag, startPoint x: 1402, startPoint y: 698, endPoint x: 947, endPoint y: 585, distance: 468.8
click at [947, 585] on quentale-workspace at bounding box center [784, 372] width 1568 height 744
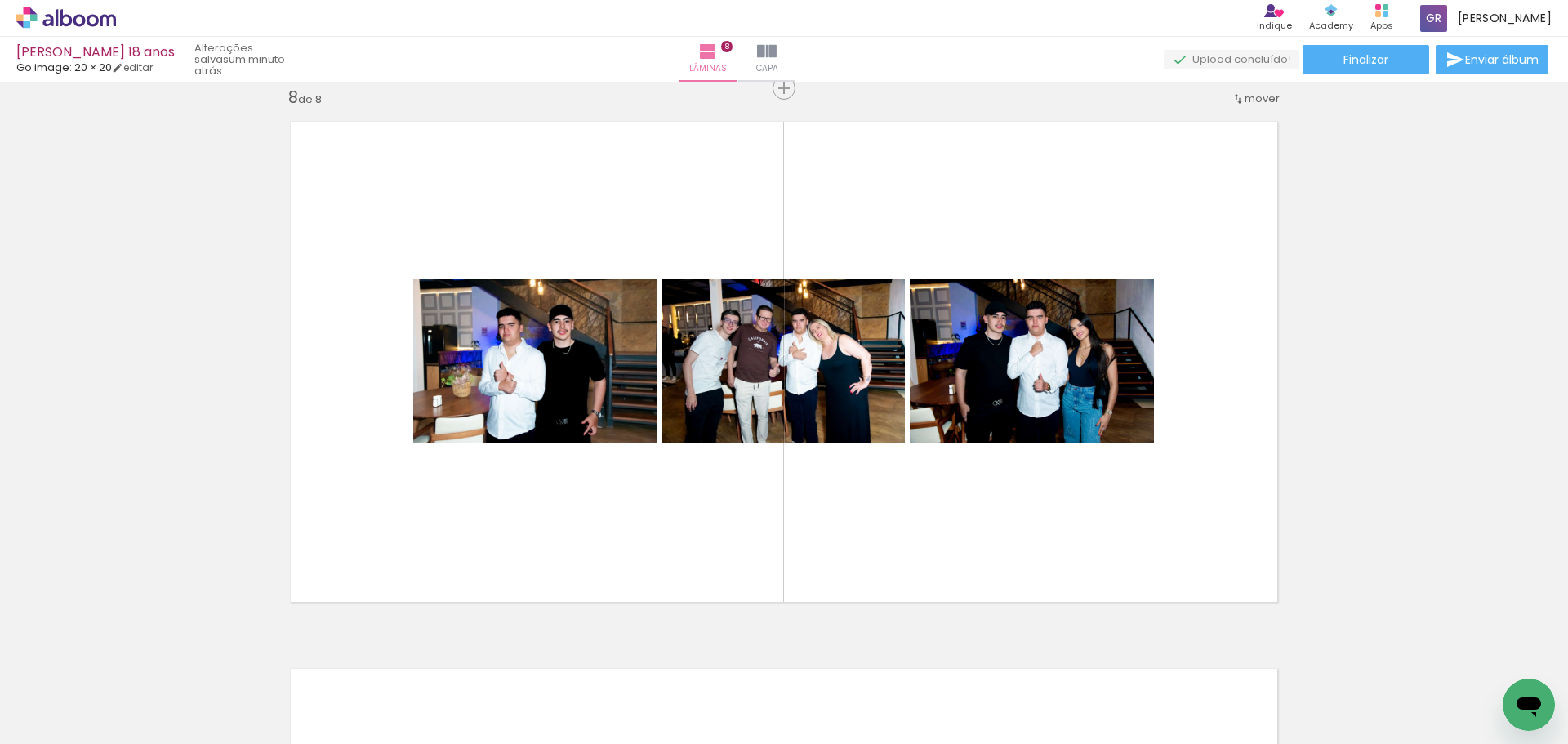
scroll to position [0, 1513]
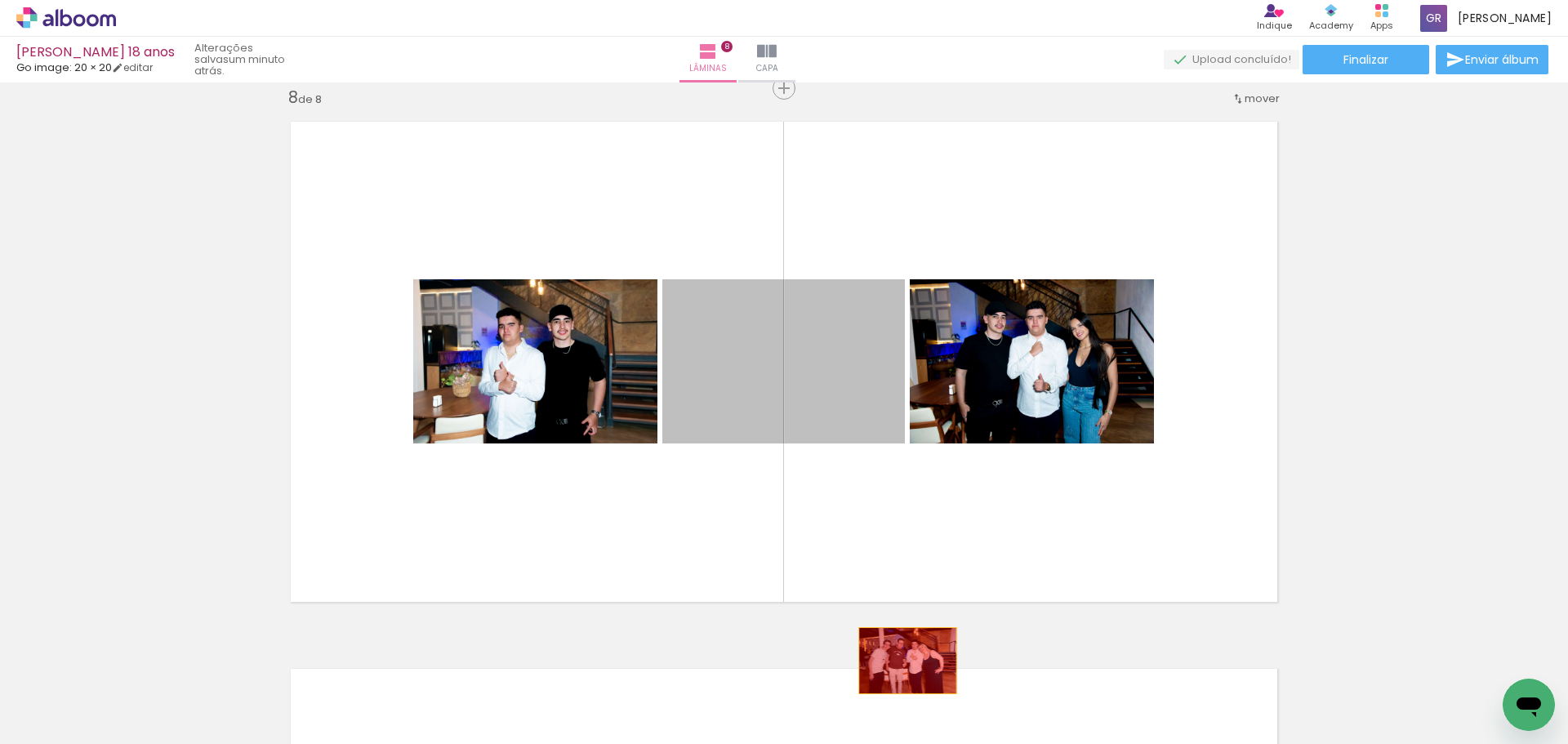
drag, startPoint x: 795, startPoint y: 329, endPoint x: 901, endPoint y: 661, distance: 348.5
click at [901, 661] on quentale-workspace at bounding box center [784, 372] width 1568 height 744
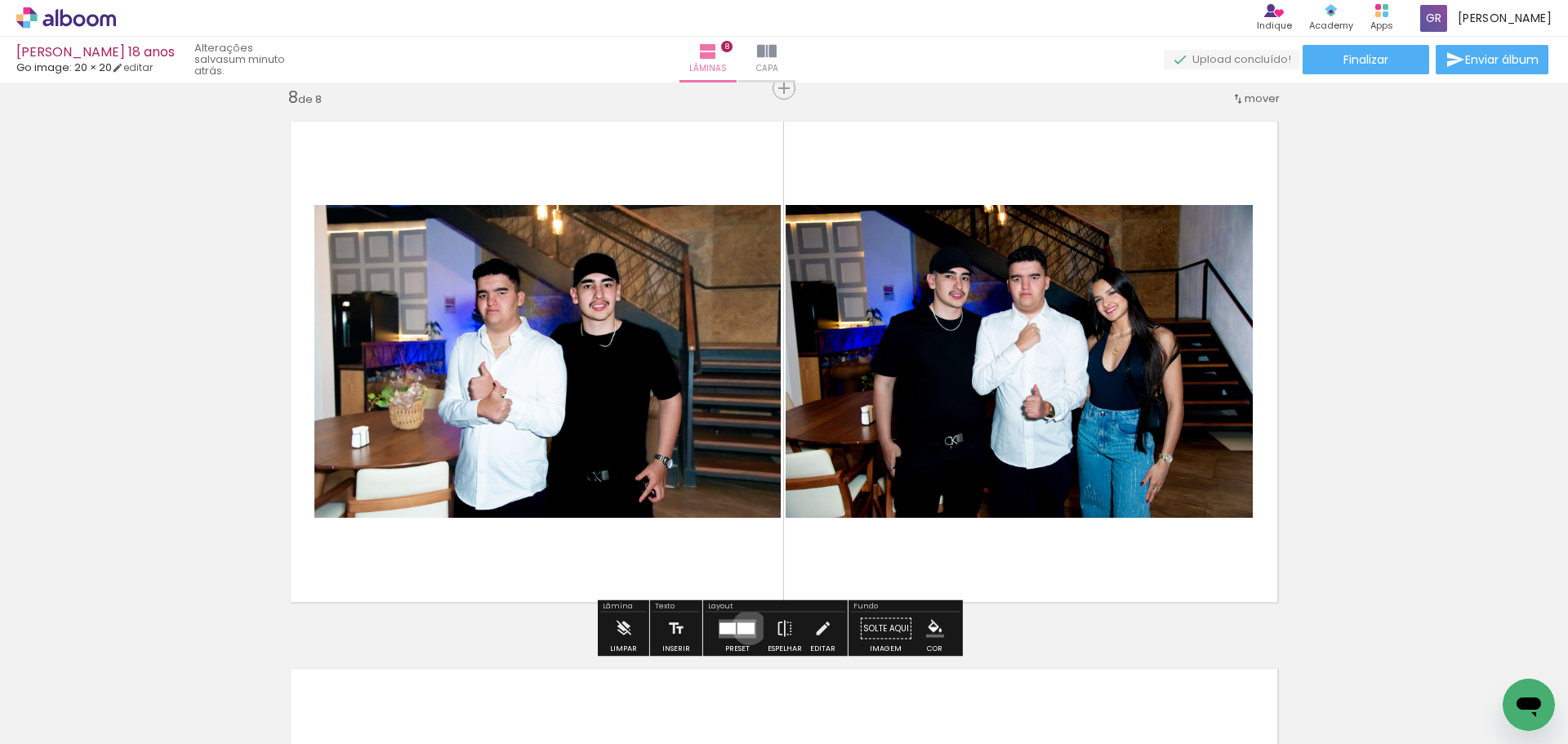
click at [746, 627] on div at bounding box center [746, 628] width 17 height 11
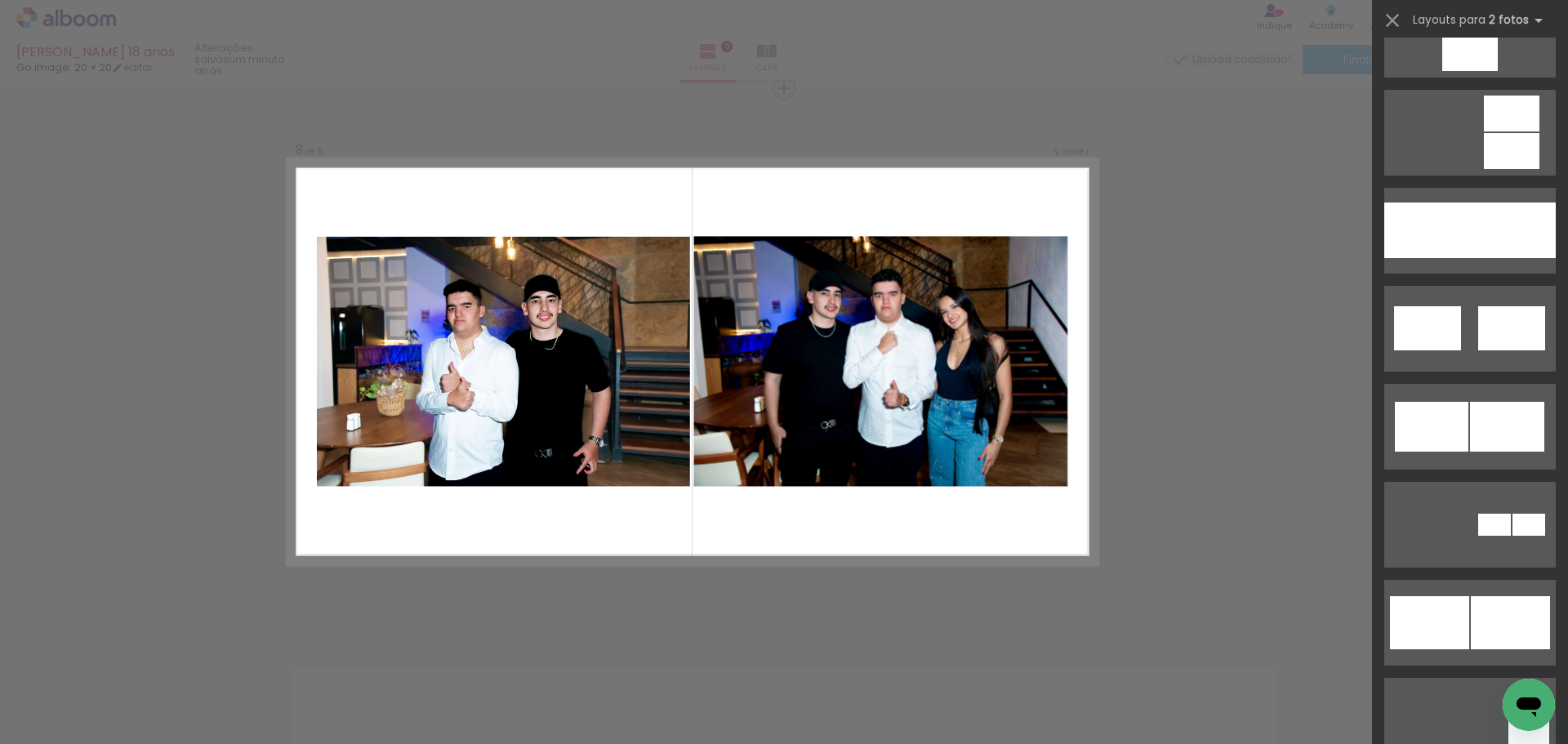
scroll to position [944, 0]
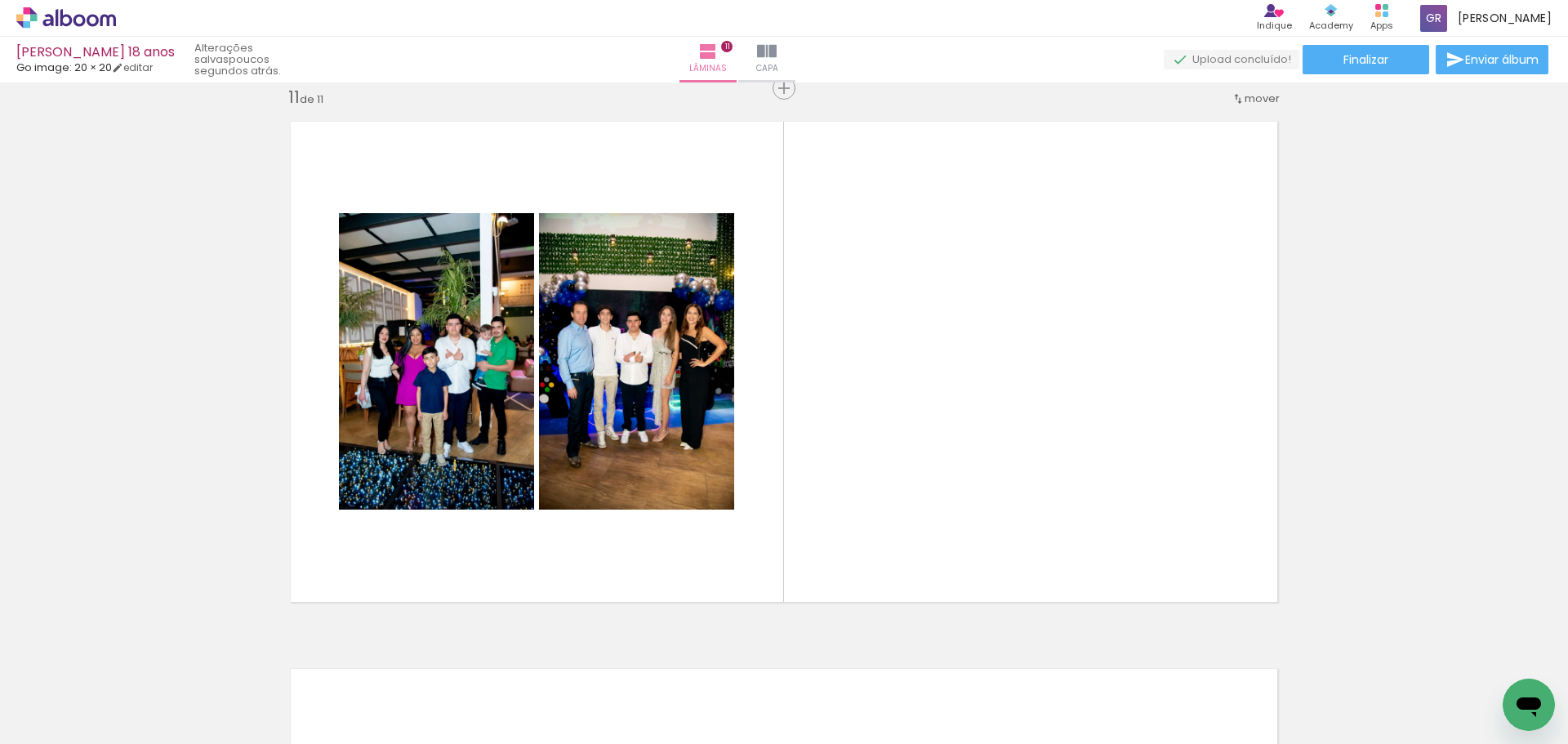
scroll to position [0, 5724]
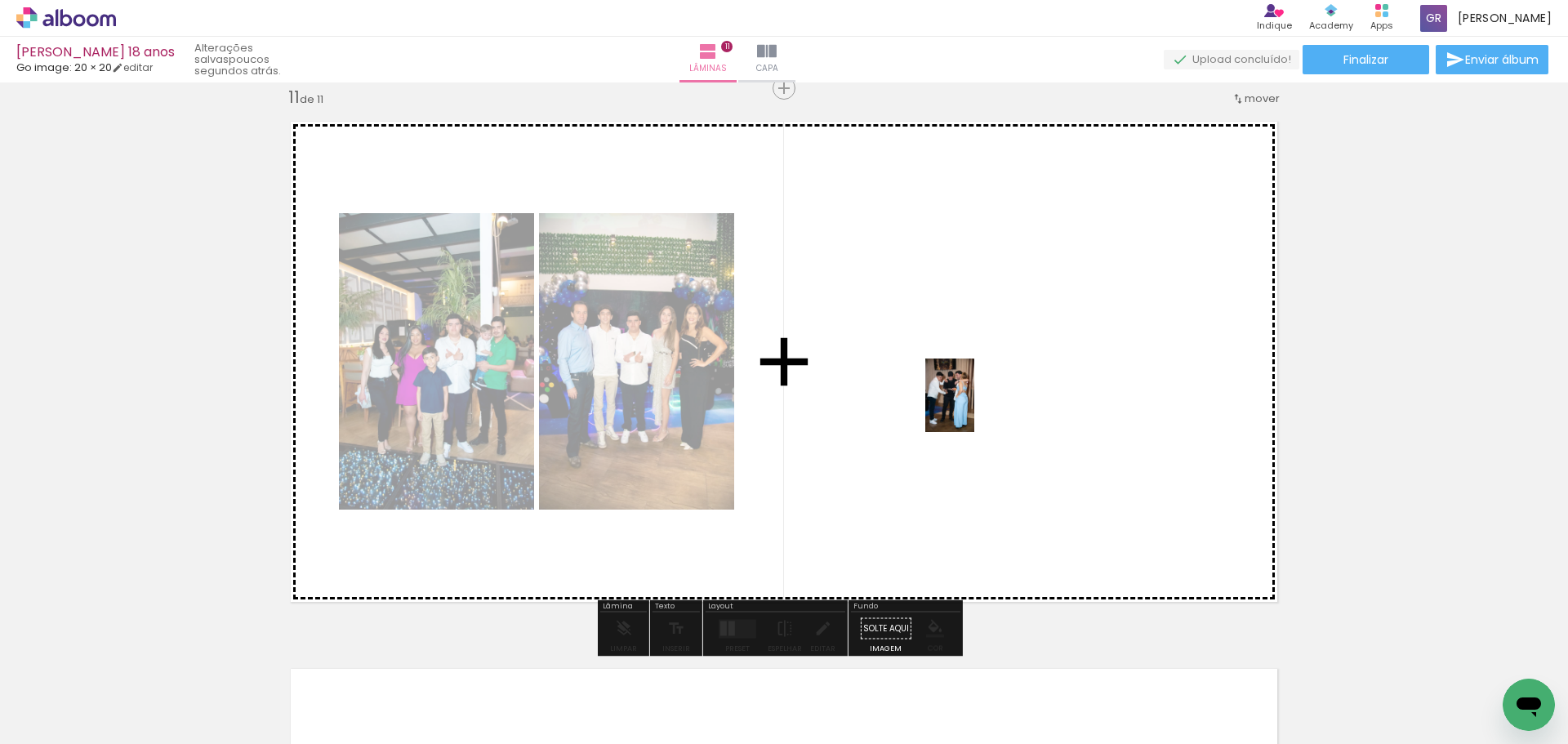
drag, startPoint x: 1128, startPoint y: 690, endPoint x: 973, endPoint y: 409, distance: 320.9
click at [973, 409] on quentale-workspace at bounding box center [784, 372] width 1568 height 744
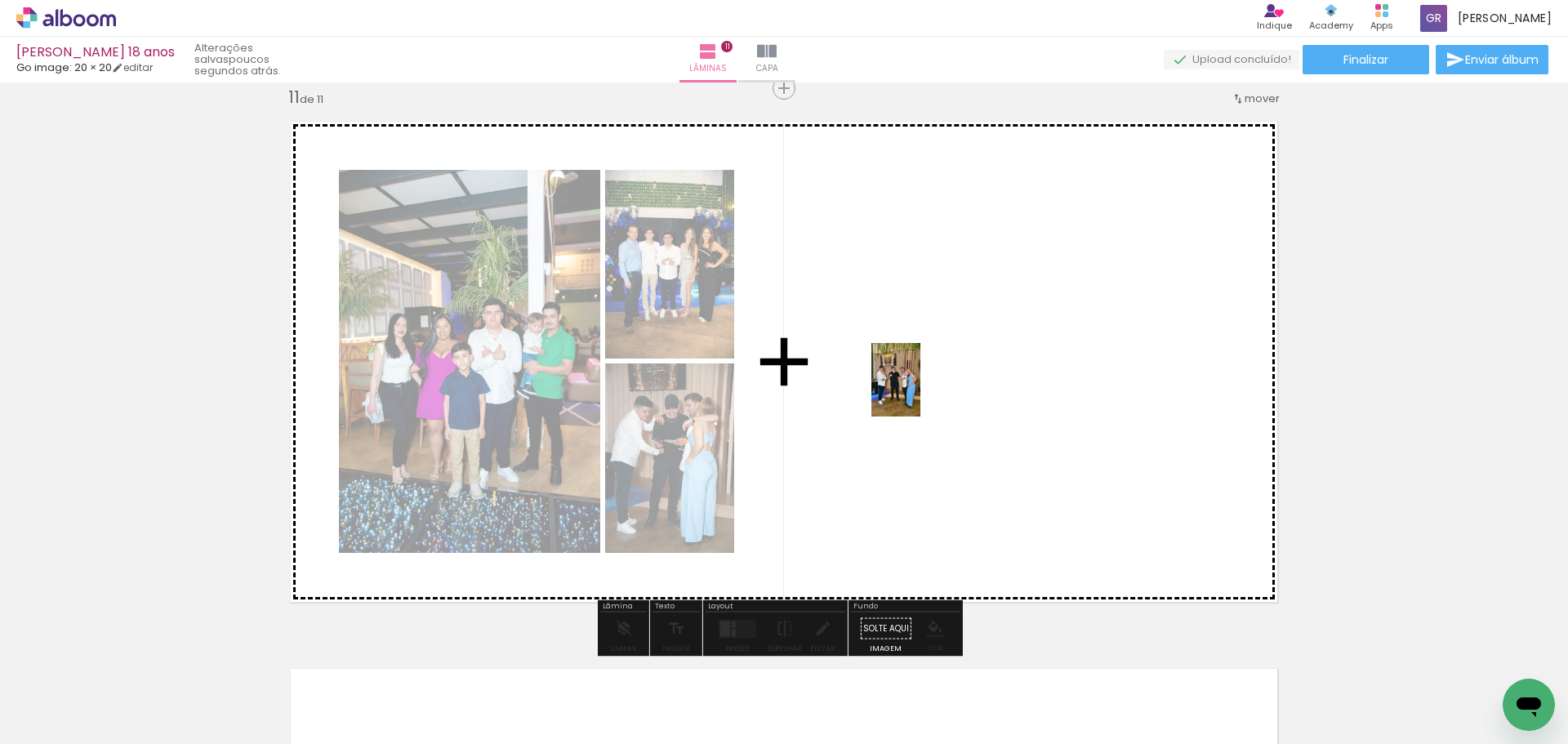
drag, startPoint x: 1227, startPoint y: 687, endPoint x: 920, endPoint y: 392, distance: 425.8
click at [920, 392] on quentale-workspace at bounding box center [784, 372] width 1568 height 744
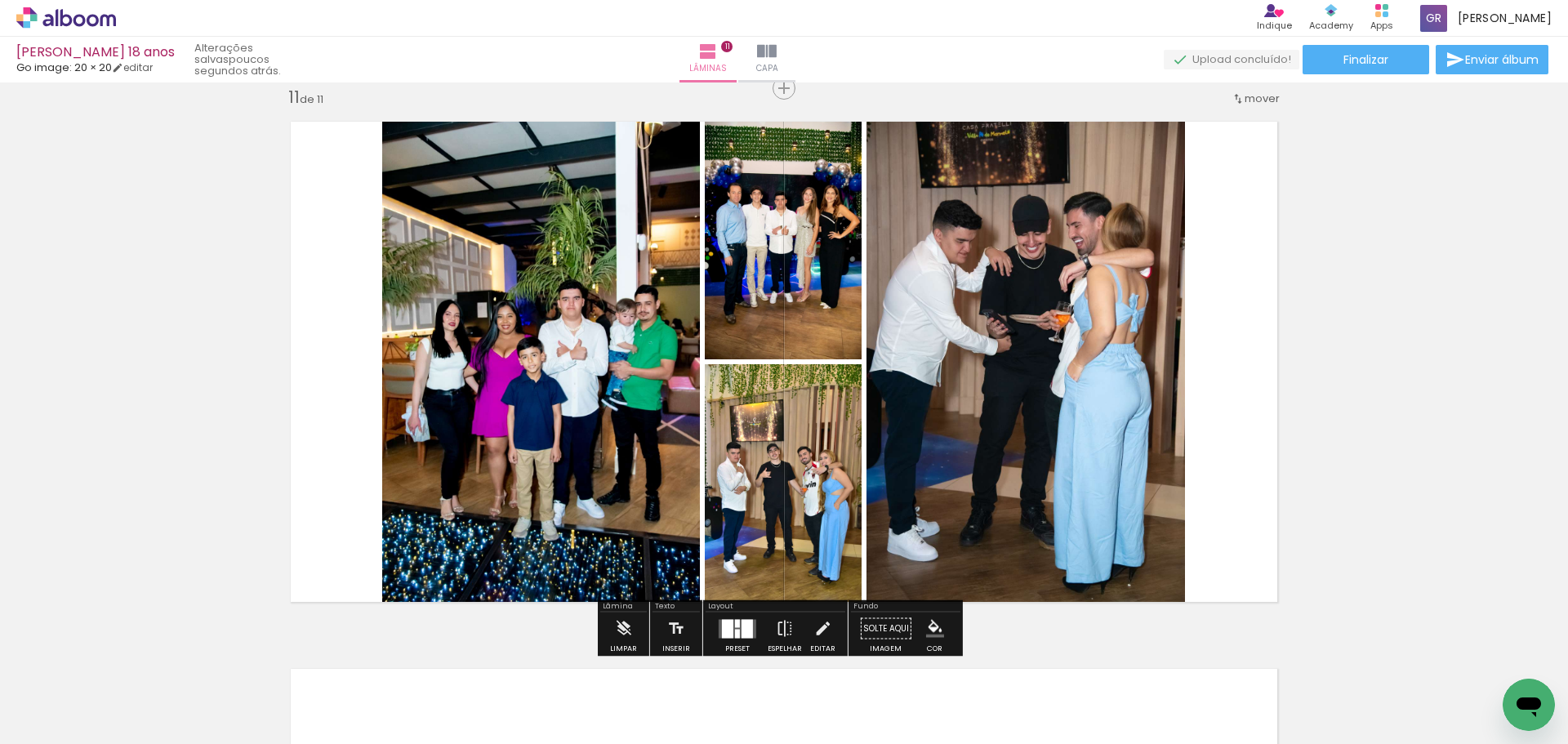
click at [744, 630] on div at bounding box center [747, 629] width 11 height 19
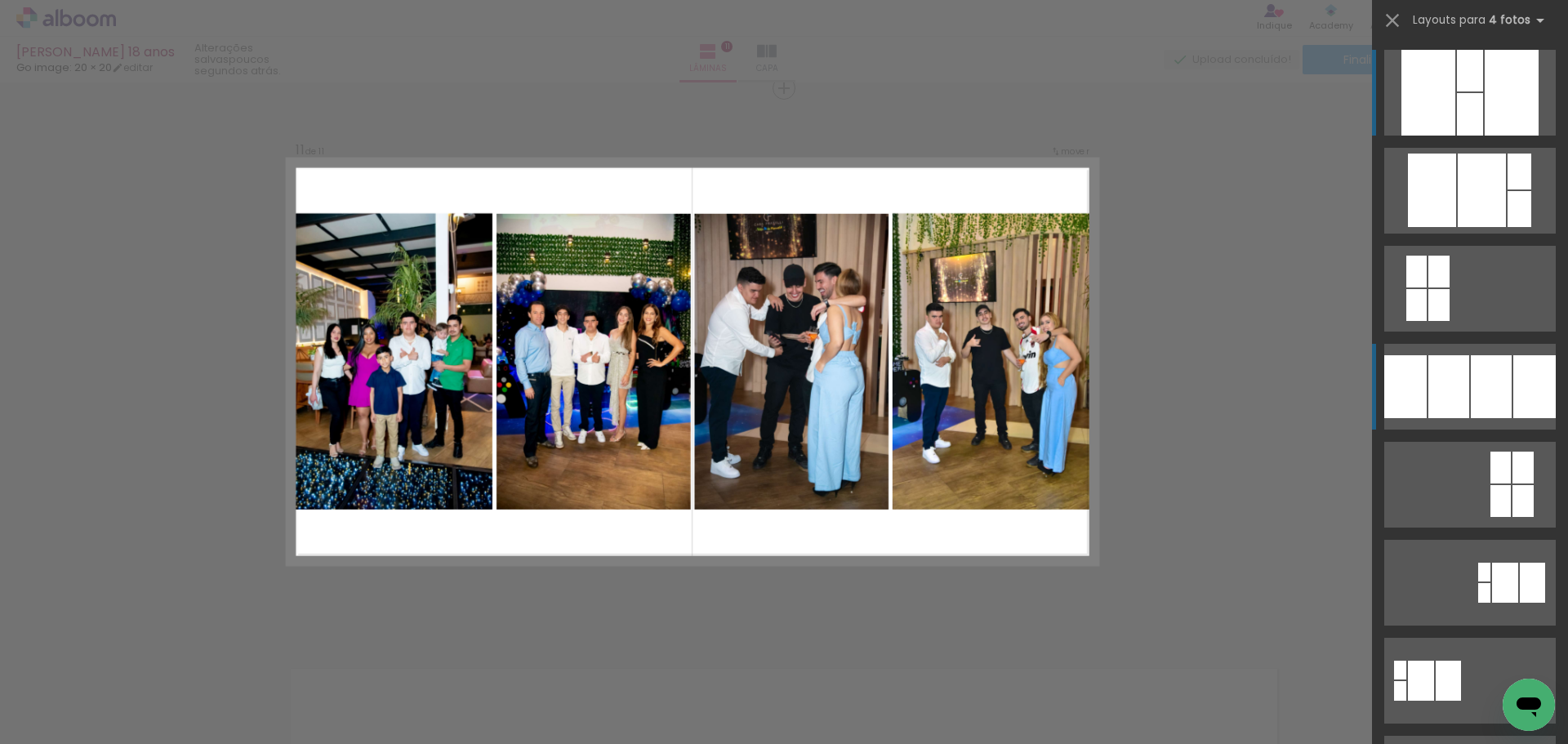
click at [1472, 391] on div at bounding box center [1491, 386] width 41 height 63
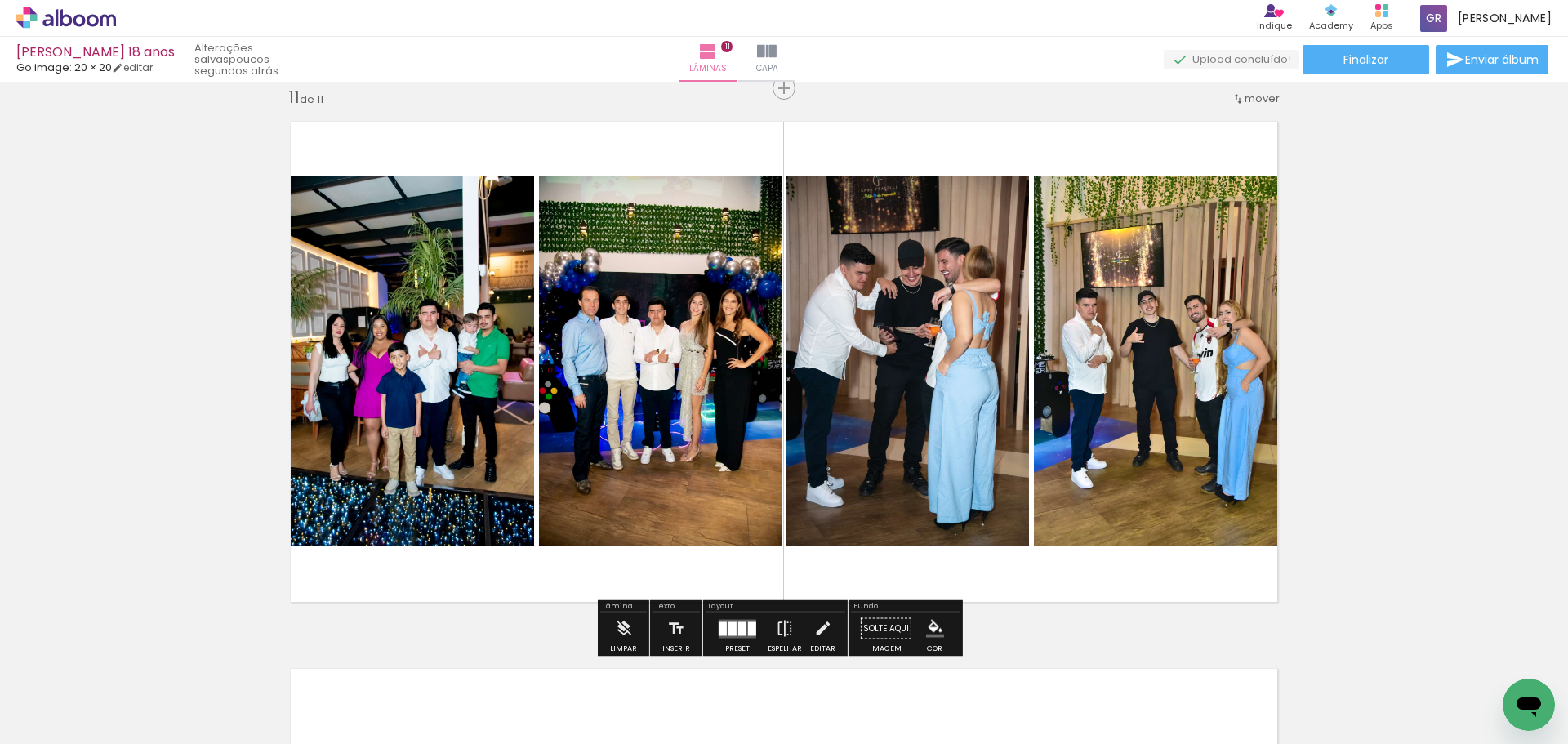
click at [939, 627] on paper-menu-button "#ffebee #ffcdd2 #ef9a9a #e57373 #ef5350 #f44336 #e53935 #d32f2f #c62828 #b71c1c…" at bounding box center [935, 629] width 31 height 31
click at [926, 629] on iron-icon "color picker" at bounding box center [935, 629] width 18 height 18
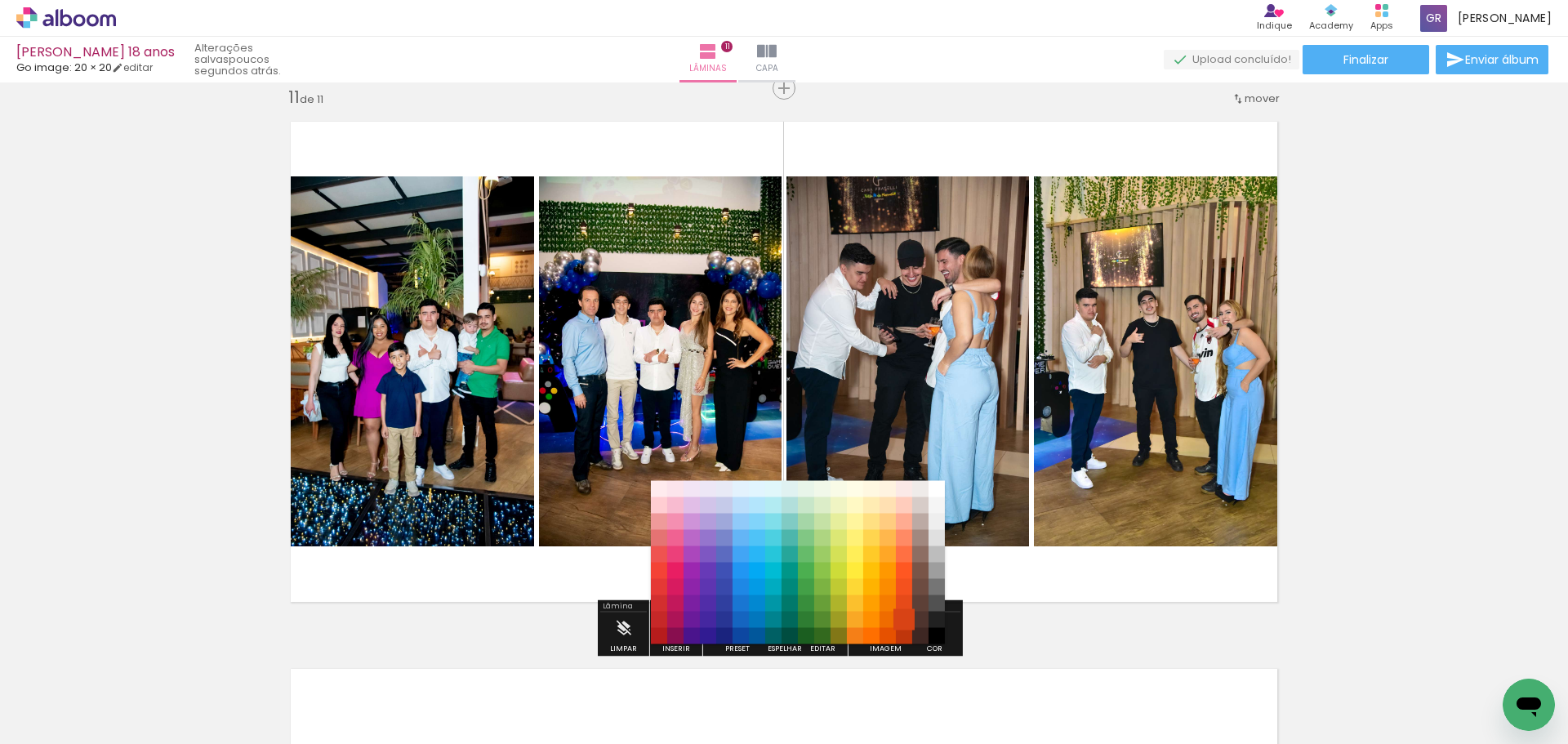
click at [895, 612] on paper-item "#d84315" at bounding box center [903, 619] width 16 height 16
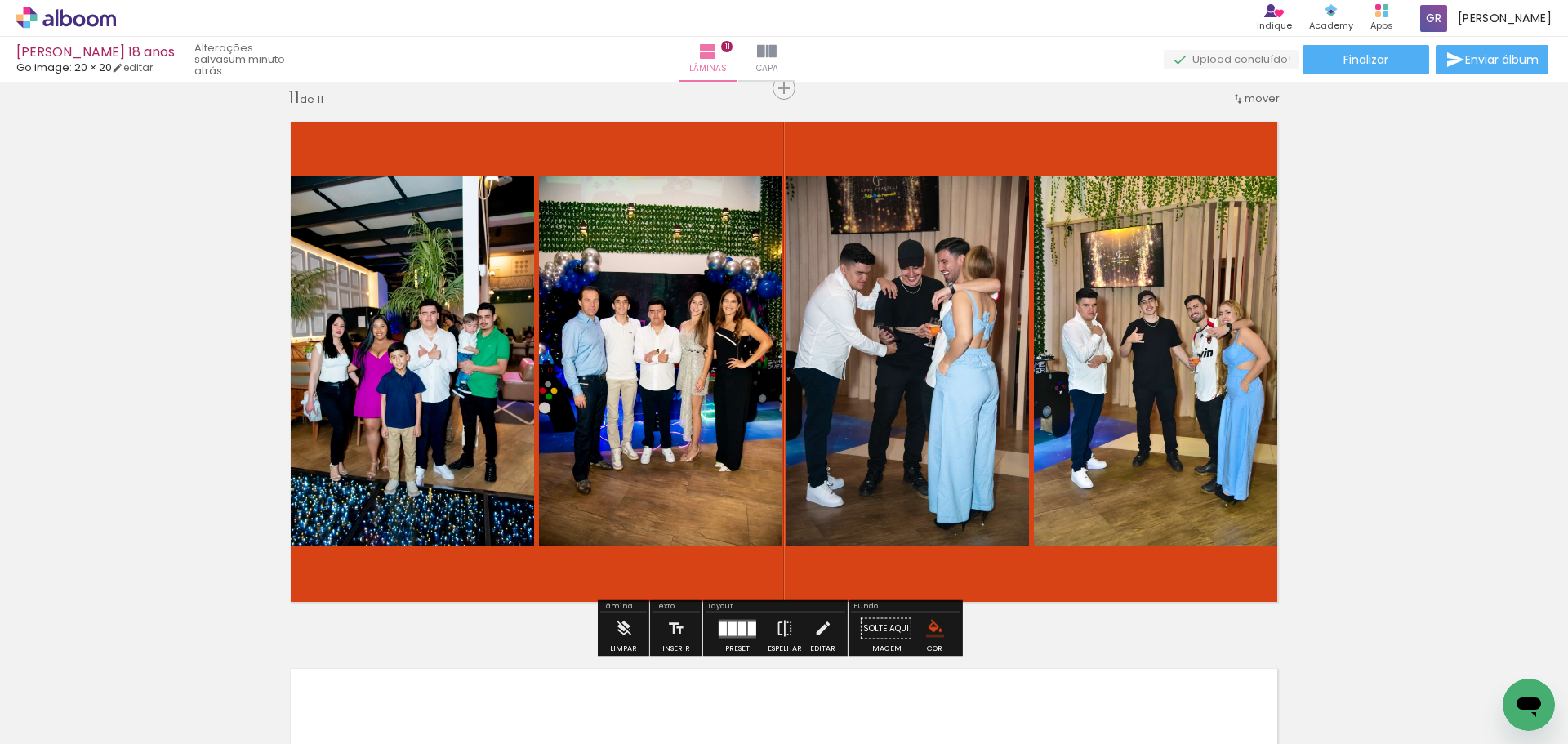
click at [926, 627] on iron-icon "color picker" at bounding box center [935, 629] width 18 height 18
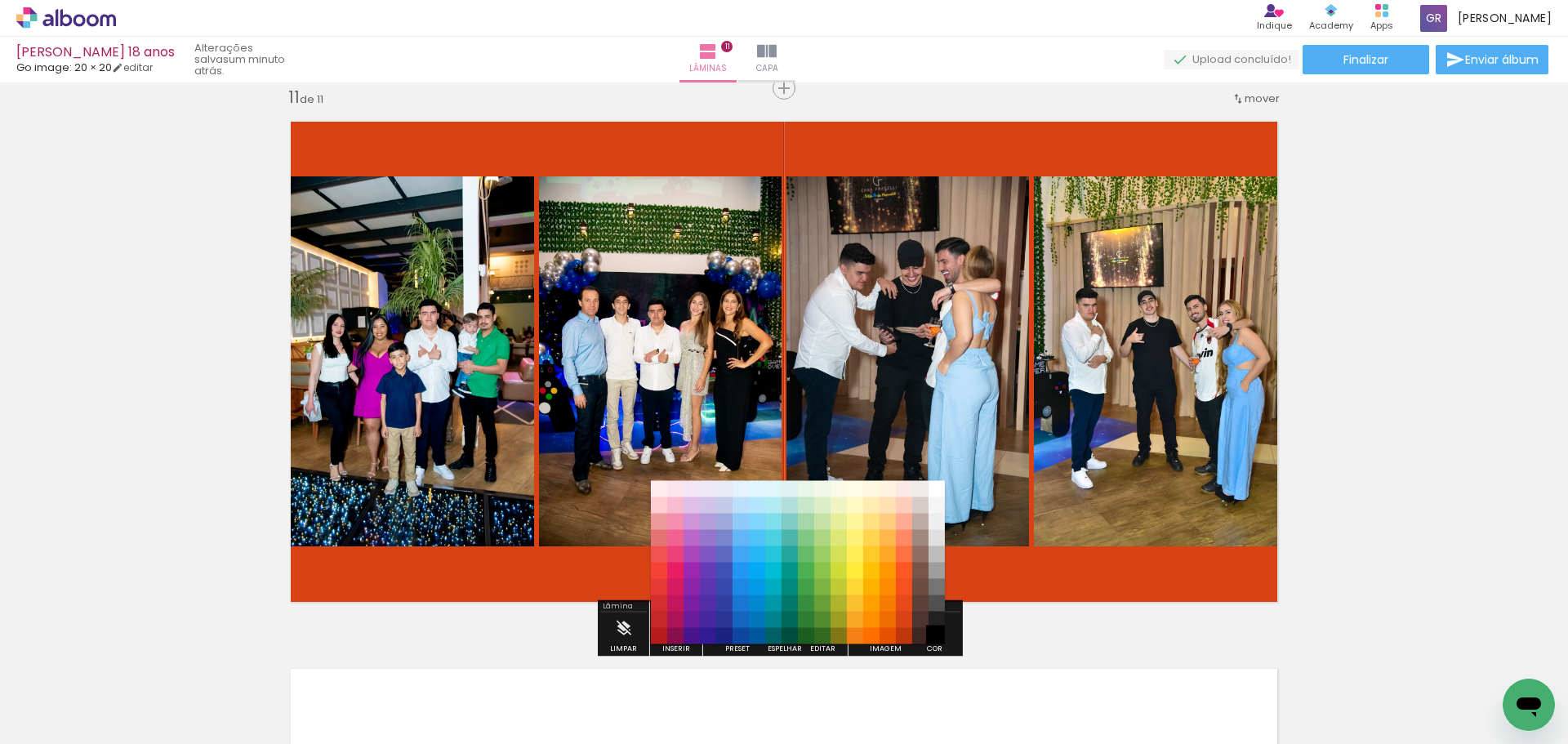
click at [933, 635] on paper-item "#000000" at bounding box center [936, 635] width 16 height 16
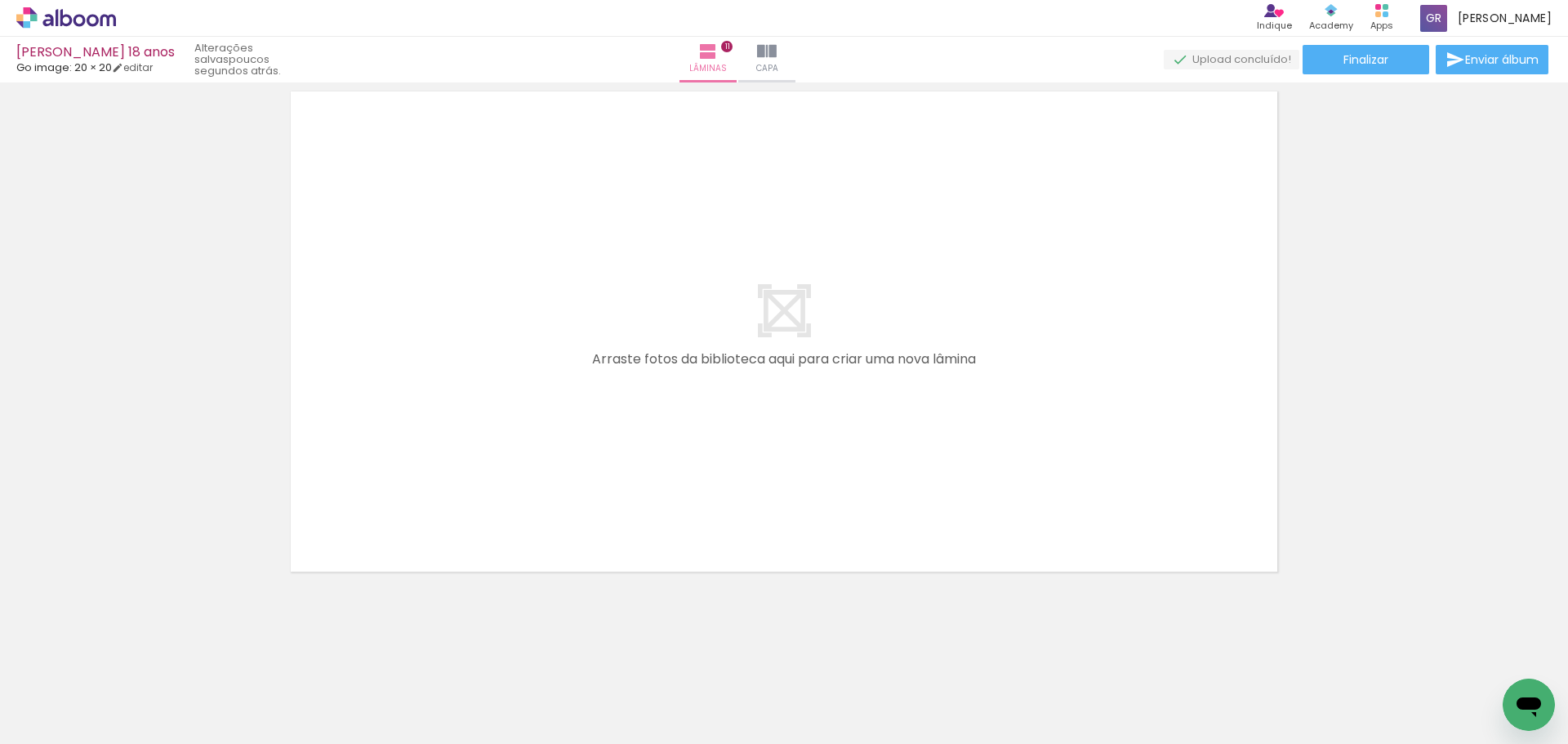
scroll to position [0, 1948]
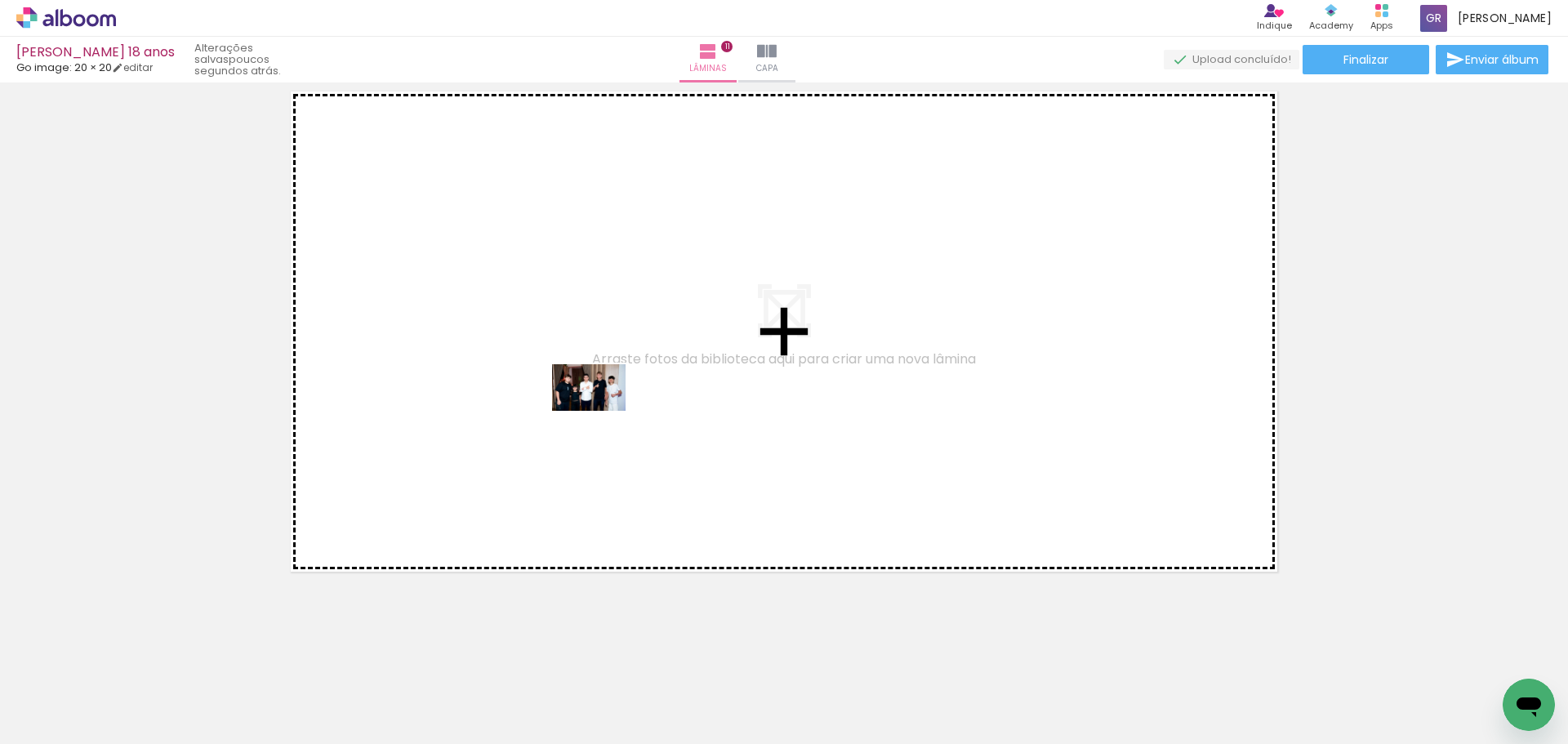
drag, startPoint x: 684, startPoint y: 685, endPoint x: 601, endPoint y: 413, distance: 284.4
click at [601, 413] on quentale-workspace at bounding box center [784, 372] width 1568 height 744
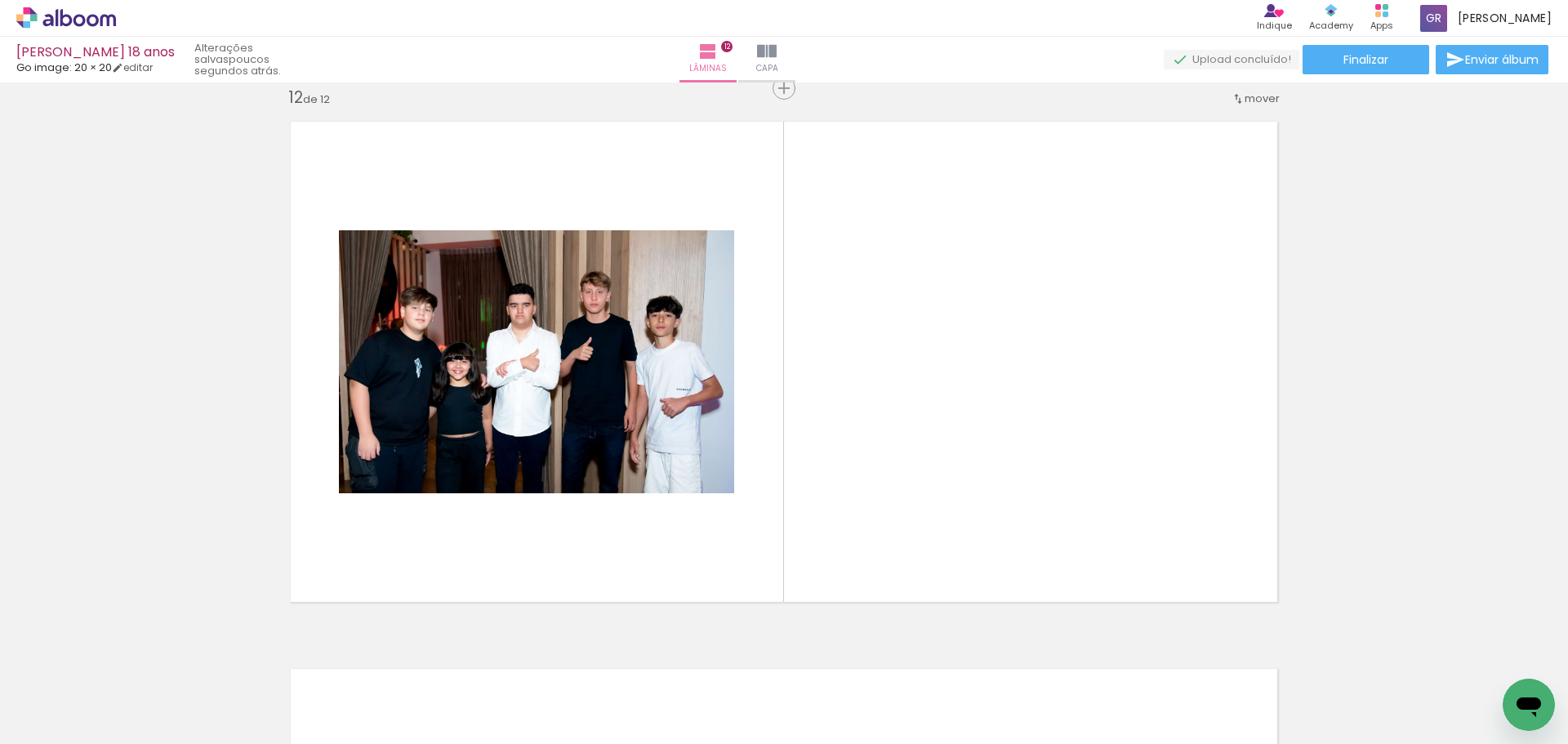
scroll to position [0, 943]
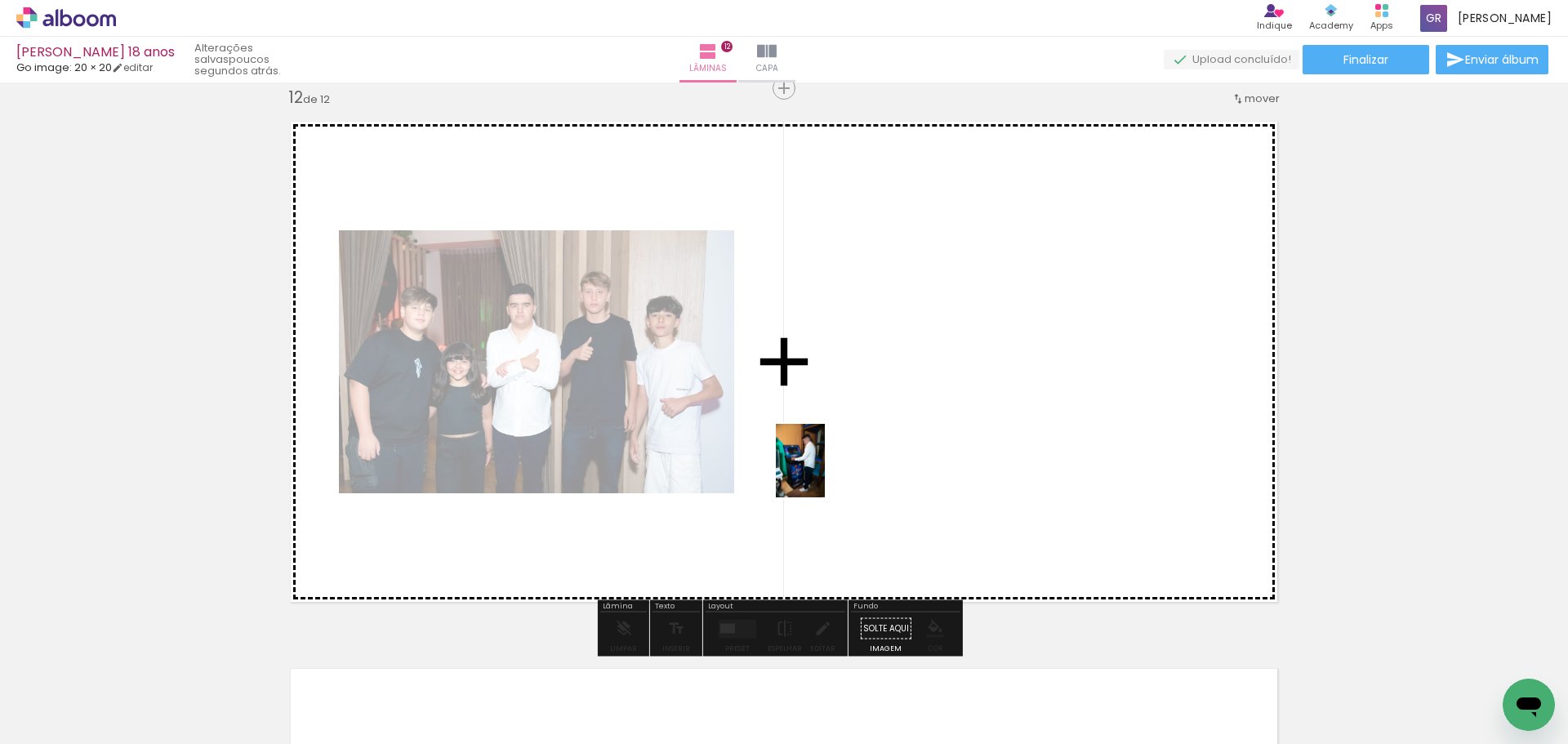
drag, startPoint x: 332, startPoint y: 678, endPoint x: 824, endPoint y: 473, distance: 533.0
click at [824, 473] on quentale-workspace at bounding box center [784, 372] width 1568 height 744
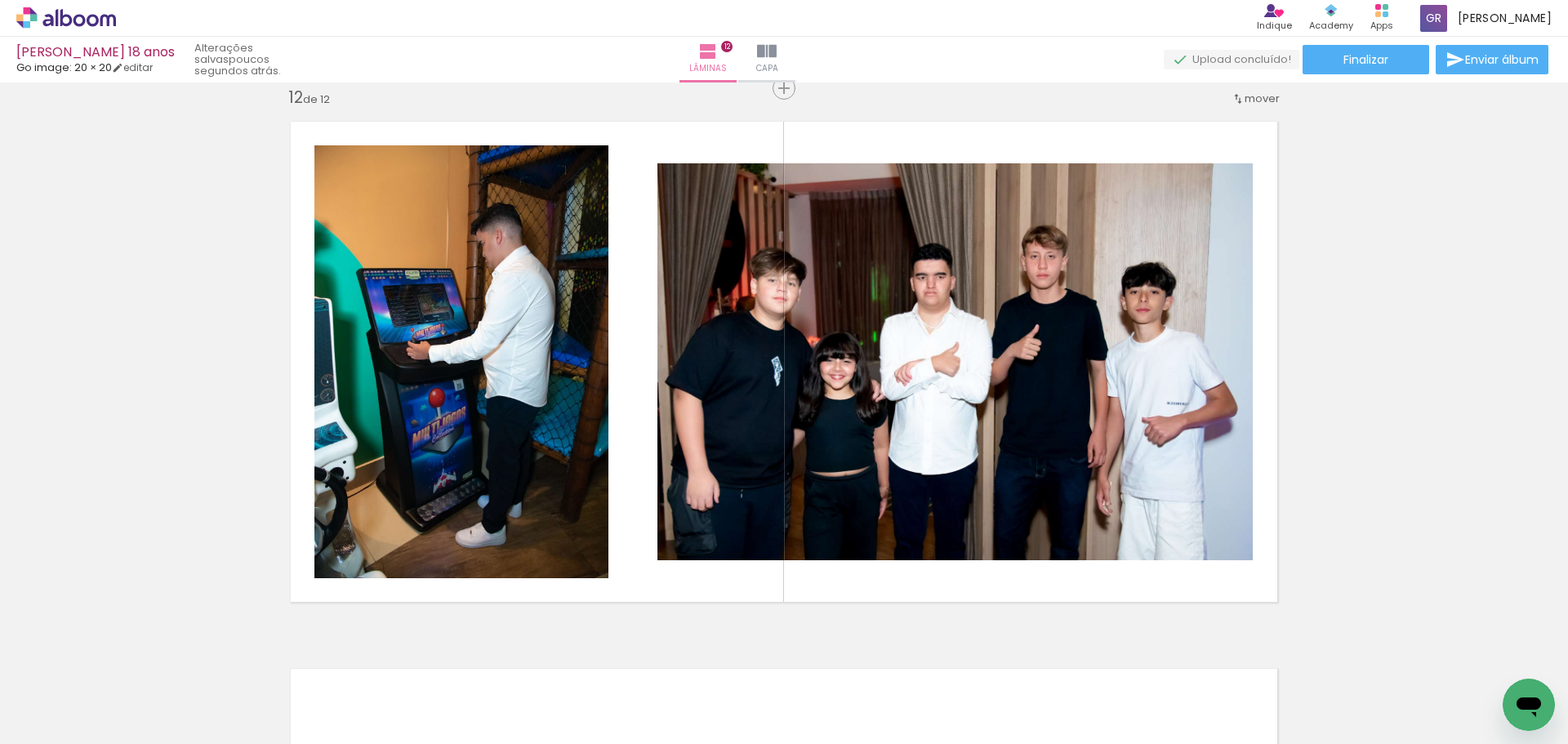
scroll to position [0, 188]
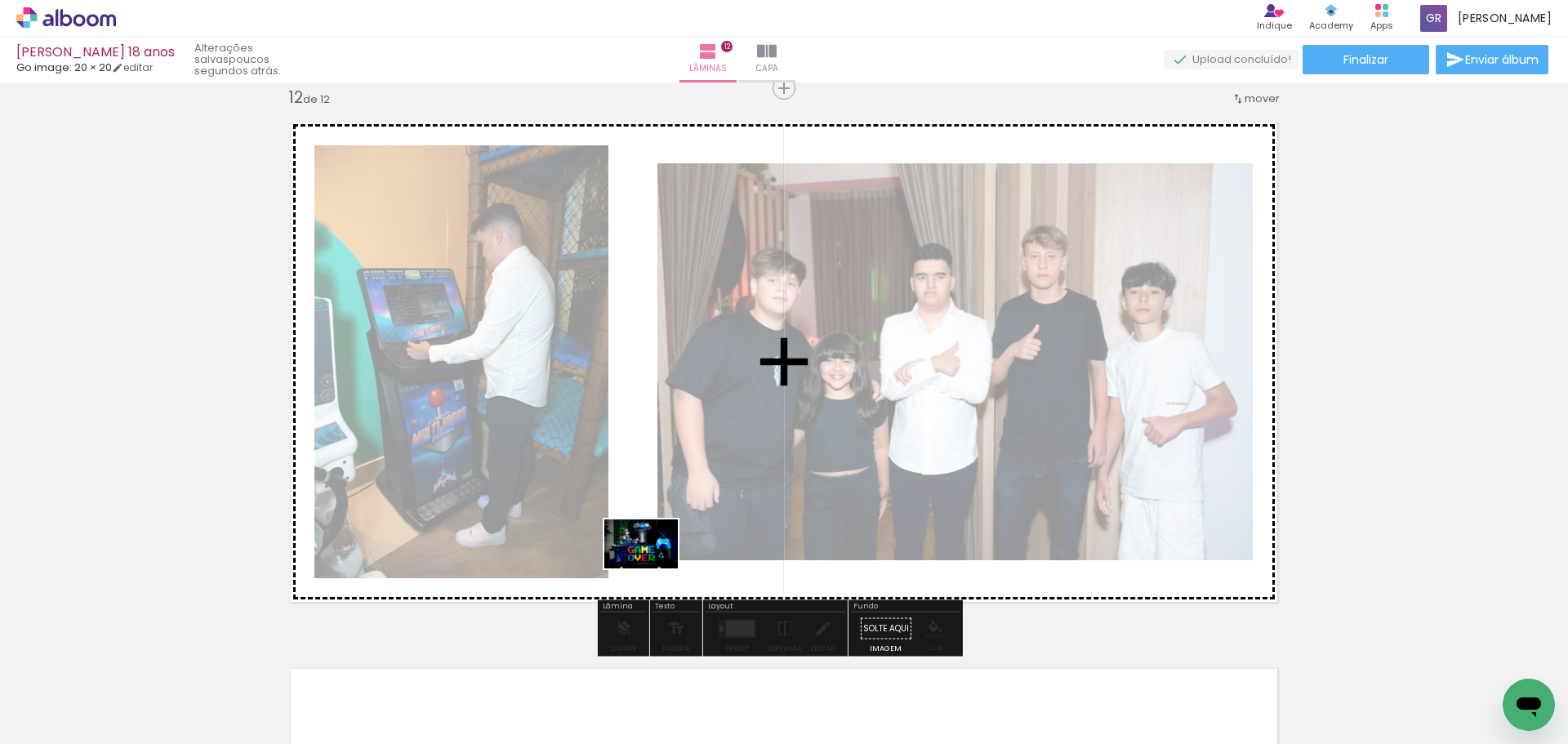
drag, startPoint x: 632, startPoint y: 680, endPoint x: 653, endPoint y: 569, distance: 113.0
click at [653, 569] on quentale-workspace at bounding box center [784, 372] width 1568 height 744
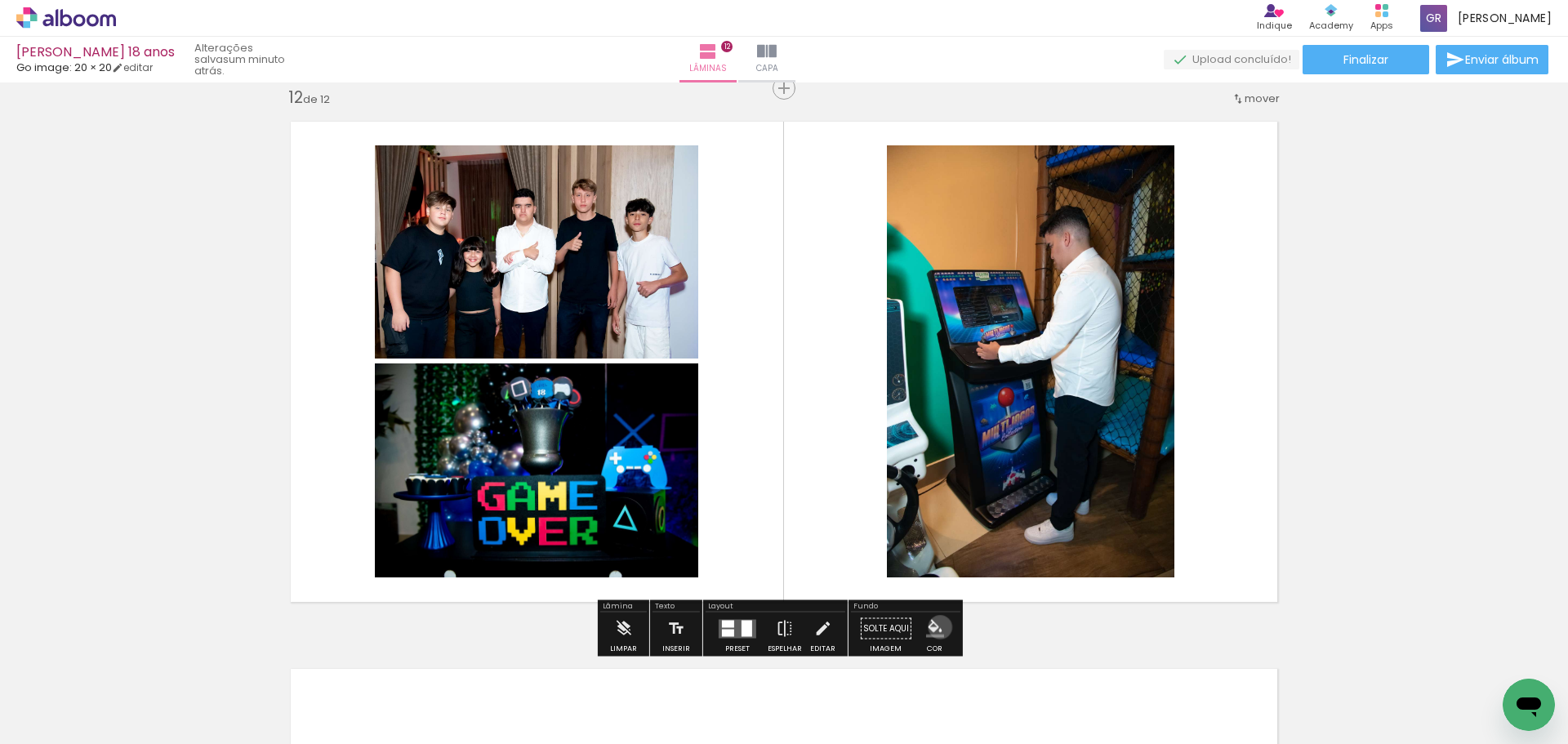
click at [934, 627] on iron-icon "color picker" at bounding box center [935, 629] width 18 height 18
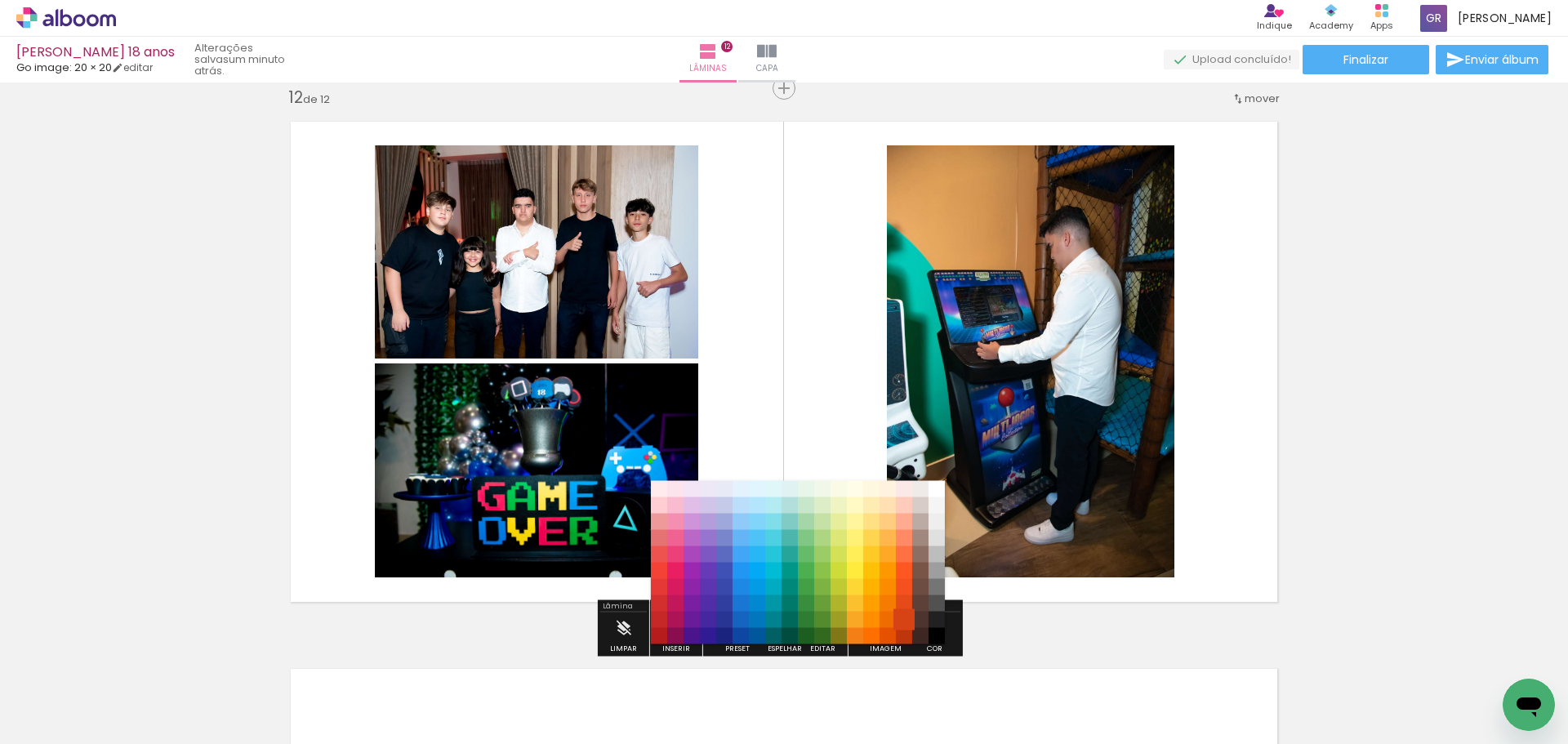
click at [908, 615] on paper-item "#d84315" at bounding box center [903, 619] width 16 height 16
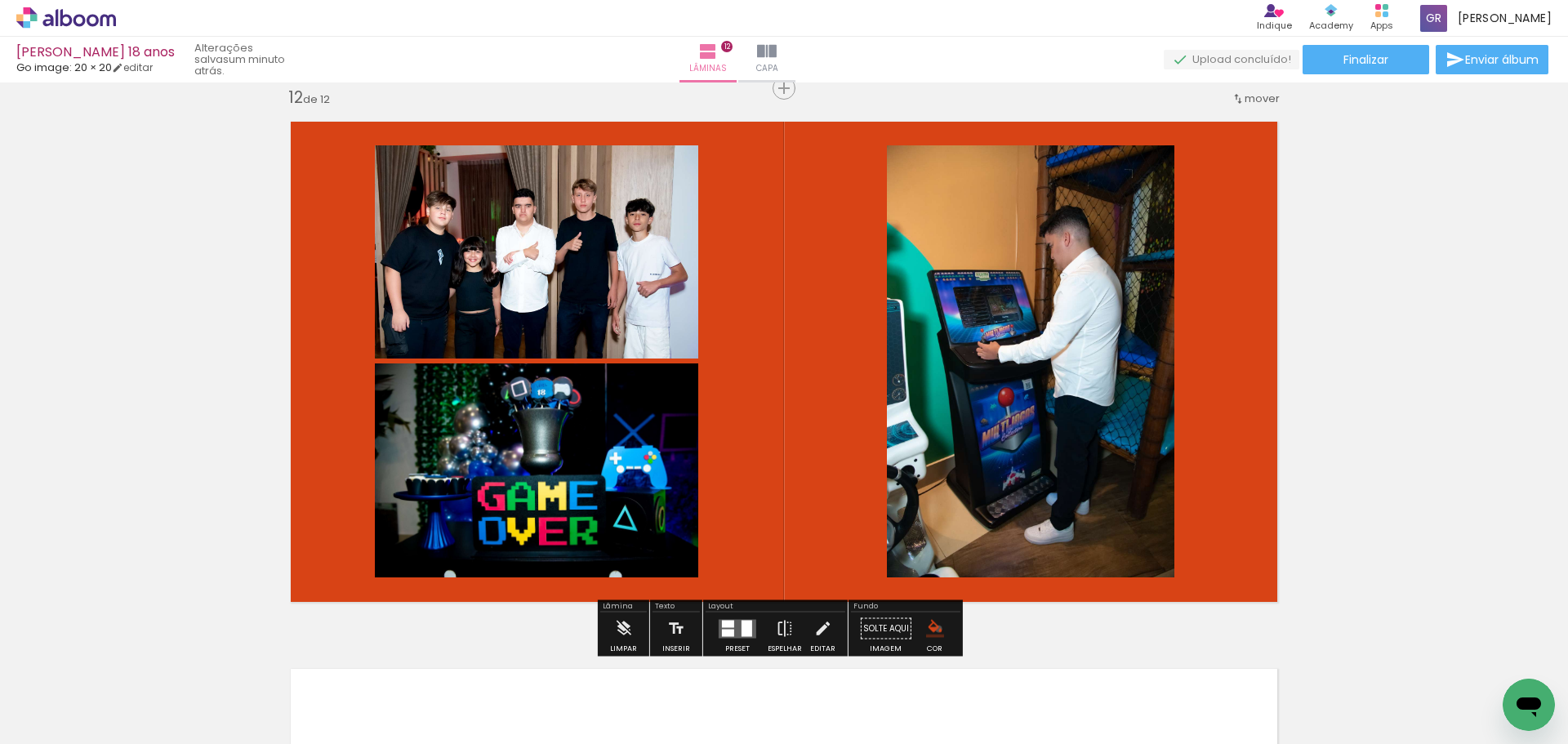
click at [933, 629] on iron-icon "color picker" at bounding box center [935, 629] width 18 height 18
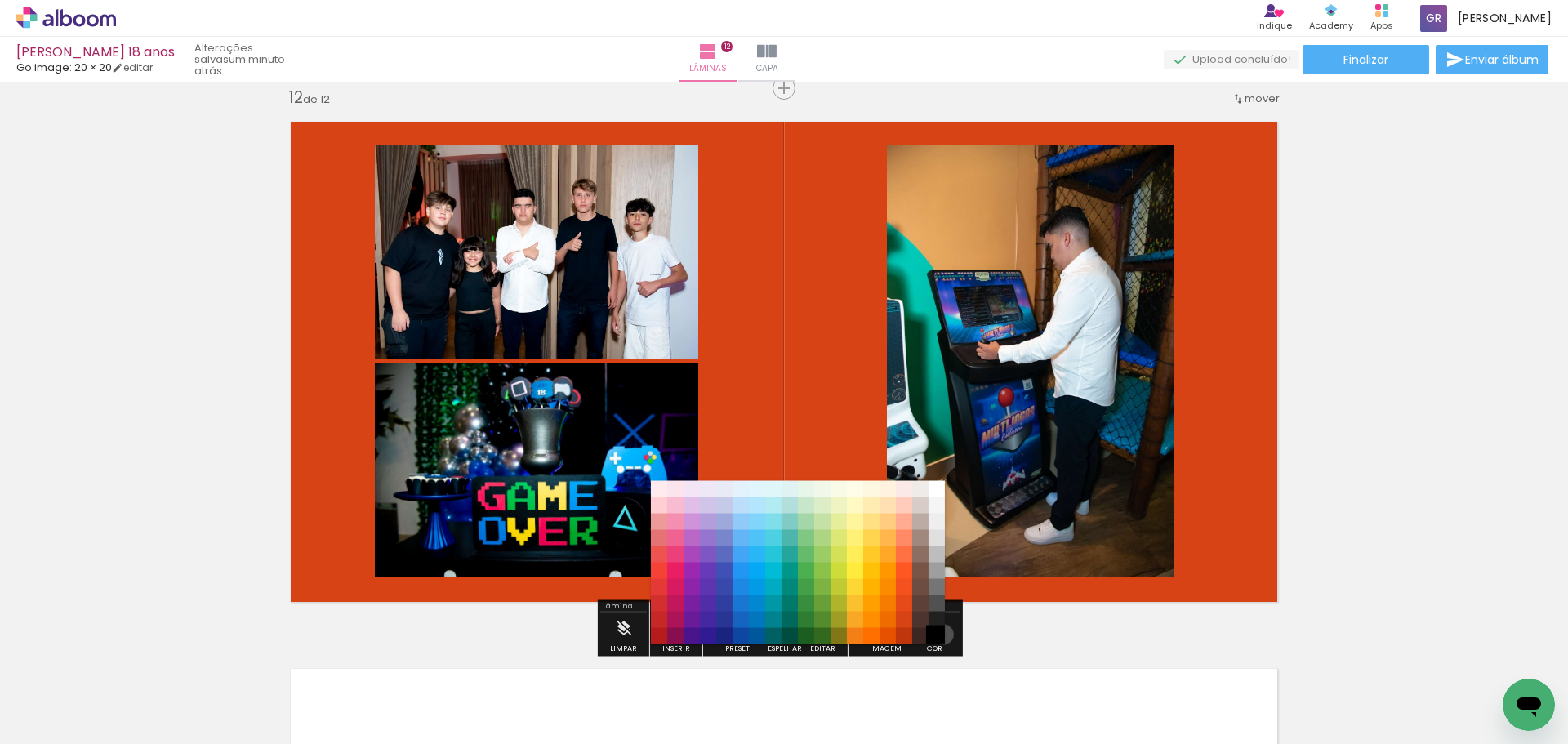
click at [938, 634] on paper-item "#000000" at bounding box center [936, 635] width 16 height 16
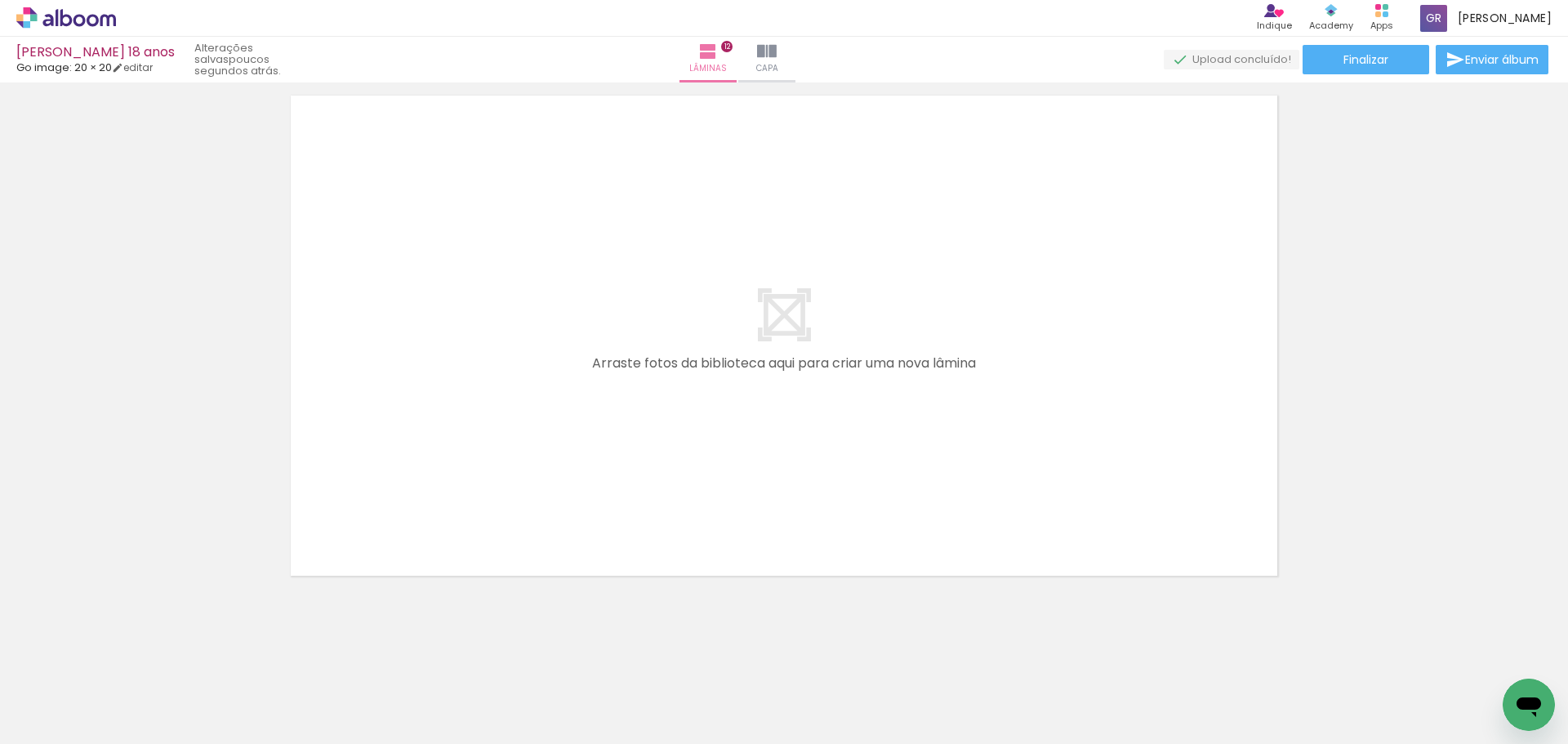
scroll to position [0, 2744]
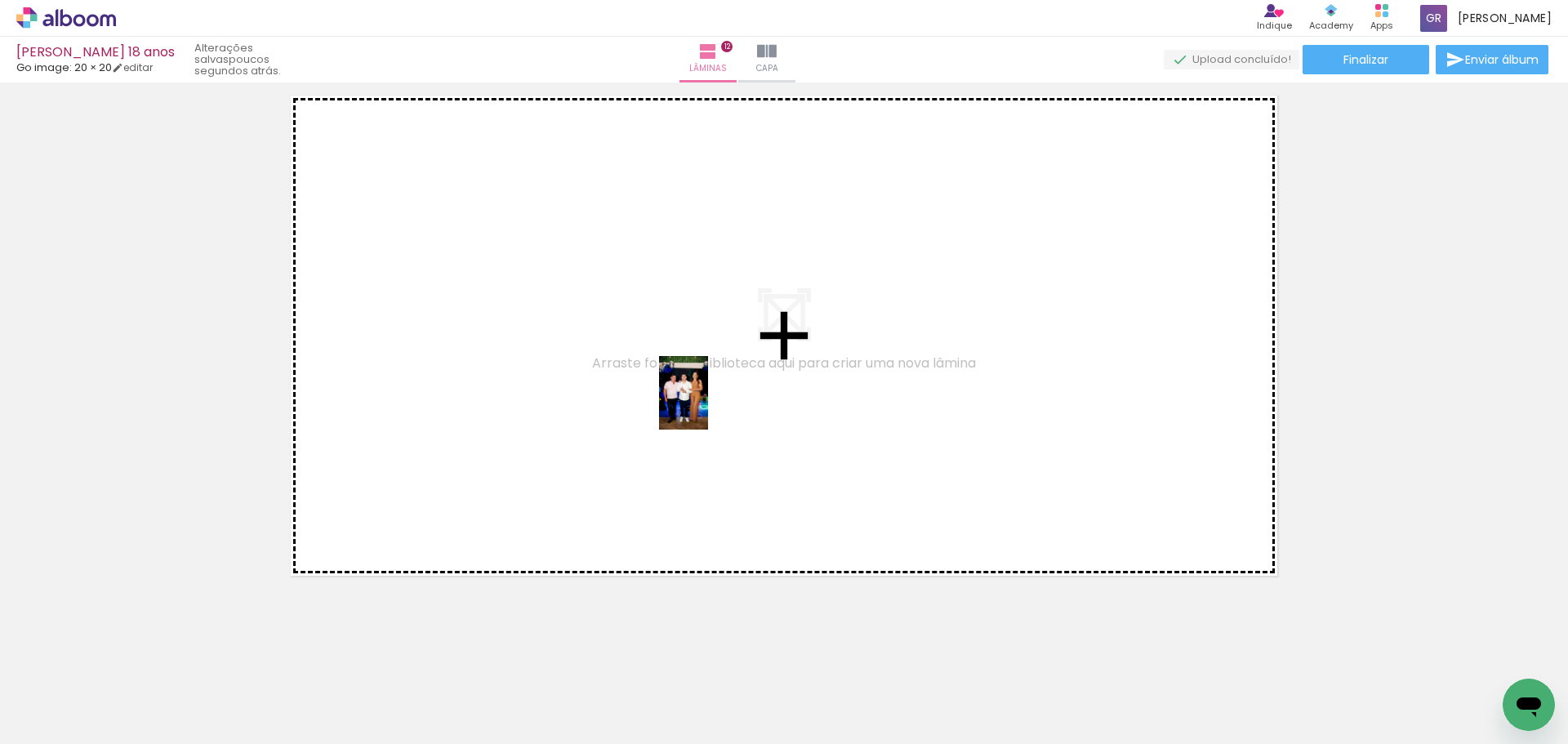
drag, startPoint x: 721, startPoint y: 704, endPoint x: 708, endPoint y: 405, distance: 299.3
click at [708, 405] on quentale-workspace at bounding box center [784, 372] width 1568 height 744
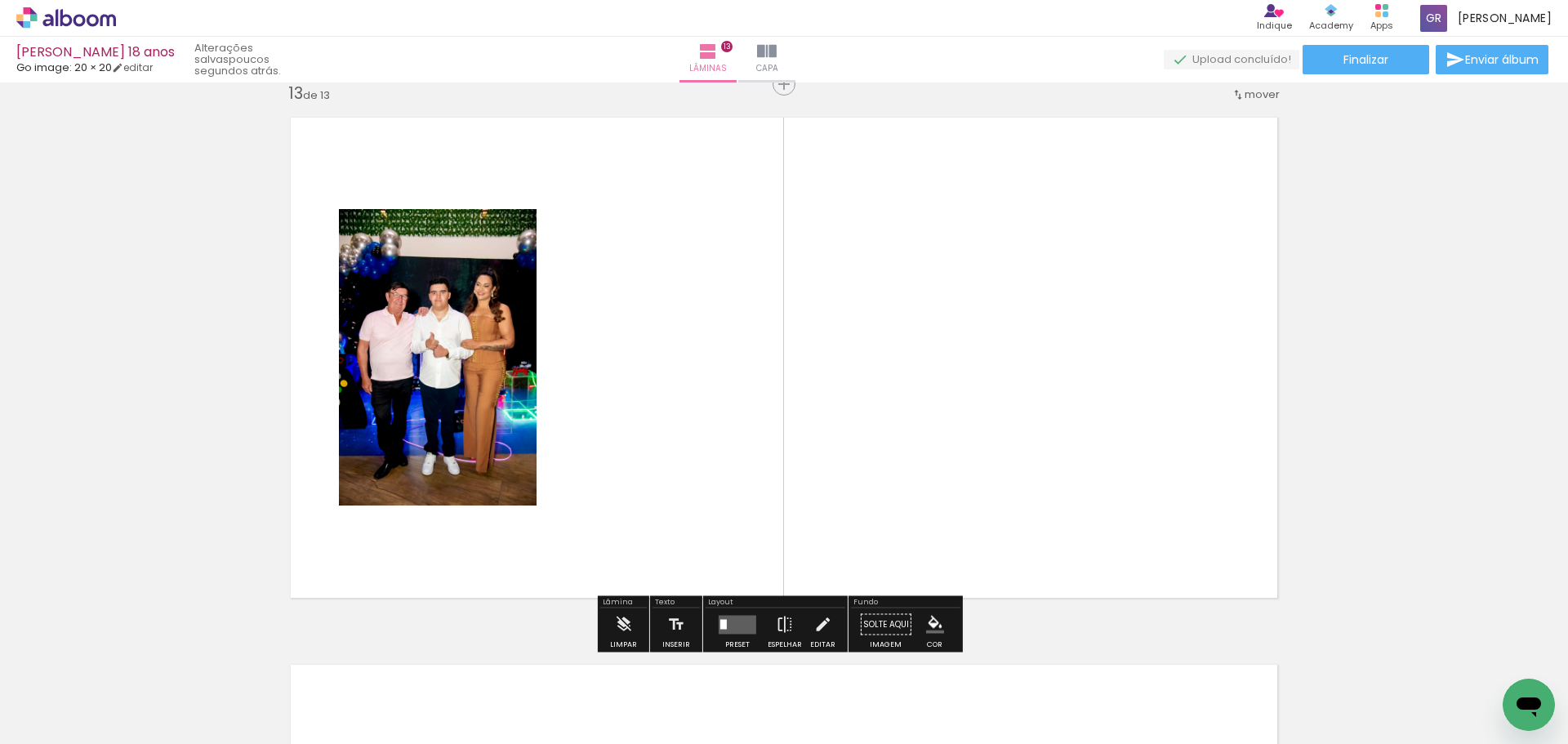
scroll to position [6588, 0]
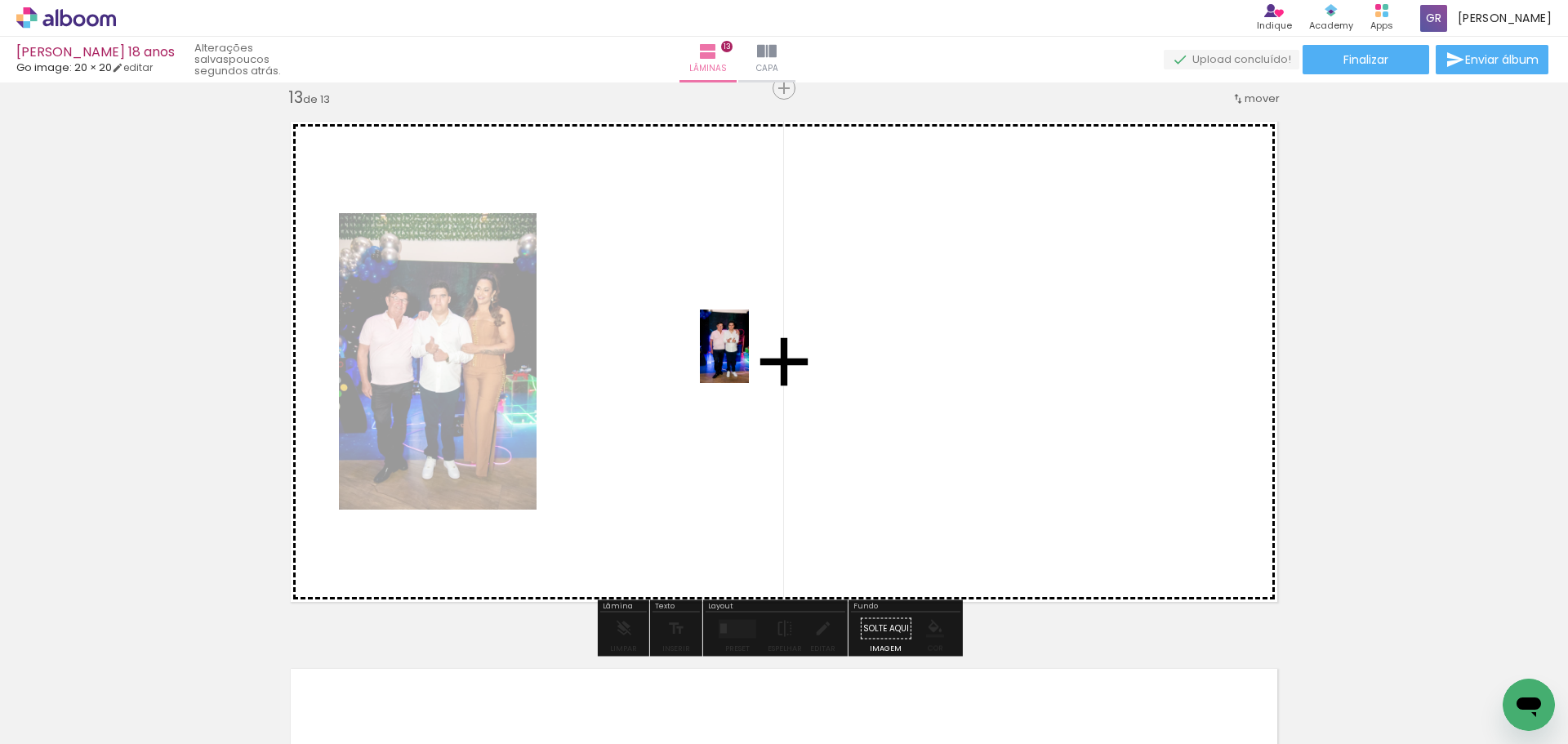
drag, startPoint x: 847, startPoint y: 642, endPoint x: 837, endPoint y: 479, distance: 163.3
click at [747, 360] on quentale-workspace at bounding box center [784, 372] width 1568 height 744
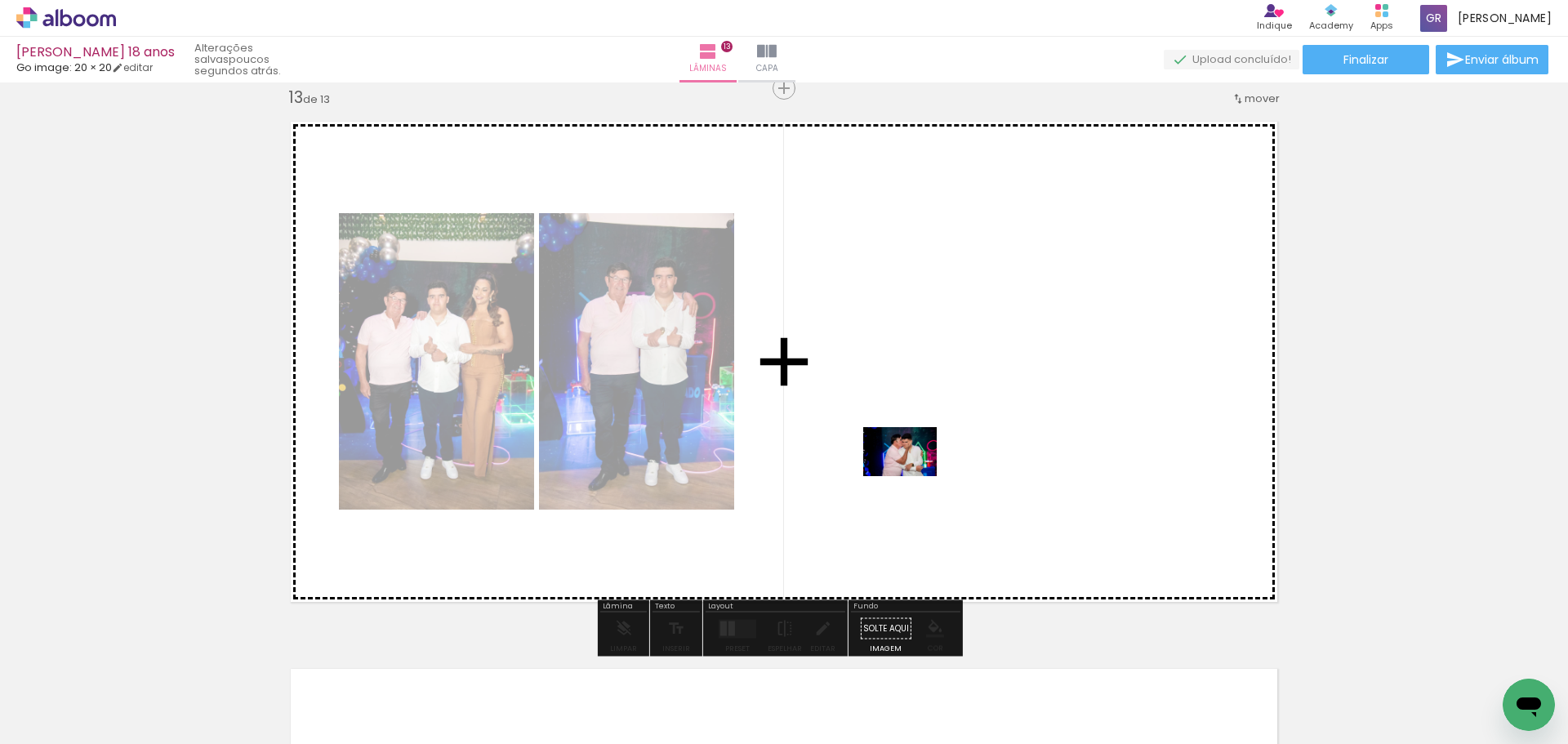
drag, startPoint x: 911, startPoint y: 699, endPoint x: 912, endPoint y: 476, distance: 223.0
click at [912, 476] on quentale-workspace at bounding box center [784, 372] width 1568 height 744
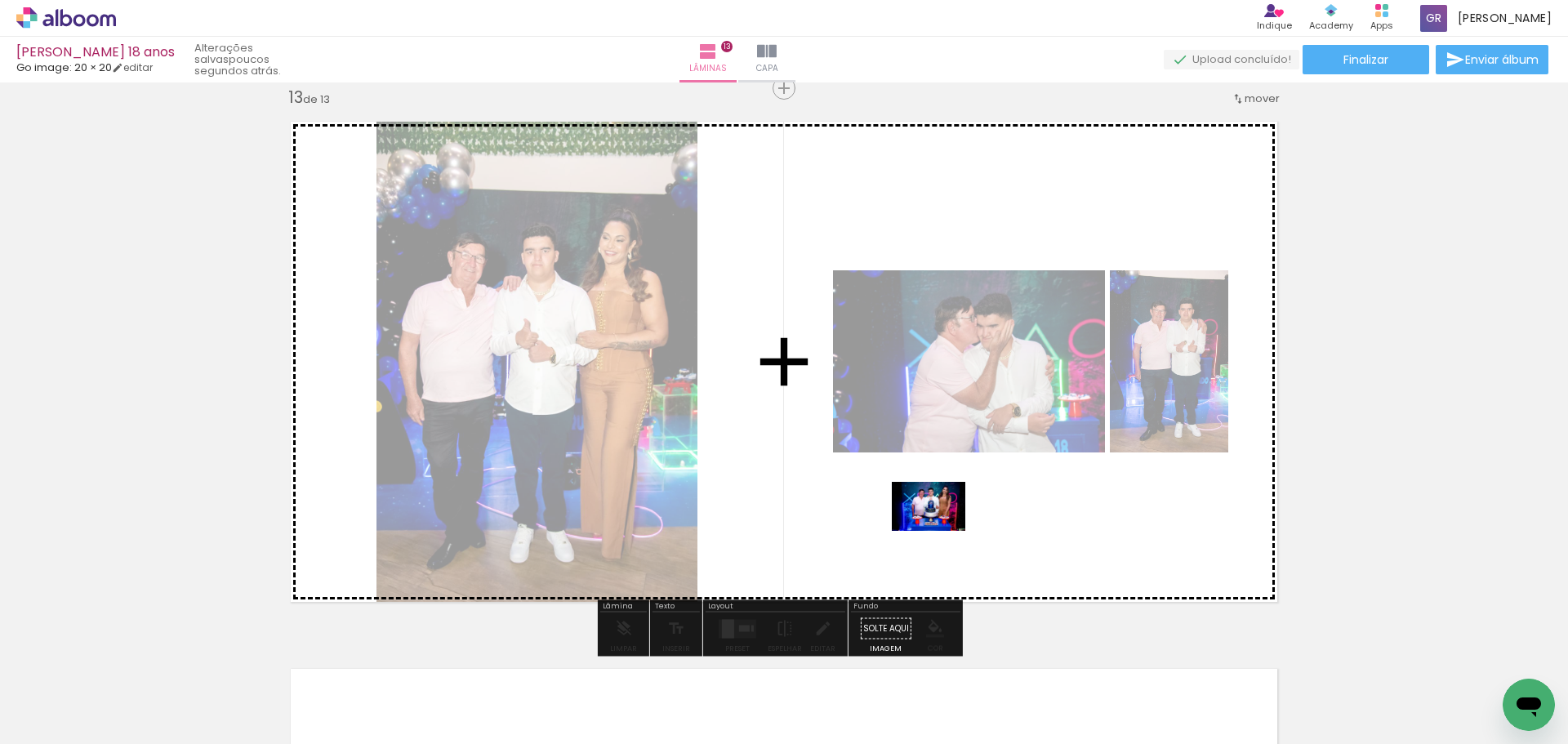
drag, startPoint x: 997, startPoint y: 696, endPoint x: 940, endPoint y: 531, distance: 174.6
click at [940, 531] on quentale-workspace at bounding box center [784, 372] width 1568 height 744
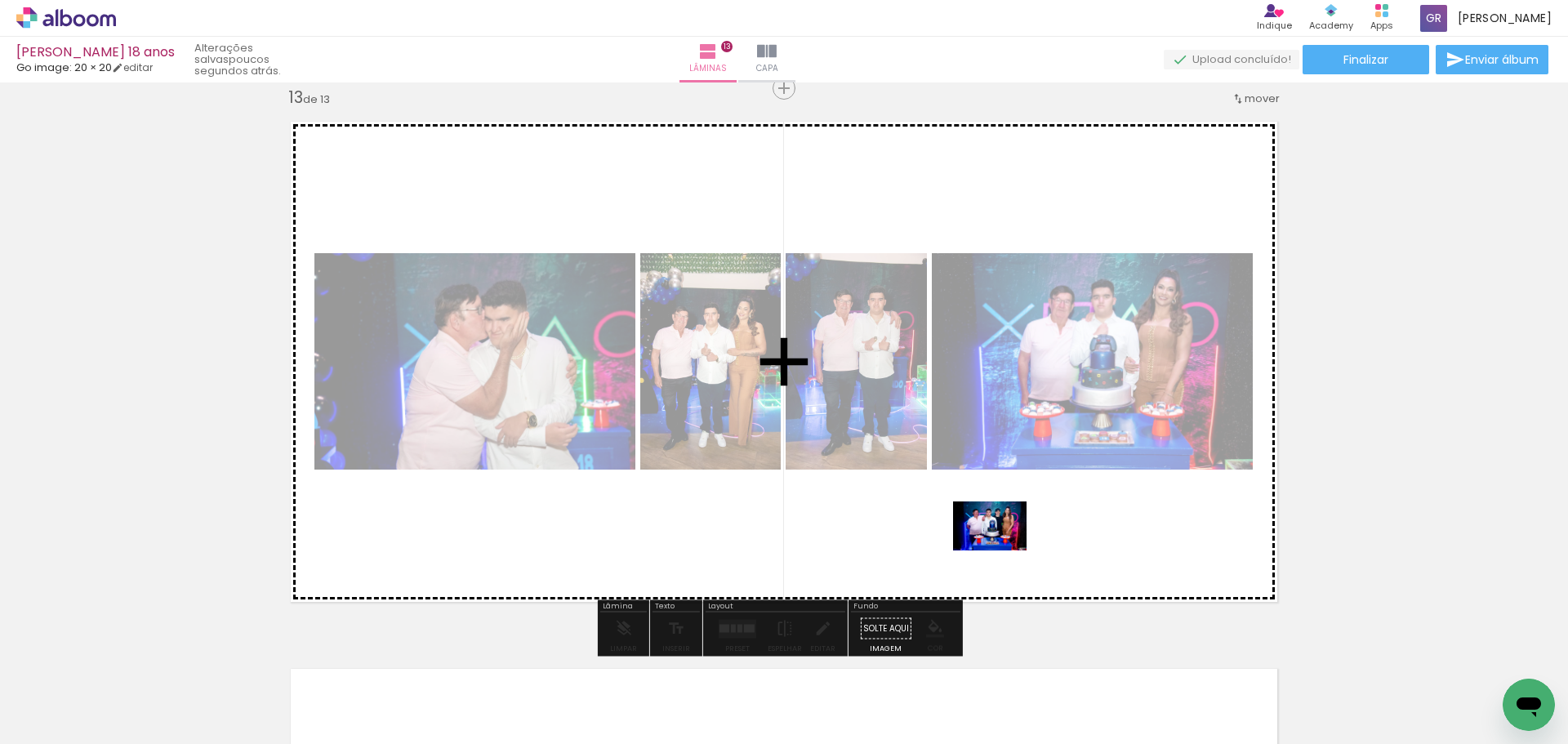
drag, startPoint x: 1088, startPoint y: 674, endPoint x: 997, endPoint y: 551, distance: 153.0
click at [998, 550] on quentale-workspace at bounding box center [784, 372] width 1568 height 744
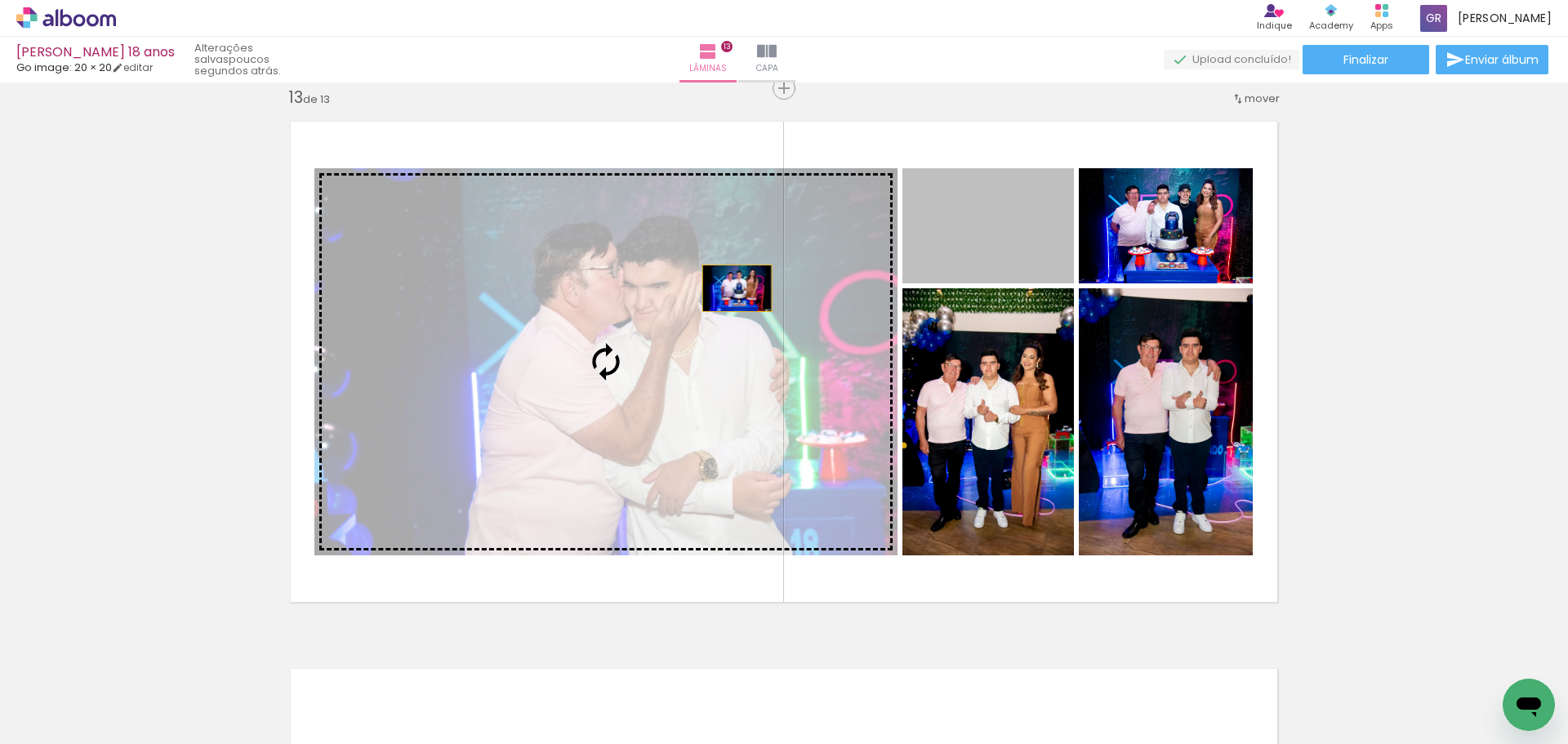
drag, startPoint x: 1012, startPoint y: 233, endPoint x: 731, endPoint y: 289, distance: 286.5
click at [0, 0] on slot at bounding box center [0, 0] width 0 height 0
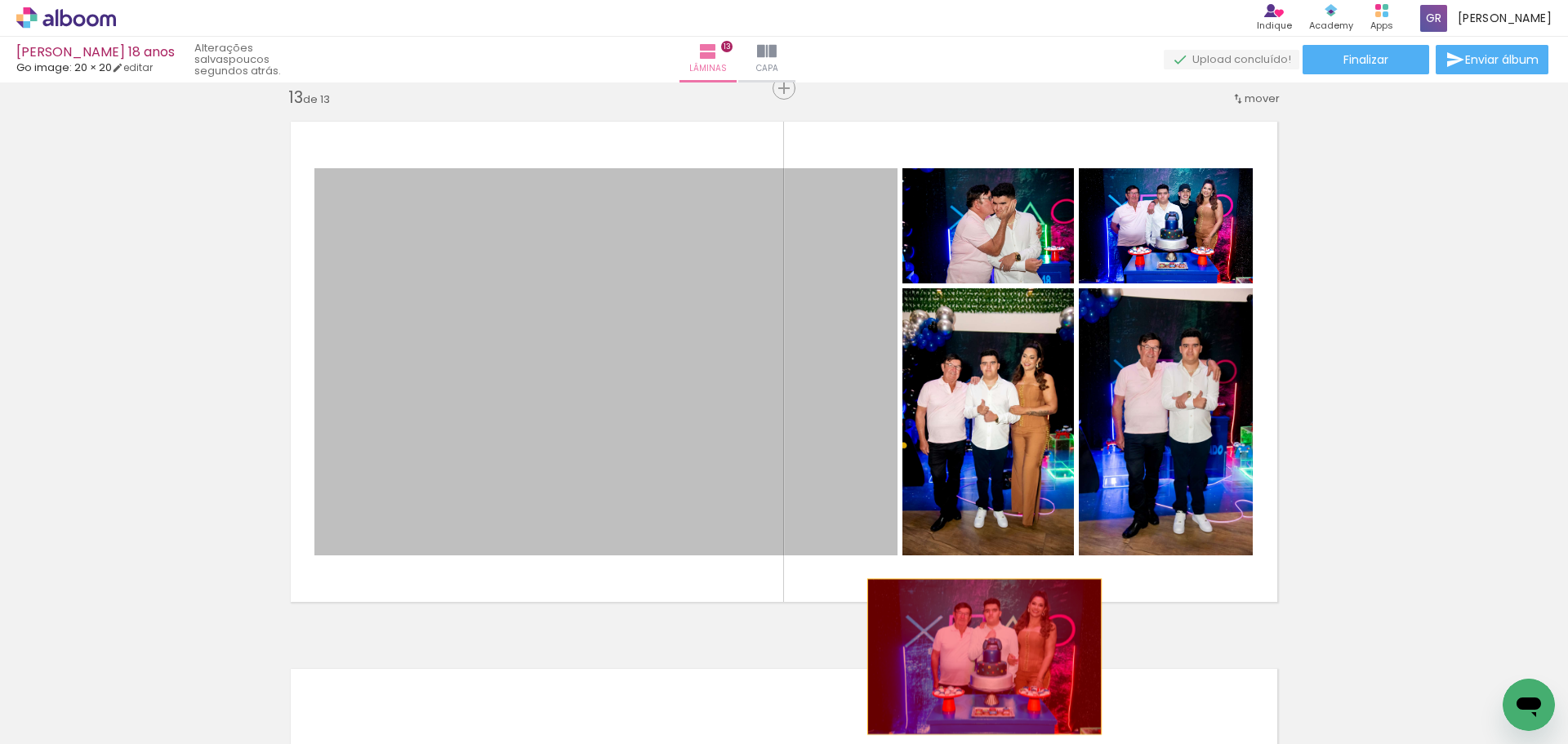
drag, startPoint x: 747, startPoint y: 290, endPoint x: 978, endPoint y: 657, distance: 433.6
click at [978, 657] on quentale-workspace at bounding box center [784, 372] width 1568 height 744
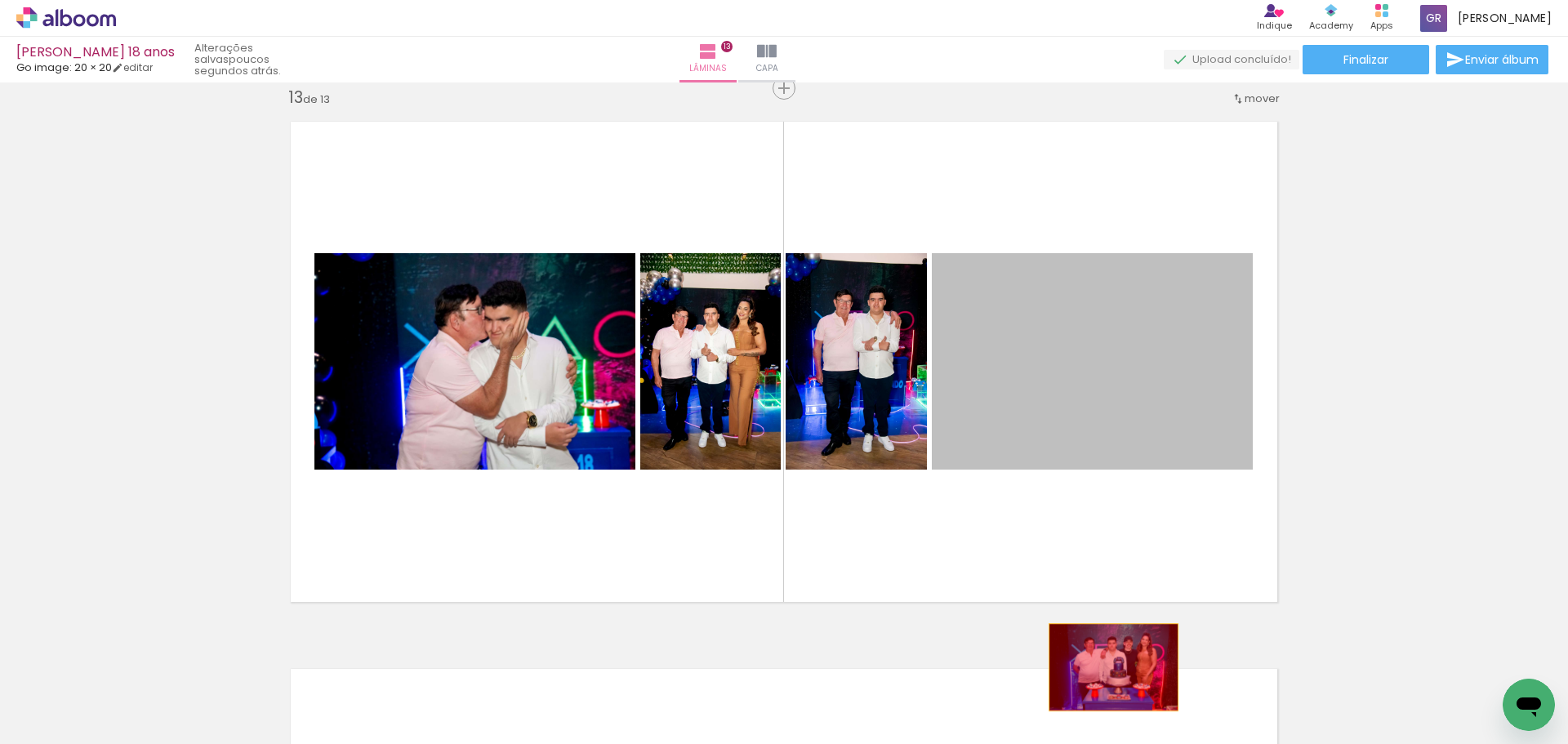
drag, startPoint x: 1062, startPoint y: 339, endPoint x: 1101, endPoint y: 662, distance: 325.3
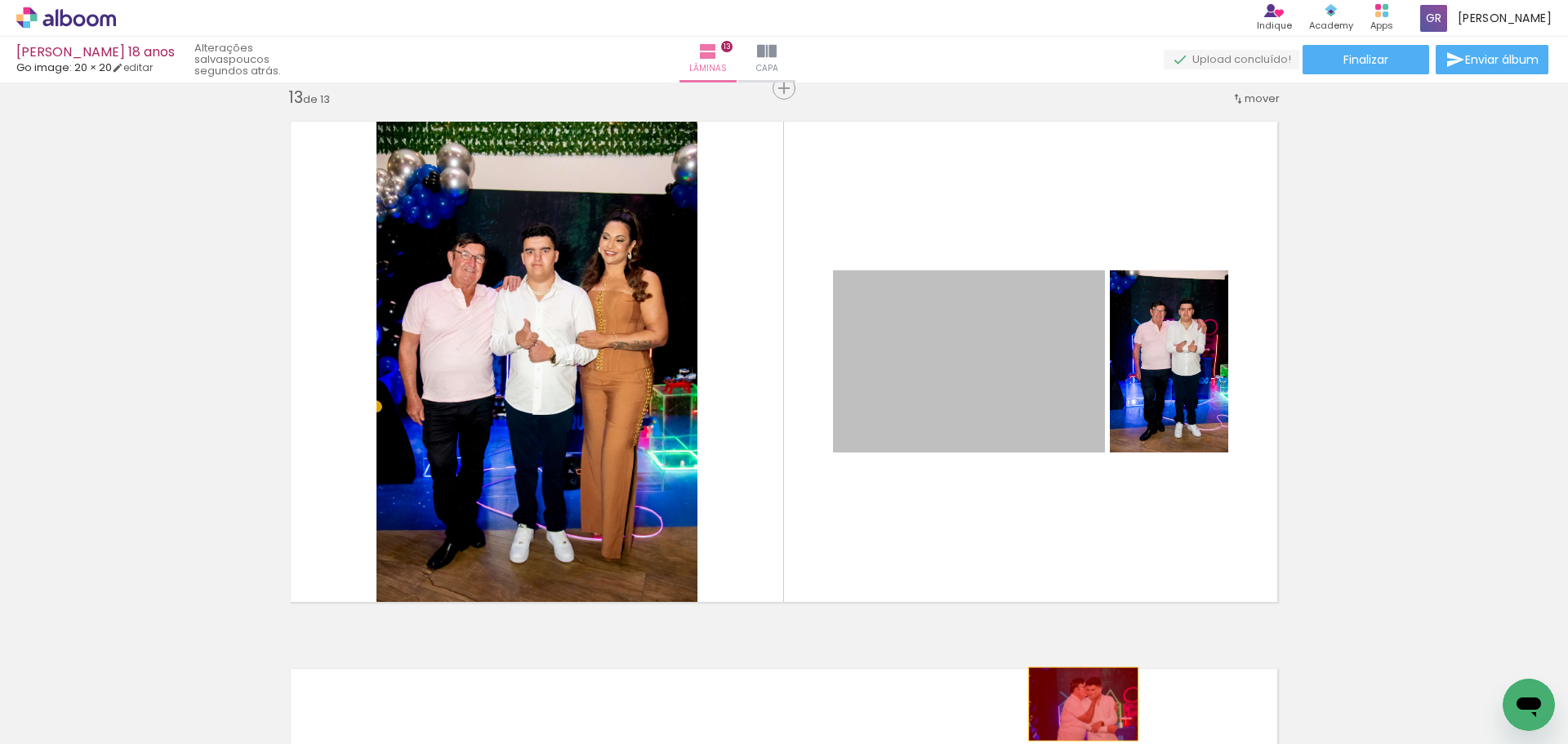
drag, startPoint x: 943, startPoint y: 366, endPoint x: 1077, endPoint y: 704, distance: 363.6
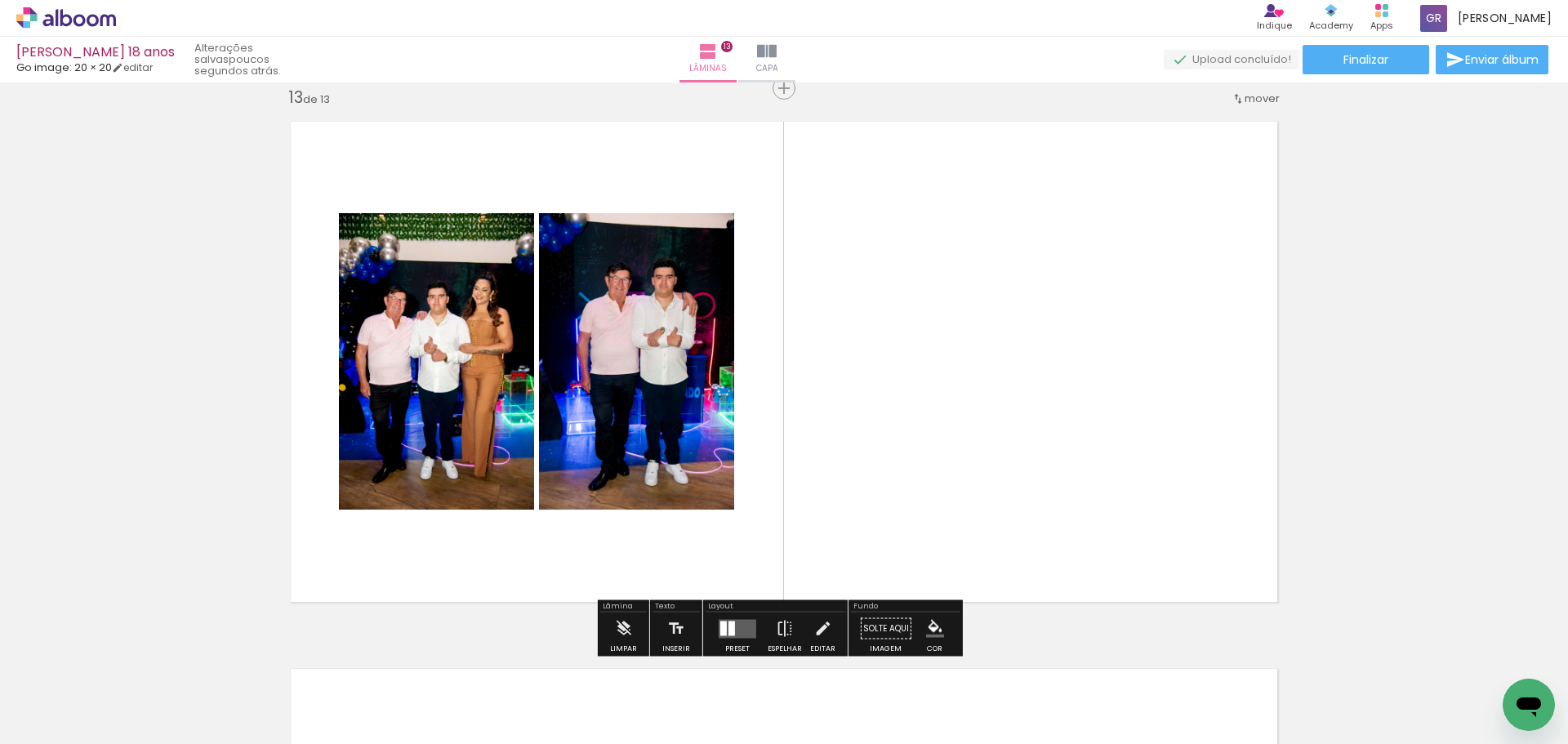
drag, startPoint x: 736, startPoint y: 627, endPoint x: 755, endPoint y: 616, distance: 22.0
click at [737, 625] on quentale-layouter at bounding box center [737, 629] width 37 height 19
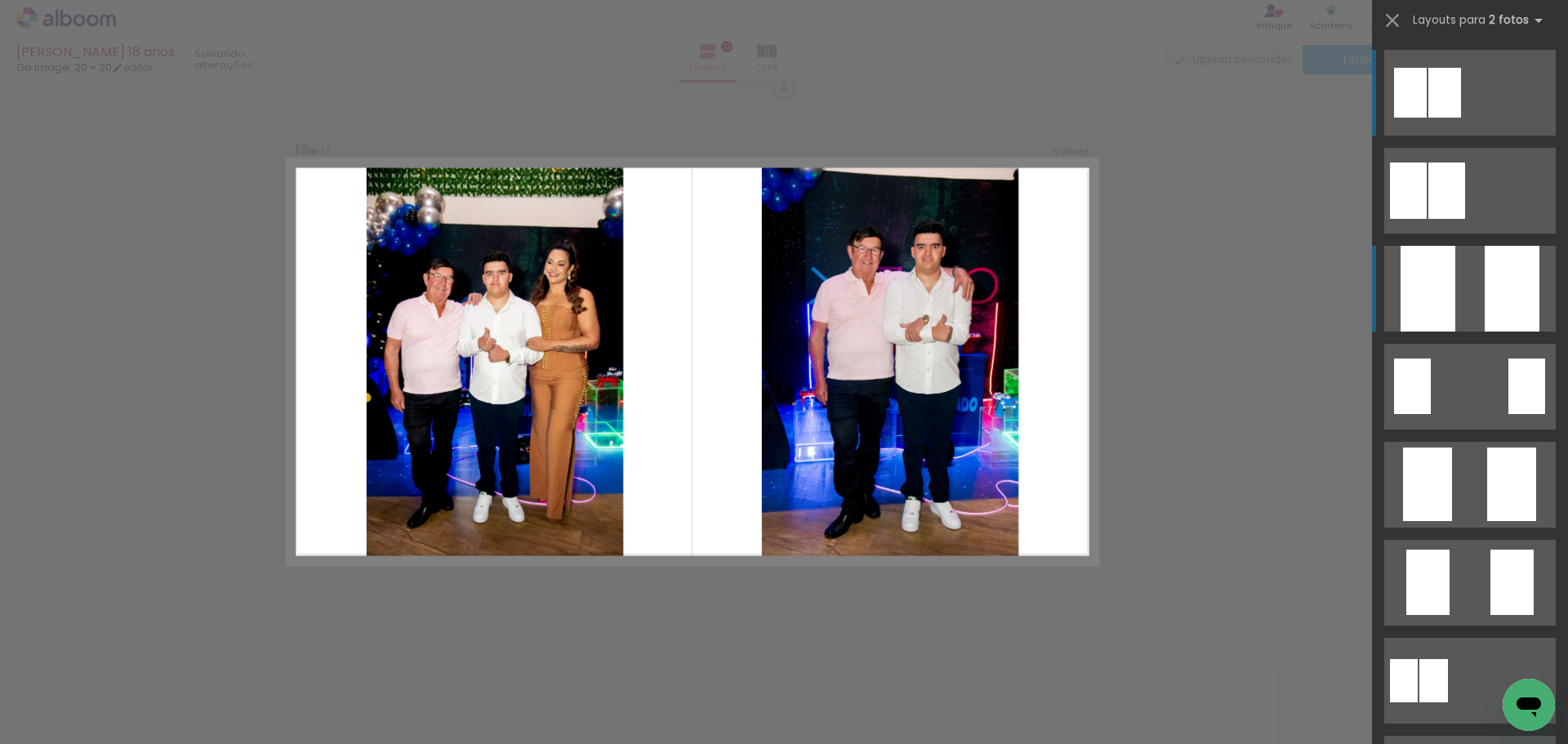
click at [1485, 311] on div at bounding box center [1512, 289] width 54 height 86
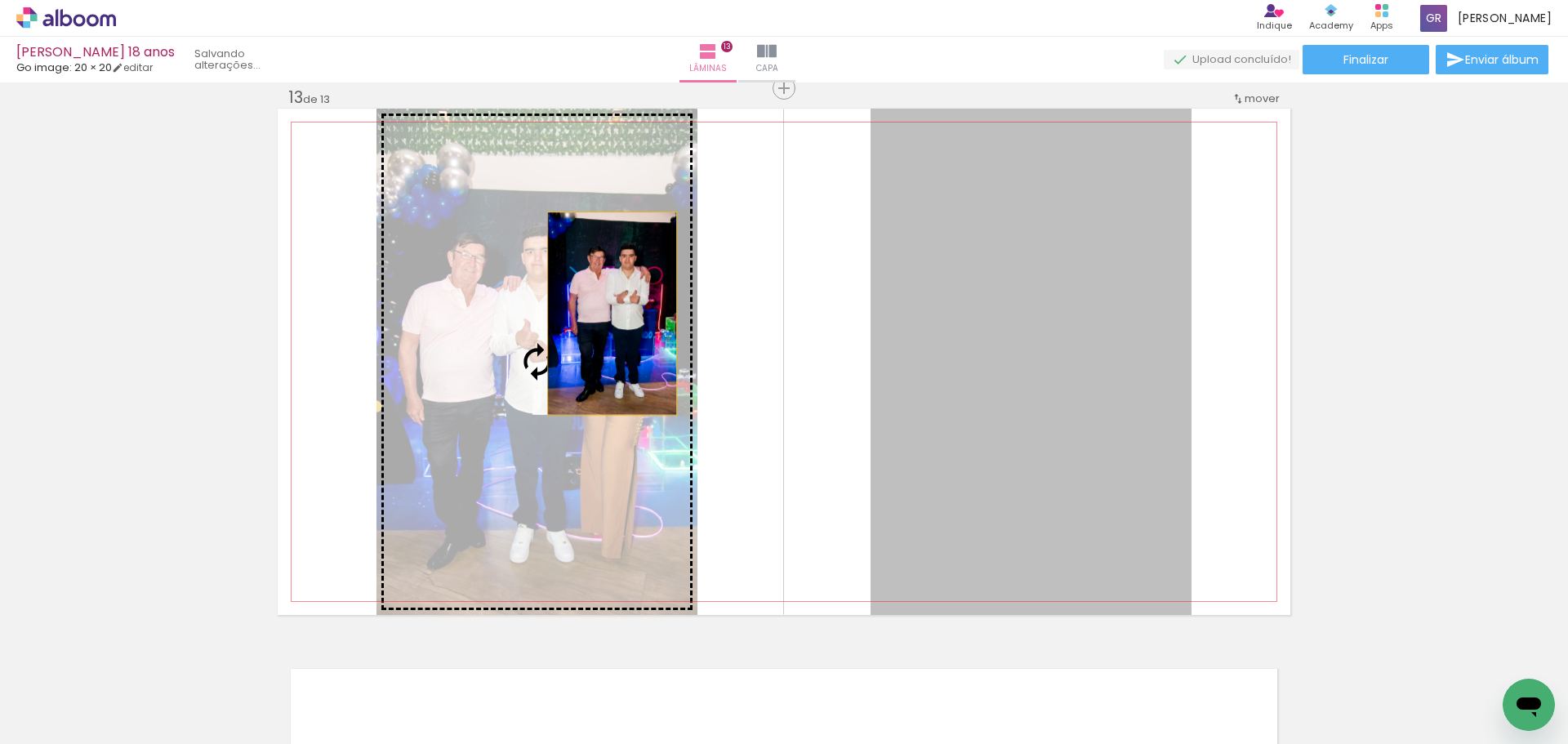
drag, startPoint x: 1043, startPoint y: 304, endPoint x: 606, endPoint y: 314, distance: 437.1
click at [0, 0] on slot at bounding box center [0, 0] width 0 height 0
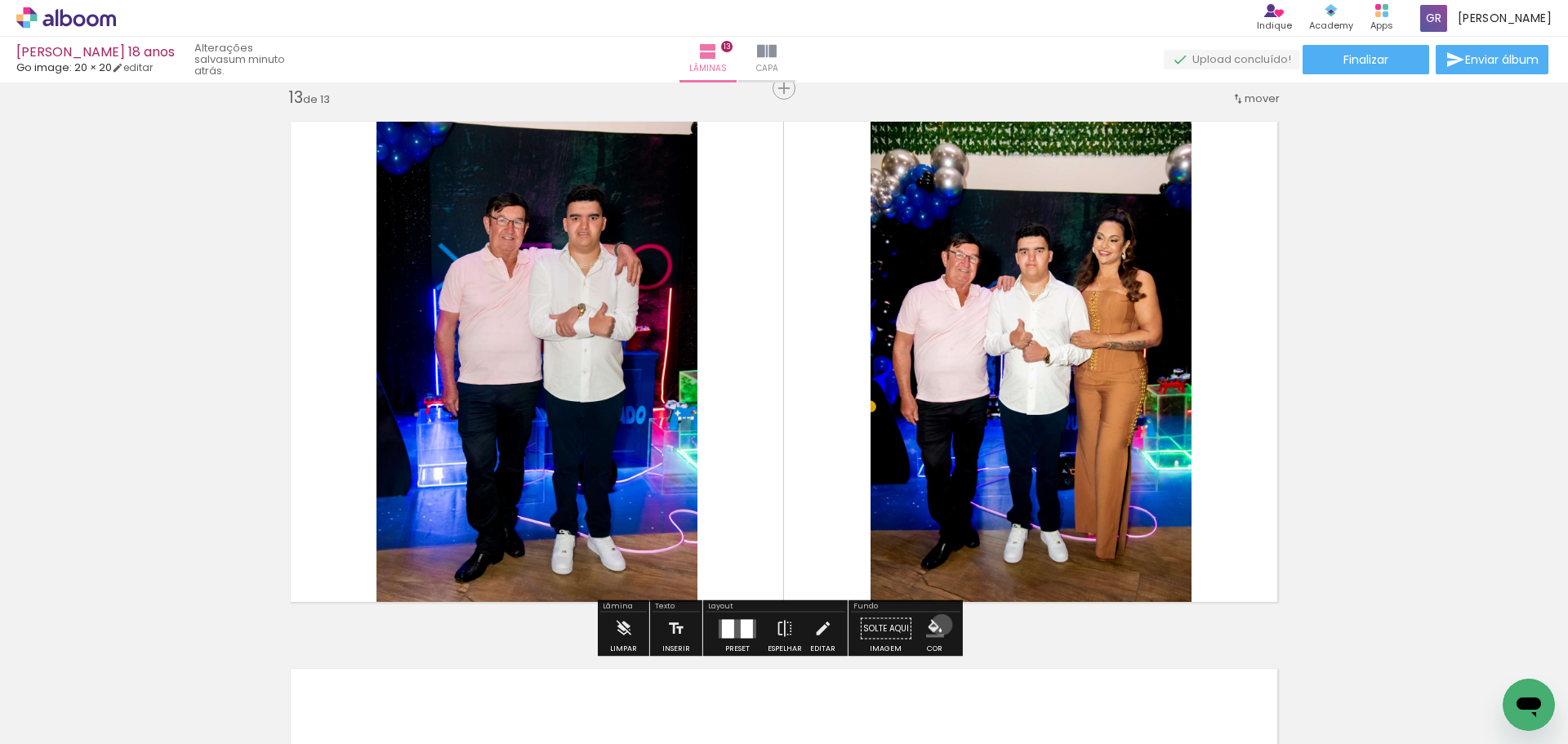
click at [936, 625] on iron-icon "color picker" at bounding box center [935, 629] width 18 height 18
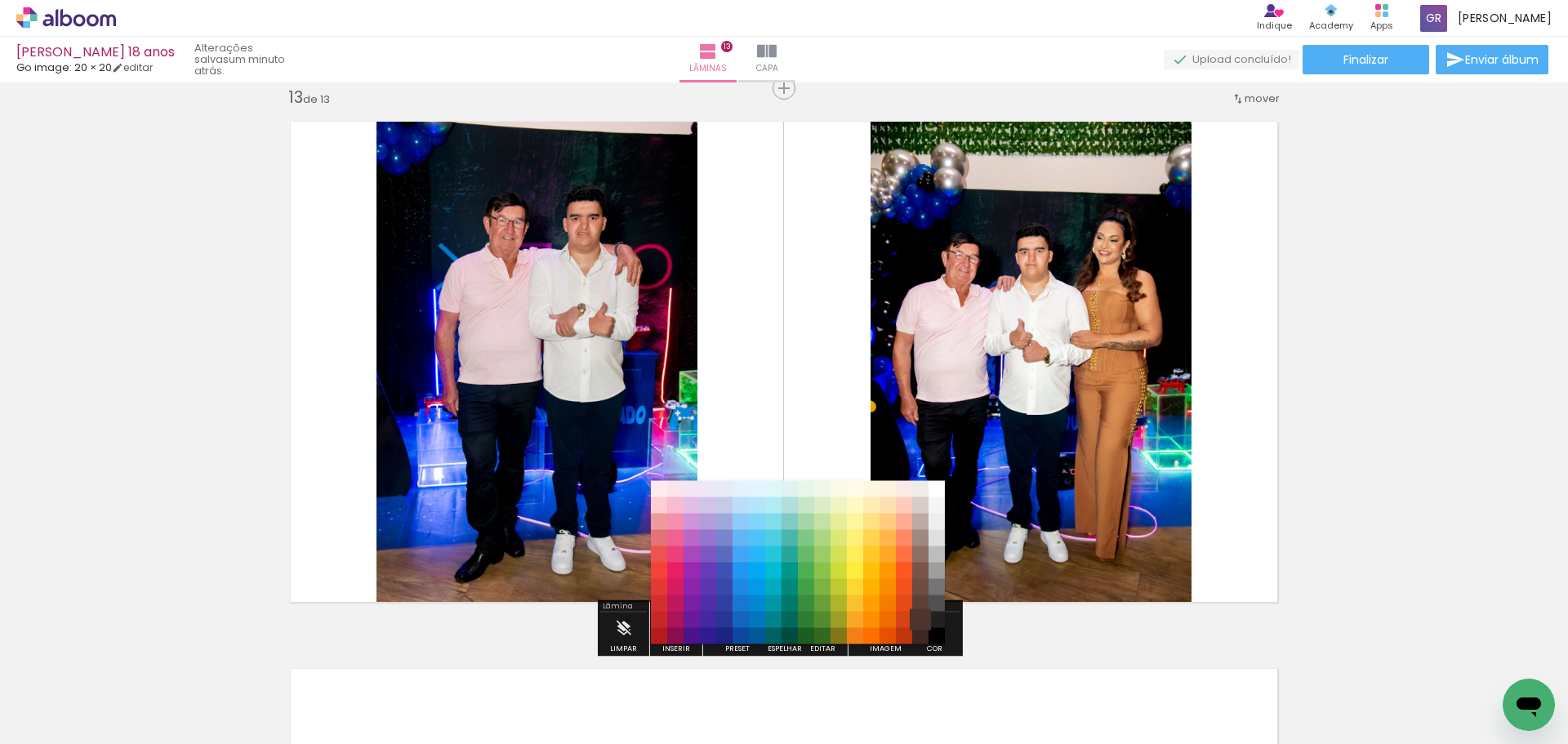
click at [914, 616] on paper-item "#4e342e" at bounding box center [920, 619] width 16 height 16
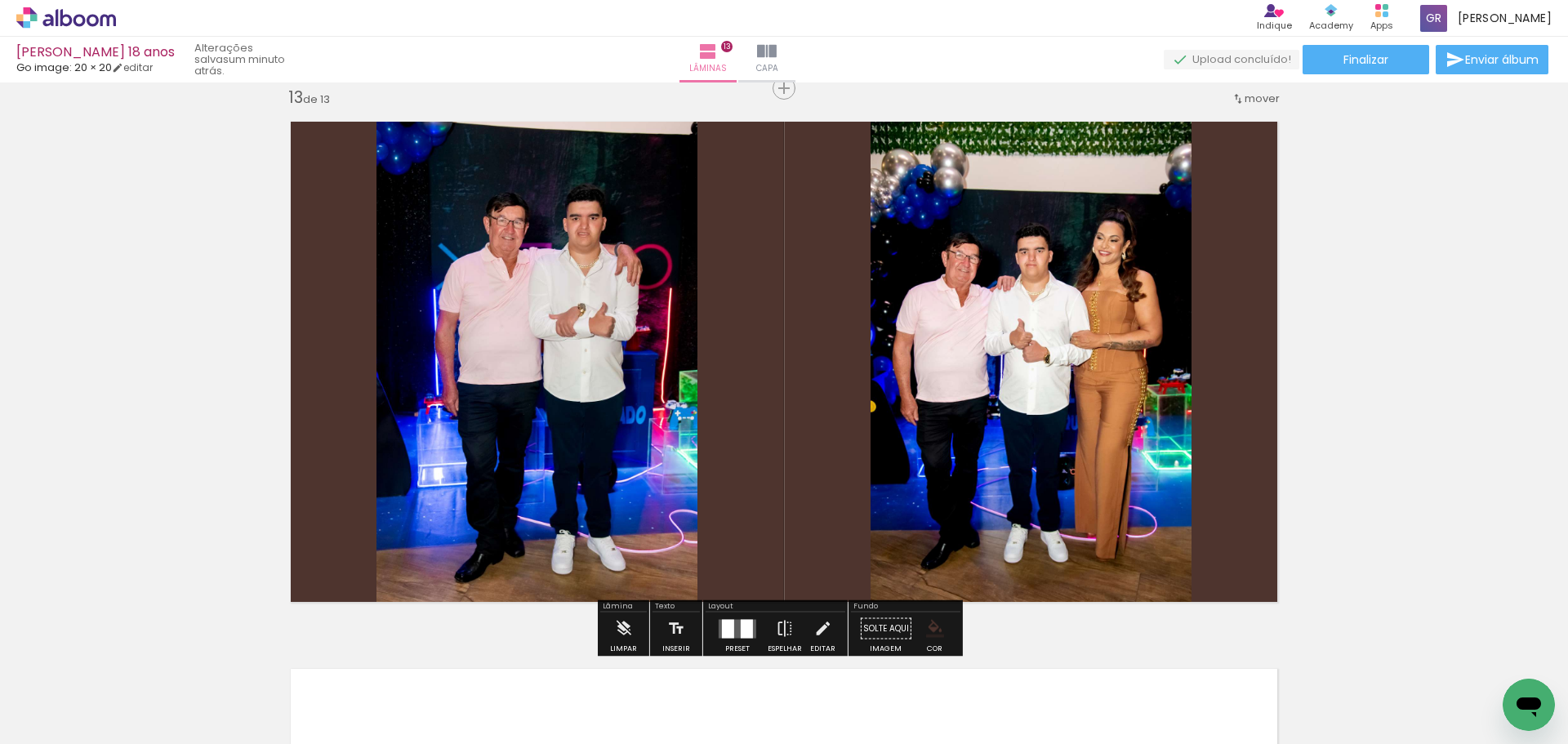
click at [936, 631] on iron-icon "color picker" at bounding box center [935, 629] width 18 height 18
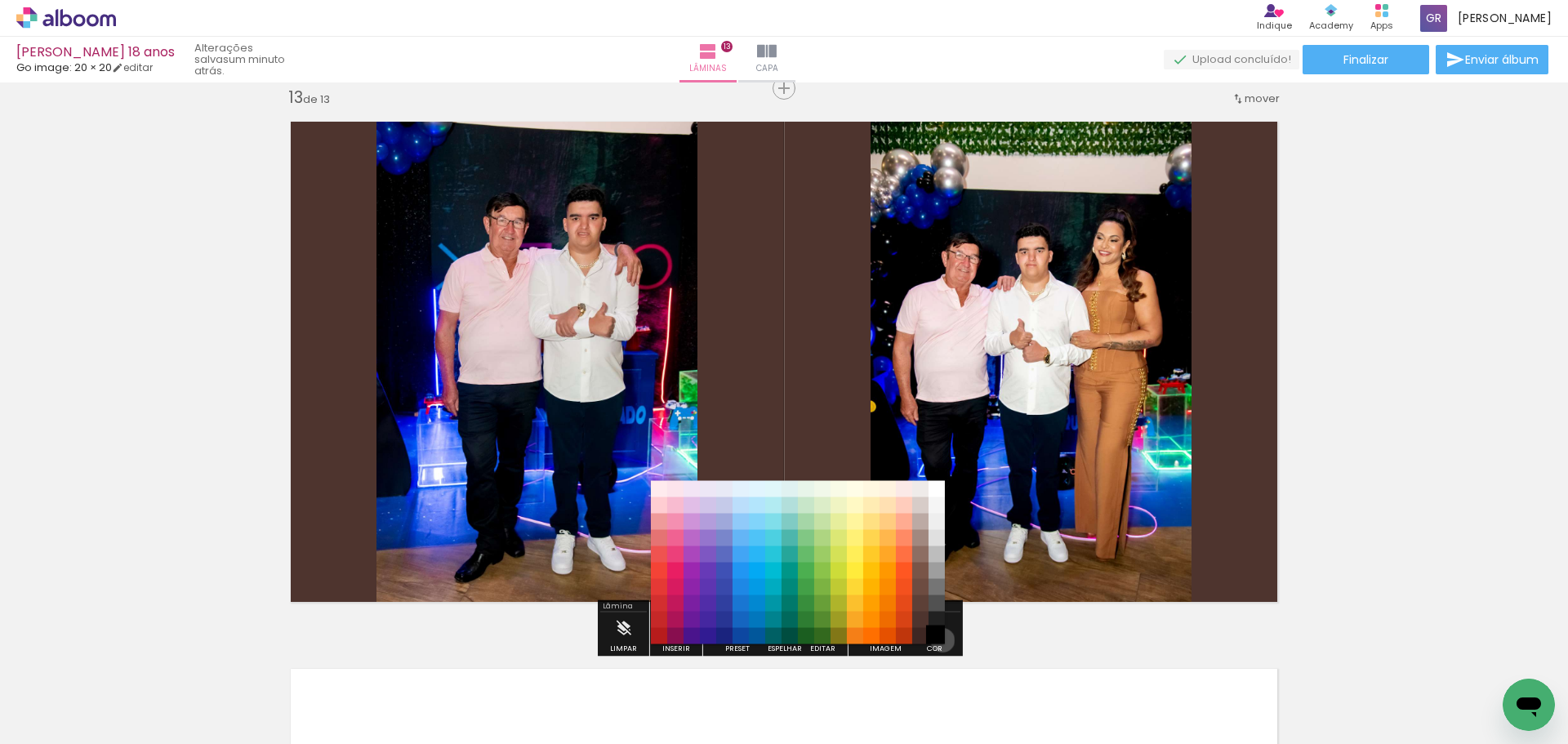
click at [937, 640] on paper-item "#000000" at bounding box center [936, 635] width 16 height 16
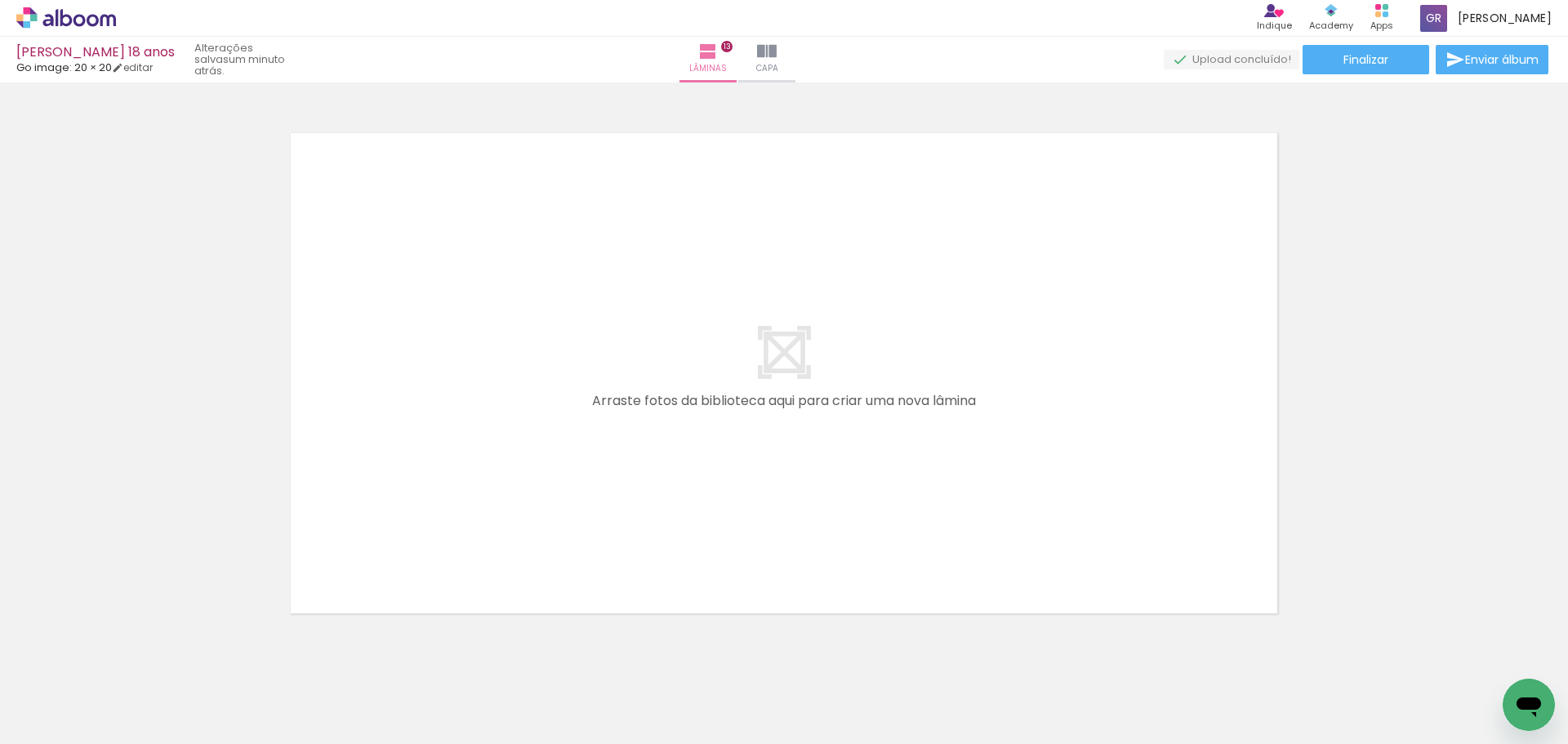
scroll to position [7166, 0]
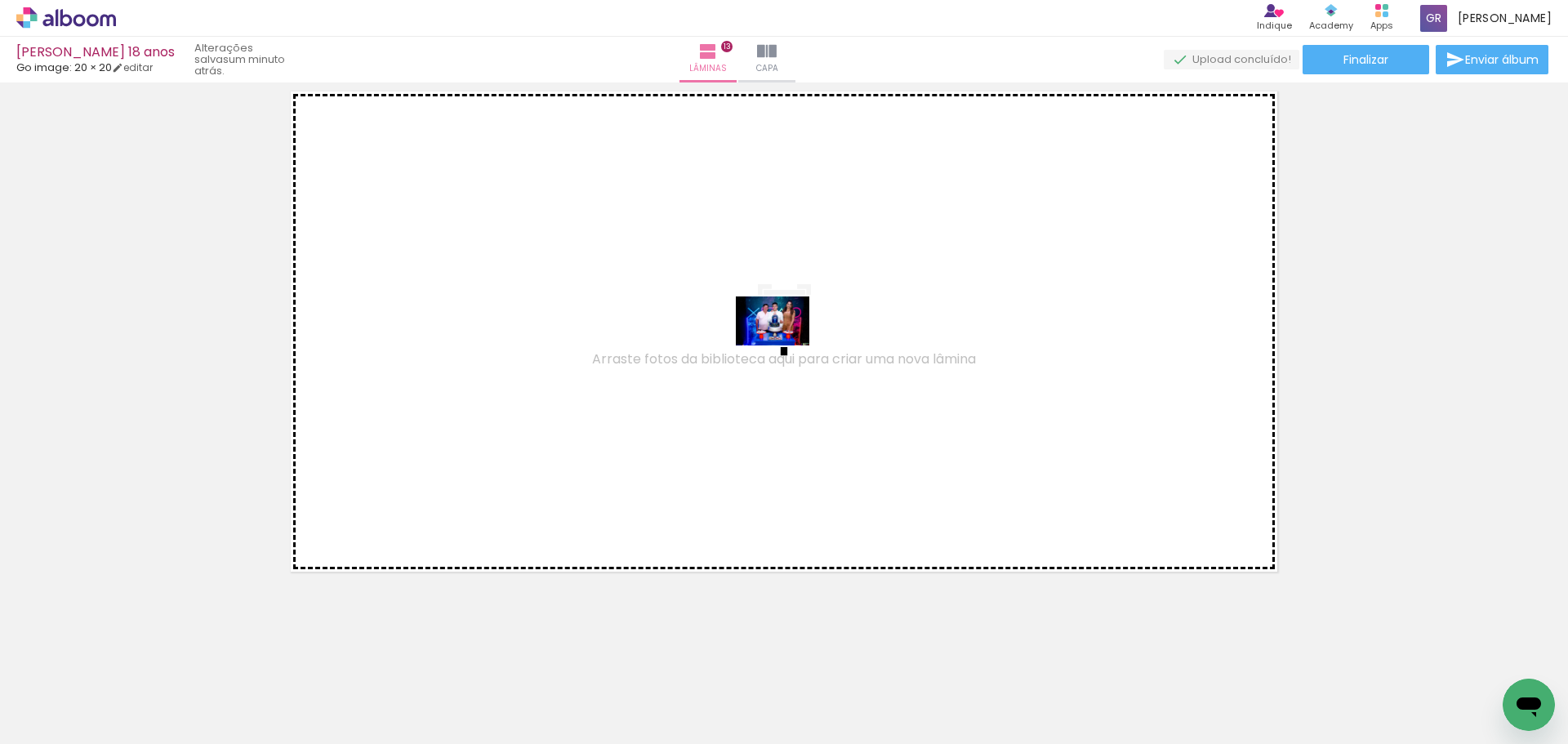
drag, startPoint x: 993, startPoint y: 702, endPoint x: 883, endPoint y: 456, distance: 269.5
click at [786, 345] on quentale-workspace at bounding box center [784, 372] width 1568 height 744
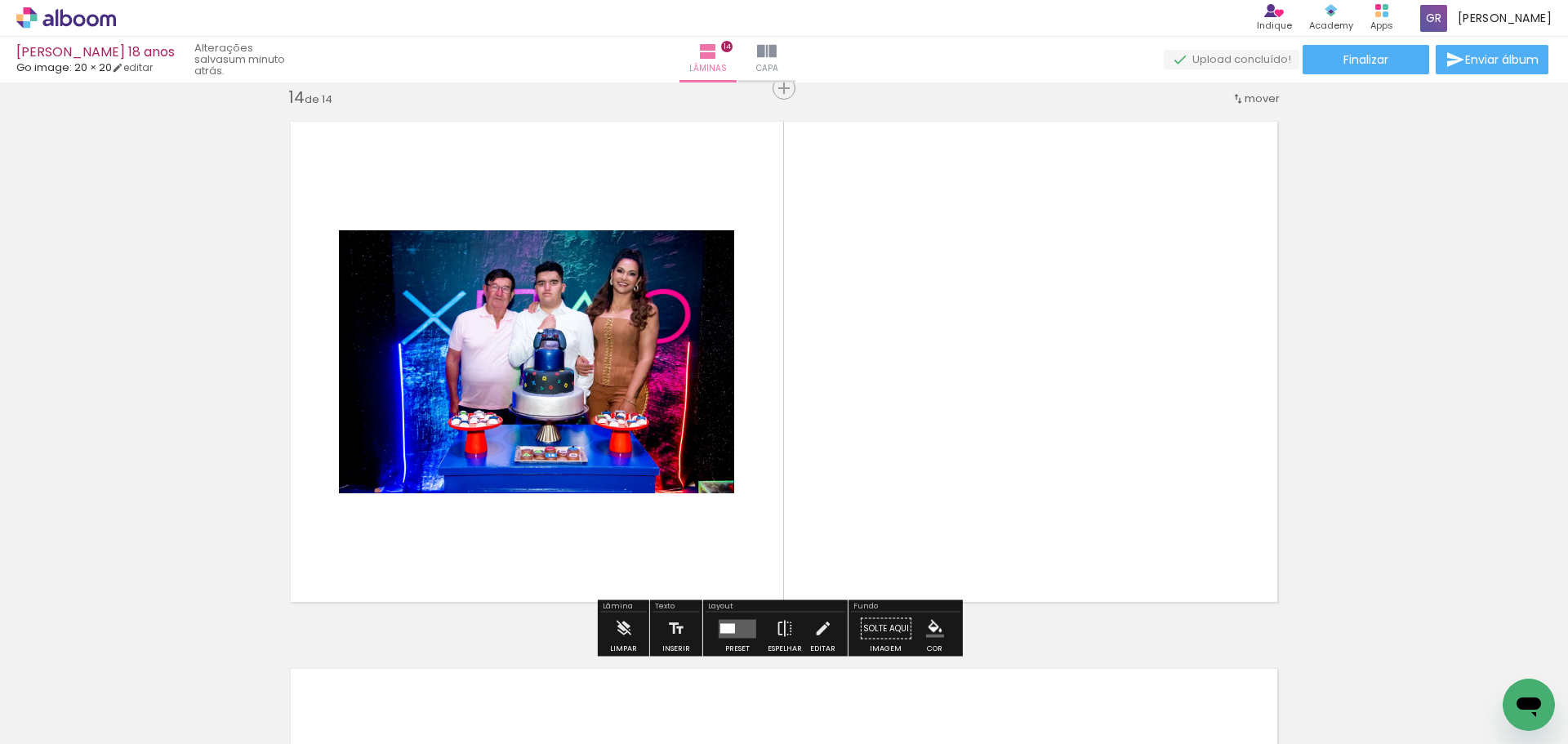
scroll to position [7135, 0]
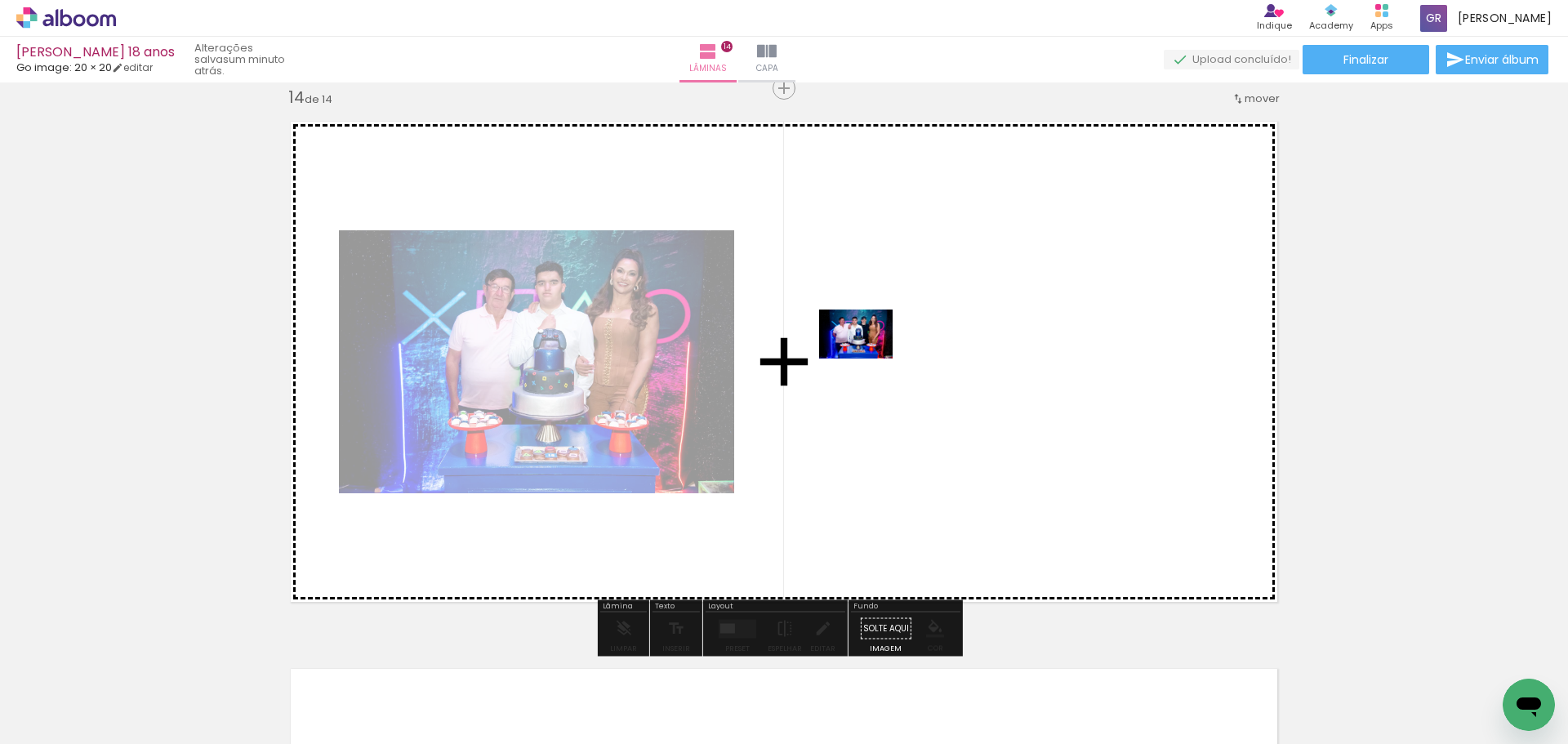
drag, startPoint x: 1077, startPoint y: 696, endPoint x: 869, endPoint y: 358, distance: 396.9
click at [869, 358] on quentale-workspace at bounding box center [784, 372] width 1568 height 744
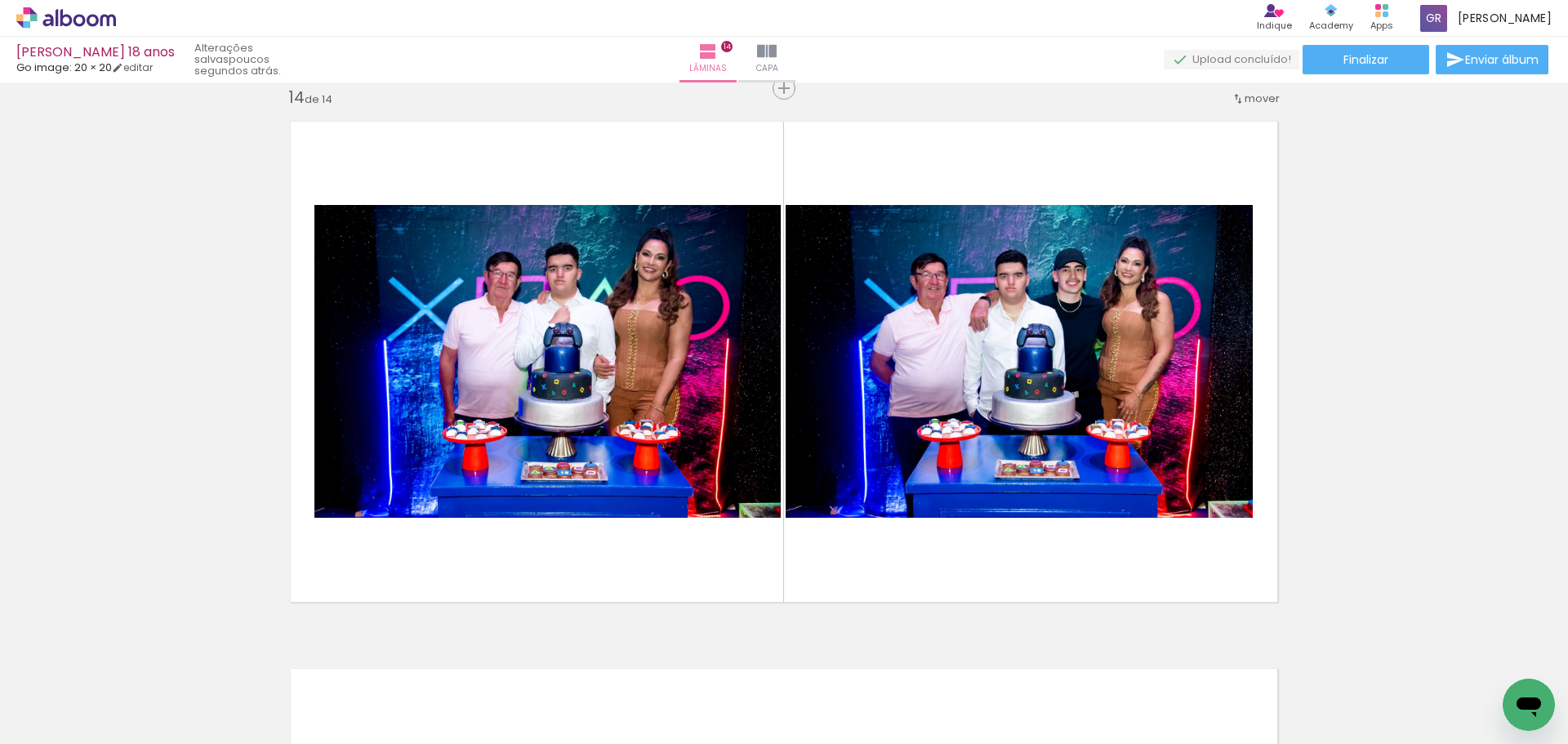
click at [900, 689] on div at bounding box center [895, 689] width 81 height 54
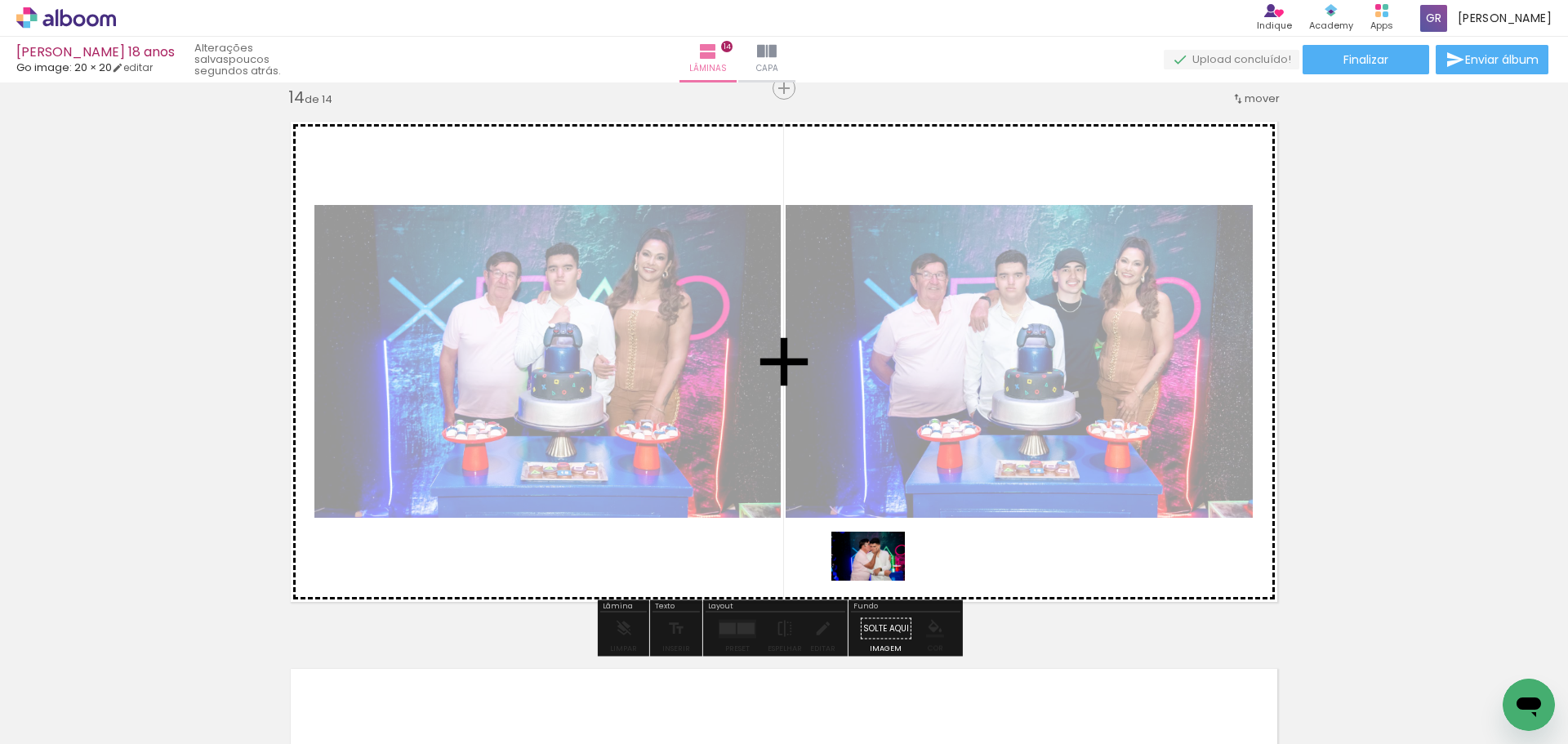
drag, startPoint x: 910, startPoint y: 685, endPoint x: 880, endPoint y: 581, distance: 108.2
click at [880, 581] on quentale-workspace at bounding box center [784, 372] width 1568 height 744
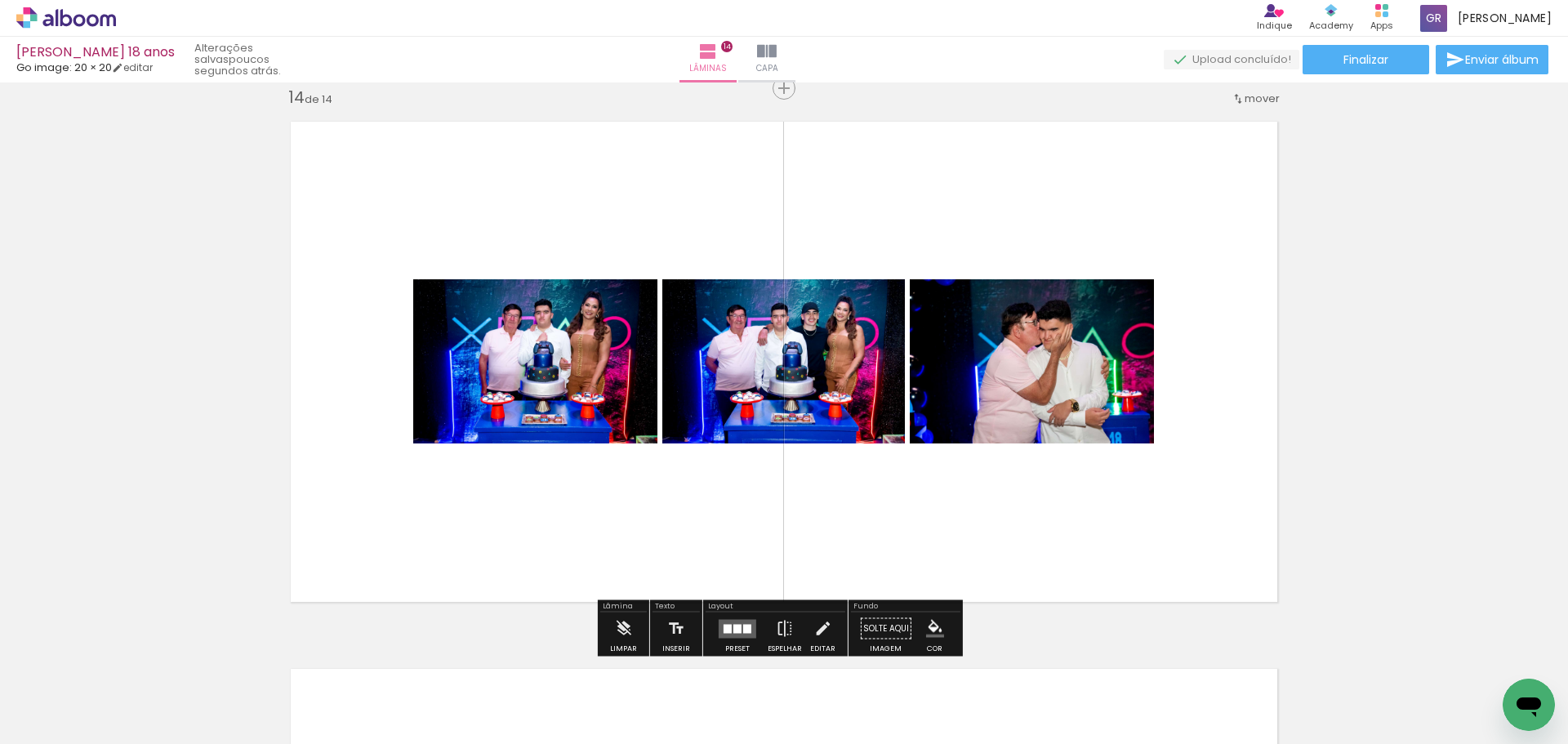
click at [742, 621] on quentale-layouter at bounding box center [737, 629] width 37 height 19
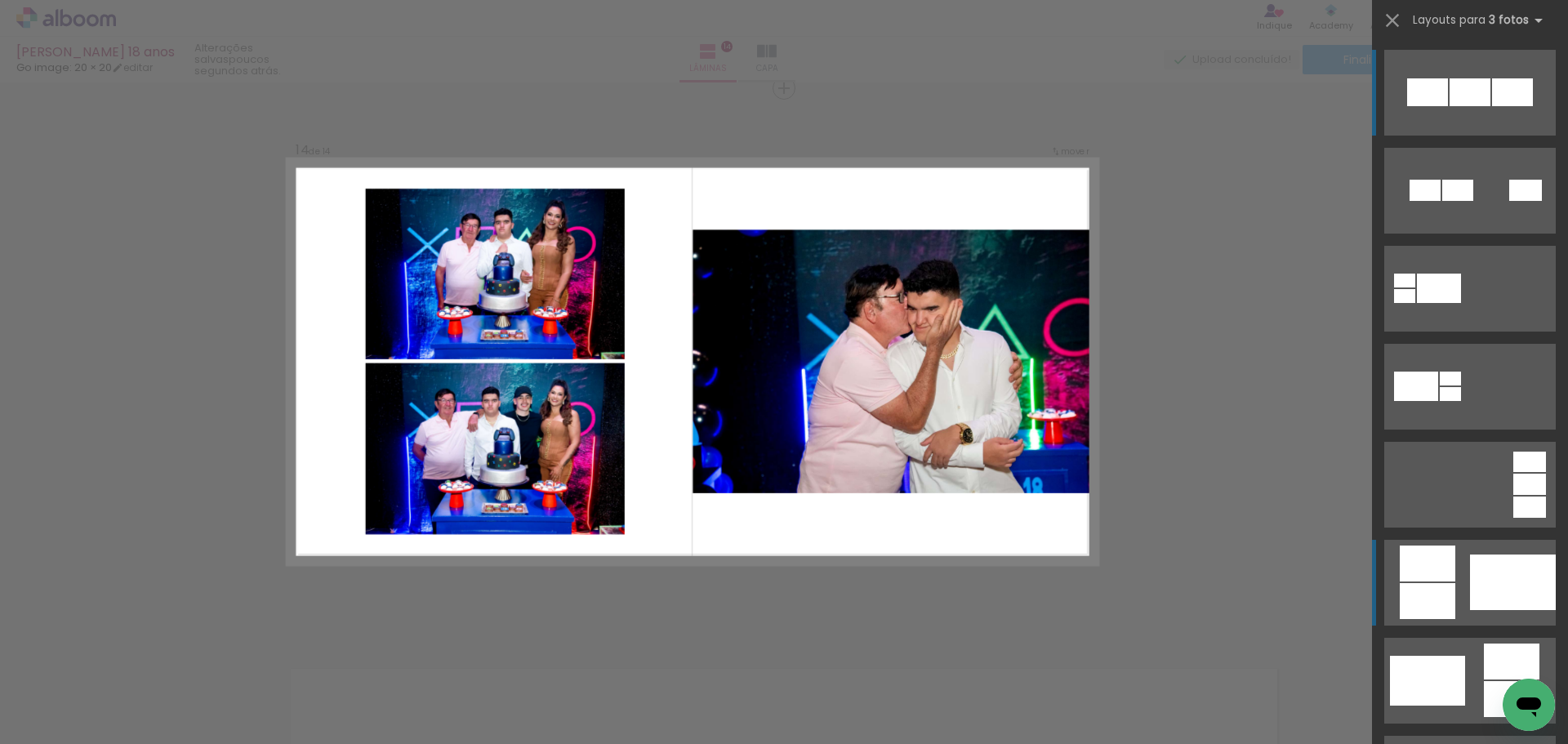
click at [1519, 557] on div at bounding box center [1513, 582] width 86 height 55
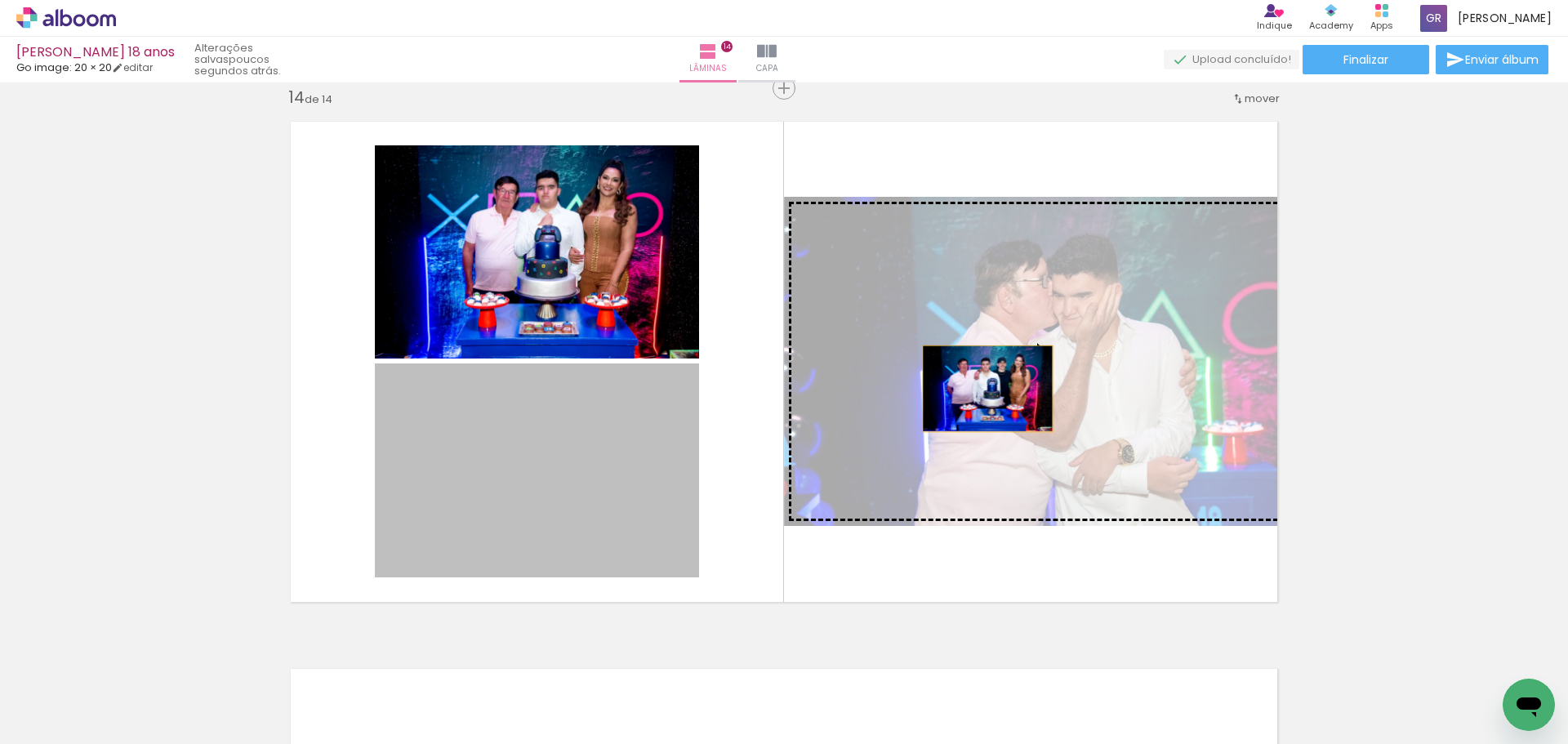
drag, startPoint x: 598, startPoint y: 455, endPoint x: 982, endPoint y: 389, distance: 389.6
click at [0, 0] on slot at bounding box center [0, 0] width 0 height 0
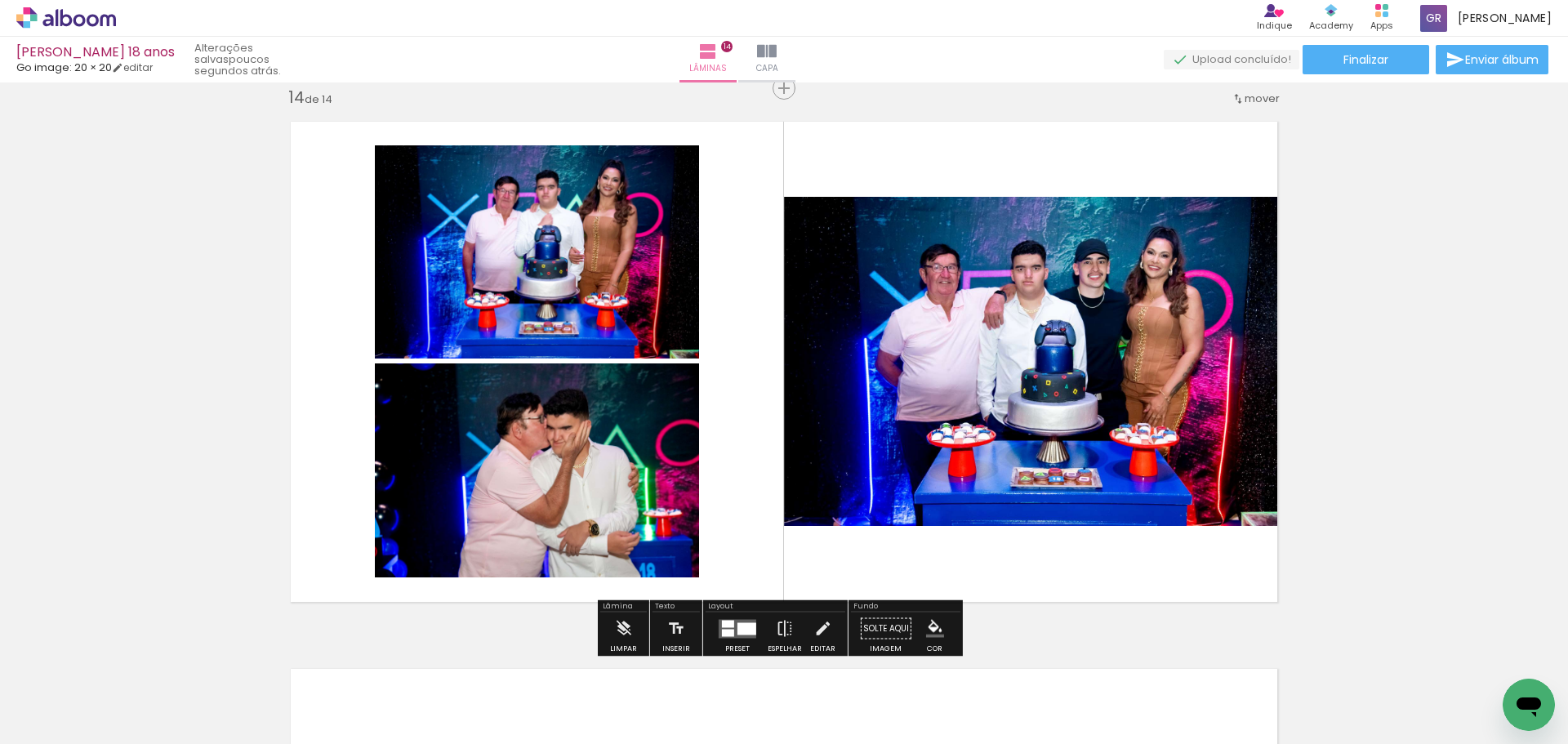
drag, startPoint x: 740, startPoint y: 624, endPoint x: 779, endPoint y: 622, distance: 39.1
click at [740, 624] on div at bounding box center [747, 628] width 19 height 12
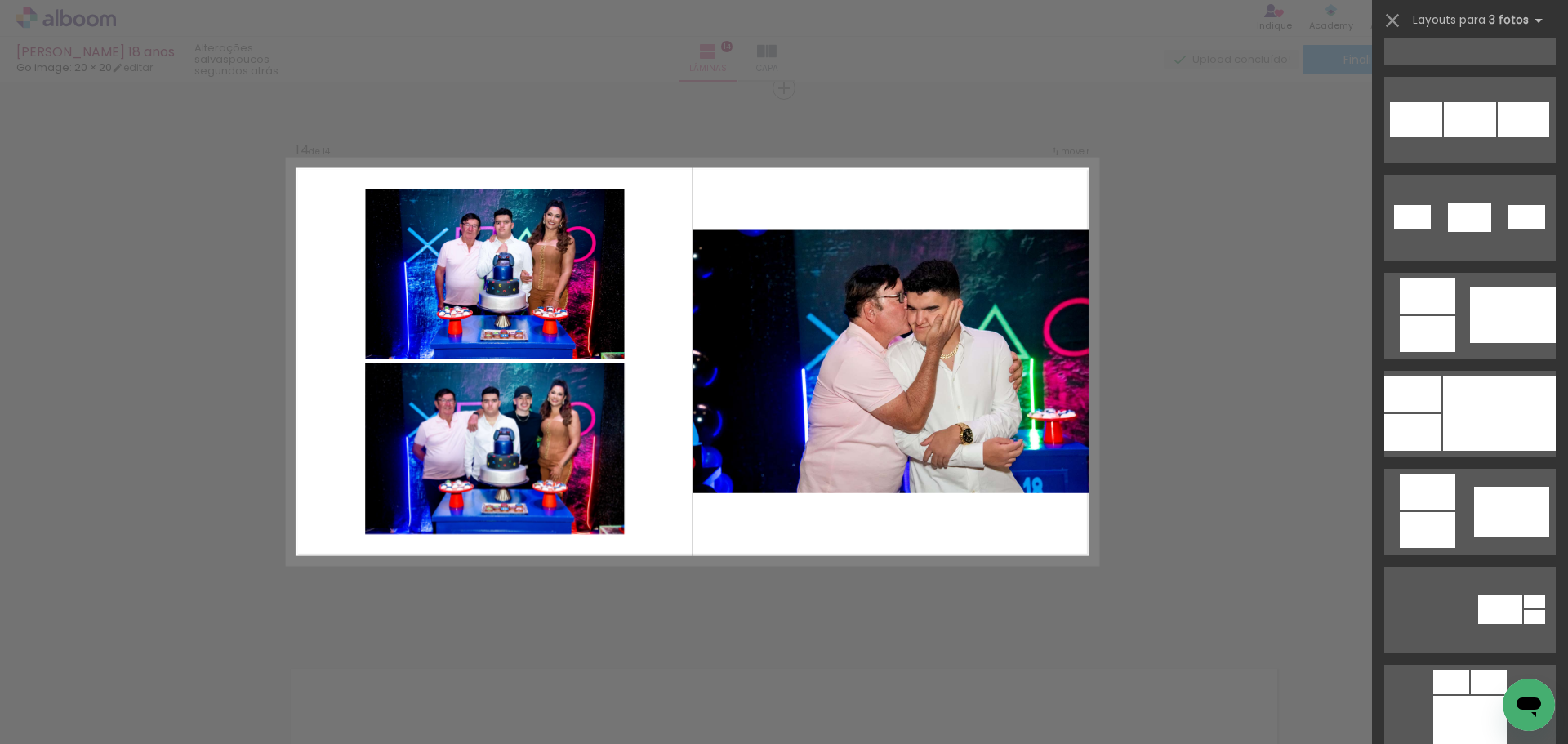
scroll to position [1031, 0]
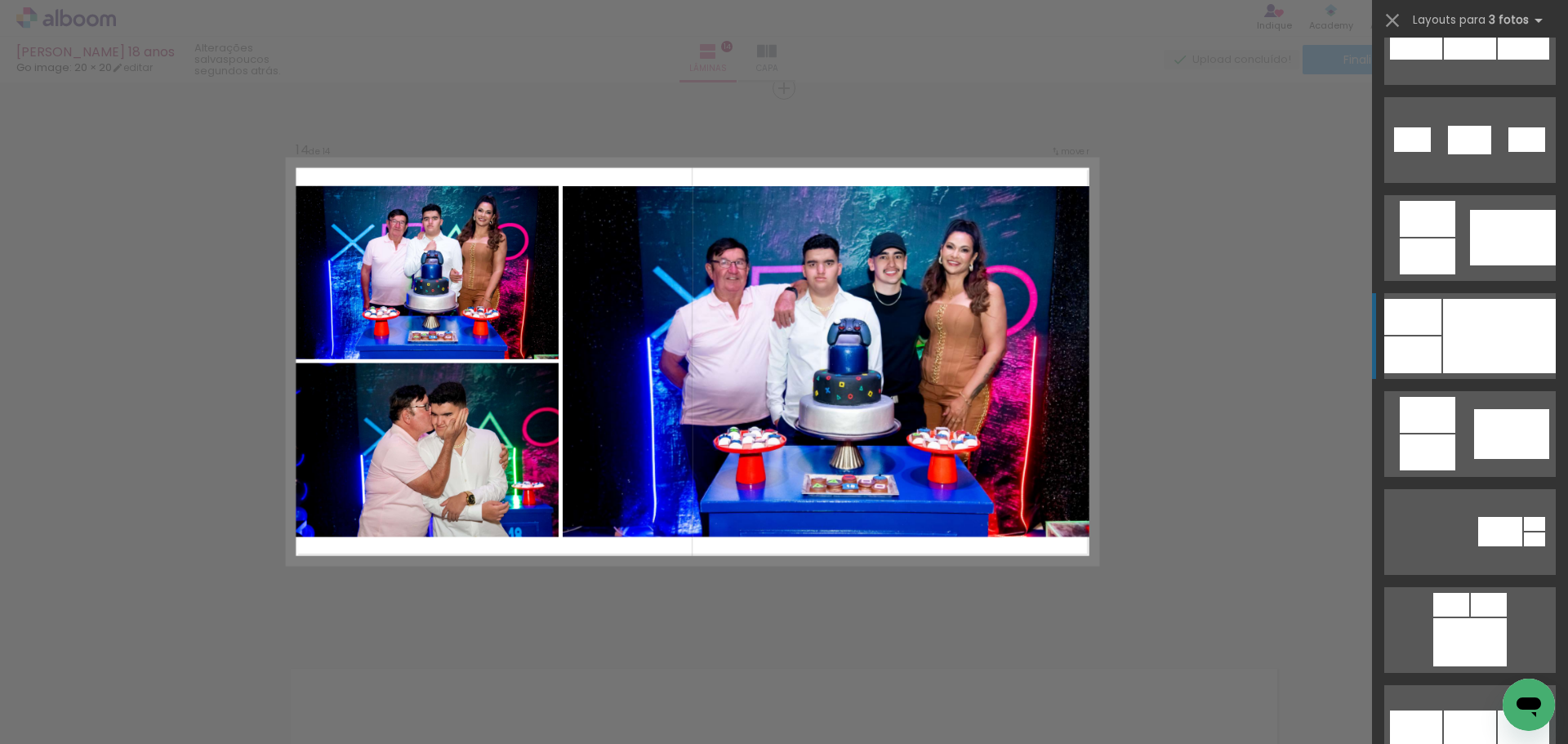
click at [1471, 339] on div at bounding box center [1499, 335] width 112 height 74
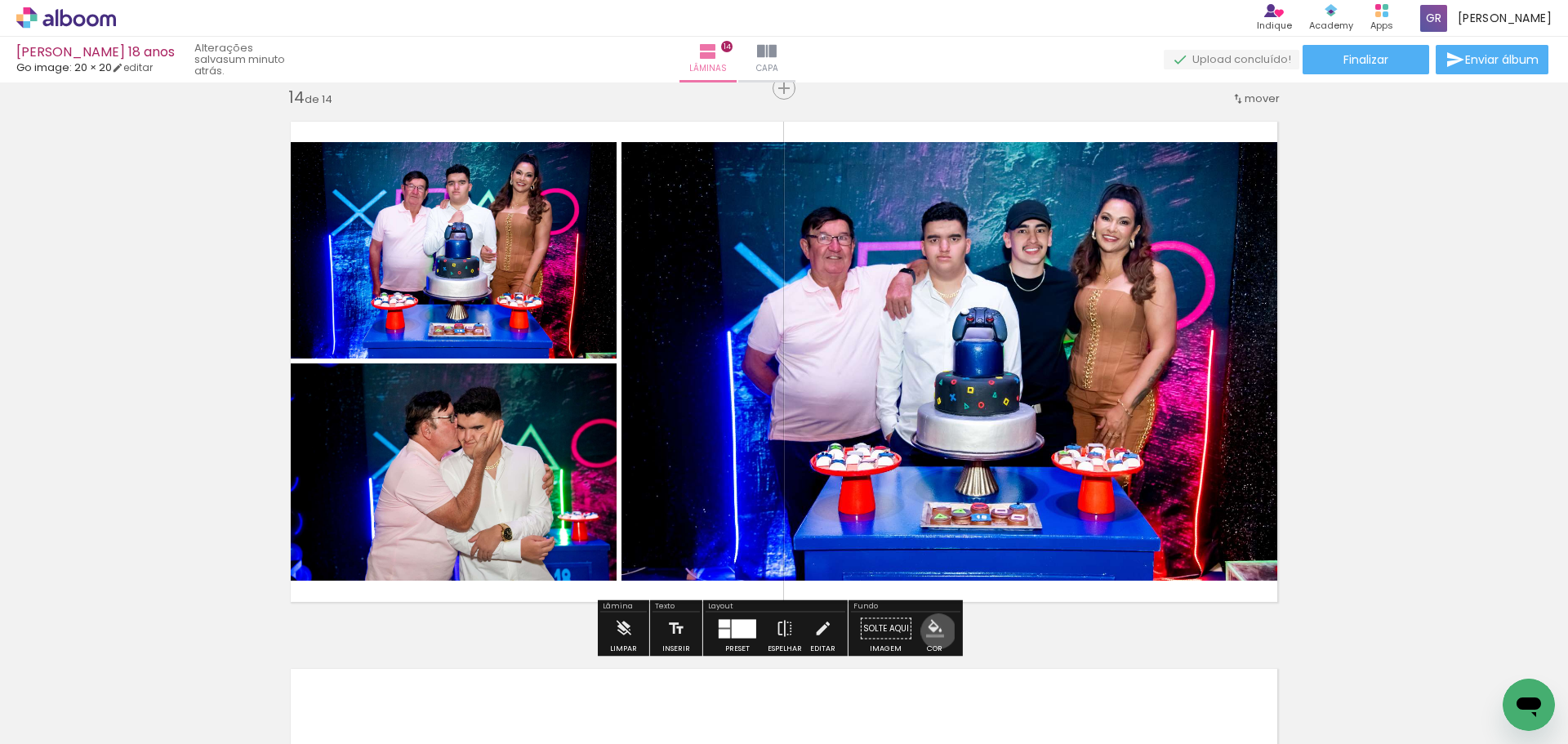
click at [933, 632] on iron-icon "color picker" at bounding box center [935, 629] width 18 height 18
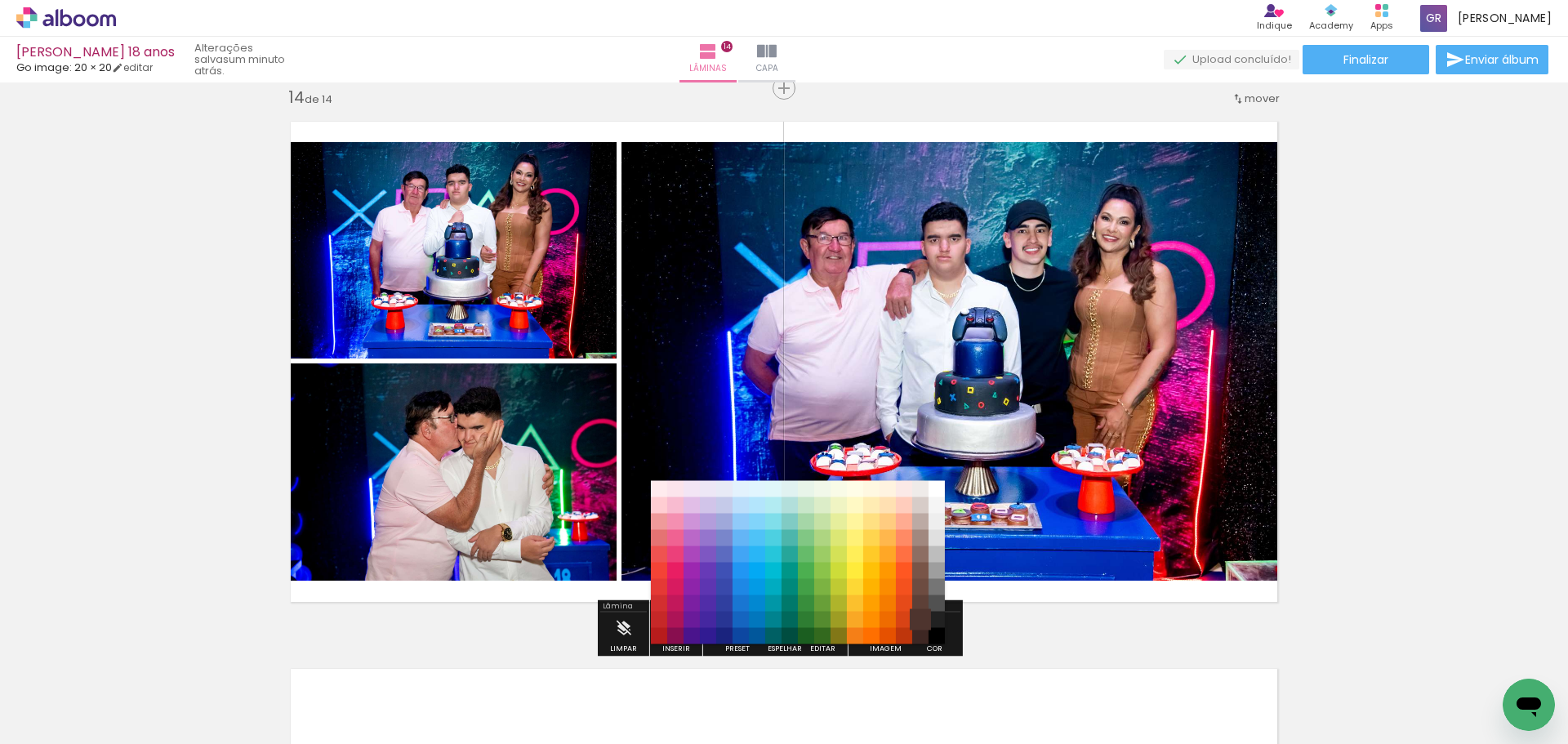
click at [917, 626] on paper-item "#4e342e" at bounding box center [920, 619] width 16 height 16
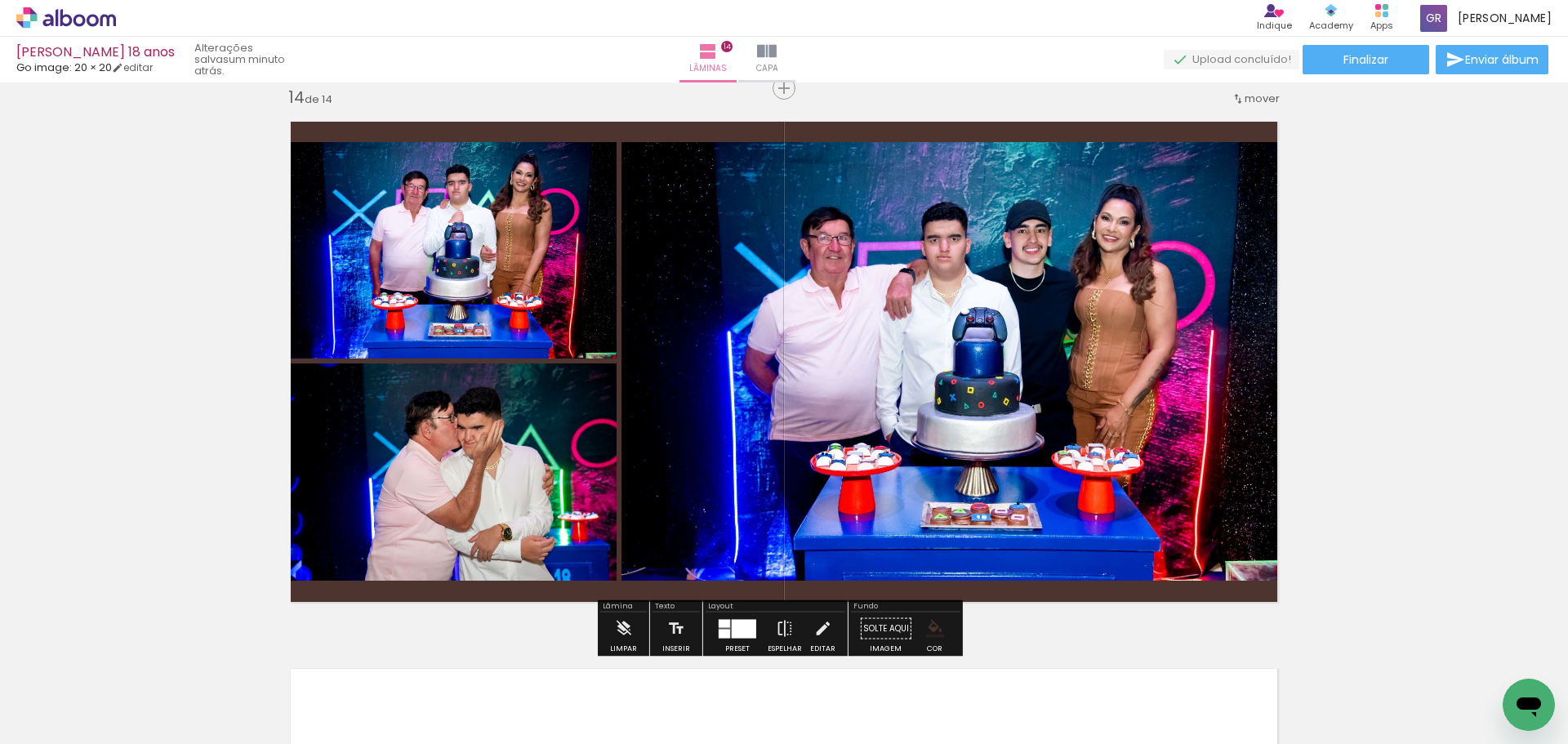
click at [920, 631] on paper-menu-button "#ffebee #ffcdd2 #ef9a9a #e57373 #ef5350 #f44336 #e53935 #d32f2f #c62828 #b71c1c…" at bounding box center [935, 629] width 31 height 31
click at [930, 634] on iron-icon "color picker" at bounding box center [935, 629] width 18 height 18
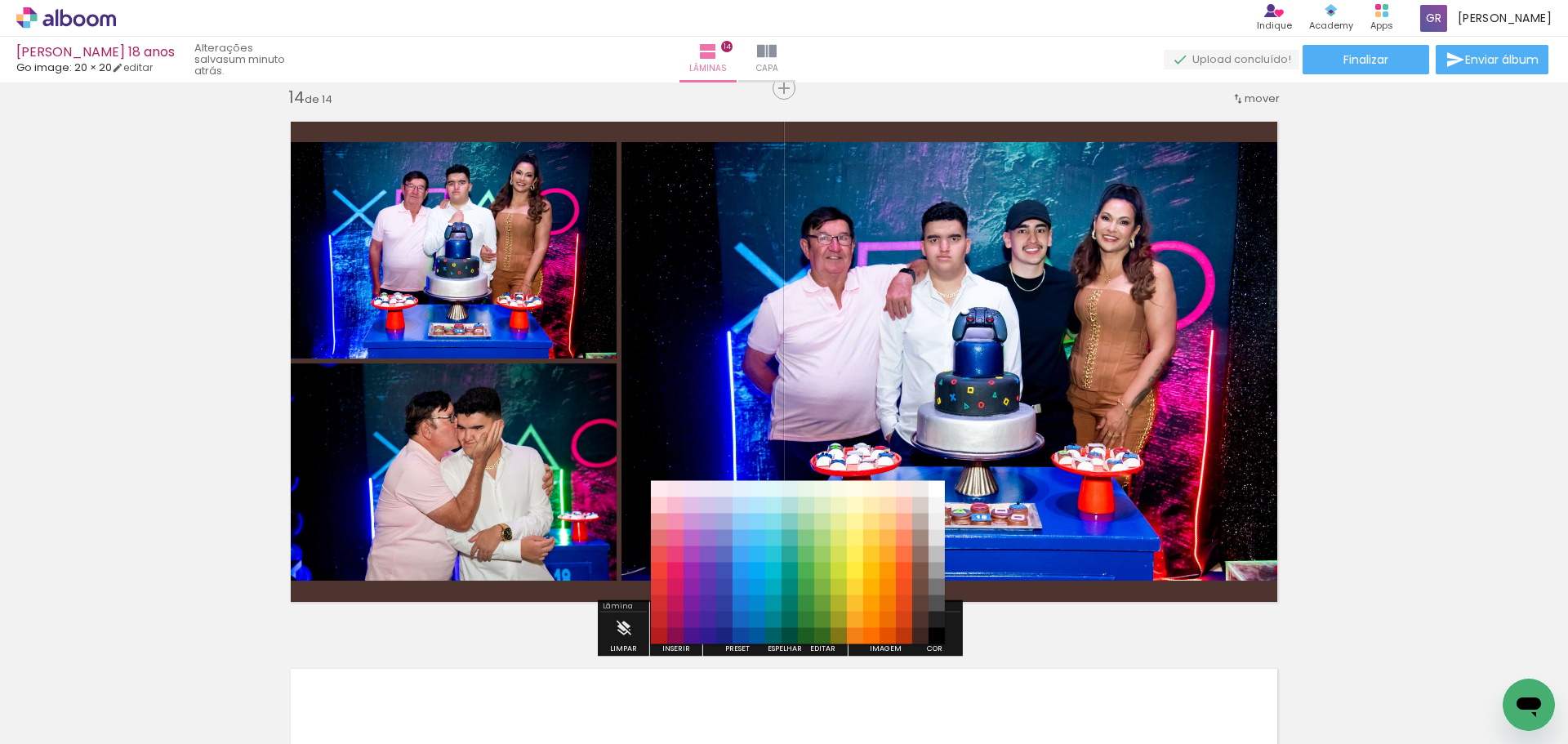
click at [938, 643] on quentale-thumb at bounding box center [895, 689] width 92 height 94
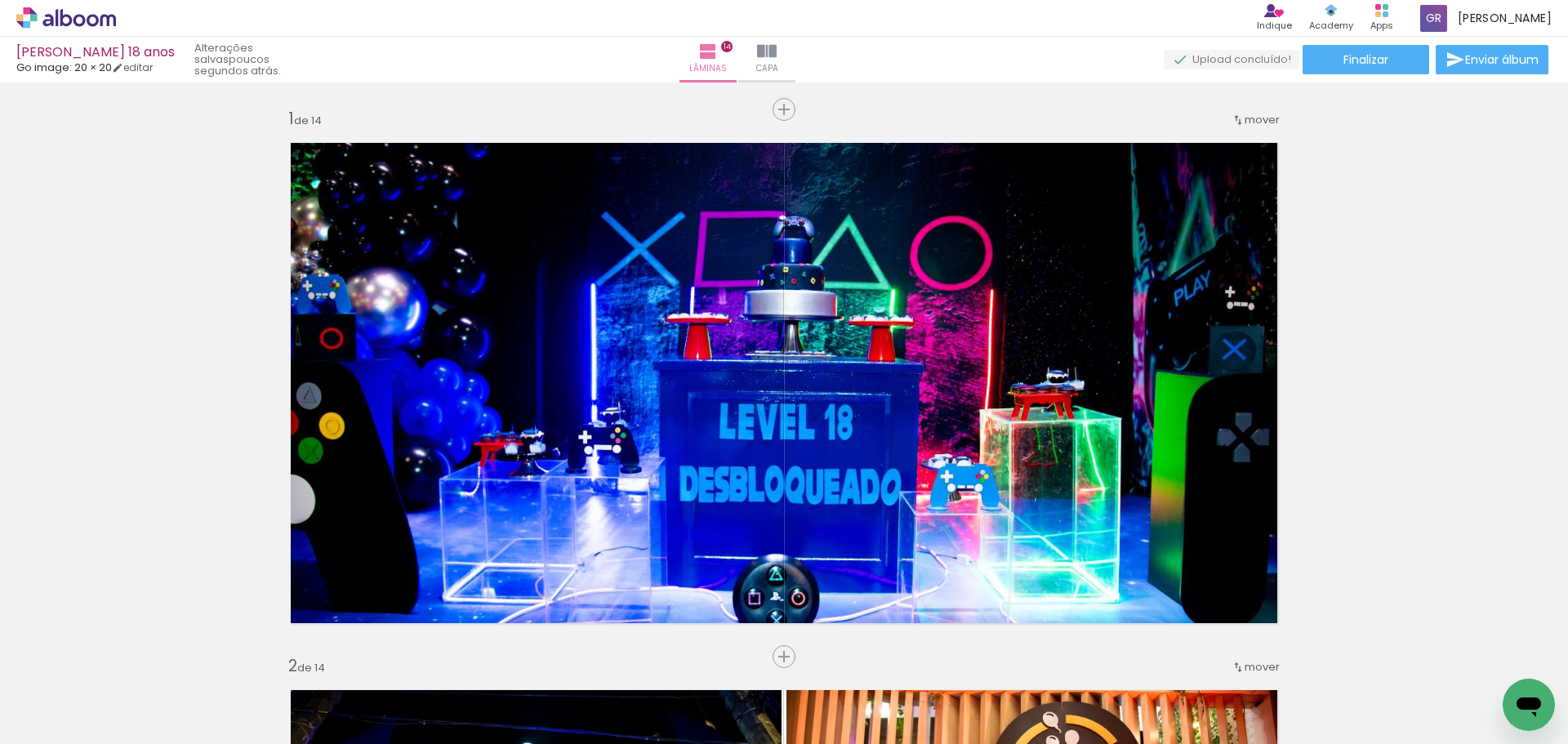
scroll to position [0, 2744]
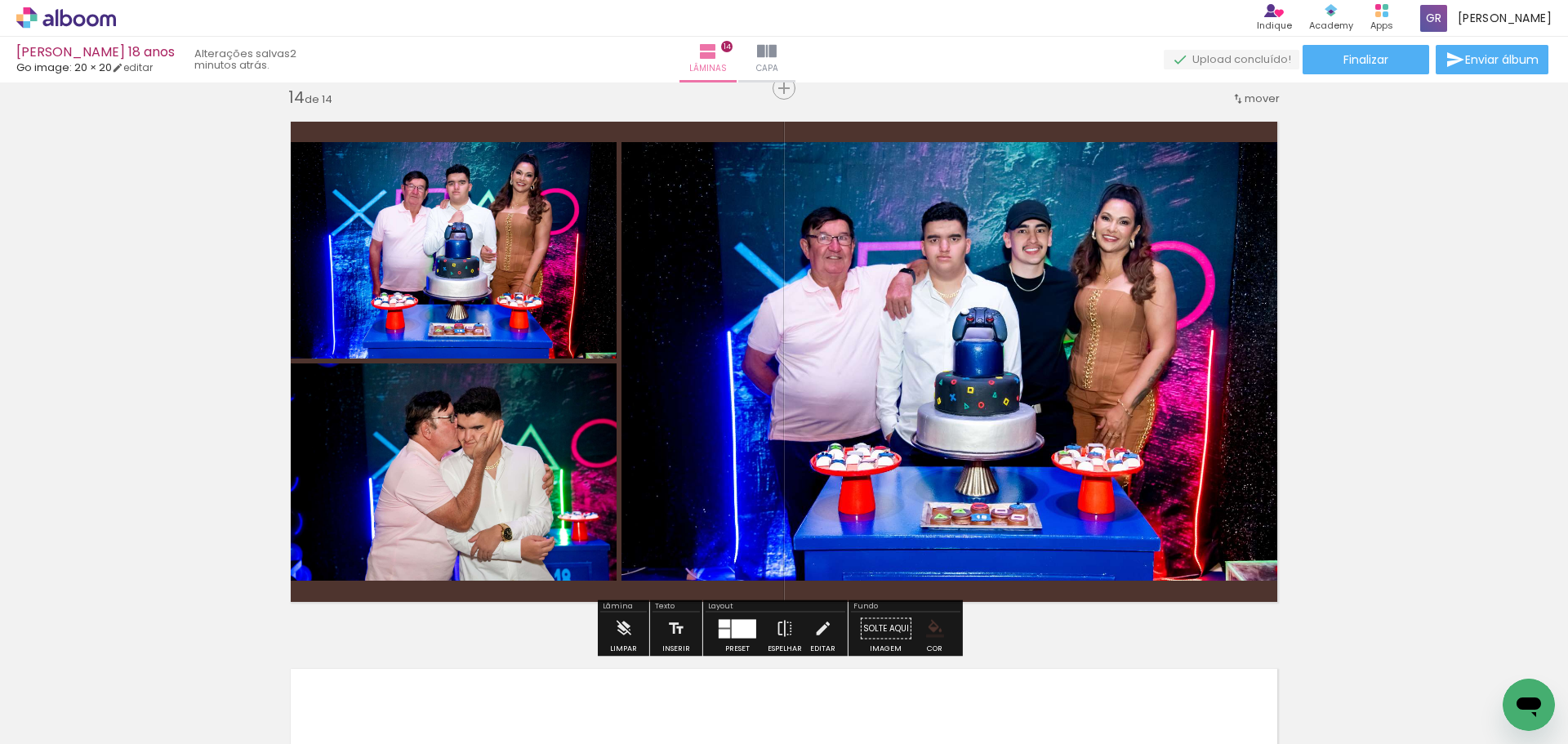
click at [933, 625] on iron-icon "color picker" at bounding box center [935, 629] width 18 height 18
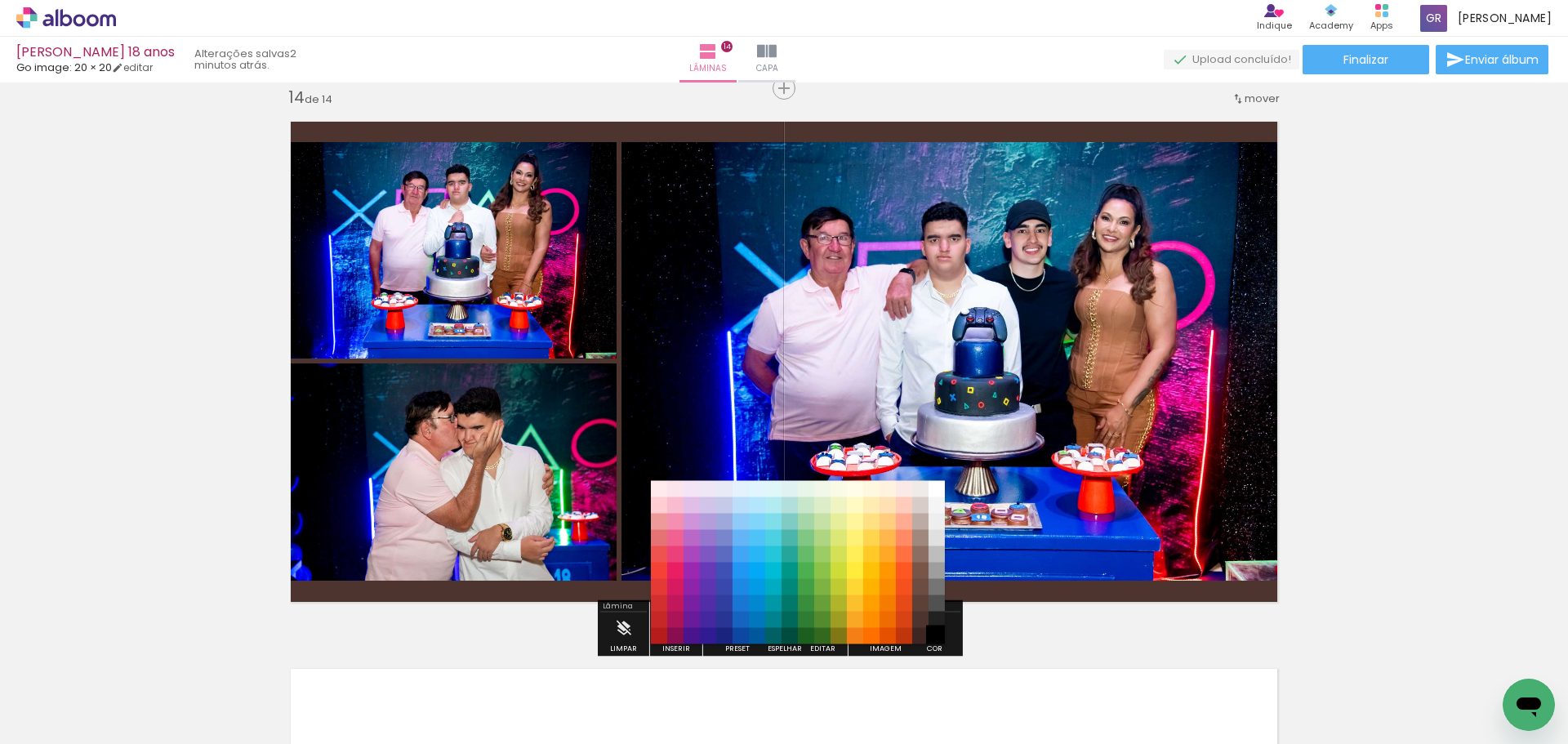
click at [938, 640] on paper-item "#000000" at bounding box center [936, 635] width 16 height 16
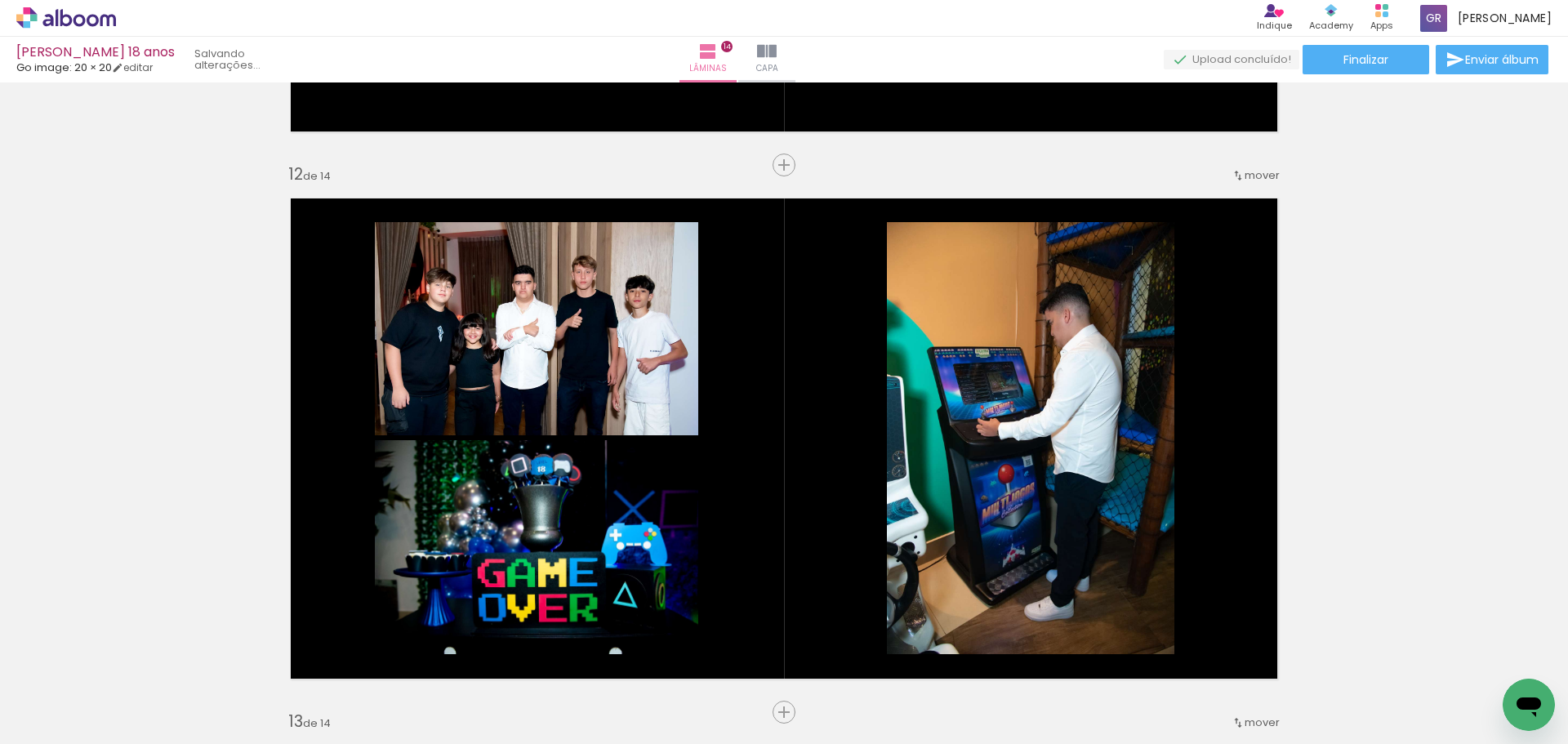
scroll to position [5986, 0]
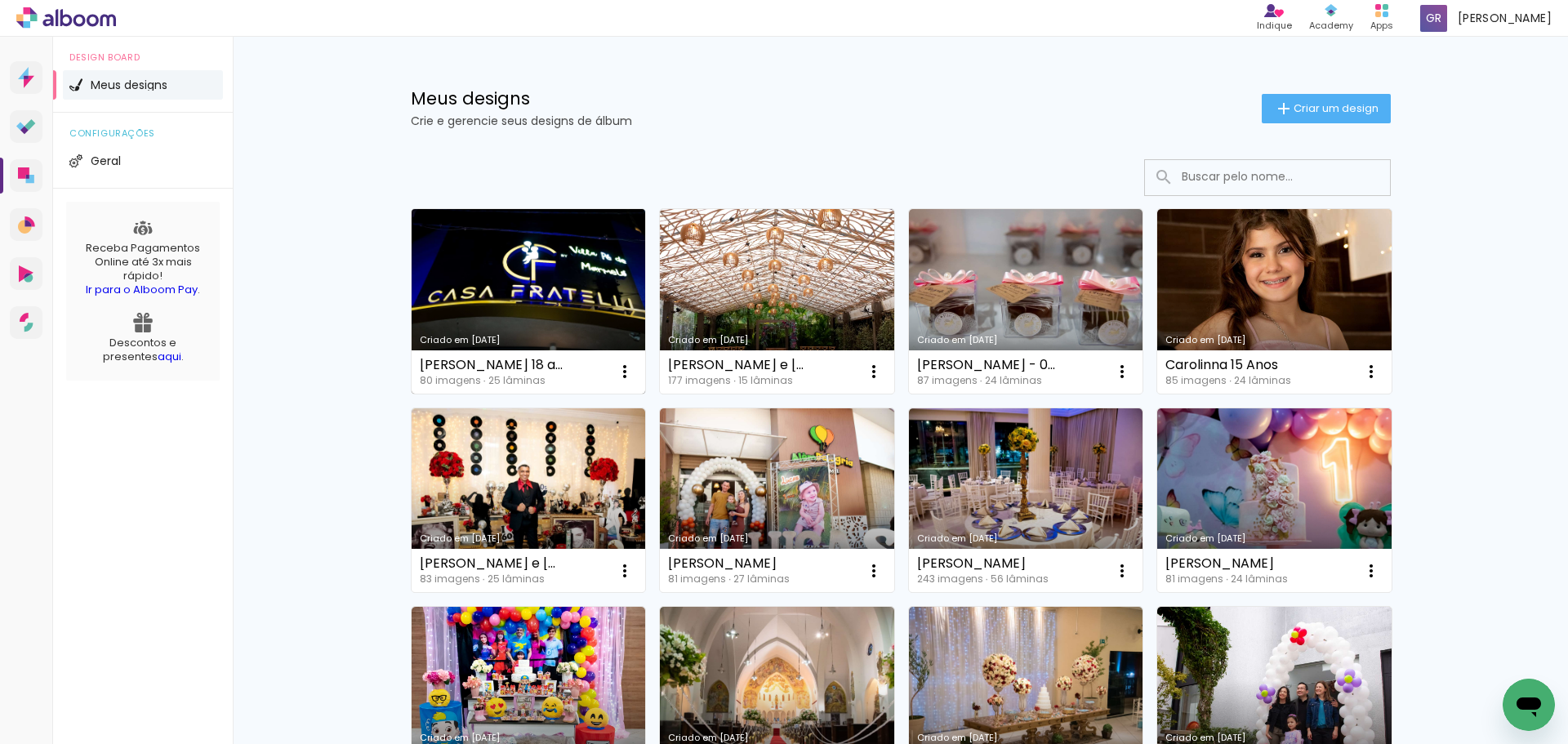
click at [506, 283] on link "Criado em [DATE]" at bounding box center [528, 301] width 234 height 185
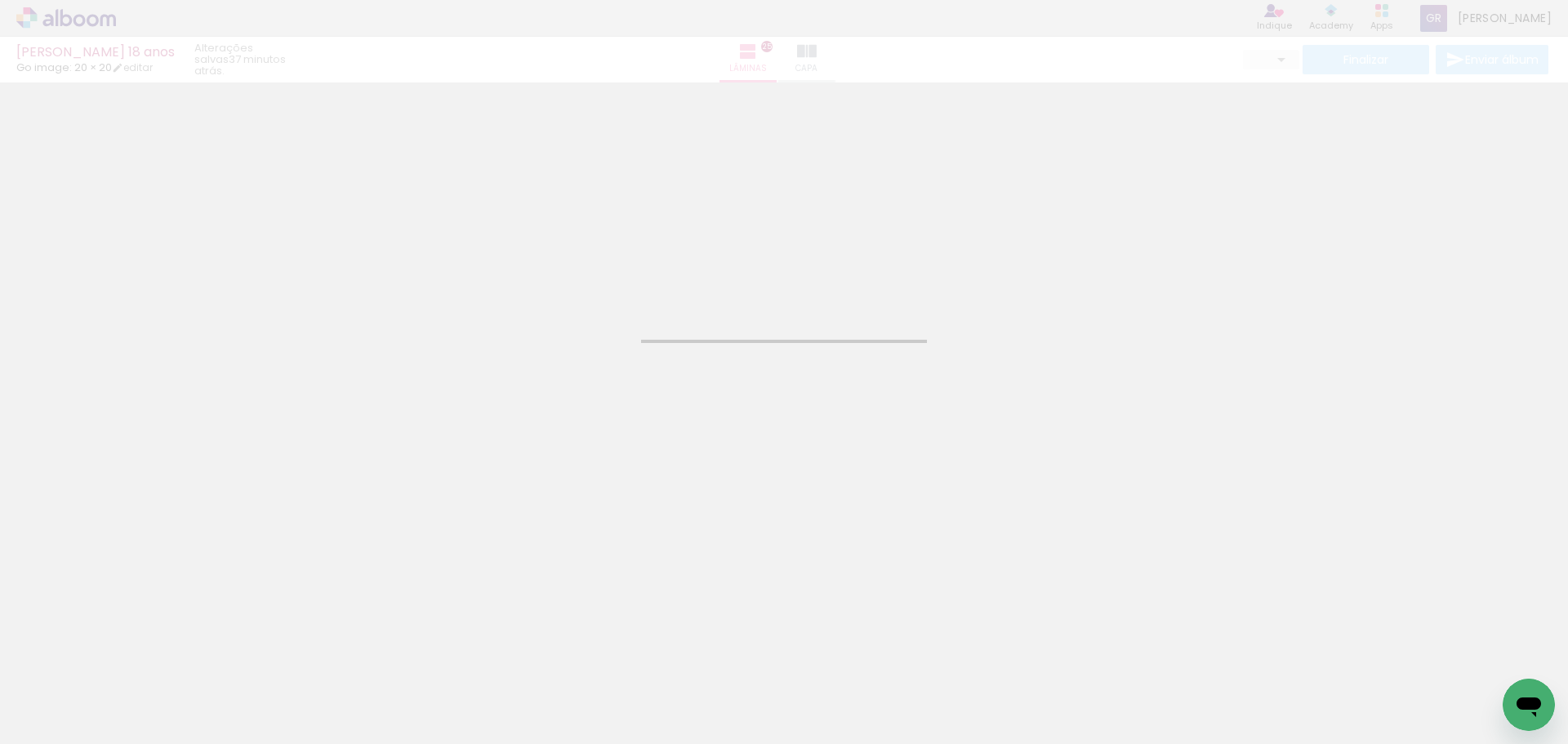
type input "JPG"
type input "Alta, 300 DPI"
